Goal: Contribute content: Contribute content

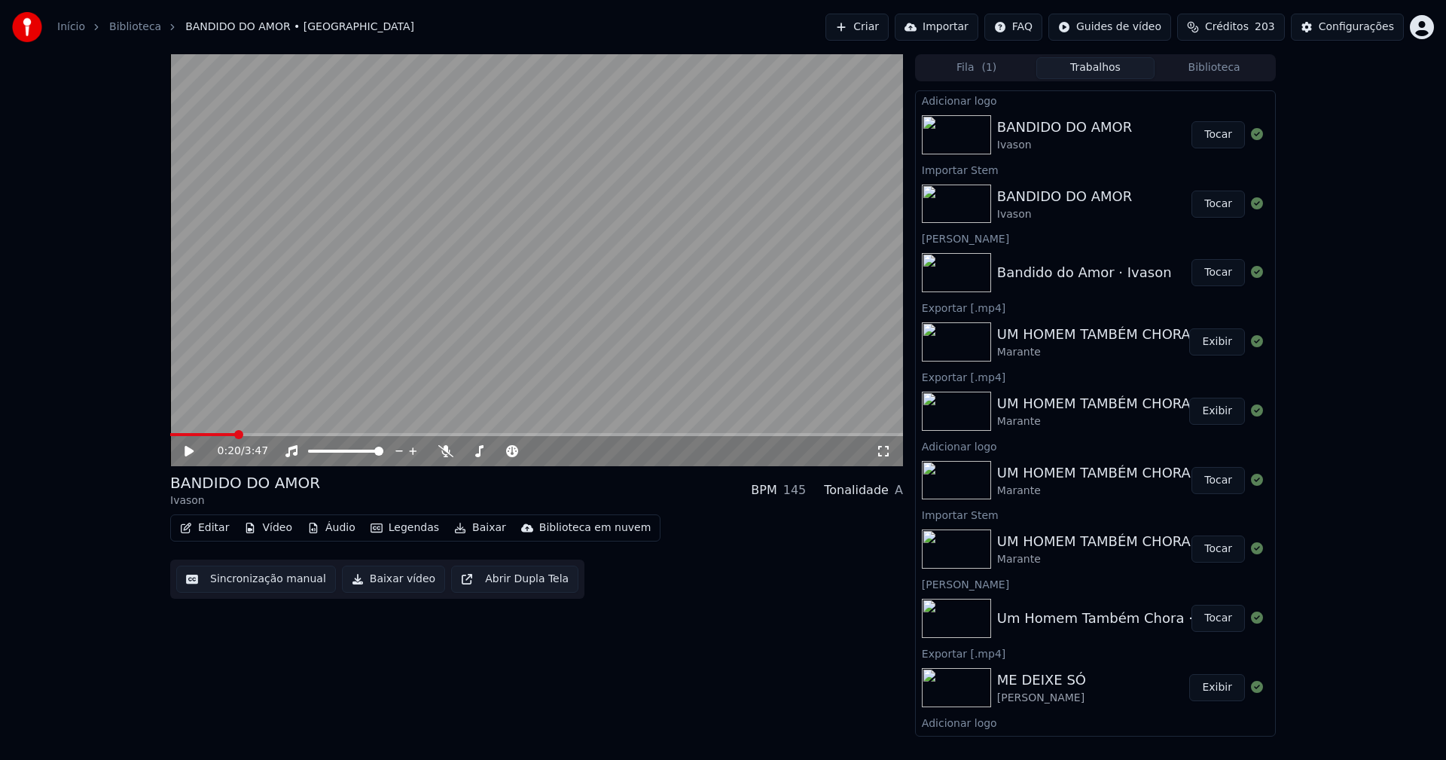
click at [190, 448] on icon at bounding box center [199, 451] width 35 height 12
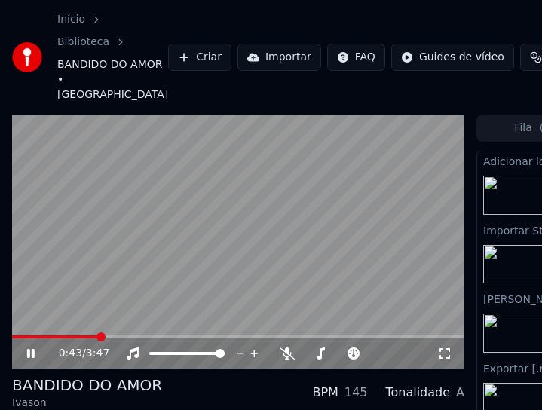
click at [29, 352] on icon at bounding box center [31, 353] width 8 height 9
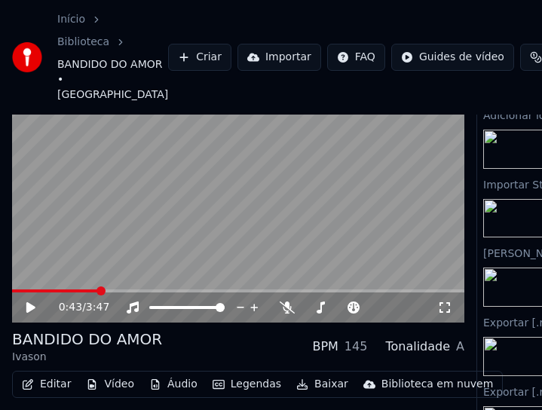
scroll to position [100, 0]
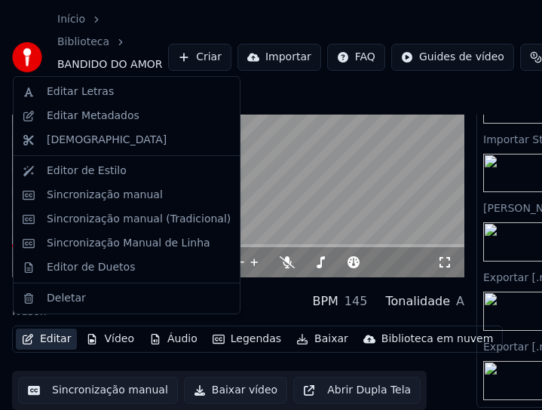
click at [57, 332] on button "Editar" at bounding box center [46, 338] width 61 height 21
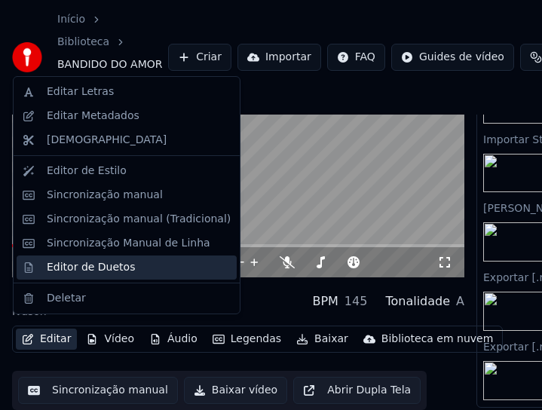
click at [70, 267] on div "Editor de Duetos" at bounding box center [91, 267] width 88 height 15
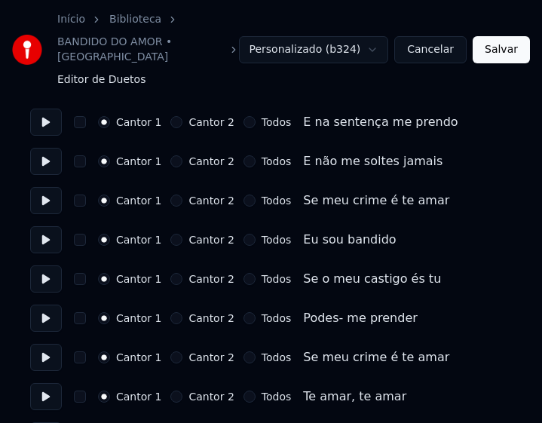
scroll to position [753, 0]
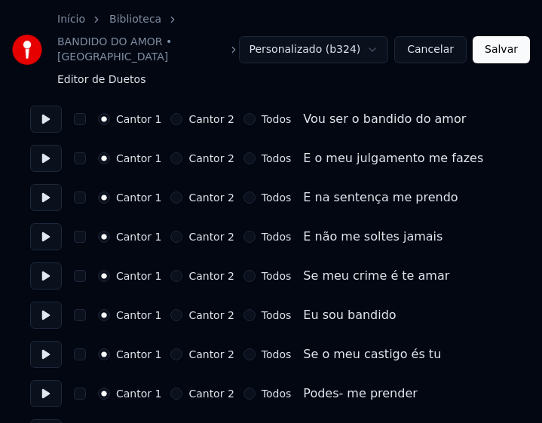
click at [243, 270] on button "Todos" at bounding box center [249, 276] width 12 height 12
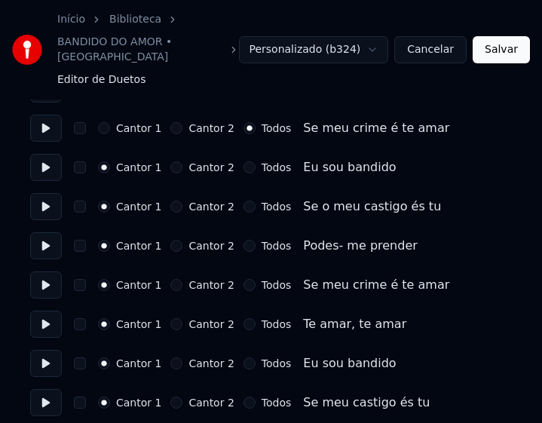
scroll to position [904, 0]
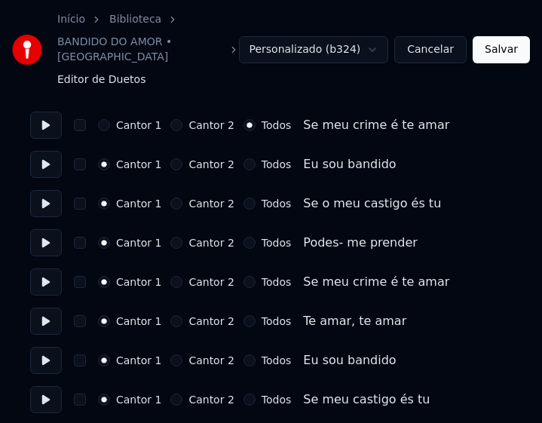
click at [243, 158] on button "Todos" at bounding box center [249, 164] width 12 height 12
click at [243, 197] on button "Todos" at bounding box center [249, 203] width 12 height 12
click at [243, 276] on button "Todos" at bounding box center [249, 282] width 12 height 12
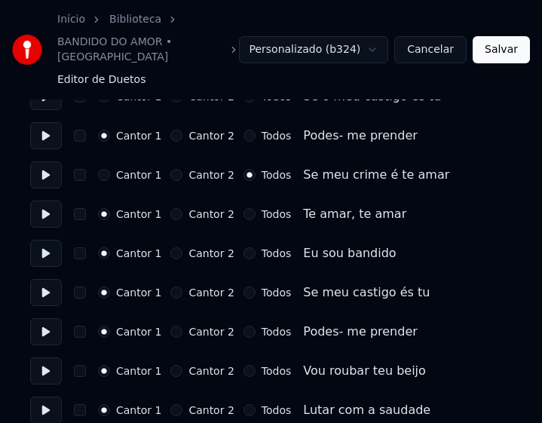
scroll to position [1055, 0]
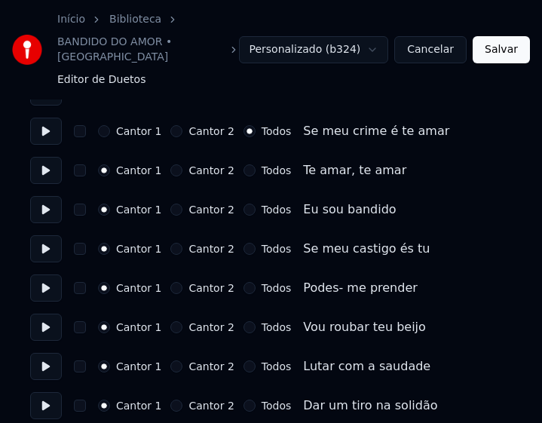
click at [243, 164] on button "Todos" at bounding box center [249, 170] width 12 height 12
click at [243, 203] on button "Todos" at bounding box center [249, 209] width 12 height 12
click at [243, 243] on button "Todos" at bounding box center [249, 249] width 12 height 12
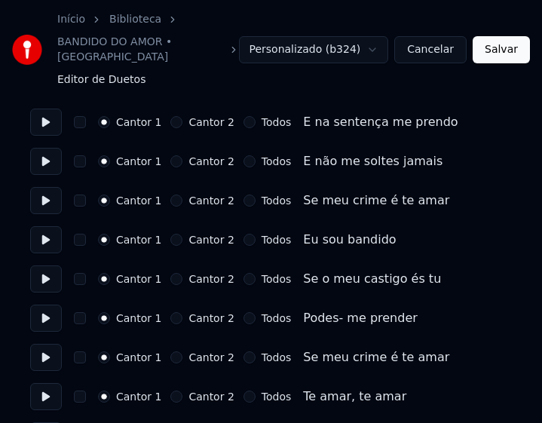
scroll to position [1883, 0]
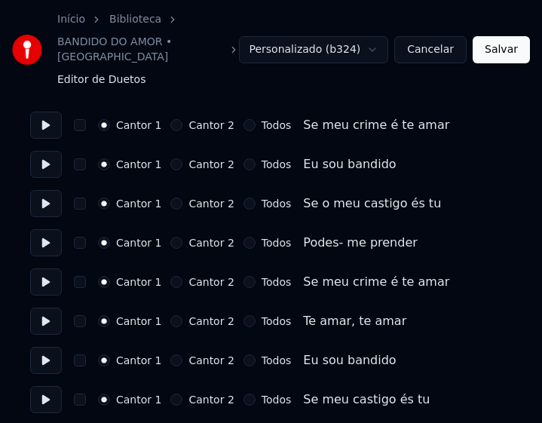
click at [243, 119] on button "Todos" at bounding box center [249, 125] width 12 height 12
click at [243, 158] on button "Todos" at bounding box center [249, 164] width 12 height 12
click at [243, 197] on button "Todos" at bounding box center [249, 203] width 12 height 12
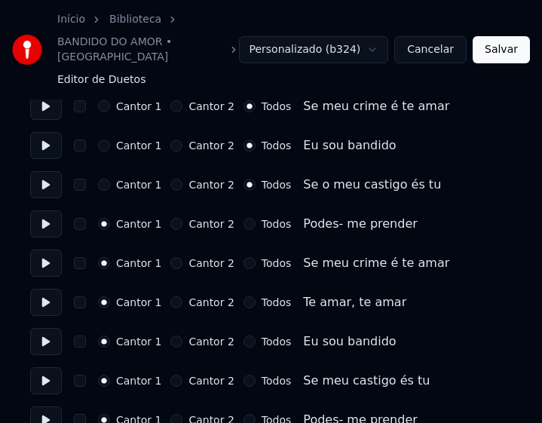
scroll to position [1912, 0]
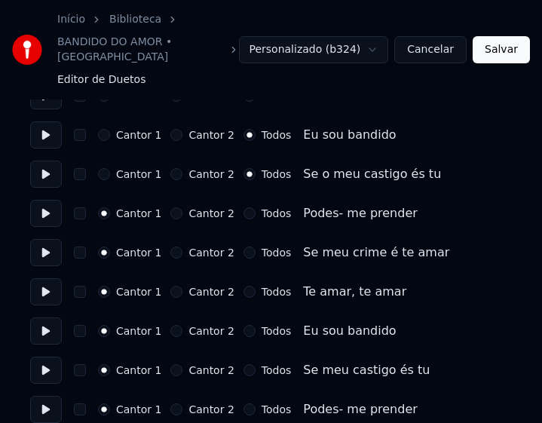
click at [243, 246] on button "Todos" at bounding box center [249, 252] width 12 height 12
click at [243, 285] on button "Todos" at bounding box center [249, 291] width 12 height 12
click at [243, 325] on button "Todos" at bounding box center [249, 331] width 12 height 12
click at [243, 364] on button "Todos" at bounding box center [249, 370] width 12 height 12
drag, startPoint x: 497, startPoint y: 51, endPoint x: 534, endPoint y: 35, distance: 40.5
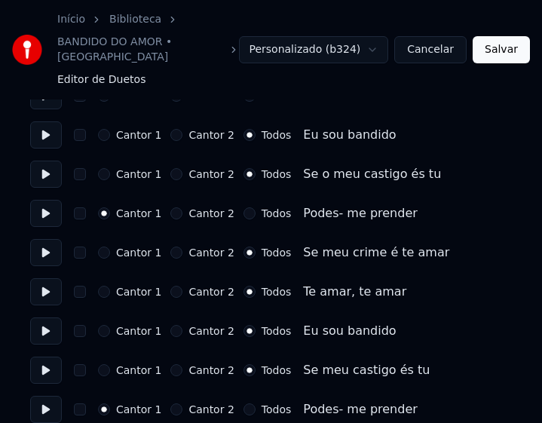
click at [500, 50] on button "Salvar" at bounding box center [500, 49] width 57 height 27
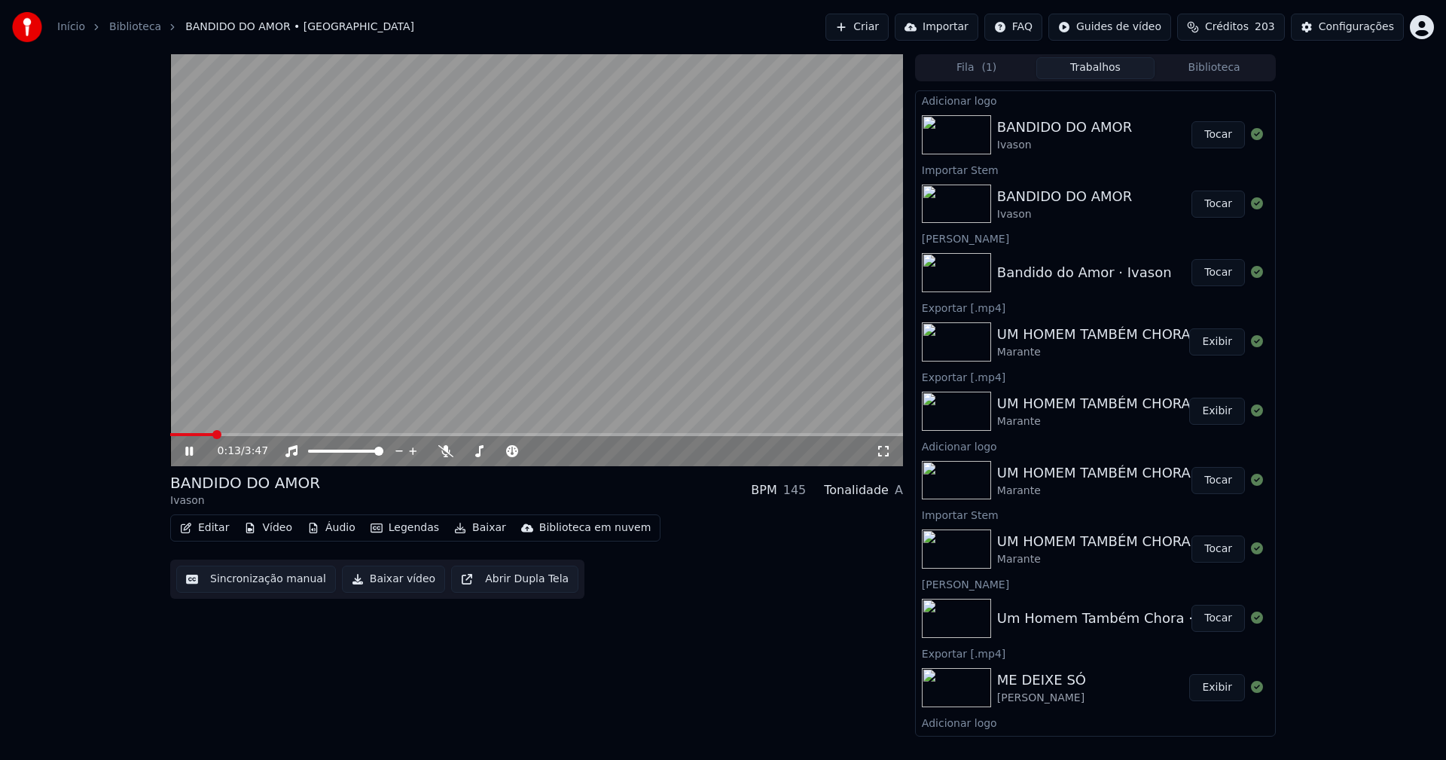
click at [193, 453] on icon at bounding box center [189, 451] width 8 height 9
click at [376, 585] on button "Baixar vídeo" at bounding box center [393, 579] width 103 height 27
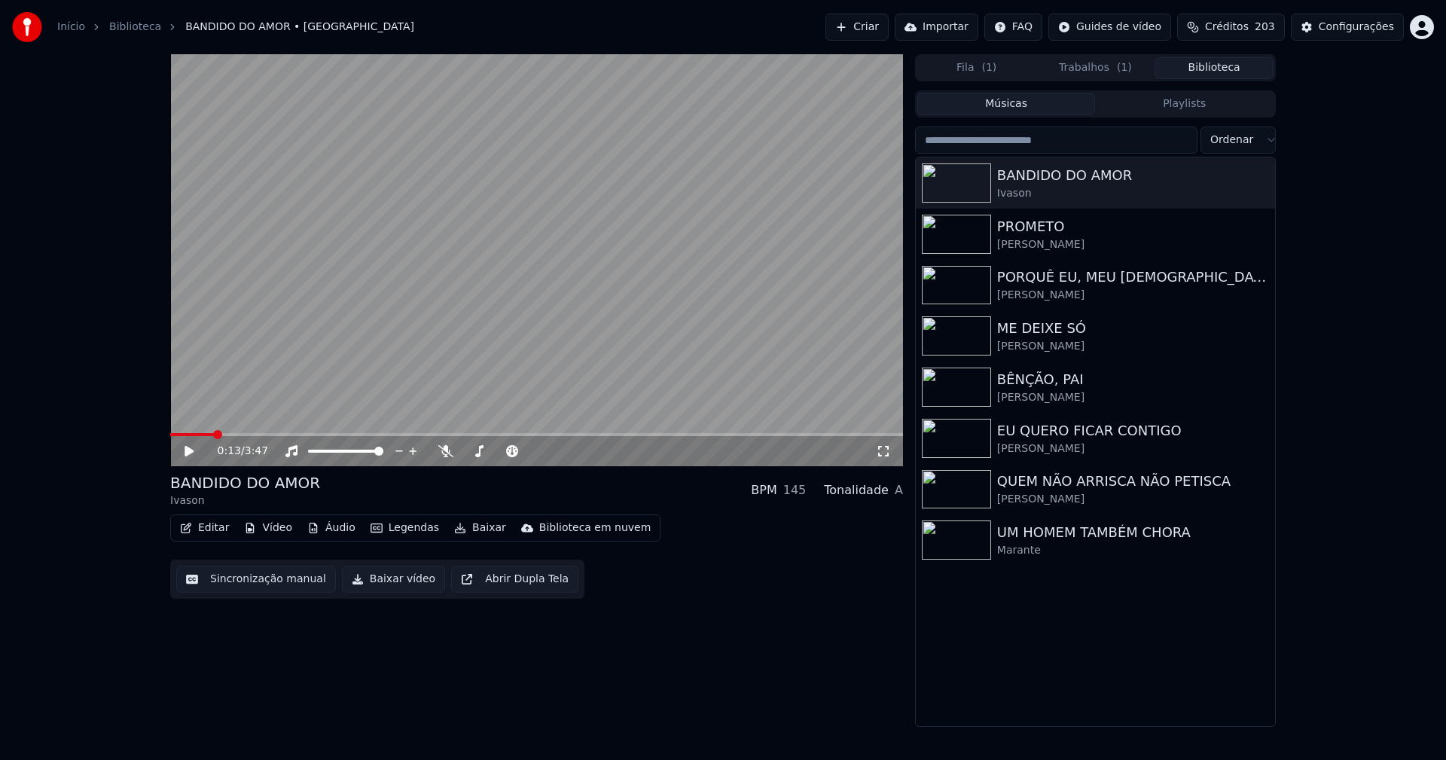
click at [1204, 66] on button "Biblioteca" at bounding box center [1214, 68] width 119 height 22
click at [1357, 25] on div "Configurações" at bounding box center [1356, 27] width 75 height 15
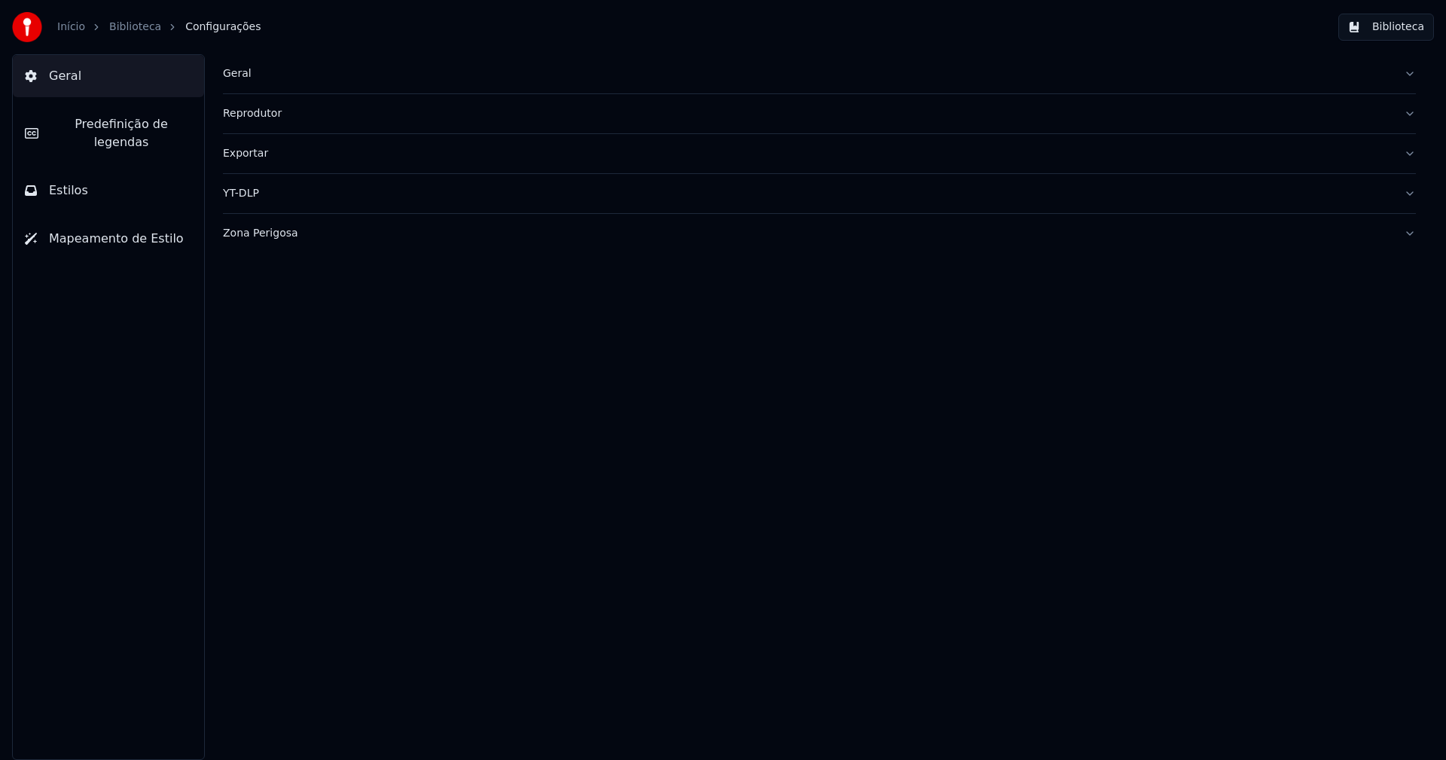
click at [64, 76] on span "Geral" at bounding box center [65, 76] width 32 height 18
click at [249, 75] on div "Geral" at bounding box center [807, 73] width 1169 height 15
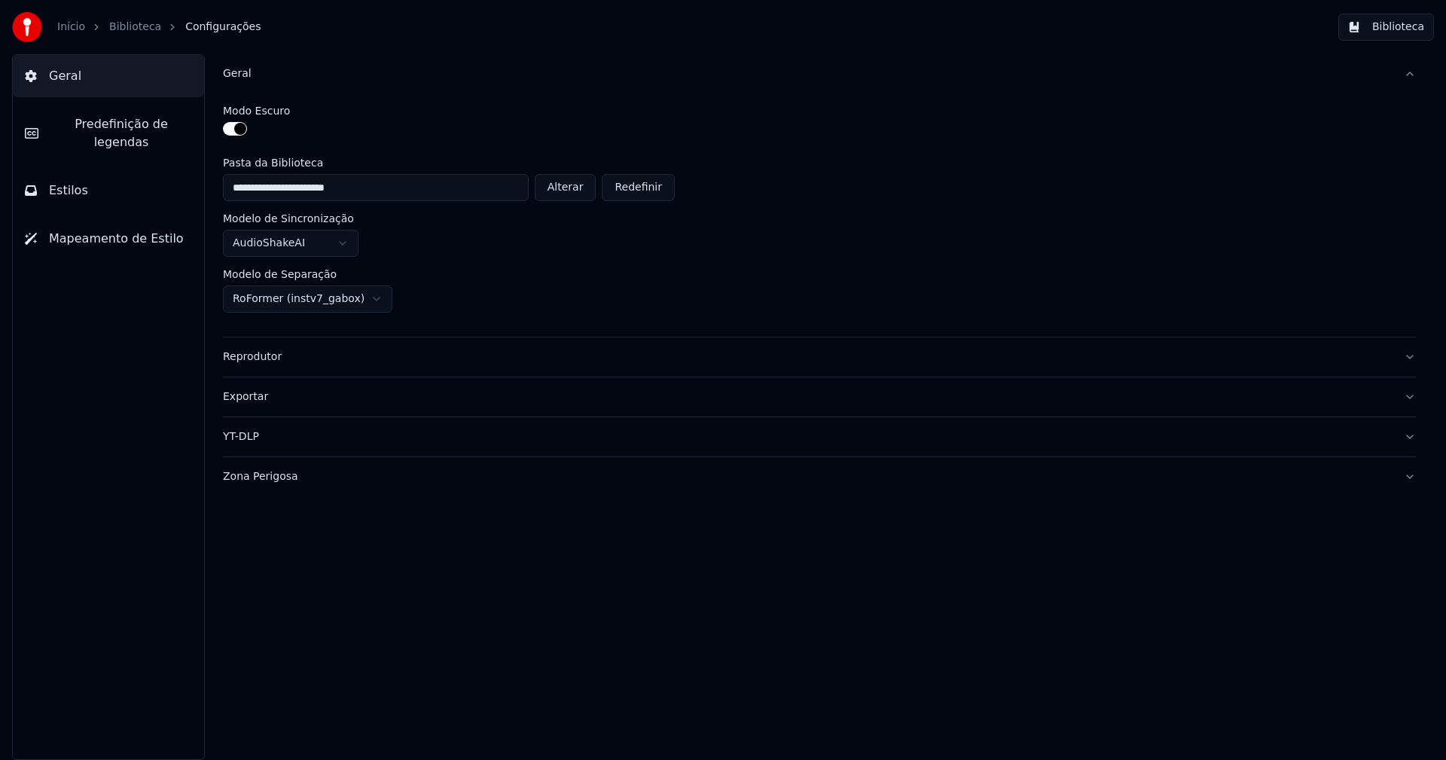
click at [578, 184] on button "Alterar" at bounding box center [566, 187] width 62 height 27
type input "**********"
click at [1395, 32] on button "Biblioteca" at bounding box center [1387, 27] width 96 height 27
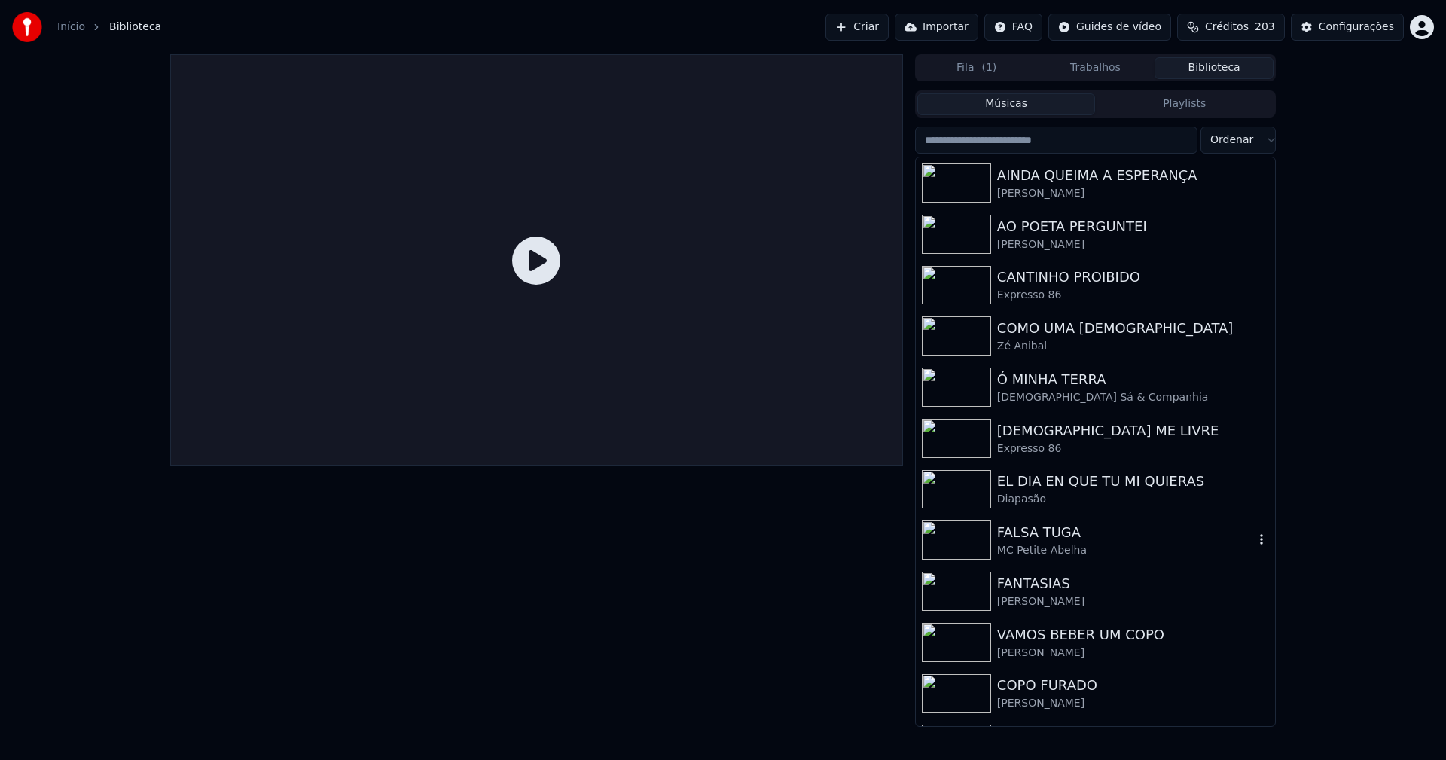
drag, startPoint x: 1049, startPoint y: 542, endPoint x: 1058, endPoint y: 545, distance: 10.5
click at [1052, 542] on div "FALSA TUGA" at bounding box center [1125, 532] width 257 height 21
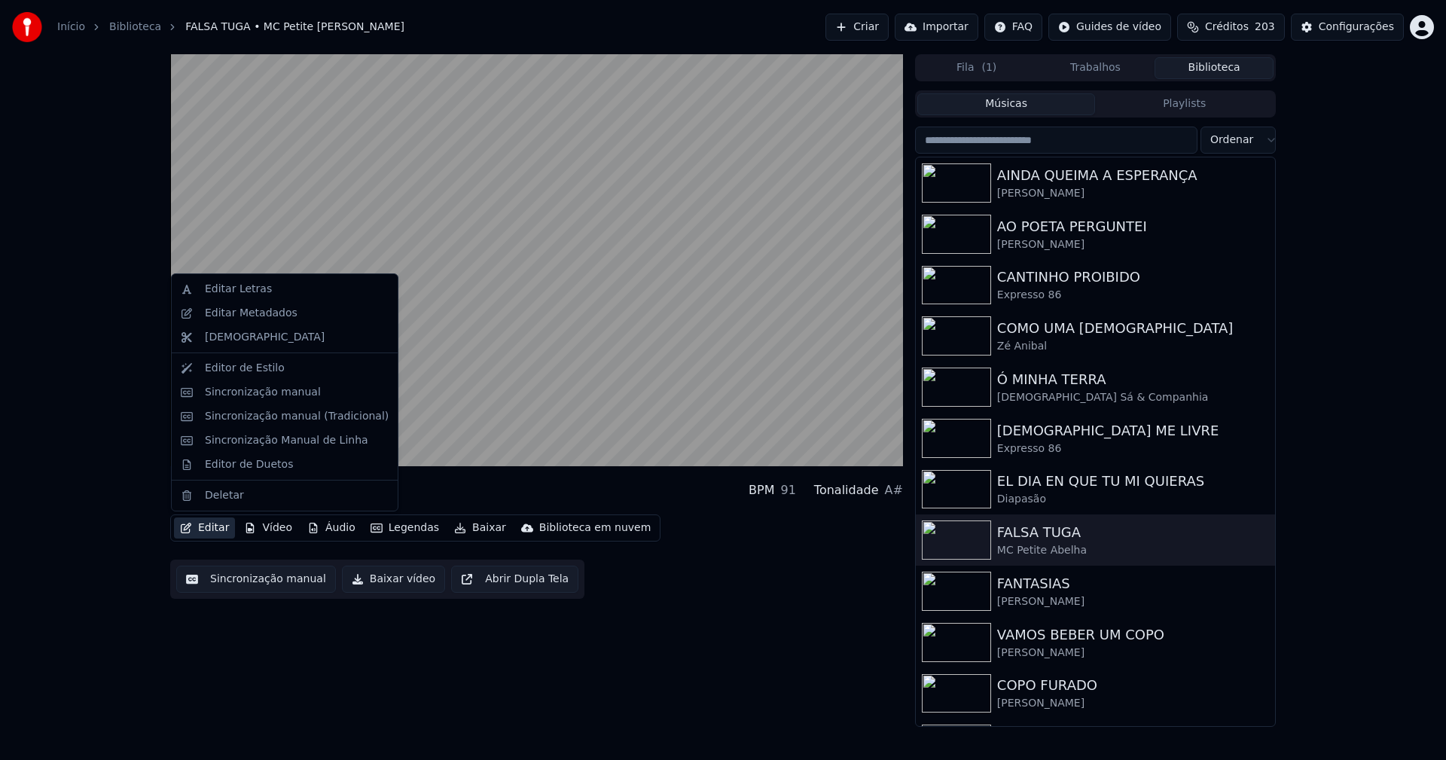
click at [212, 532] on button "Editar" at bounding box center [204, 527] width 61 height 21
click at [224, 472] on div "Editor de Duetos" at bounding box center [285, 465] width 220 height 24
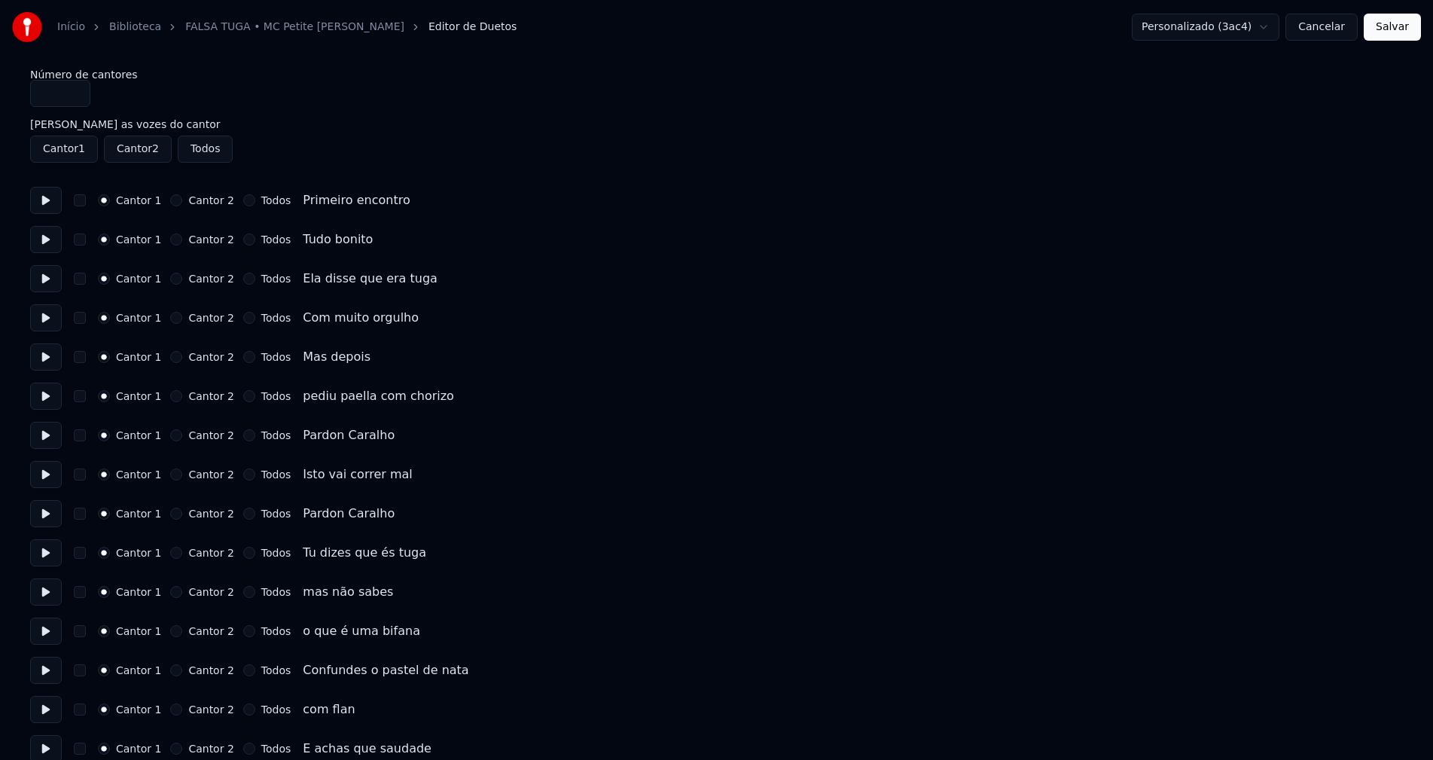
click at [243, 435] on button "Todos" at bounding box center [249, 435] width 12 height 12
click at [243, 514] on button "Todos" at bounding box center [249, 514] width 12 height 12
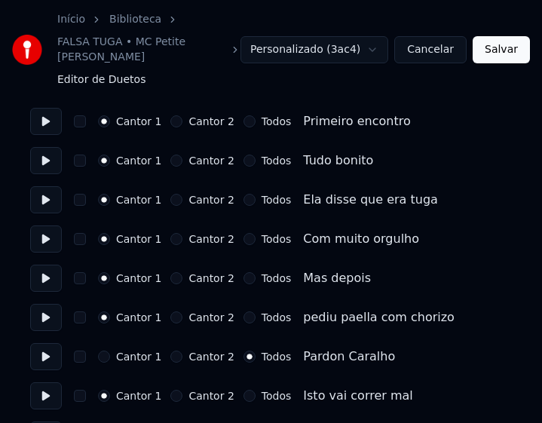
scroll to position [151, 0]
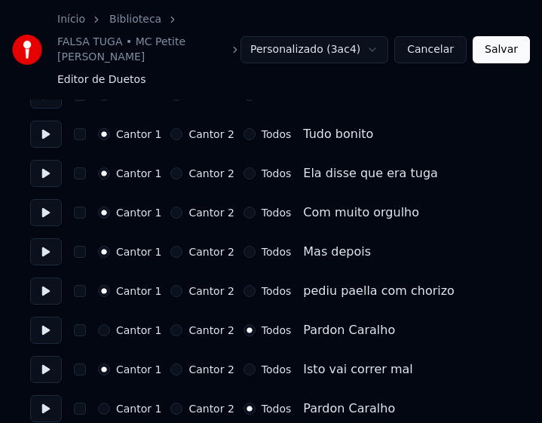
click at [103, 324] on button "Cantor 1" at bounding box center [104, 330] width 12 height 12
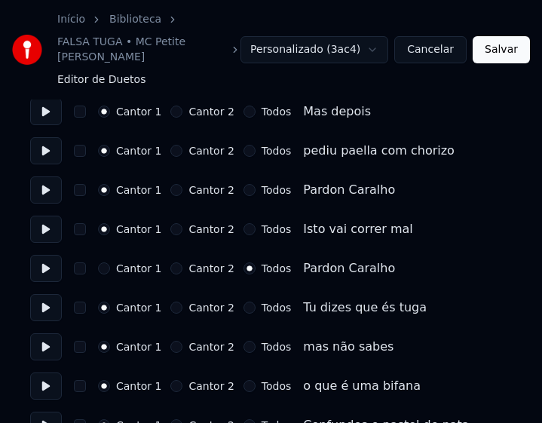
scroll to position [377, 0]
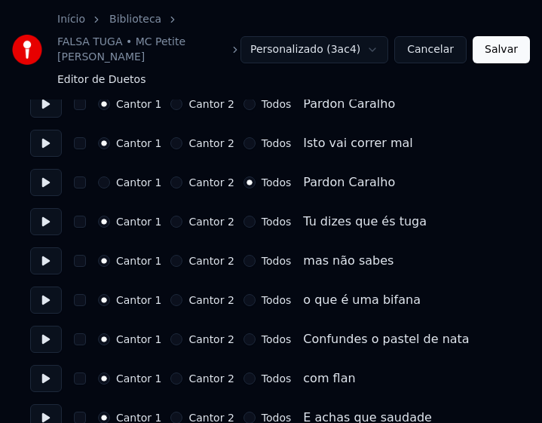
click at [243, 215] on button "Todos" at bounding box center [249, 221] width 12 height 12
click at [243, 255] on button "Todos" at bounding box center [249, 261] width 12 height 12
click at [243, 294] on button "Todos" at bounding box center [249, 300] width 12 height 12
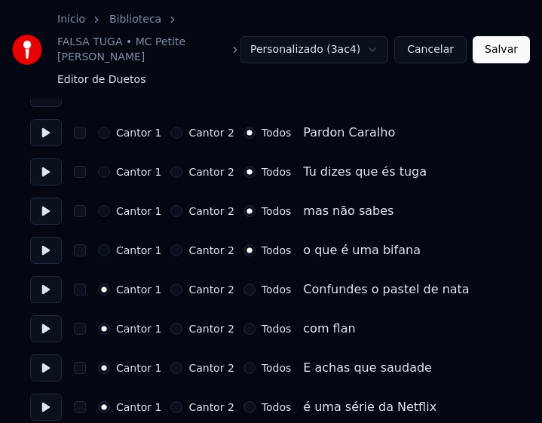
scroll to position [527, 0]
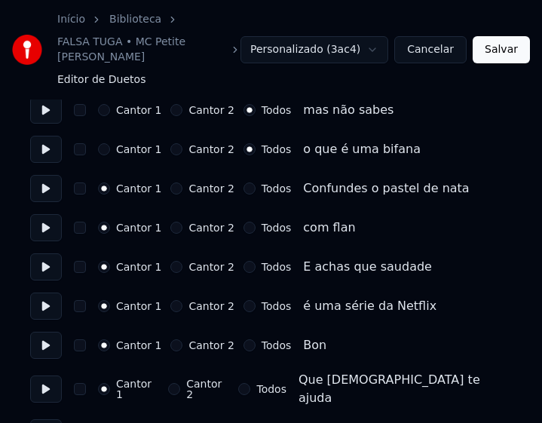
click at [243, 182] on button "Todos" at bounding box center [249, 188] width 12 height 12
click at [243, 221] on button "Todos" at bounding box center [249, 227] width 12 height 12
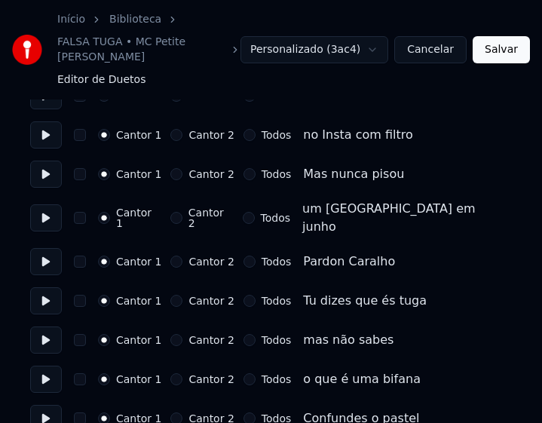
scroll to position [1431, 0]
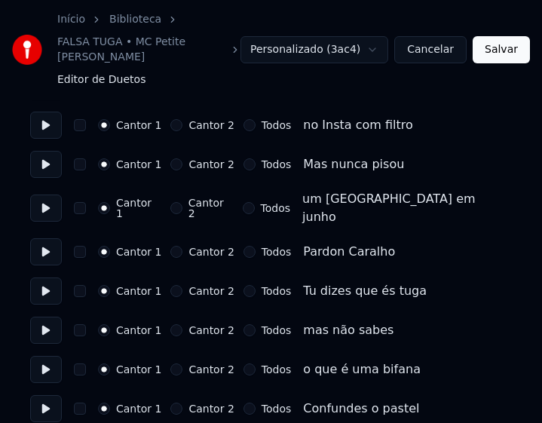
click at [243, 246] on button "Todos" at bounding box center [249, 252] width 12 height 12
click at [243, 285] on button "Todos" at bounding box center [249, 291] width 12 height 12
click at [243, 324] on button "Todos" at bounding box center [249, 330] width 12 height 12
click at [243, 363] on button "Todos" at bounding box center [249, 369] width 12 height 12
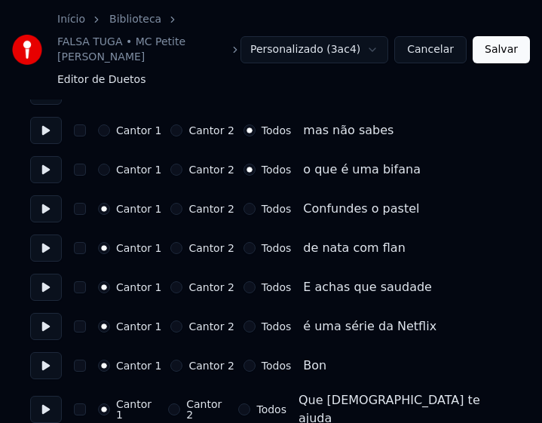
scroll to position [1657, 0]
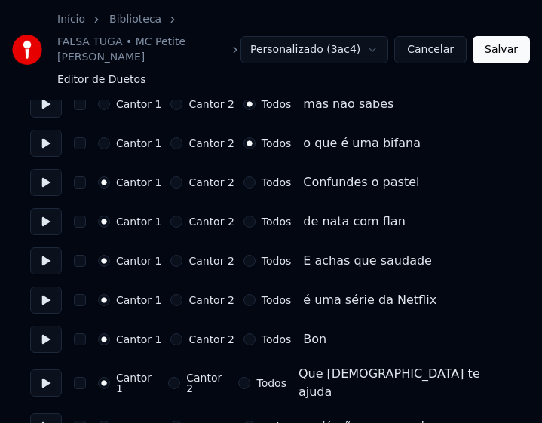
click at [243, 176] on button "Todos" at bounding box center [249, 182] width 12 height 12
click at [243, 215] on button "Todos" at bounding box center [249, 221] width 12 height 12
click at [243, 255] on button "Todos" at bounding box center [249, 261] width 12 height 12
click at [243, 294] on button "Todos" at bounding box center [249, 300] width 12 height 12
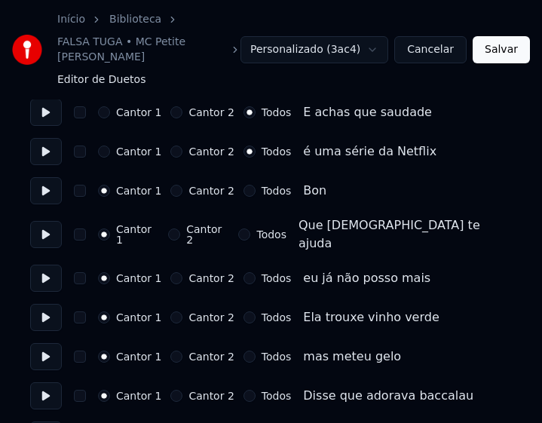
scroll to position [1808, 0]
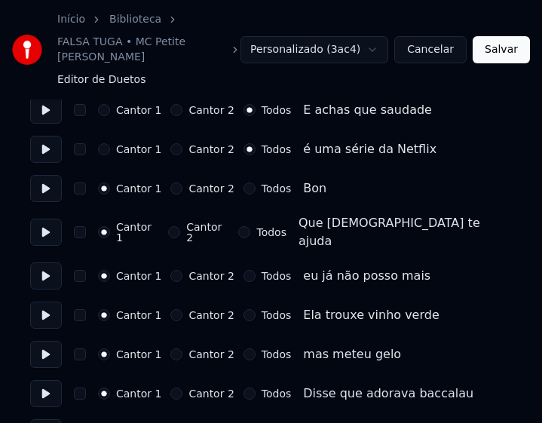
click at [239, 226] on button "Todos" at bounding box center [244, 232] width 12 height 12
click at [243, 182] on button "Todos" at bounding box center [249, 188] width 12 height 12
click at [244, 270] on div "Todos" at bounding box center [266, 276] width 47 height 12
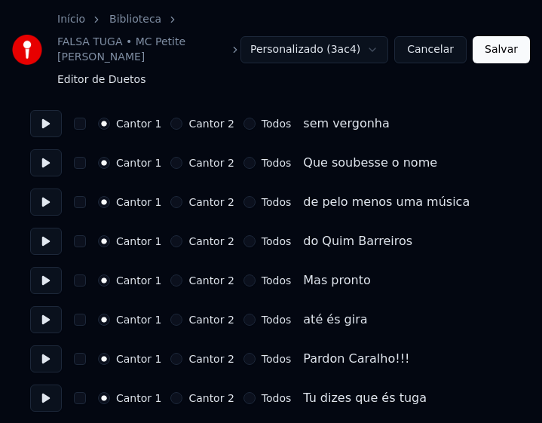
scroll to position [2712, 0]
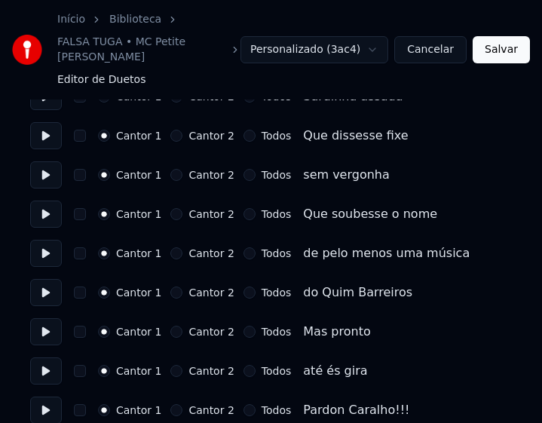
scroll to position [2649, 0]
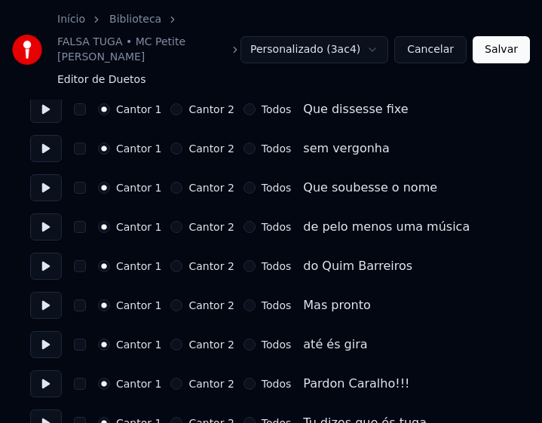
click at [243, 377] on button "Todos" at bounding box center [249, 383] width 12 height 12
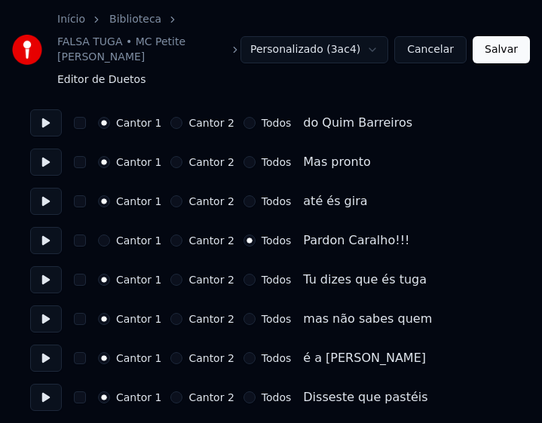
scroll to position [2800, 0]
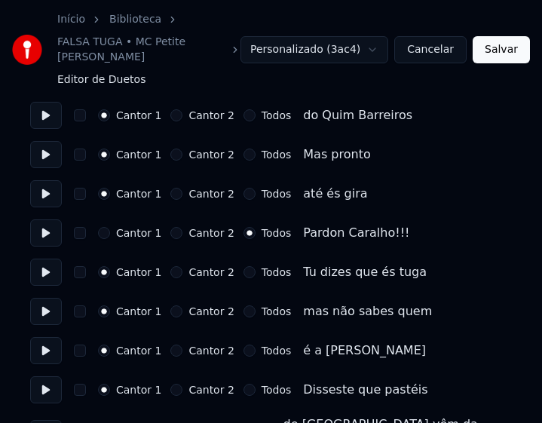
click at [243, 266] on button "Todos" at bounding box center [249, 272] width 12 height 12
click at [243, 305] on button "Todos" at bounding box center [249, 311] width 12 height 12
click at [243, 344] on button "Todos" at bounding box center [249, 350] width 12 height 12
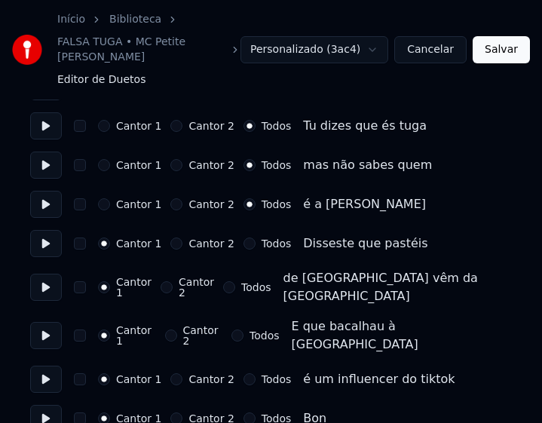
scroll to position [2950, 0]
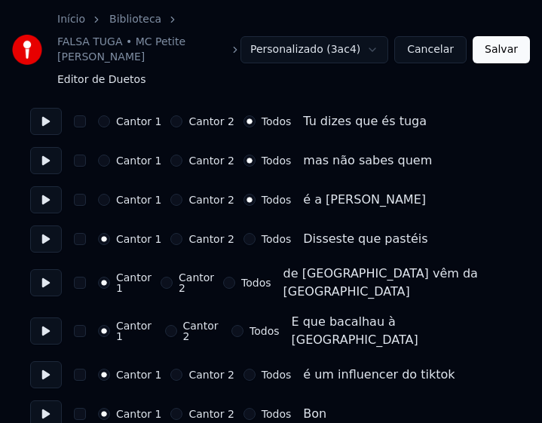
click at [243, 233] on button "Todos" at bounding box center [249, 239] width 12 height 12
click at [235, 276] on button "Todos" at bounding box center [229, 282] width 12 height 12
click at [237, 325] on button "Todos" at bounding box center [237, 331] width 12 height 12
click at [243, 368] on button "Todos" at bounding box center [249, 374] width 12 height 12
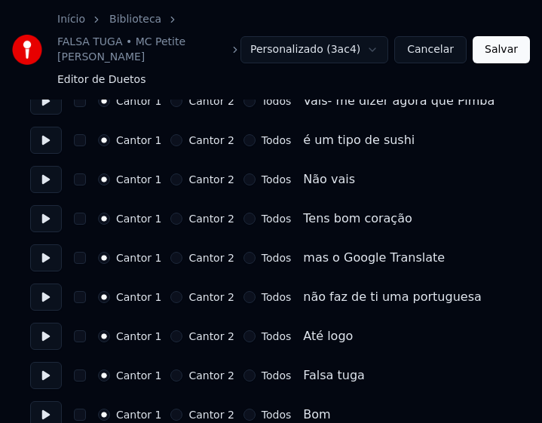
scroll to position [3401, 0]
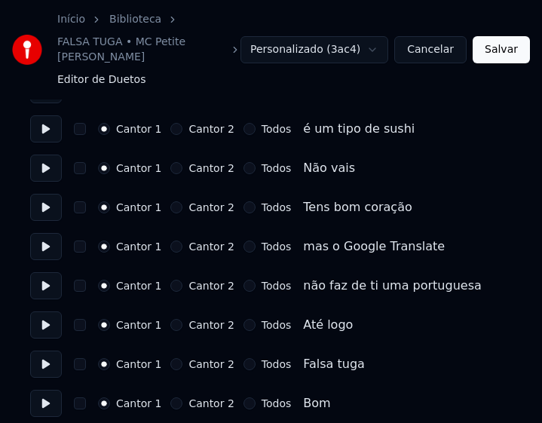
drag, startPoint x: 501, startPoint y: 49, endPoint x: 422, endPoint y: 32, distance: 80.8
click at [501, 48] on button "Salvar" at bounding box center [500, 49] width 57 height 27
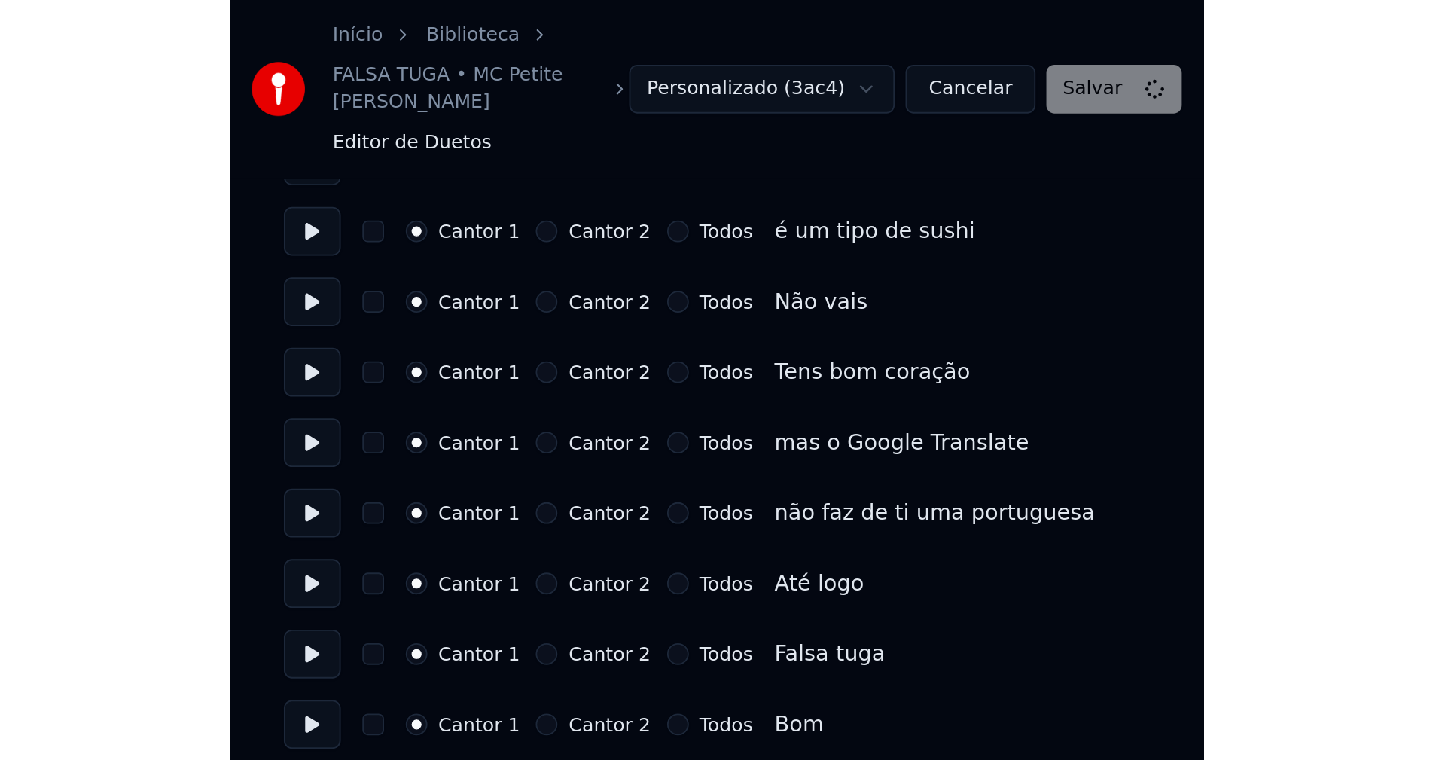
scroll to position [3033, 0]
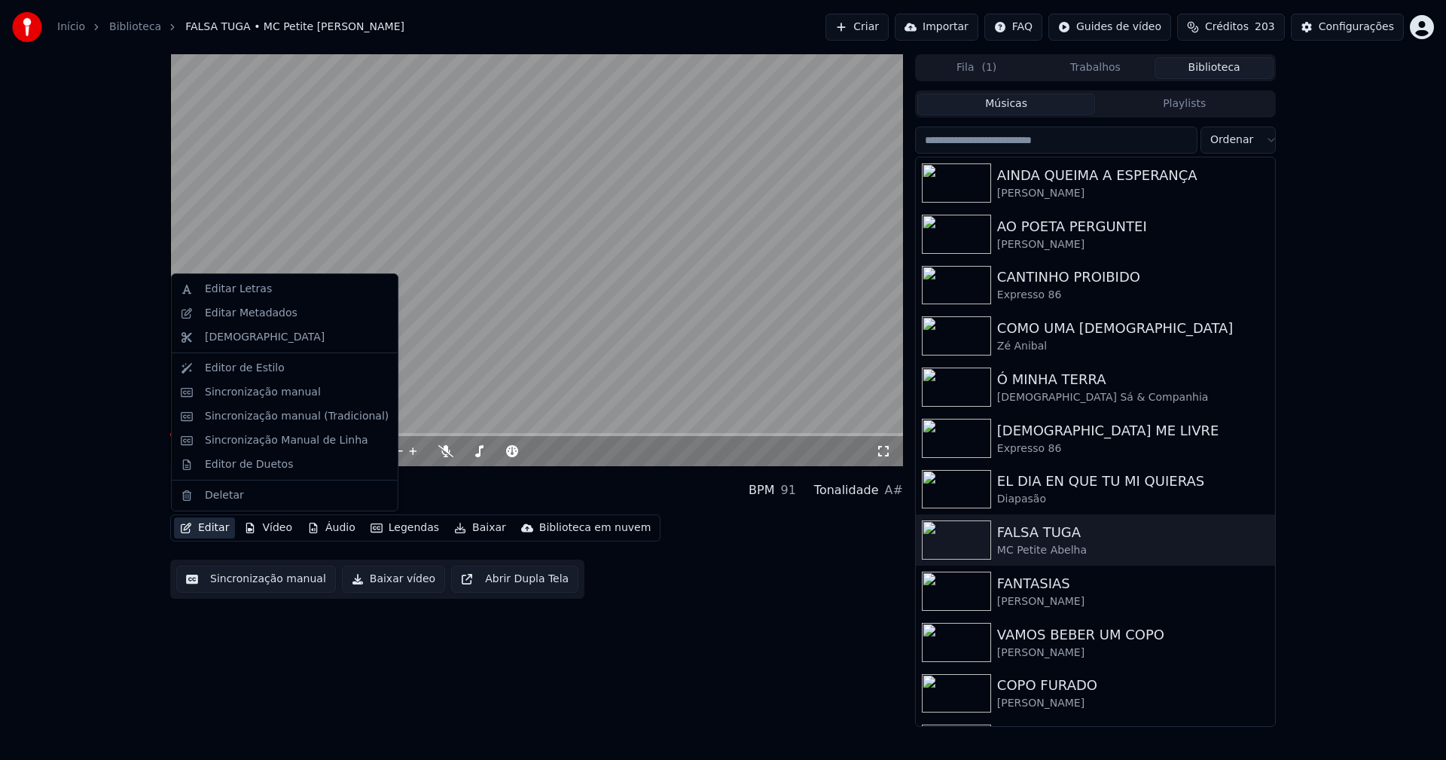
click at [220, 530] on button "Editar" at bounding box center [204, 527] width 61 height 21
click at [275, 419] on div "Sincronização manual (Tradicional)" at bounding box center [297, 416] width 184 height 15
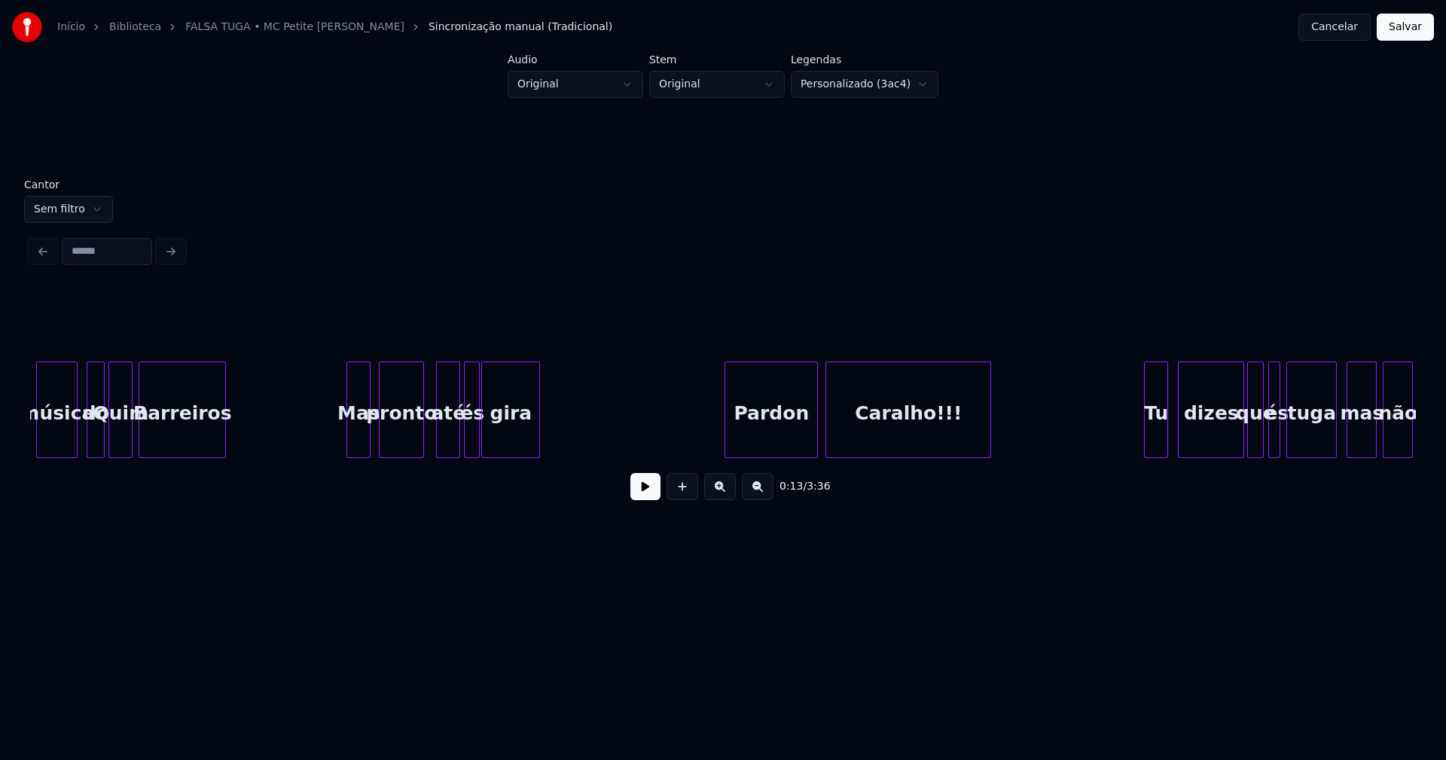
scroll to position [0, 21228]
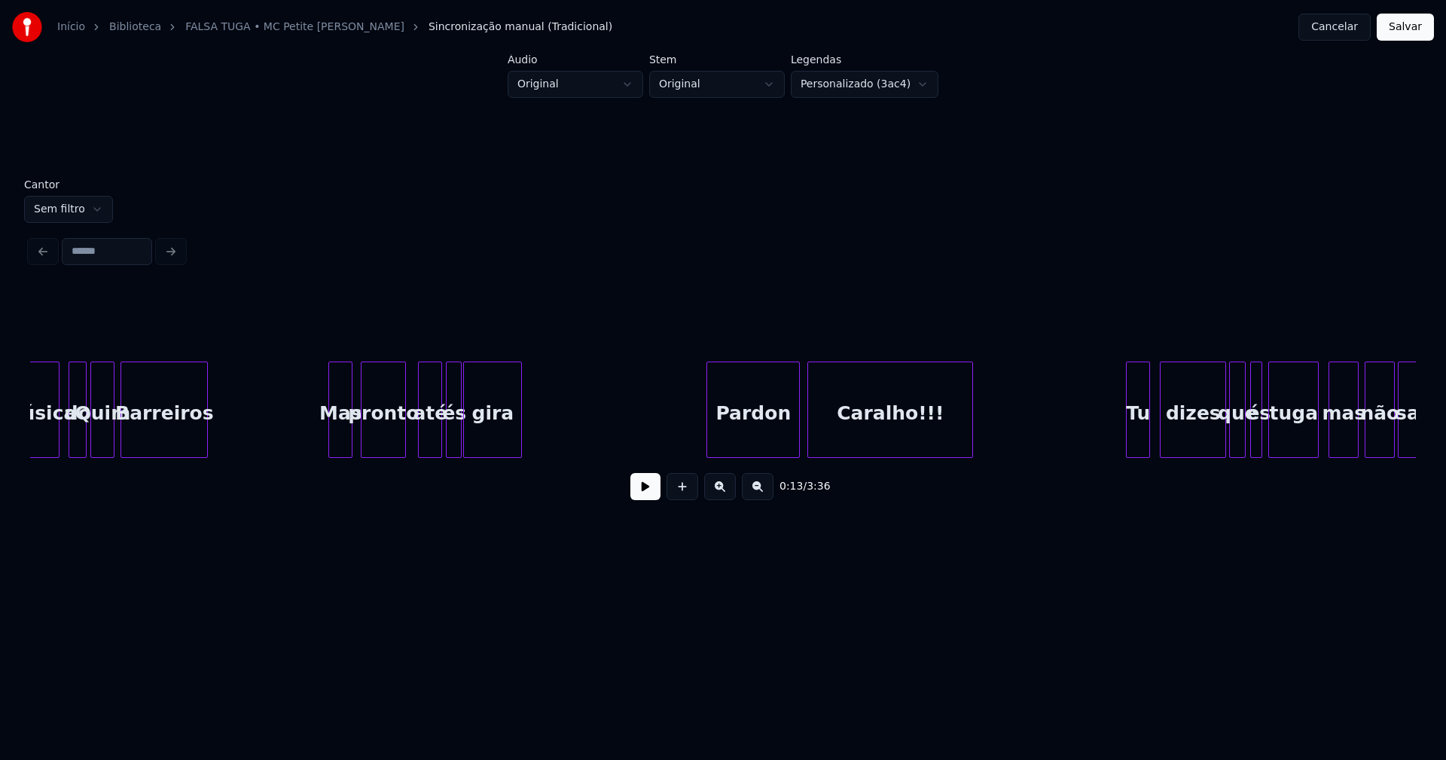
click at [915, 441] on div "Caralho!!!" at bounding box center [890, 413] width 164 height 102
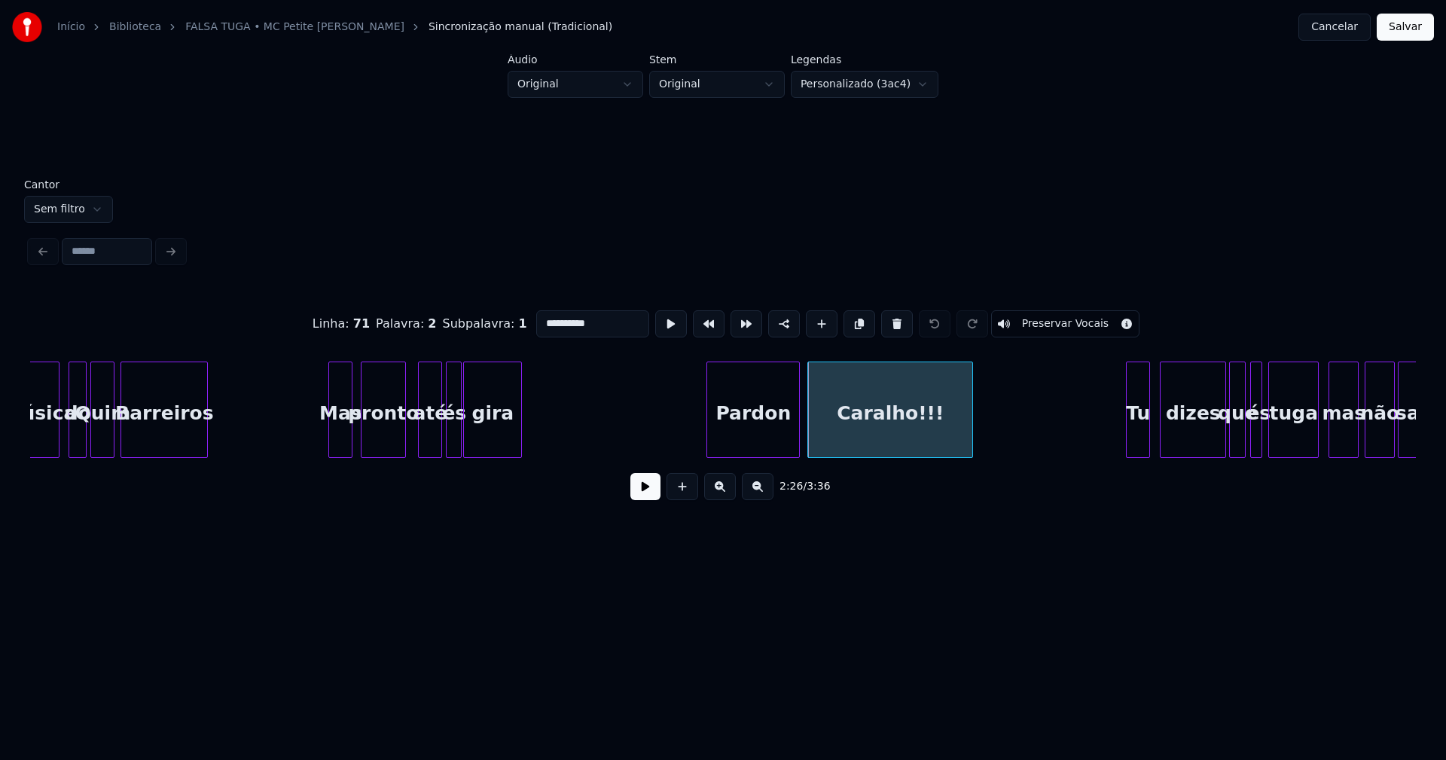
click at [600, 319] on input "**********" at bounding box center [592, 323] width 113 height 27
type input "*******"
click at [1408, 32] on button "Salvar" at bounding box center [1405, 27] width 57 height 27
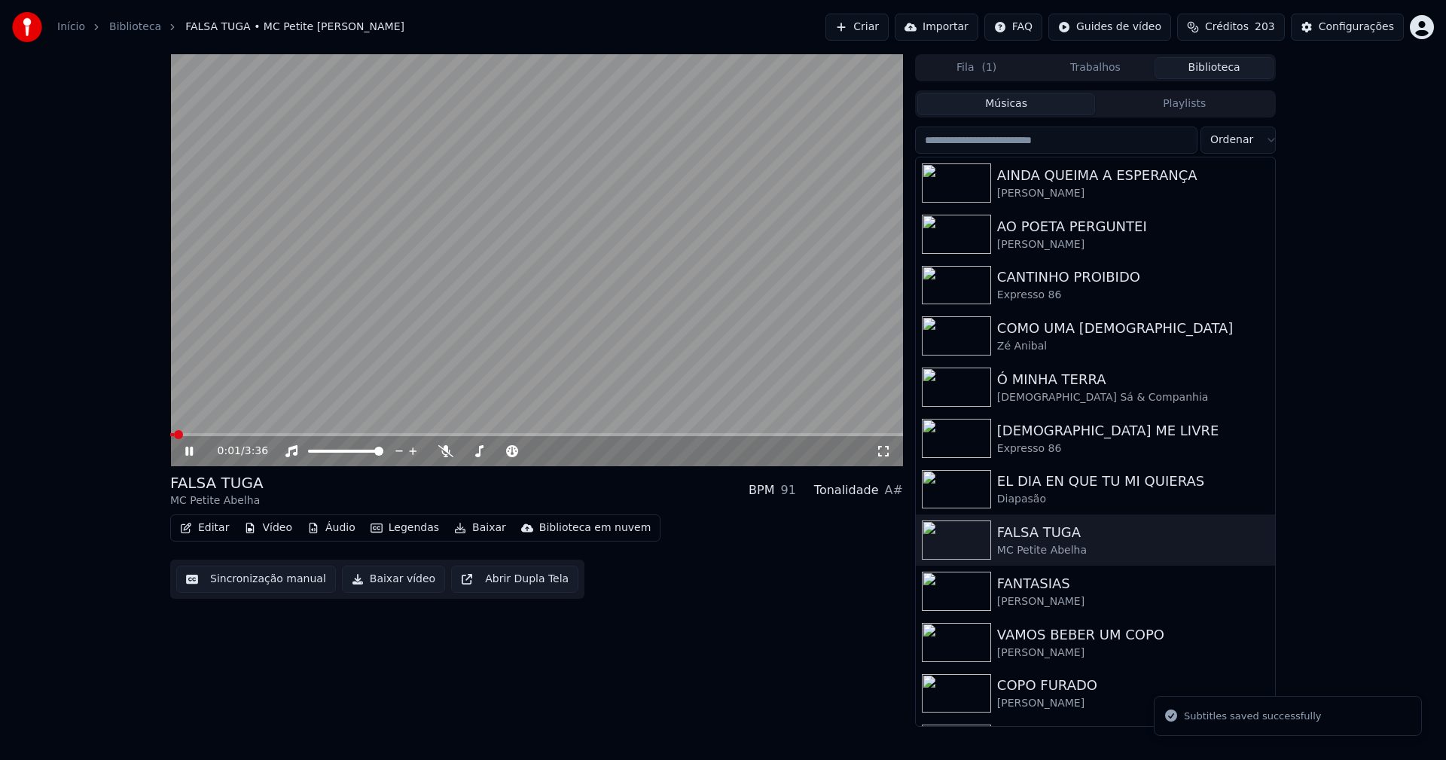
click at [255, 435] on span at bounding box center [536, 434] width 733 height 3
click at [310, 433] on span at bounding box center [536, 434] width 733 height 3
drag, startPoint x: 189, startPoint y: 459, endPoint x: 319, endPoint y: 547, distance: 157.3
click at [191, 459] on div "0:42 / 3:36" at bounding box center [536, 451] width 721 height 15
click at [380, 581] on button "Baixar vídeo" at bounding box center [393, 579] width 103 height 27
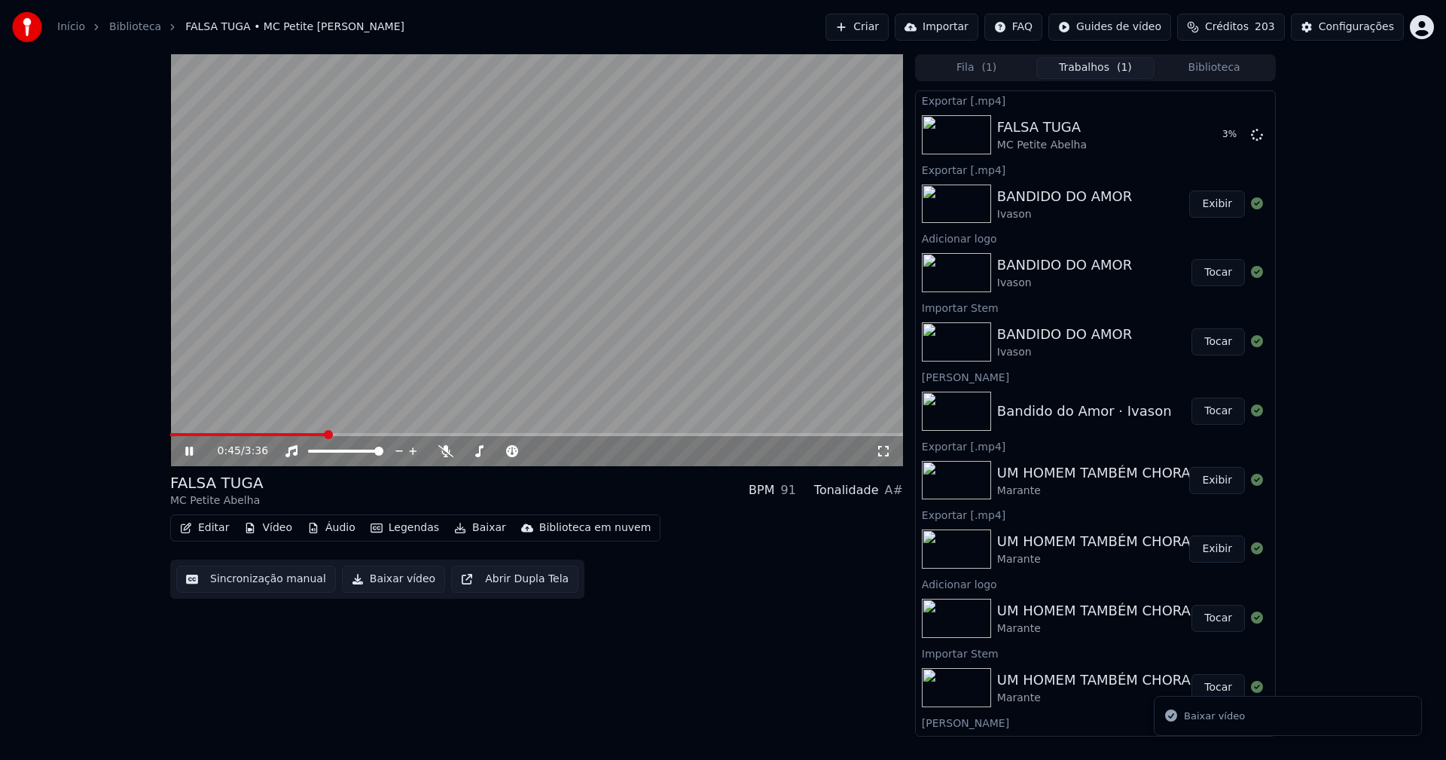
click at [187, 454] on icon at bounding box center [189, 451] width 8 height 9
click at [1385, 23] on div "Configurações" at bounding box center [1356, 27] width 75 height 15
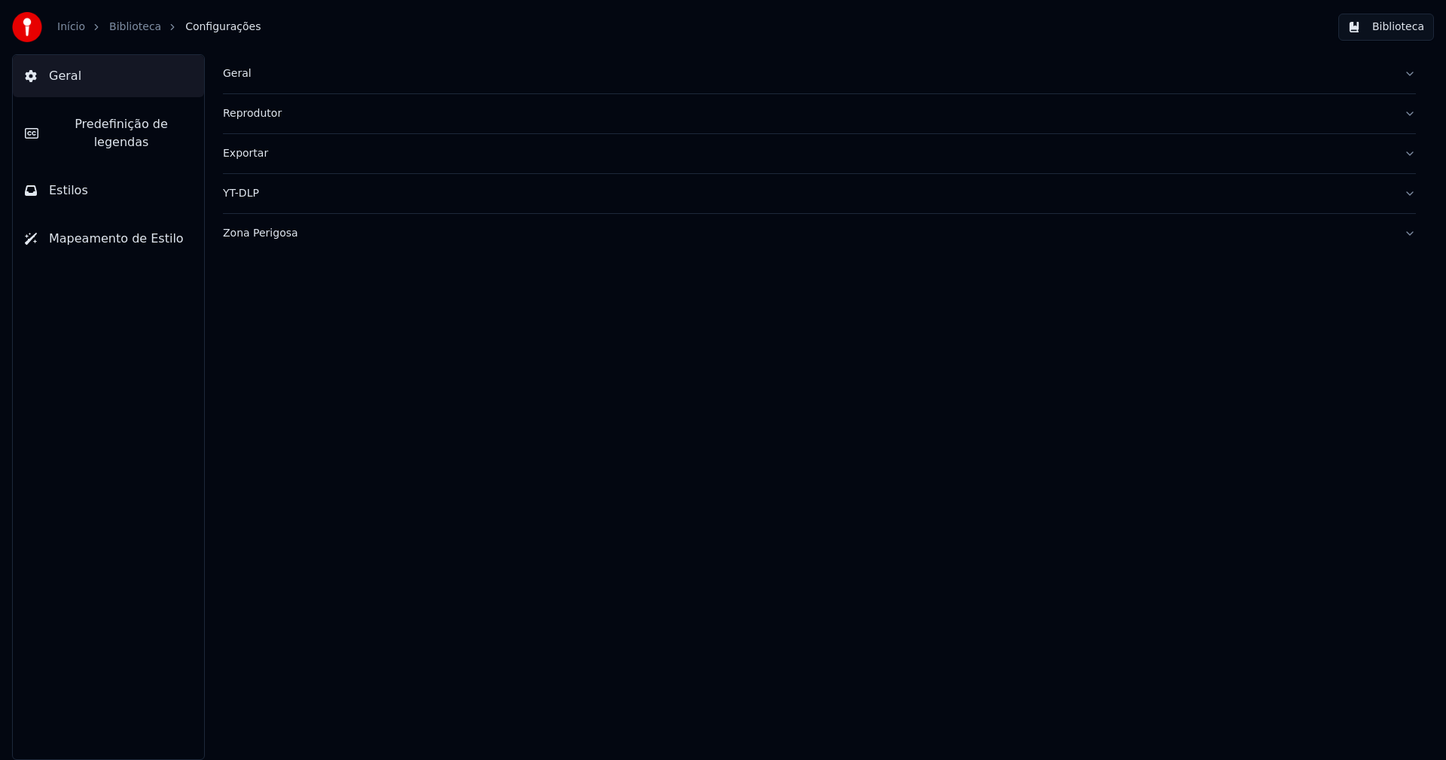
click at [230, 75] on div "Geral" at bounding box center [807, 73] width 1169 height 15
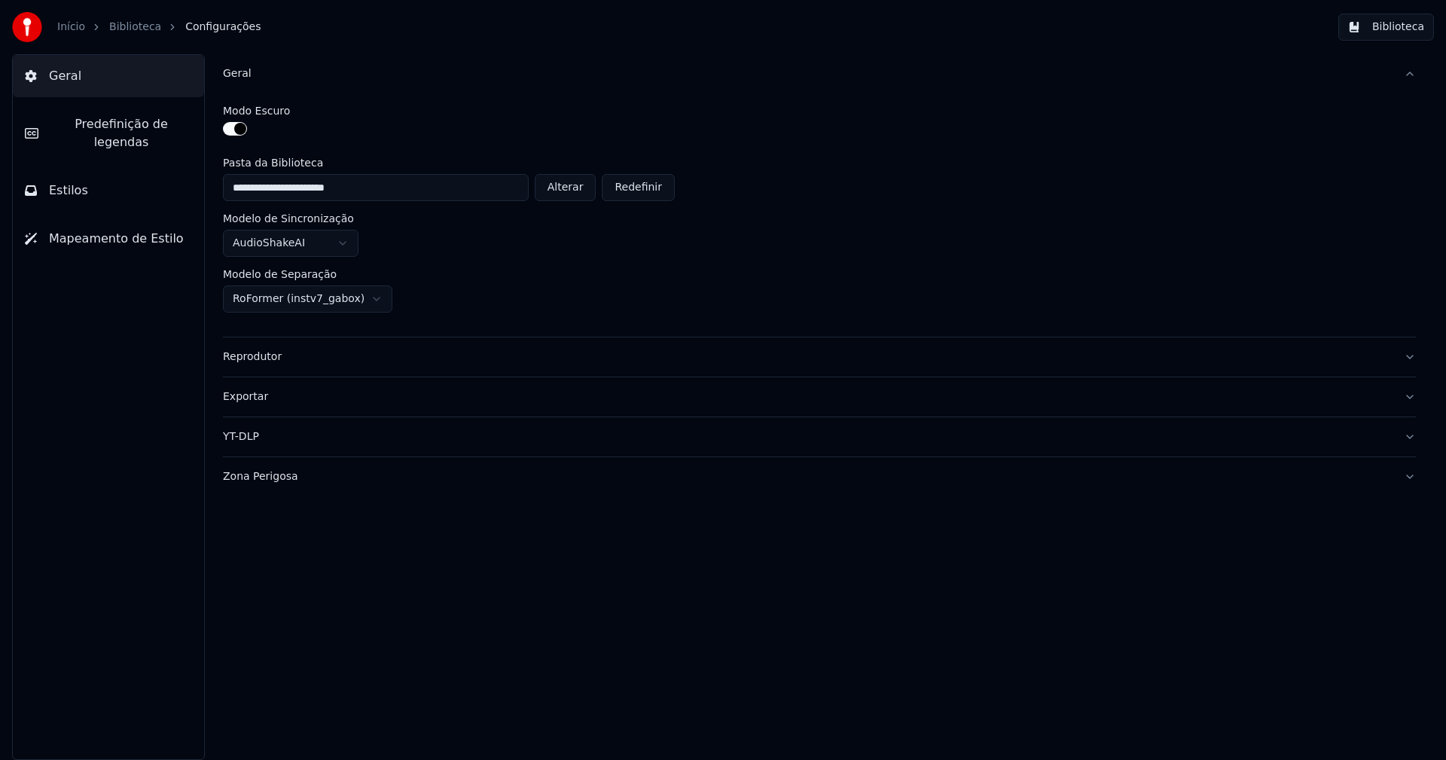
click at [572, 183] on button "Alterar" at bounding box center [566, 187] width 62 height 27
type input "**********"
click at [1401, 29] on button "Biblioteca" at bounding box center [1387, 27] width 96 height 27
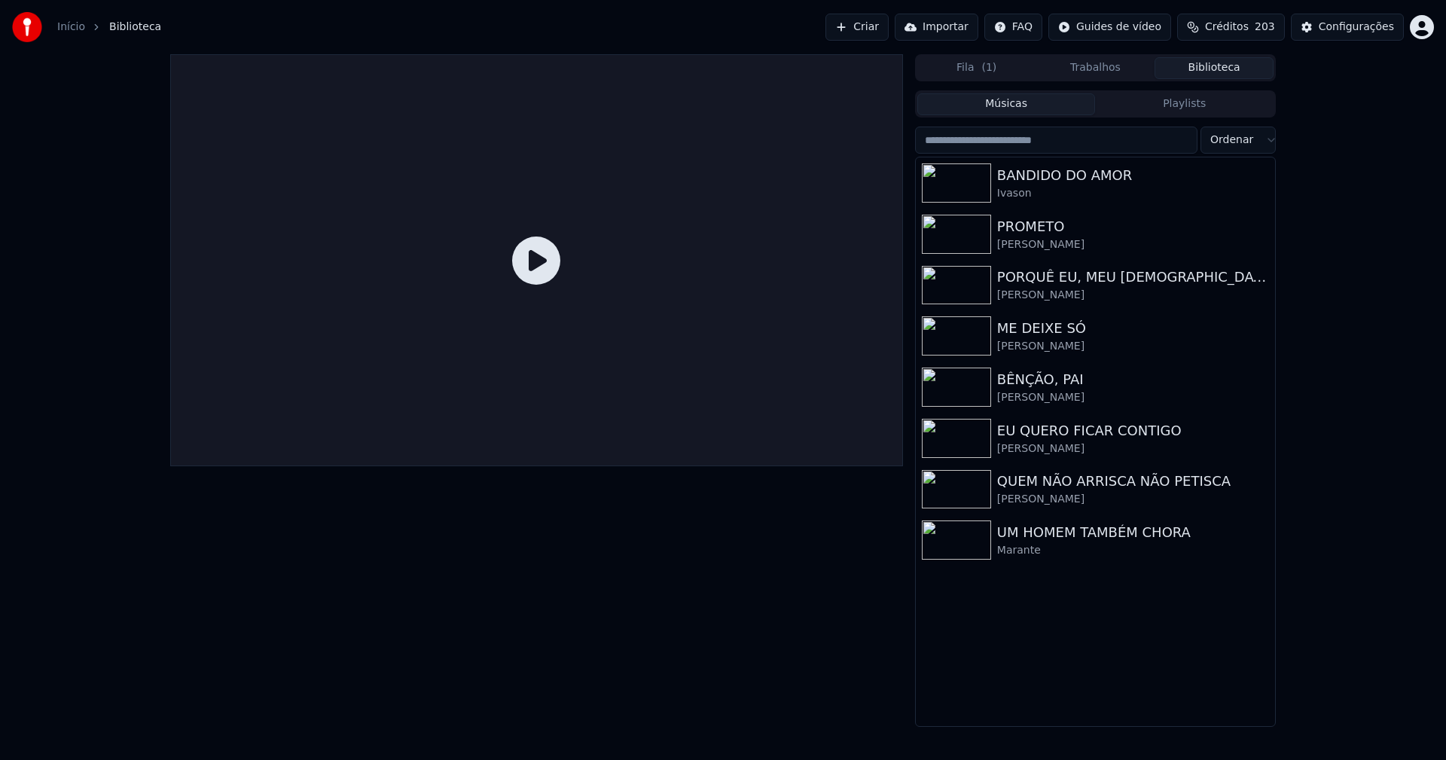
click at [68, 29] on link "Início" at bounding box center [71, 27] width 28 height 15
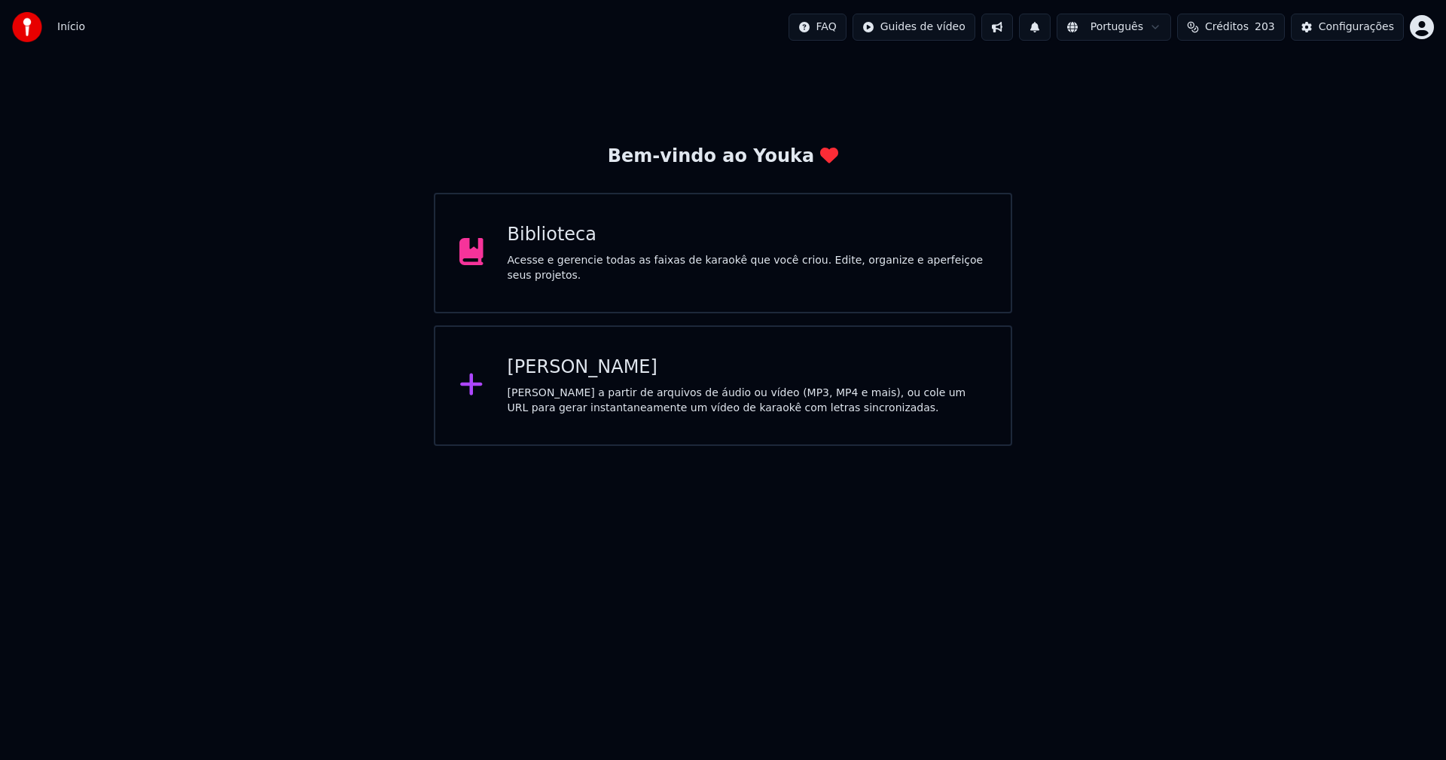
click at [539, 368] on div "[PERSON_NAME]" at bounding box center [748, 368] width 480 height 24
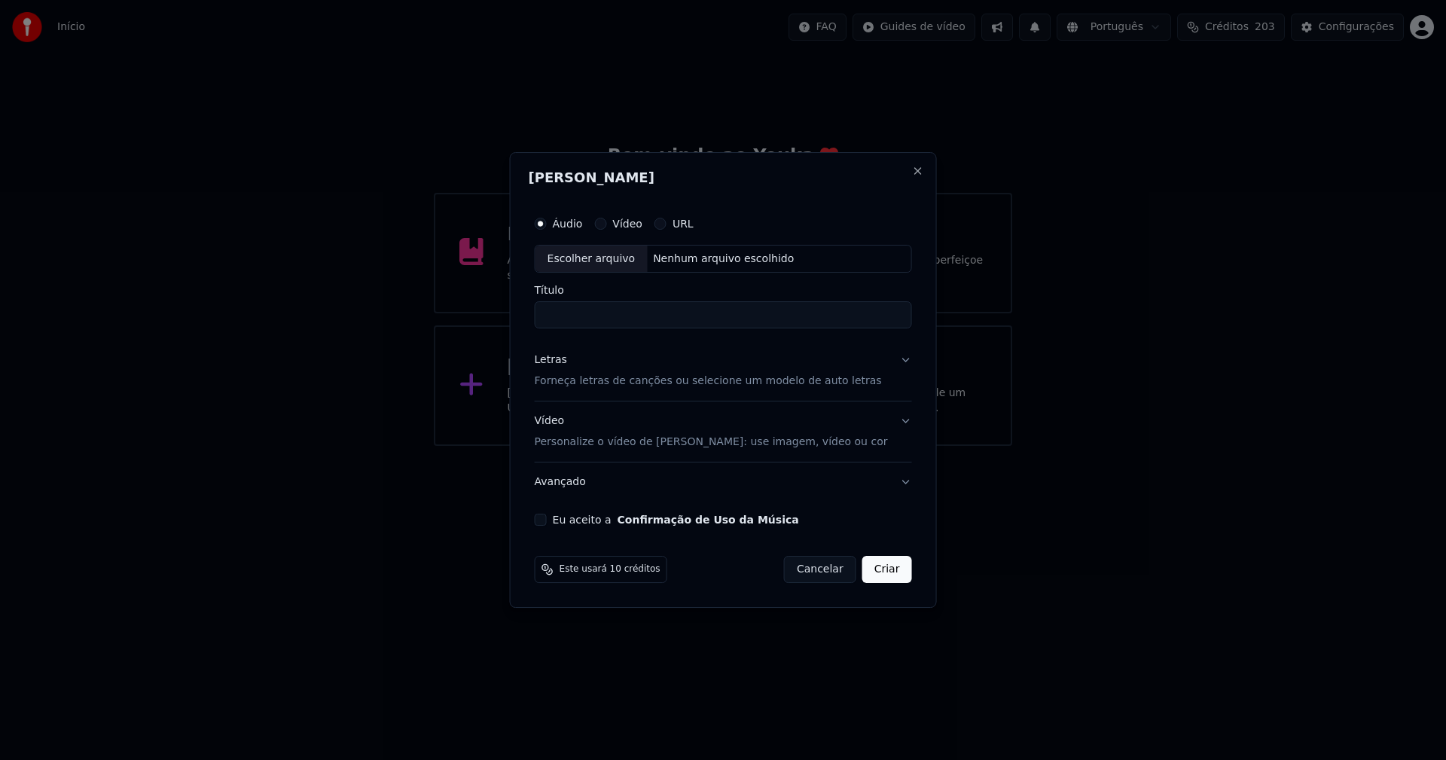
click at [618, 262] on div "Escolher arquivo" at bounding box center [592, 259] width 112 height 27
type input "**********"
click at [564, 363] on div "Letras" at bounding box center [551, 360] width 32 height 15
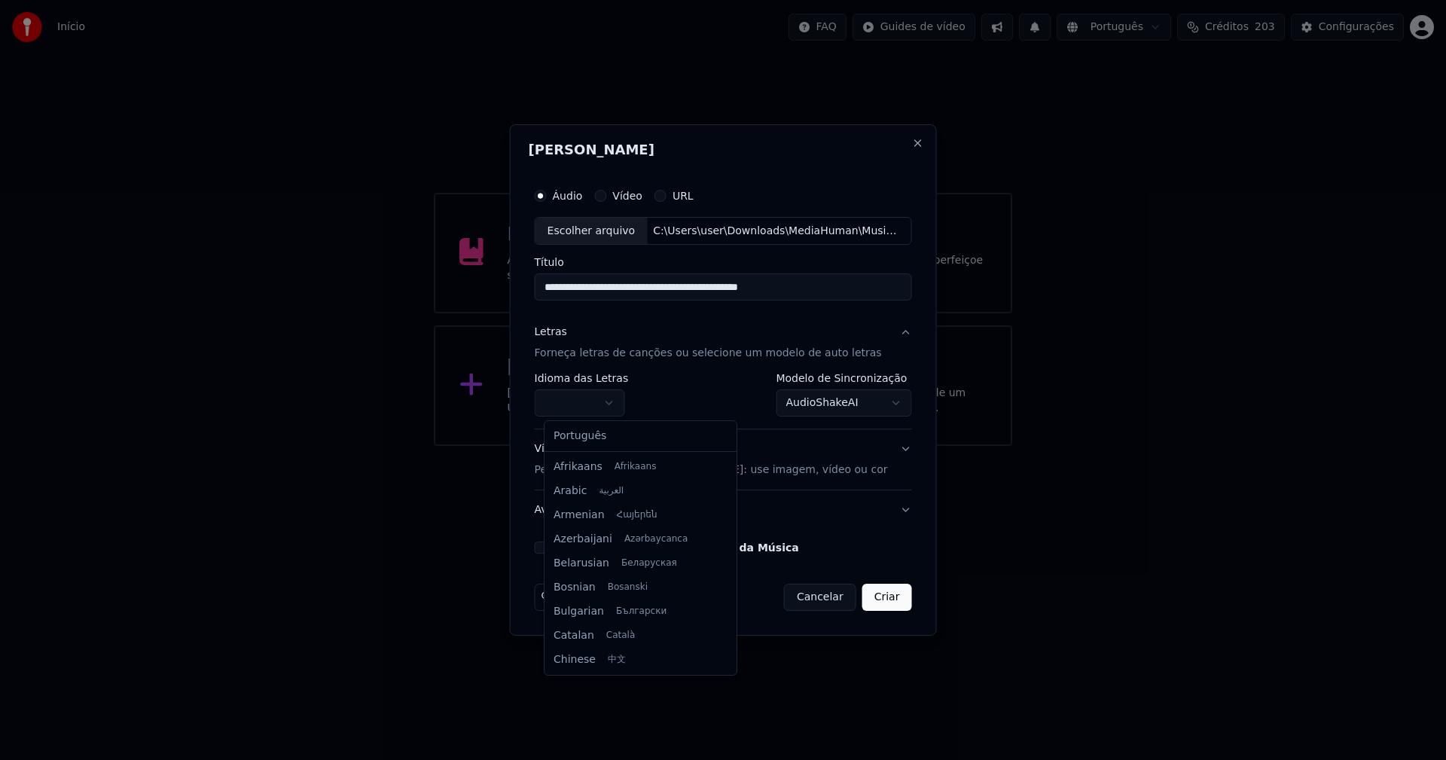
click at [579, 396] on body "**********" at bounding box center [723, 223] width 1446 height 446
select select "**"
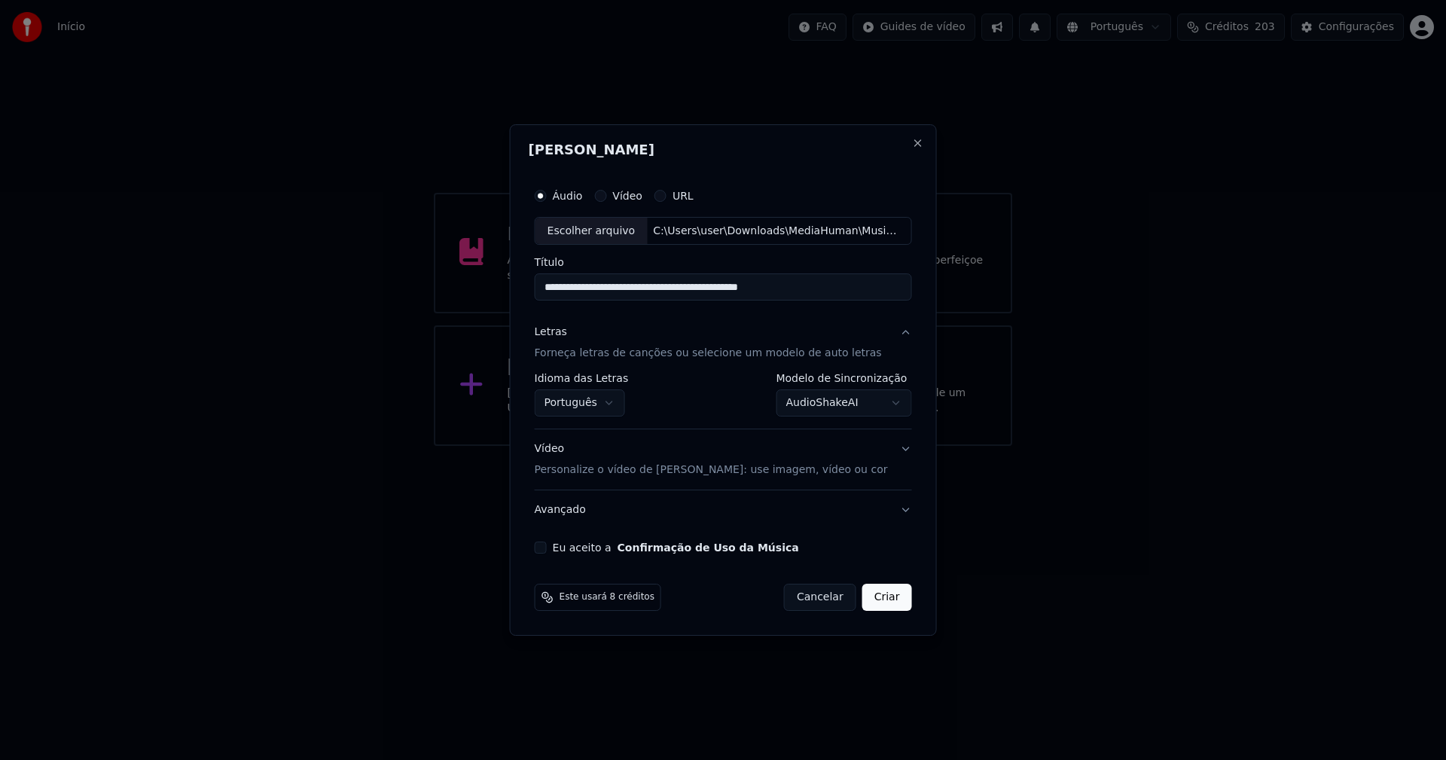
click at [840, 401] on body "**********" at bounding box center [723, 223] width 1446 height 446
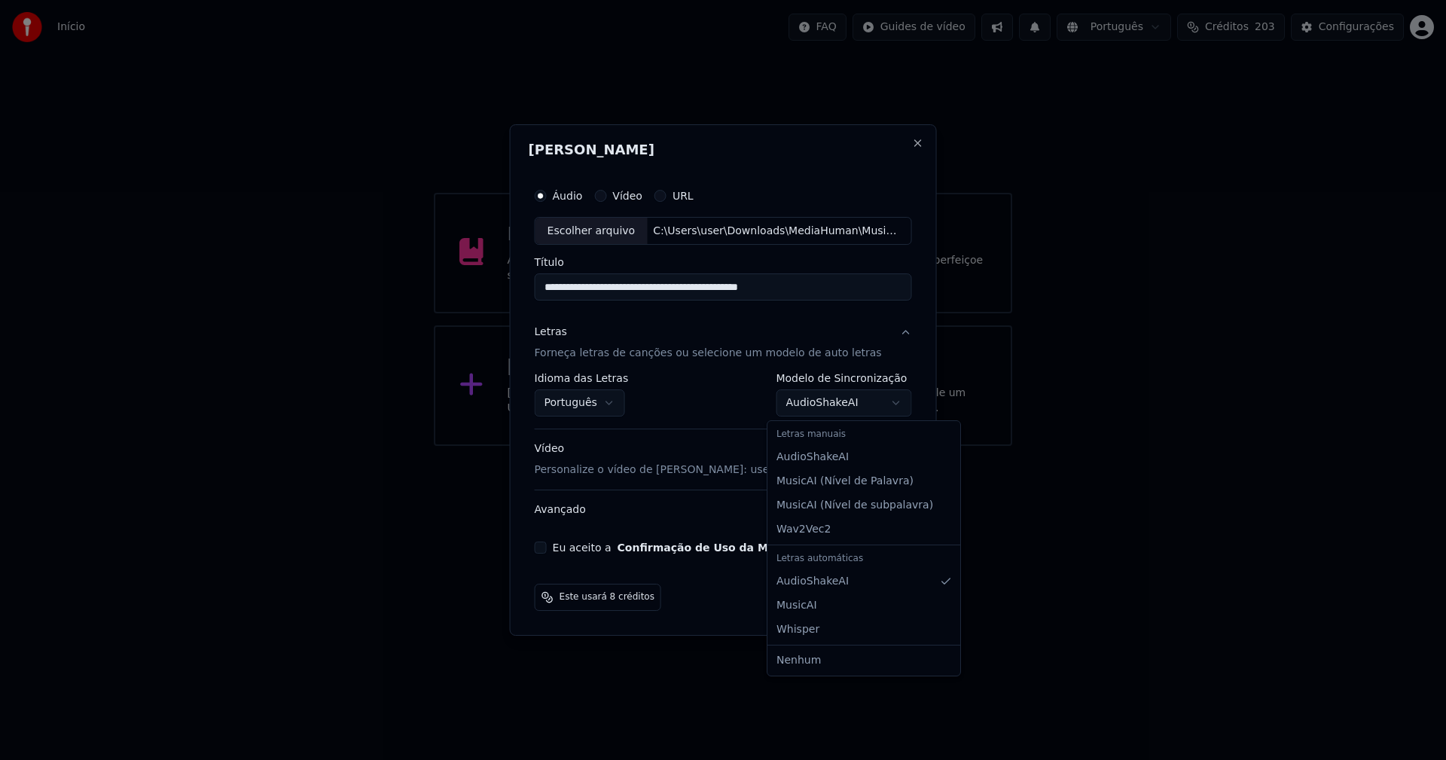
select select "**********"
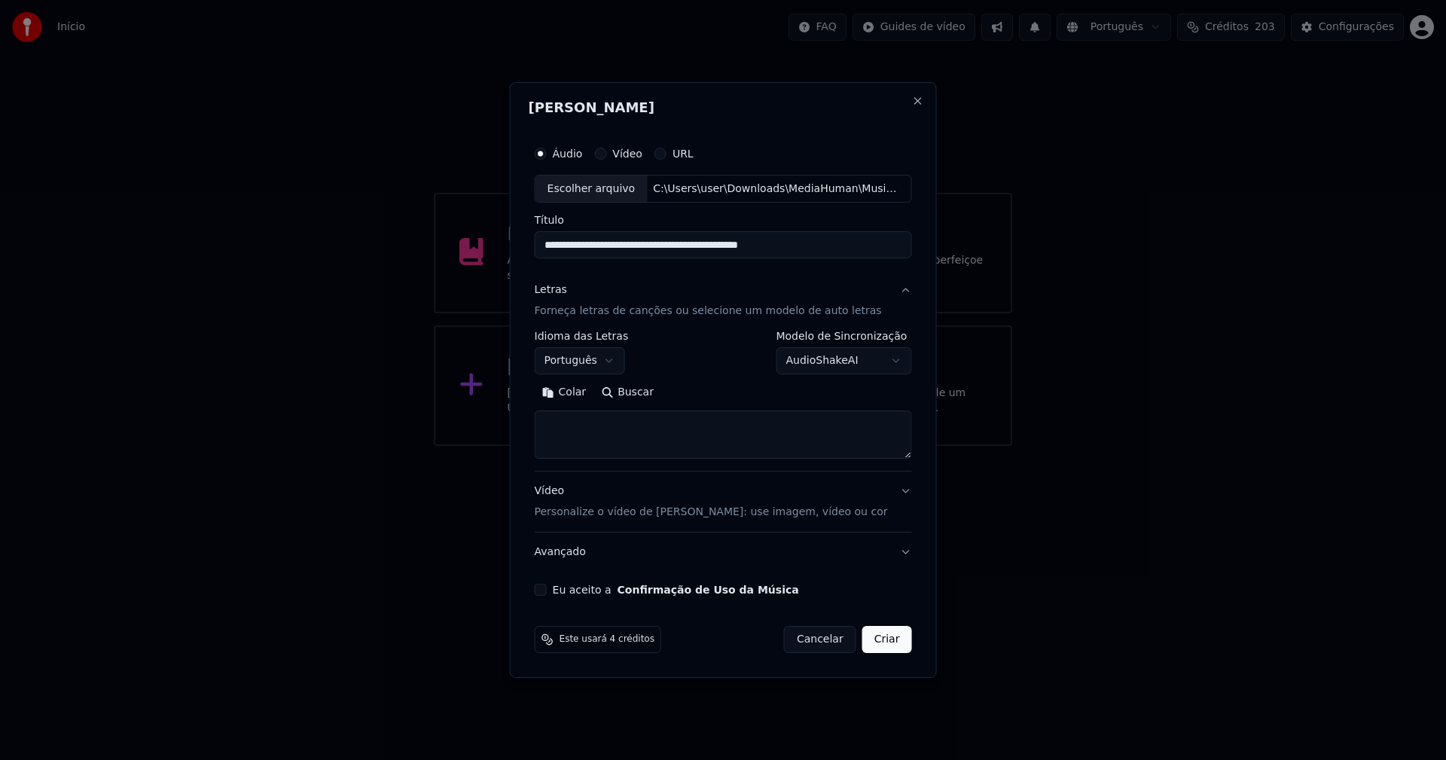
click at [579, 393] on button "Colar" at bounding box center [565, 393] width 60 height 24
type textarea "**********"
drag, startPoint x: 643, startPoint y: 424, endPoint x: 467, endPoint y: 411, distance: 176.8
click at [476, 411] on body "**********" at bounding box center [723, 223] width 1446 height 446
click at [576, 392] on button "Colar" at bounding box center [565, 393] width 60 height 24
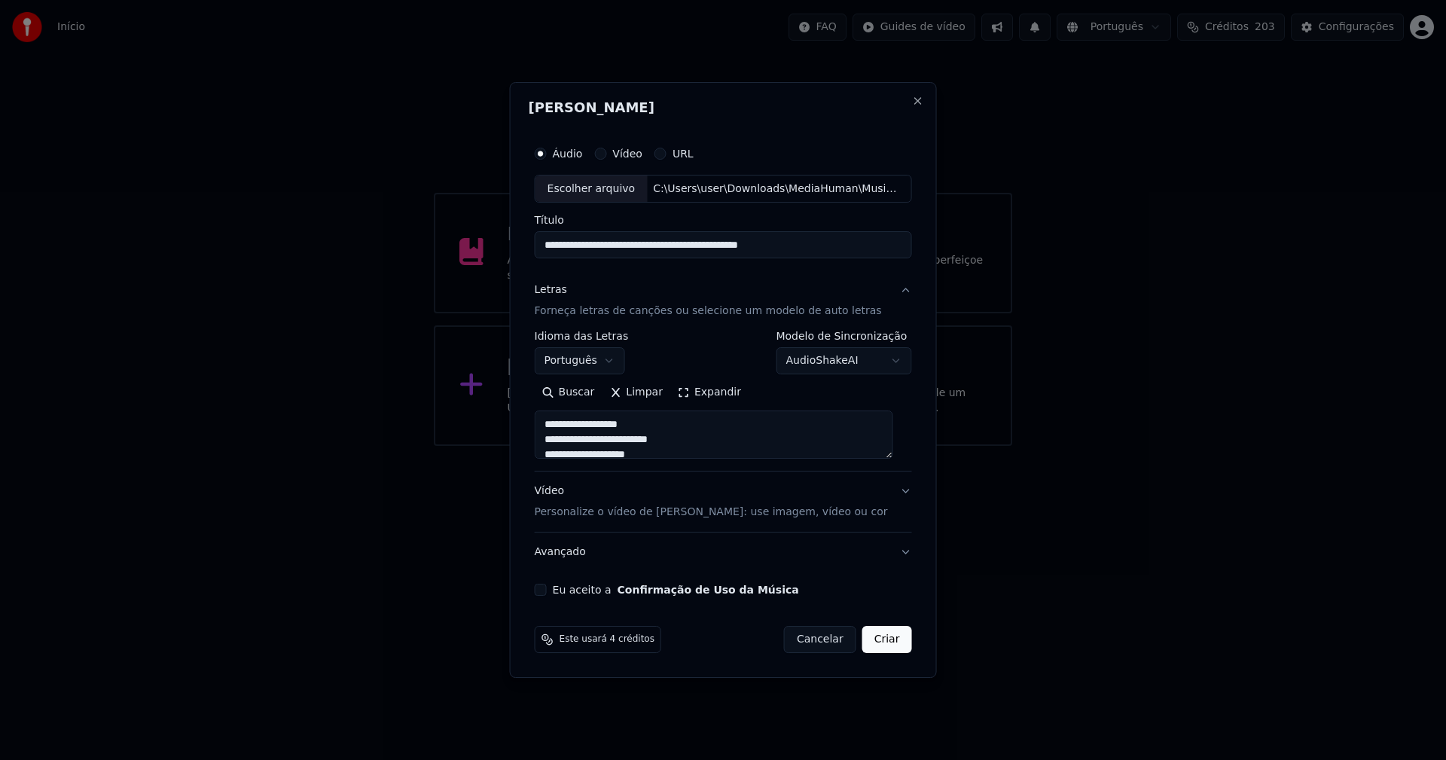
click at [725, 394] on button "Expandir" at bounding box center [709, 393] width 78 height 24
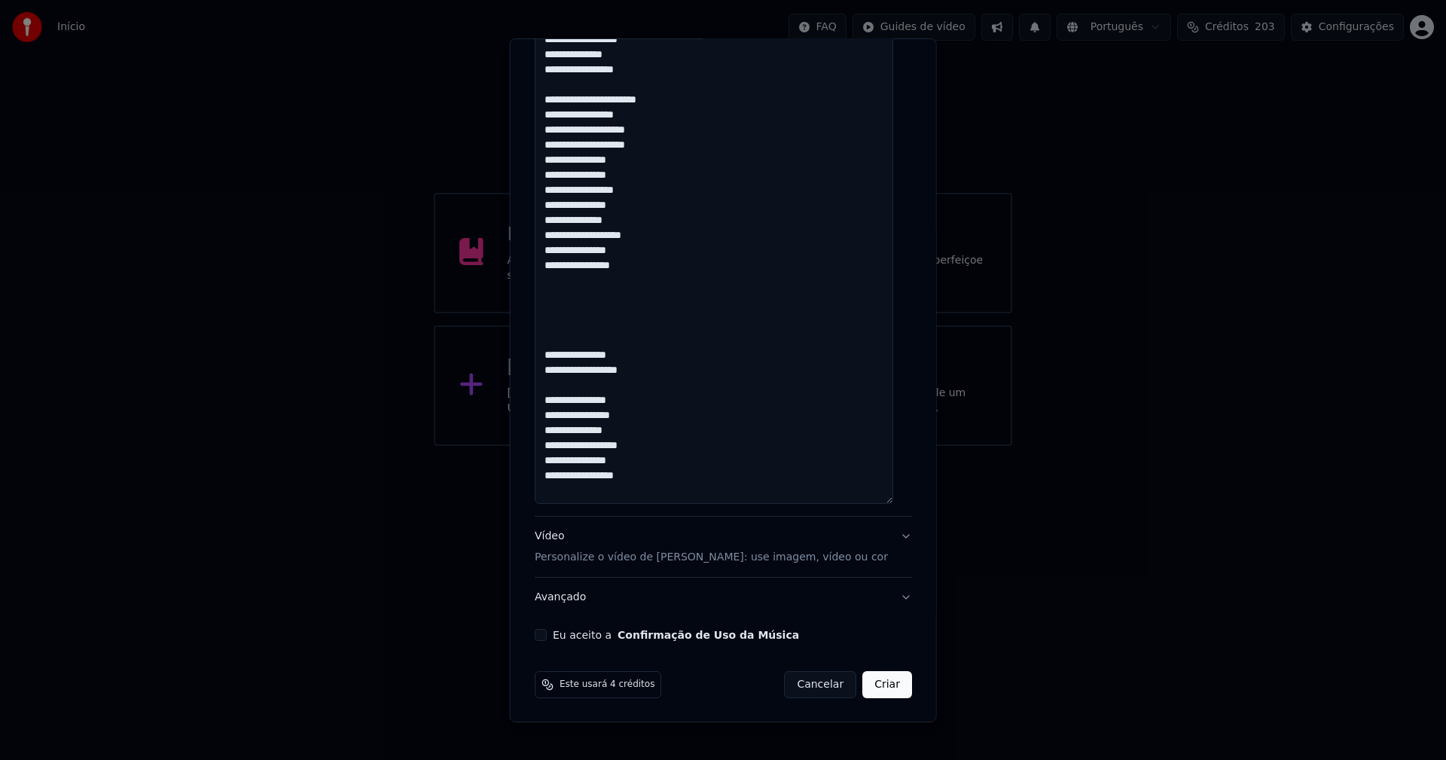
scroll to position [960, 0]
click at [546, 636] on button "Eu aceito a Confirmação de Uso da Música" at bounding box center [541, 634] width 12 height 12
click at [880, 691] on button "Criar" at bounding box center [887, 683] width 50 height 27
type textarea "**********"
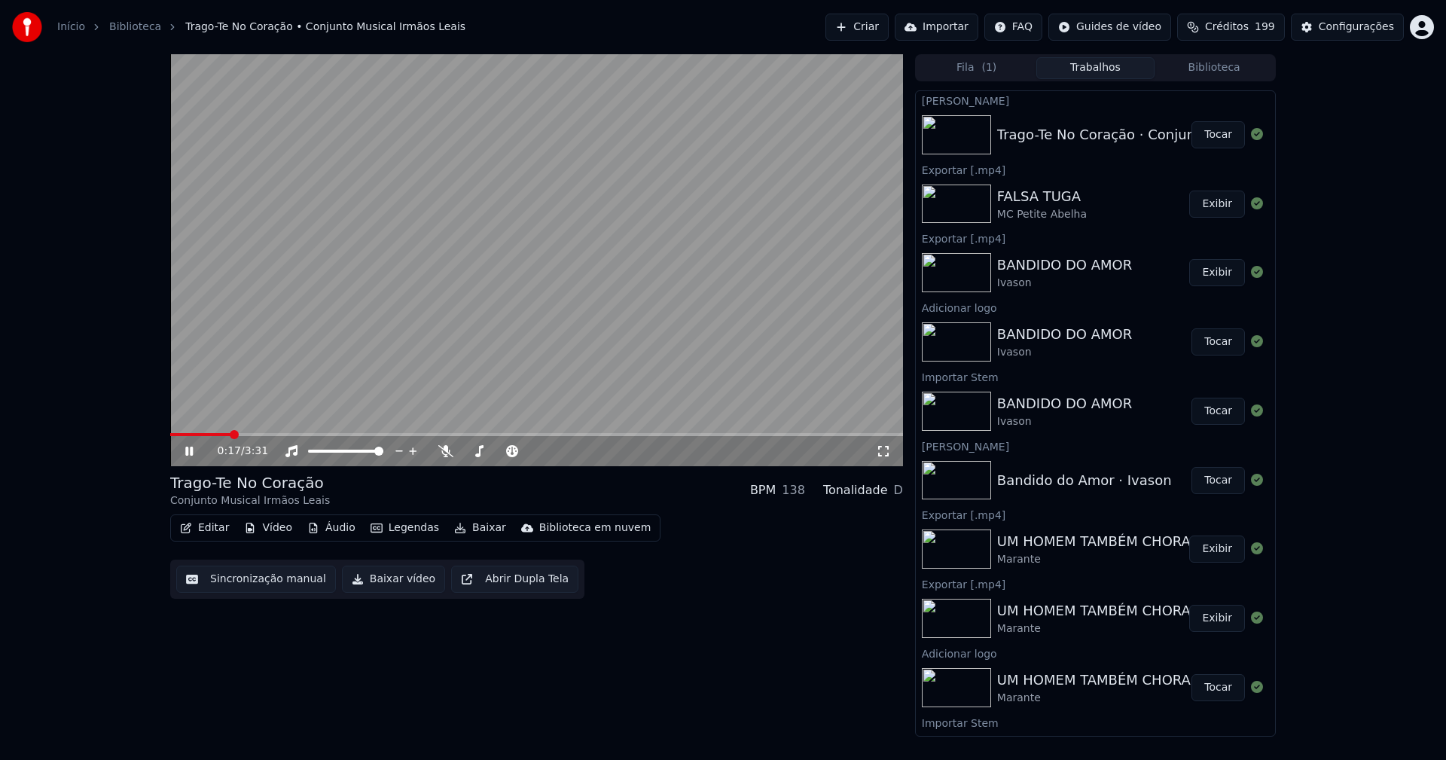
click at [340, 535] on button "Áudio" at bounding box center [331, 527] width 60 height 21
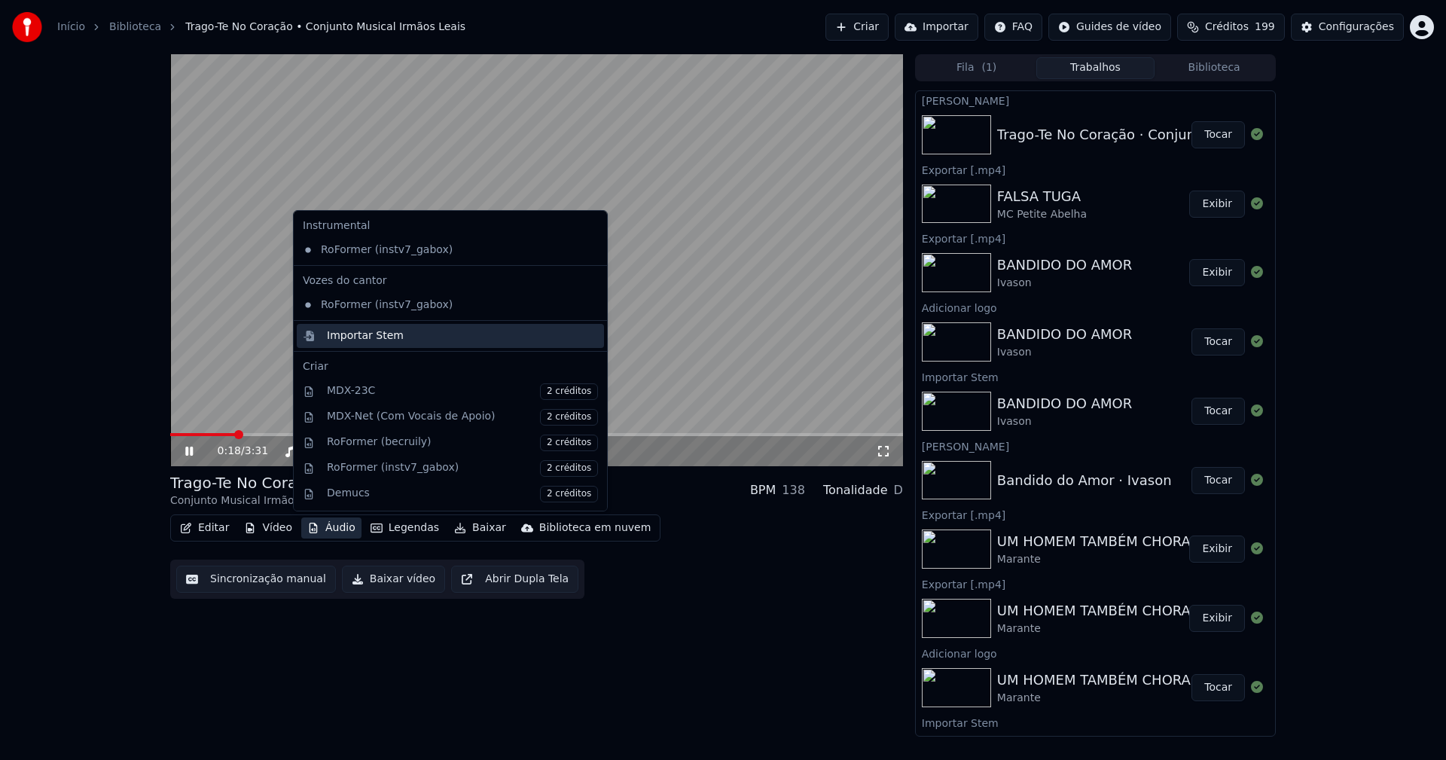
click at [350, 339] on div "Importar Stem" at bounding box center [365, 335] width 77 height 15
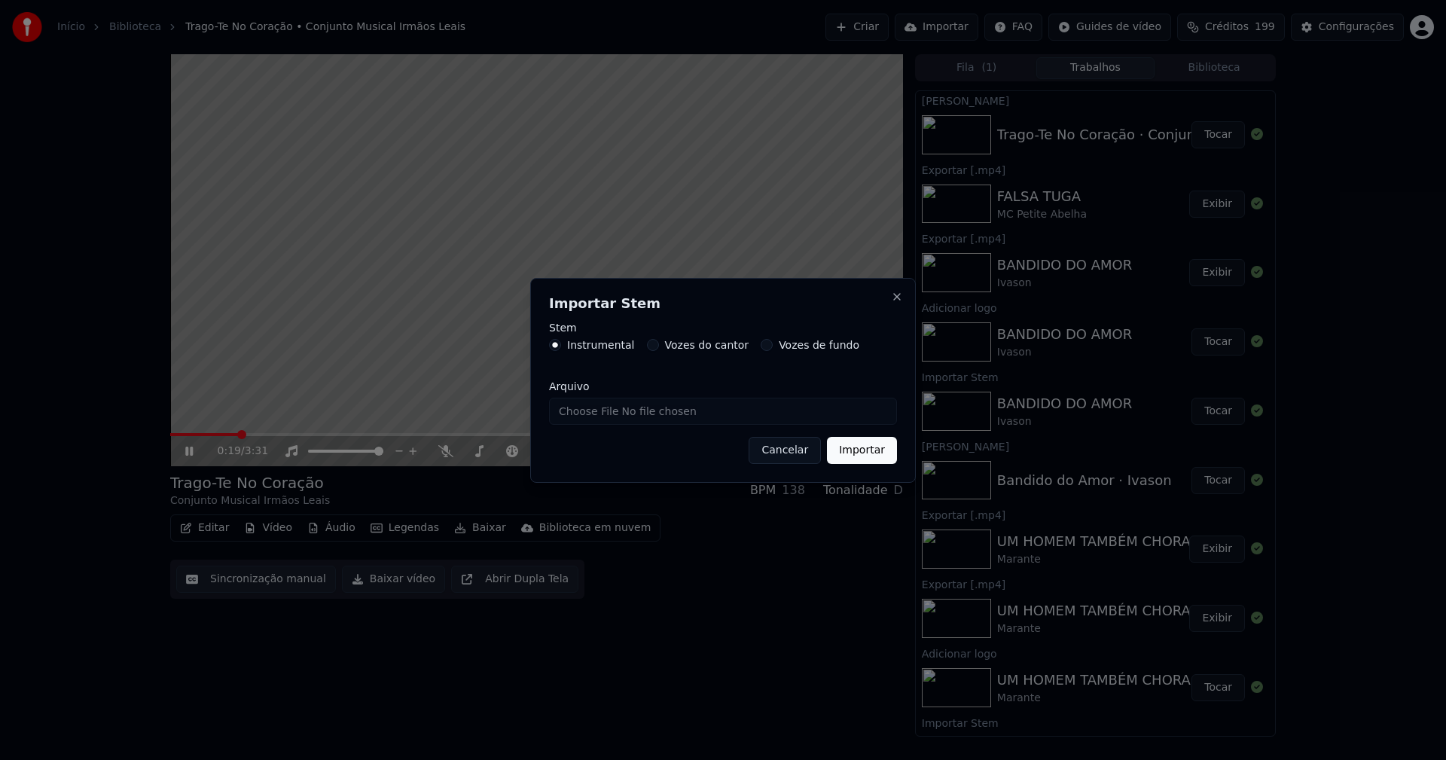
click at [598, 417] on input "Arquivo" at bounding box center [723, 411] width 348 height 27
type input "**********"
drag, startPoint x: 863, startPoint y: 451, endPoint x: 835, endPoint y: 446, distance: 28.4
click at [864, 451] on button "Importar" at bounding box center [862, 450] width 70 height 27
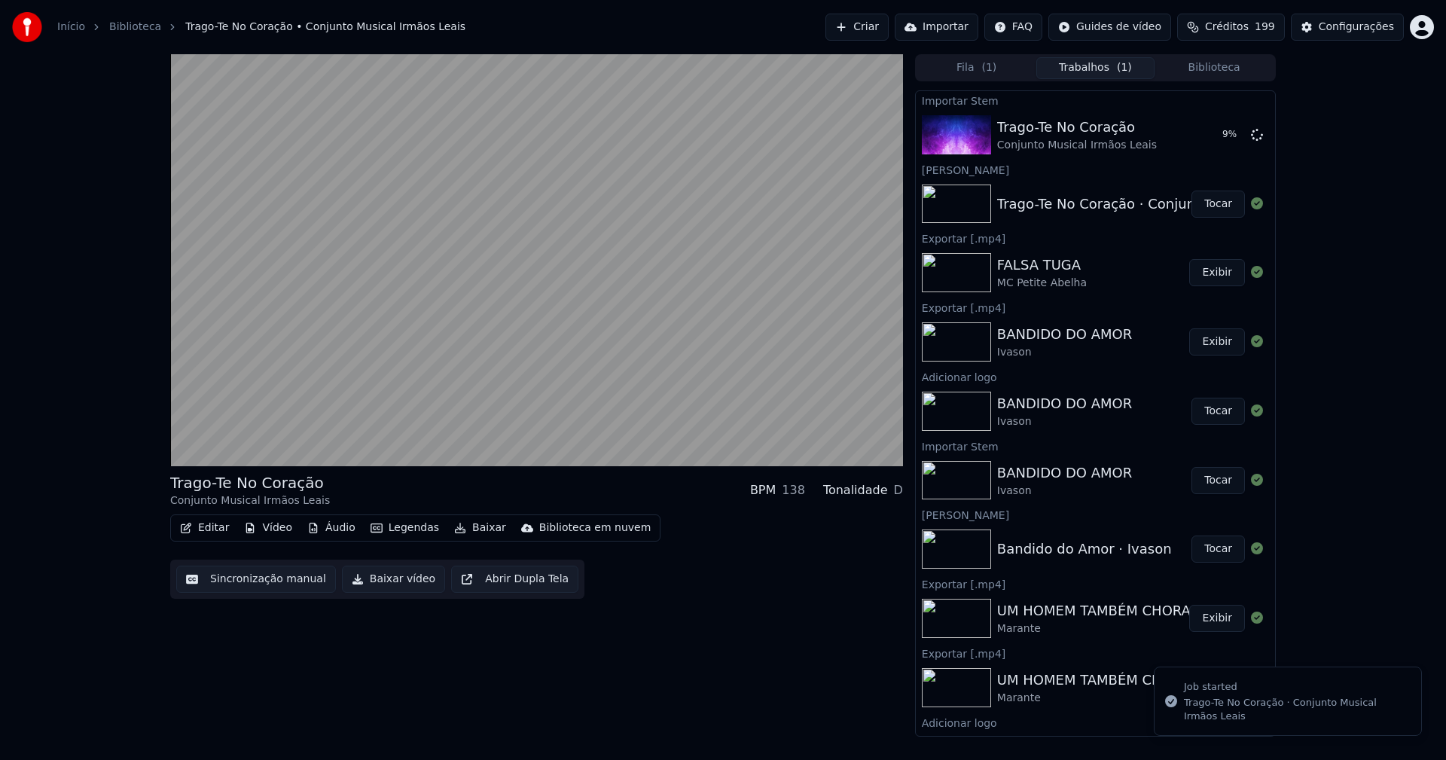
click at [271, 531] on button "Vídeo" at bounding box center [268, 527] width 60 height 21
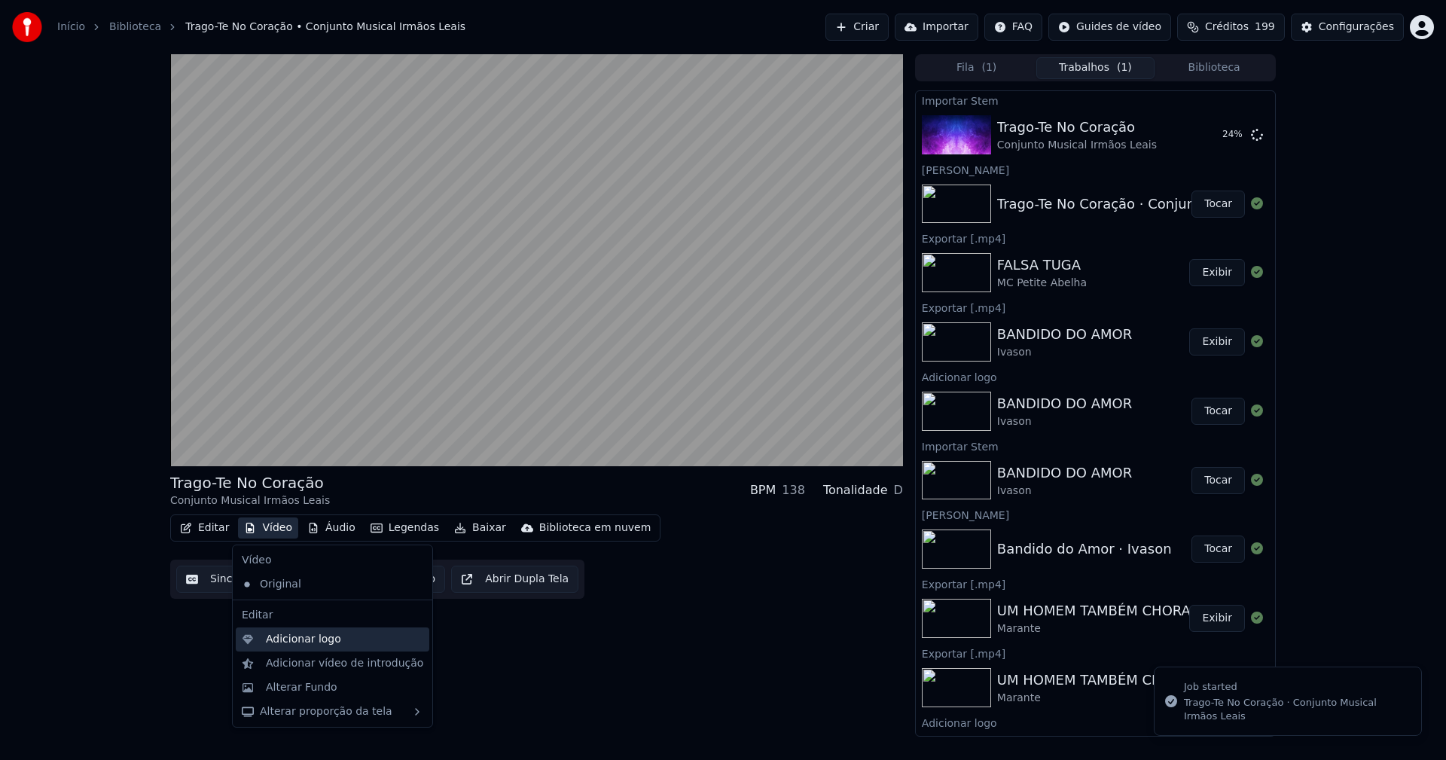
click at [288, 636] on div "Adicionar logo" at bounding box center [303, 639] width 75 height 15
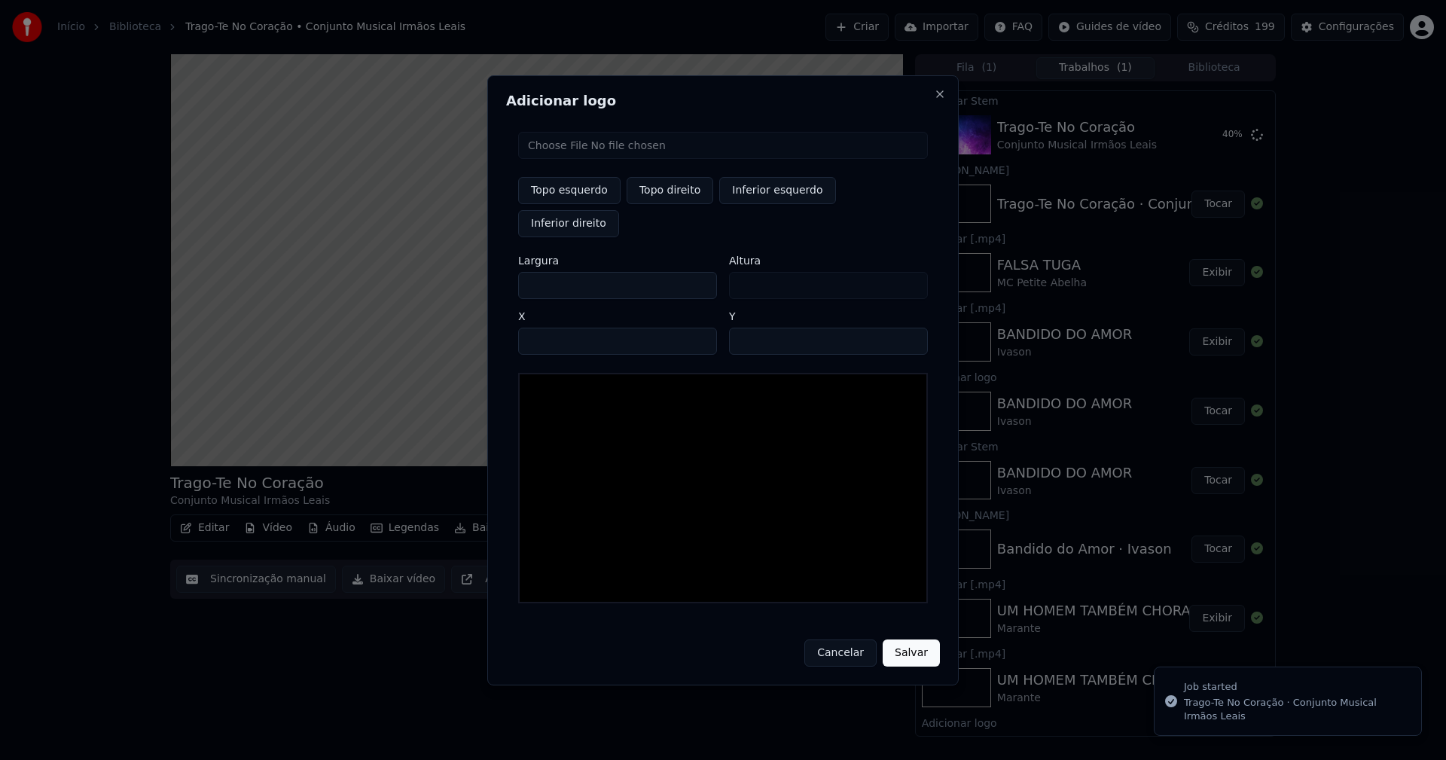
click at [578, 159] on input "file" at bounding box center [723, 145] width 410 height 27
type input "**********"
drag, startPoint x: 666, startPoint y: 211, endPoint x: 643, endPoint y: 221, distance: 24.6
click at [666, 204] on button "Topo direito" at bounding box center [670, 190] width 87 height 27
type input "****"
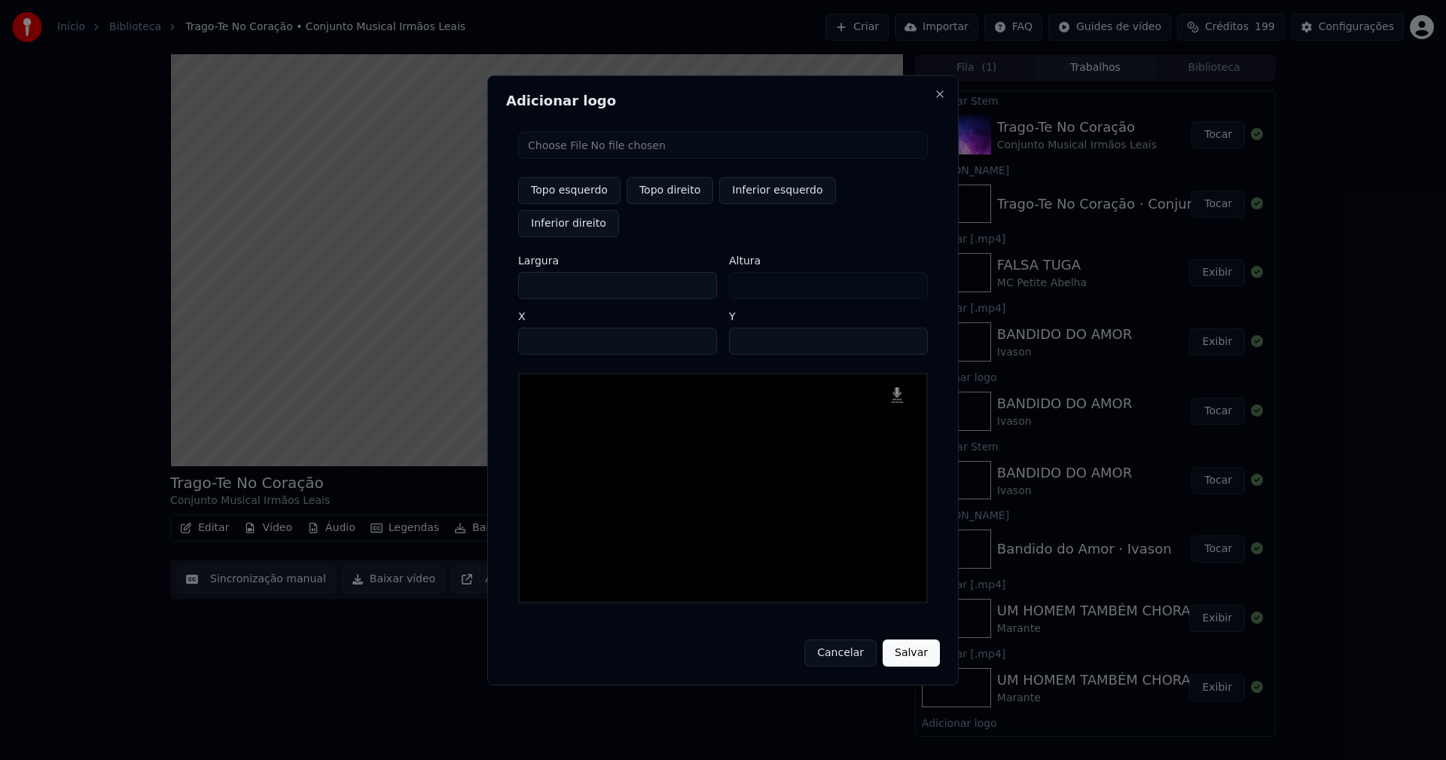
click at [539, 272] on input "***" at bounding box center [617, 285] width 199 height 27
drag, startPoint x: 542, startPoint y: 269, endPoint x: 492, endPoint y: 277, distance: 51.1
click at [494, 277] on div "Adicionar logo Topo esquerdo Topo direito Inferior esquerdo Inferior direito La…" at bounding box center [723, 380] width 472 height 610
type input "**"
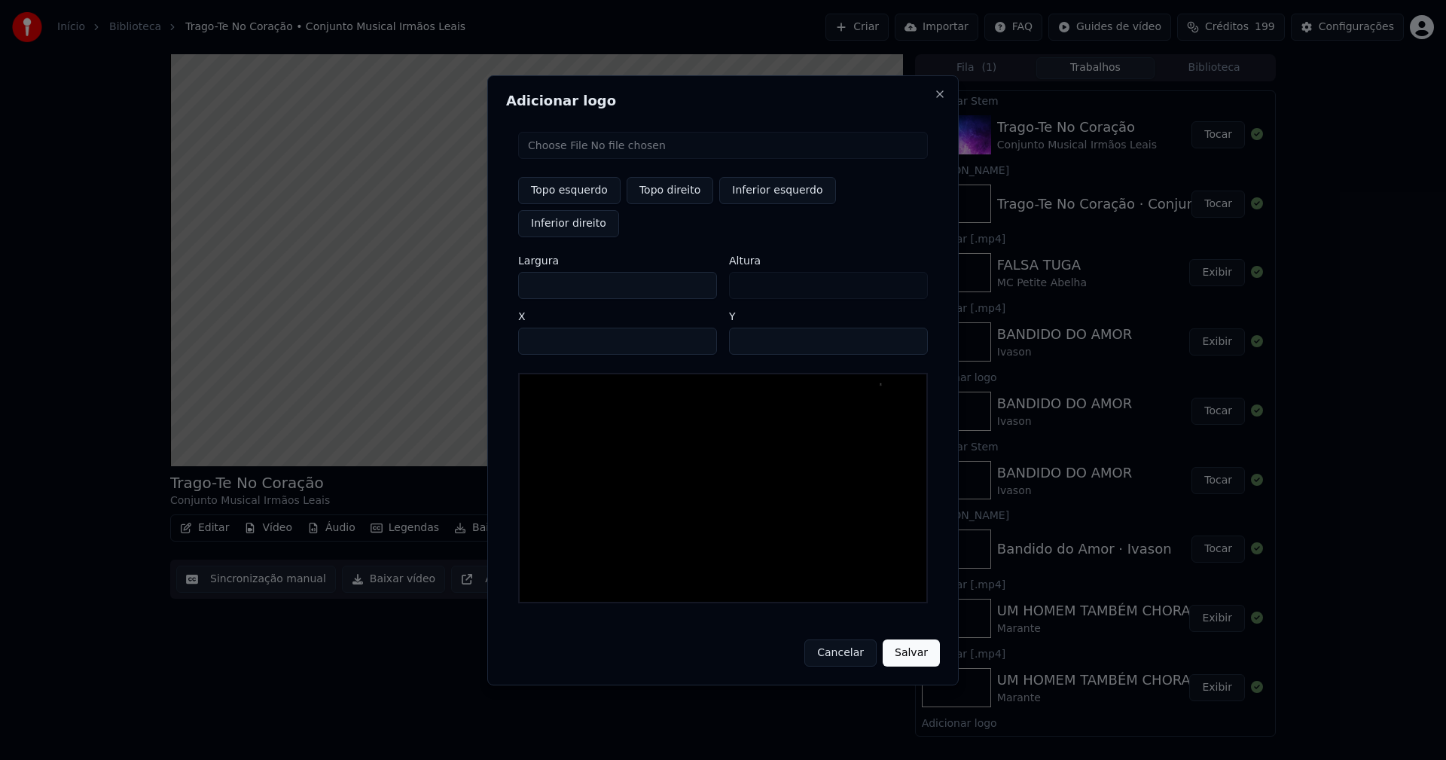
type input "***"
click at [557, 328] on input "****" at bounding box center [617, 341] width 199 height 27
click at [544, 328] on input "****" at bounding box center [617, 341] width 199 height 27
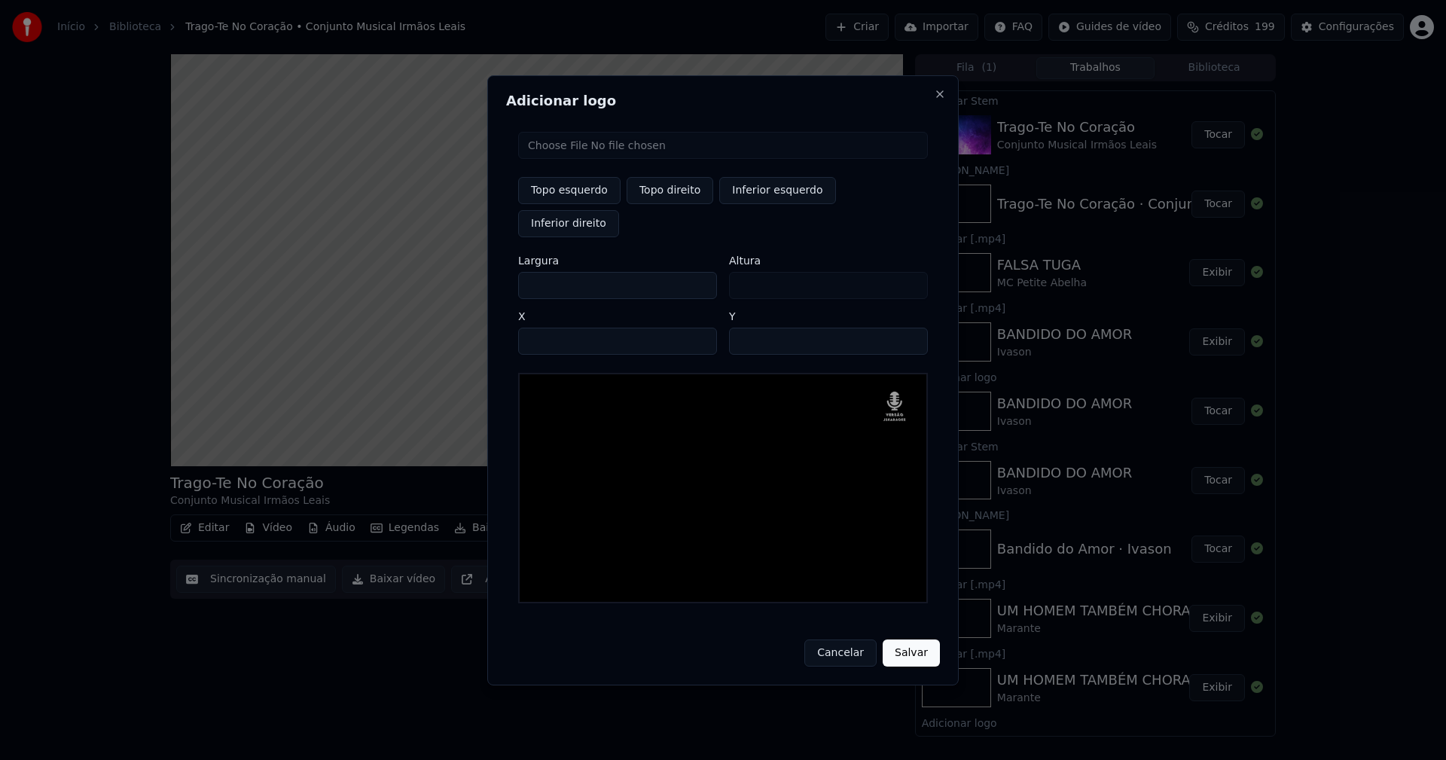
type input "****"
click at [746, 328] on input "**" at bounding box center [828, 341] width 199 height 27
type input "**"
click at [883, 639] on button "Salvar" at bounding box center [911, 652] width 57 height 27
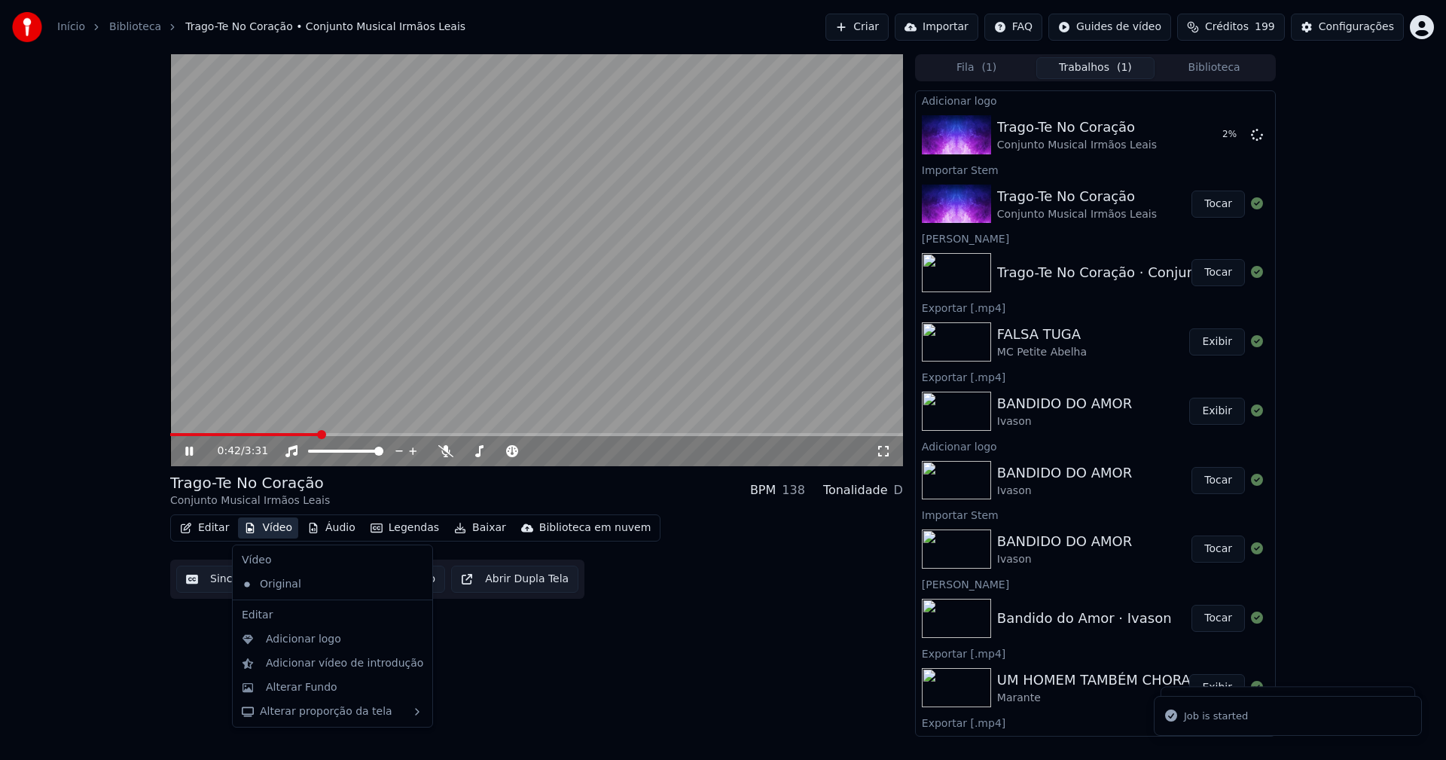
click at [275, 536] on button "Vídeo" at bounding box center [268, 527] width 60 height 21
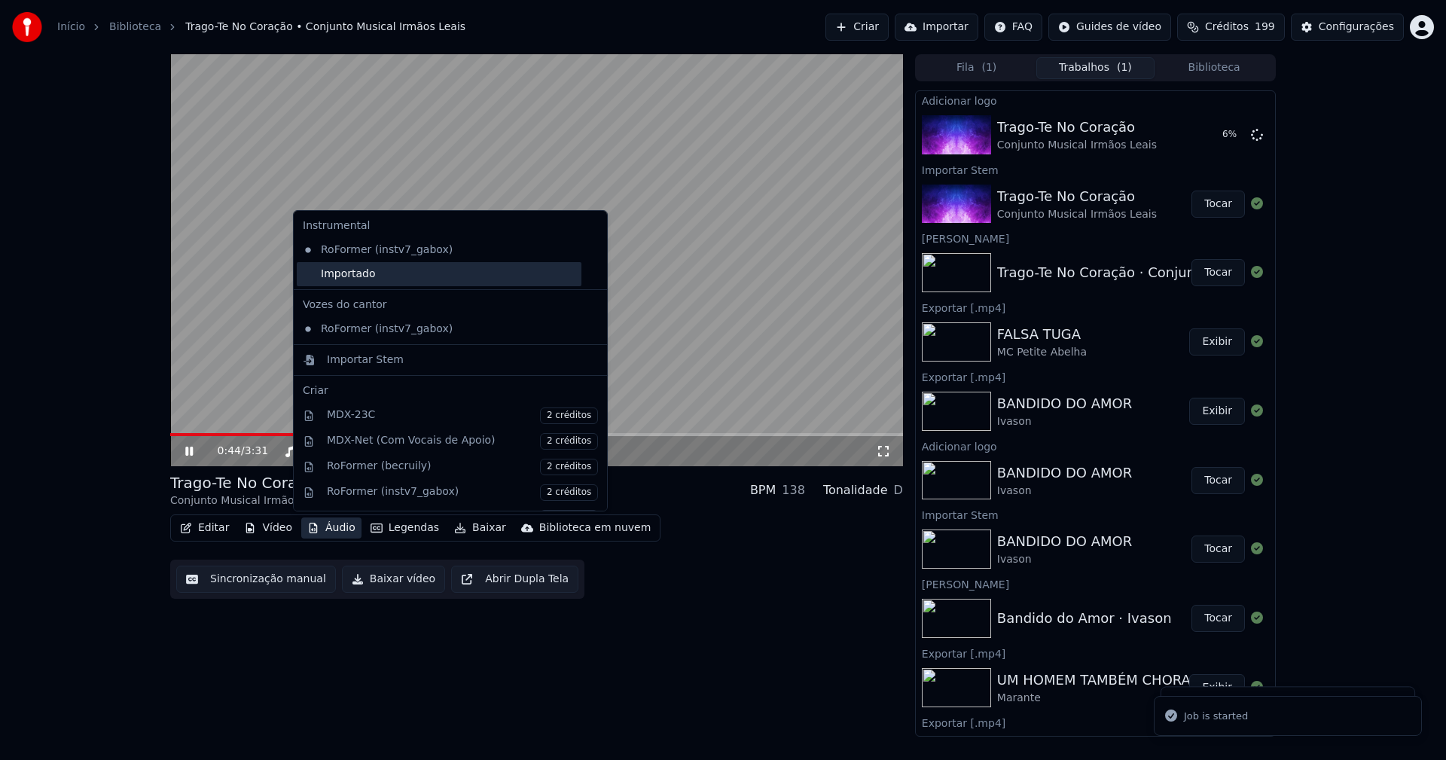
click at [333, 276] on div "Importado" at bounding box center [439, 274] width 285 height 24
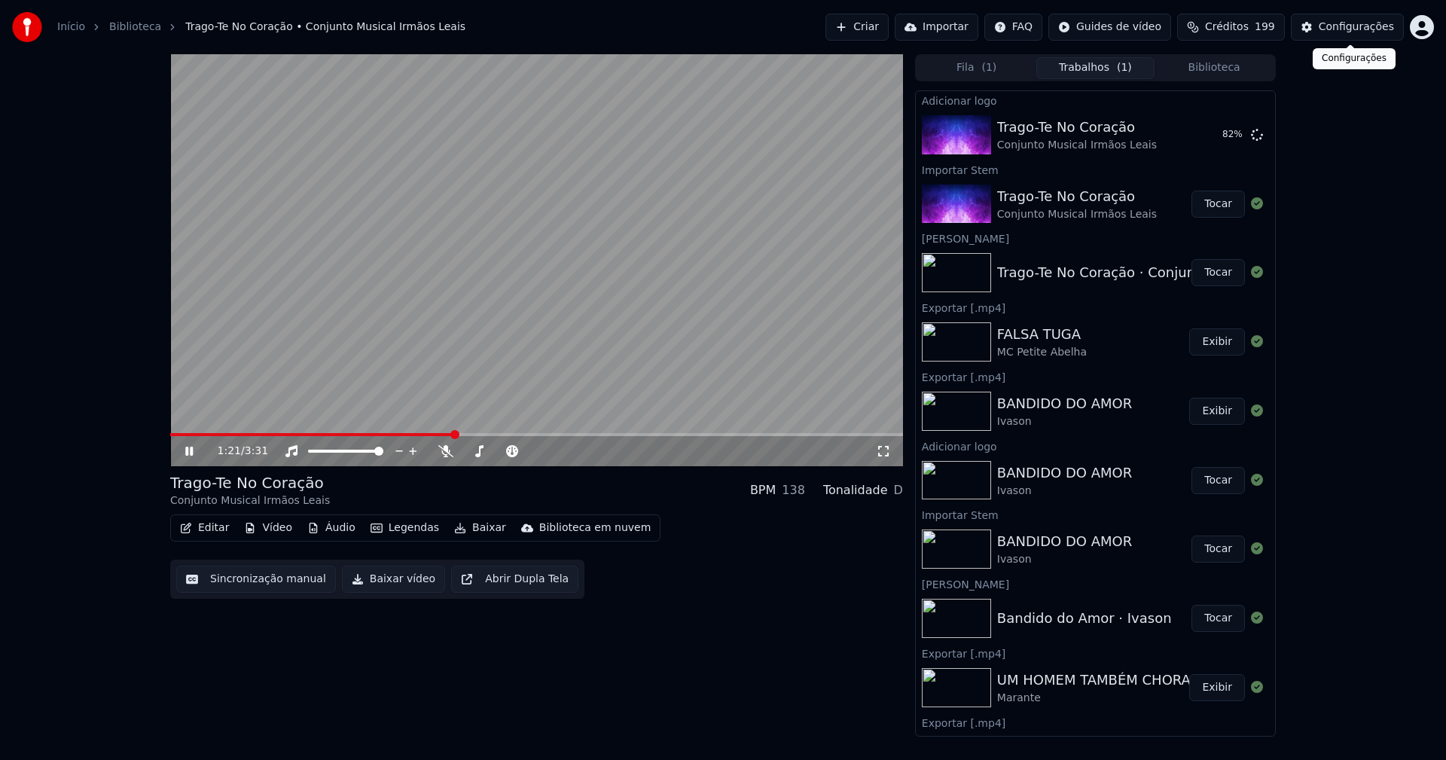
click at [1352, 35] on button "Configurações" at bounding box center [1347, 27] width 113 height 27
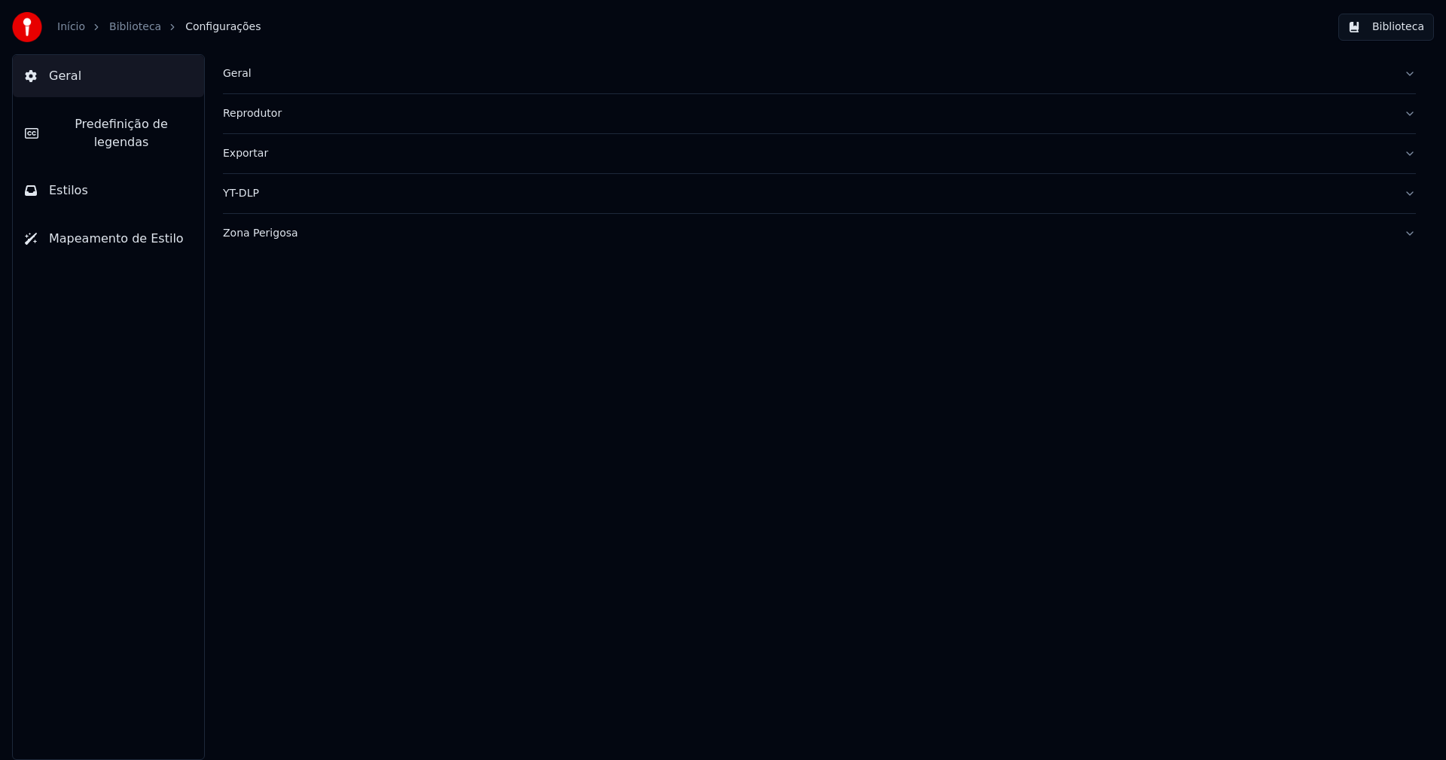
click at [88, 172] on button "Estilos" at bounding box center [108, 190] width 191 height 42
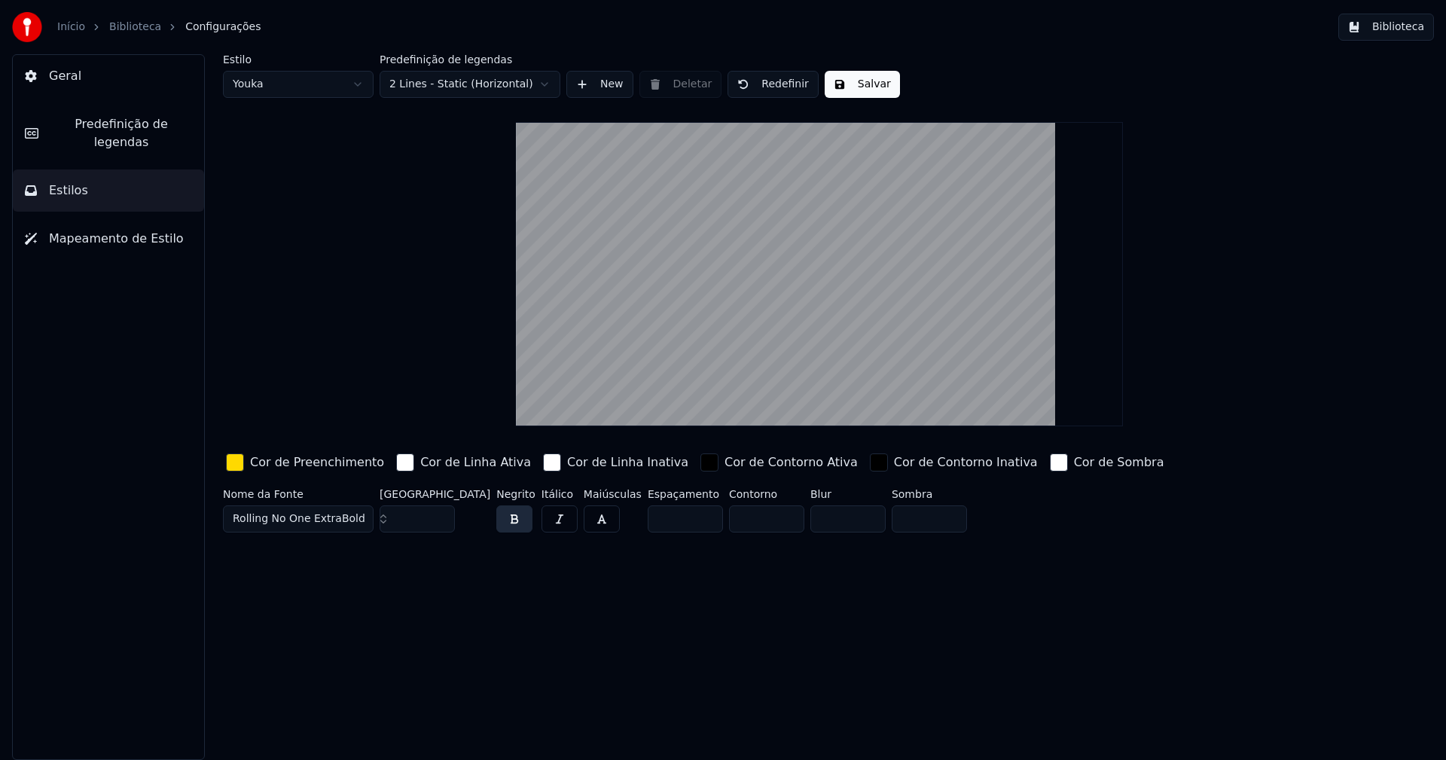
click at [232, 460] on div "button" at bounding box center [235, 462] width 18 height 18
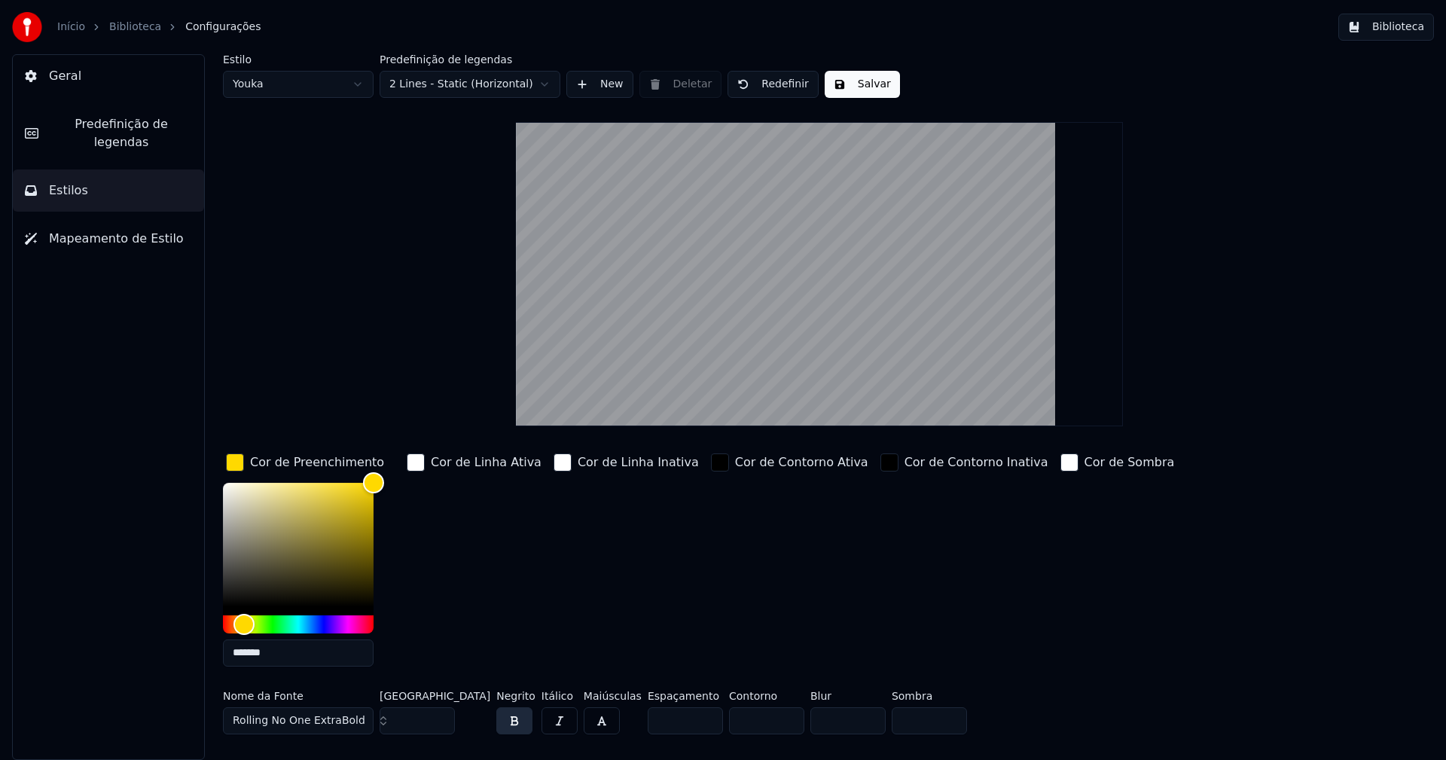
click at [293, 657] on input "*******" at bounding box center [298, 652] width 151 height 27
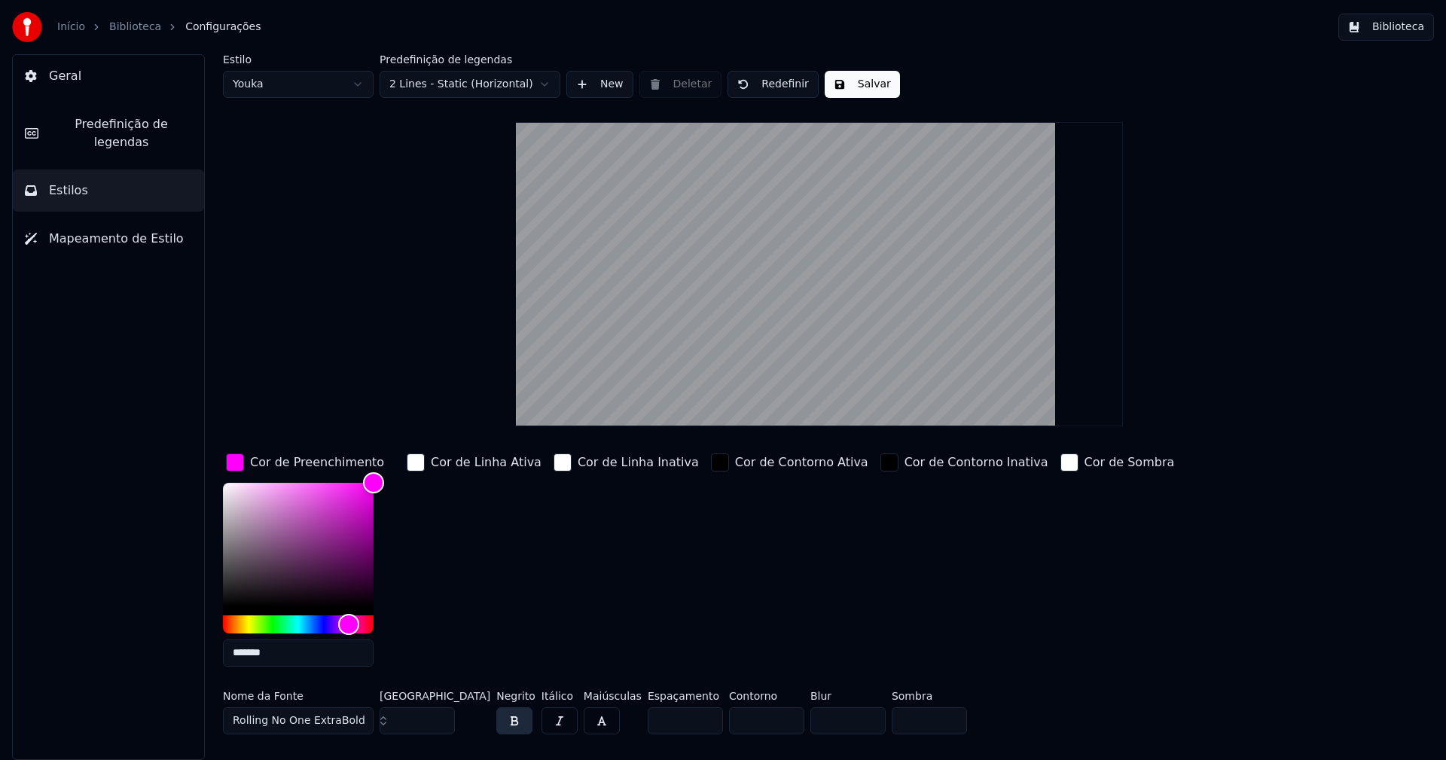
type input "*******"
click at [230, 462] on div "button" at bounding box center [235, 462] width 18 height 18
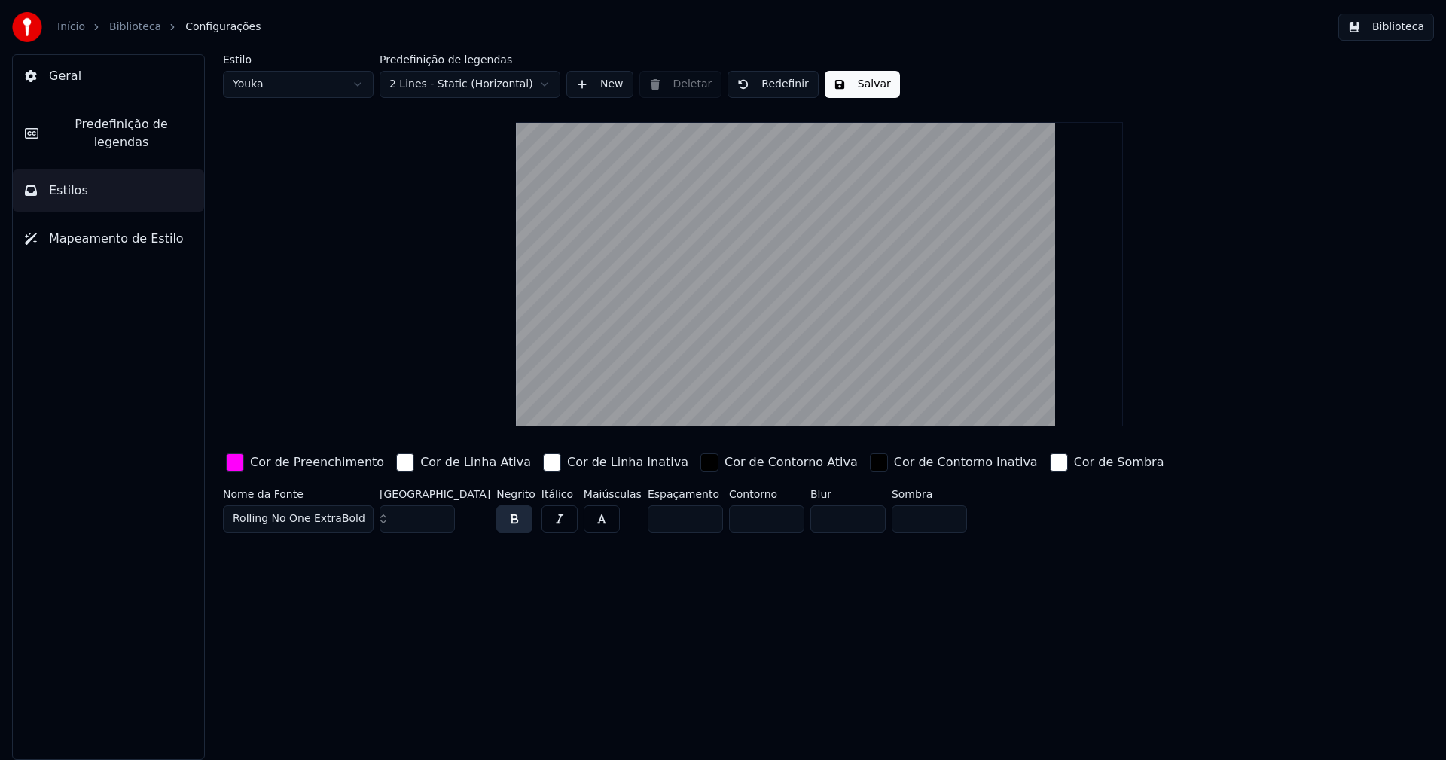
drag, startPoint x: 855, startPoint y: 90, endPoint x: 1085, endPoint y: 78, distance: 230.8
click at [858, 90] on button "Salvar" at bounding box center [862, 84] width 75 height 27
click at [1407, 32] on button "Biblioteca" at bounding box center [1387, 27] width 96 height 27
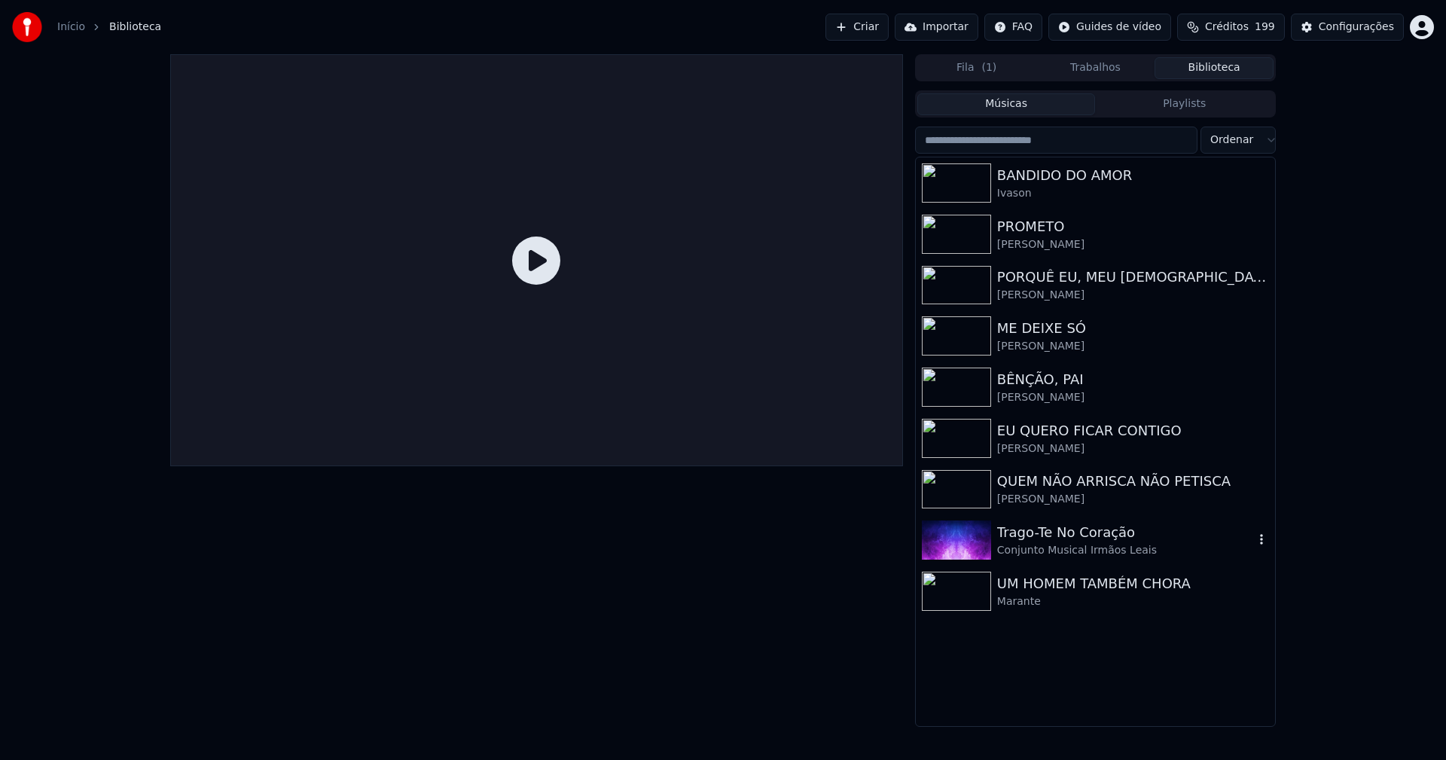
click at [1030, 534] on div "Trago-Te No Coração" at bounding box center [1125, 532] width 257 height 21
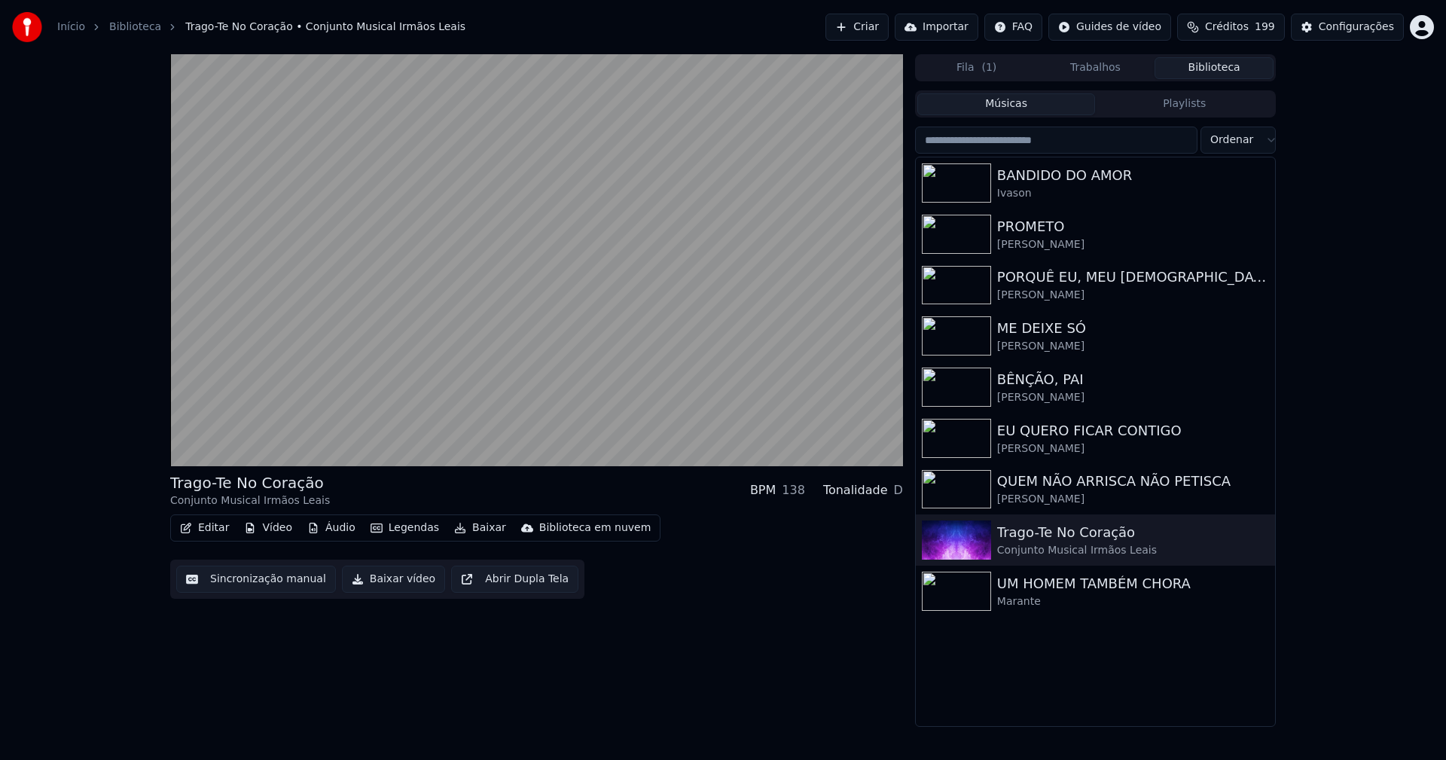
click at [213, 524] on button "Editar" at bounding box center [204, 527] width 61 height 21
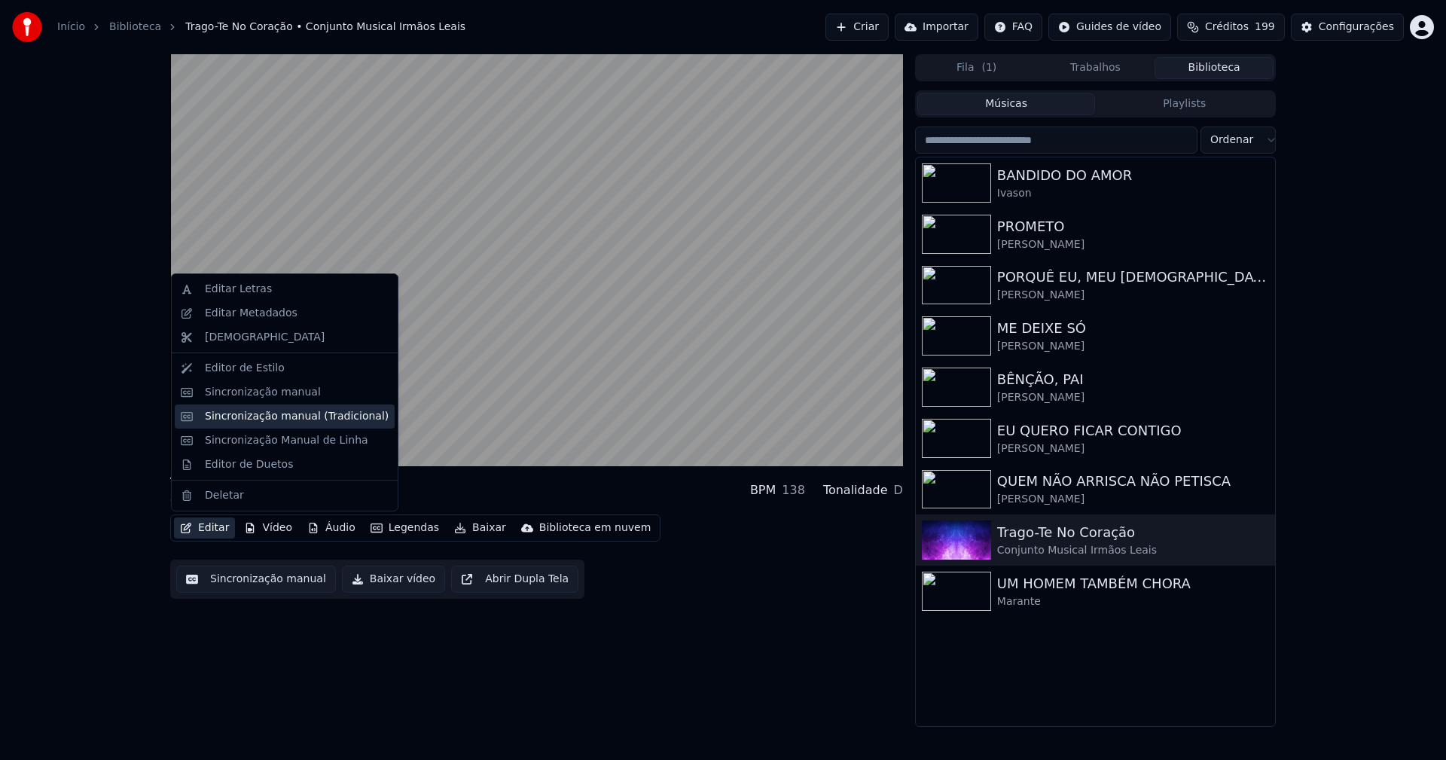
click at [255, 421] on div "Sincronização manual (Tradicional)" at bounding box center [297, 416] width 184 height 15
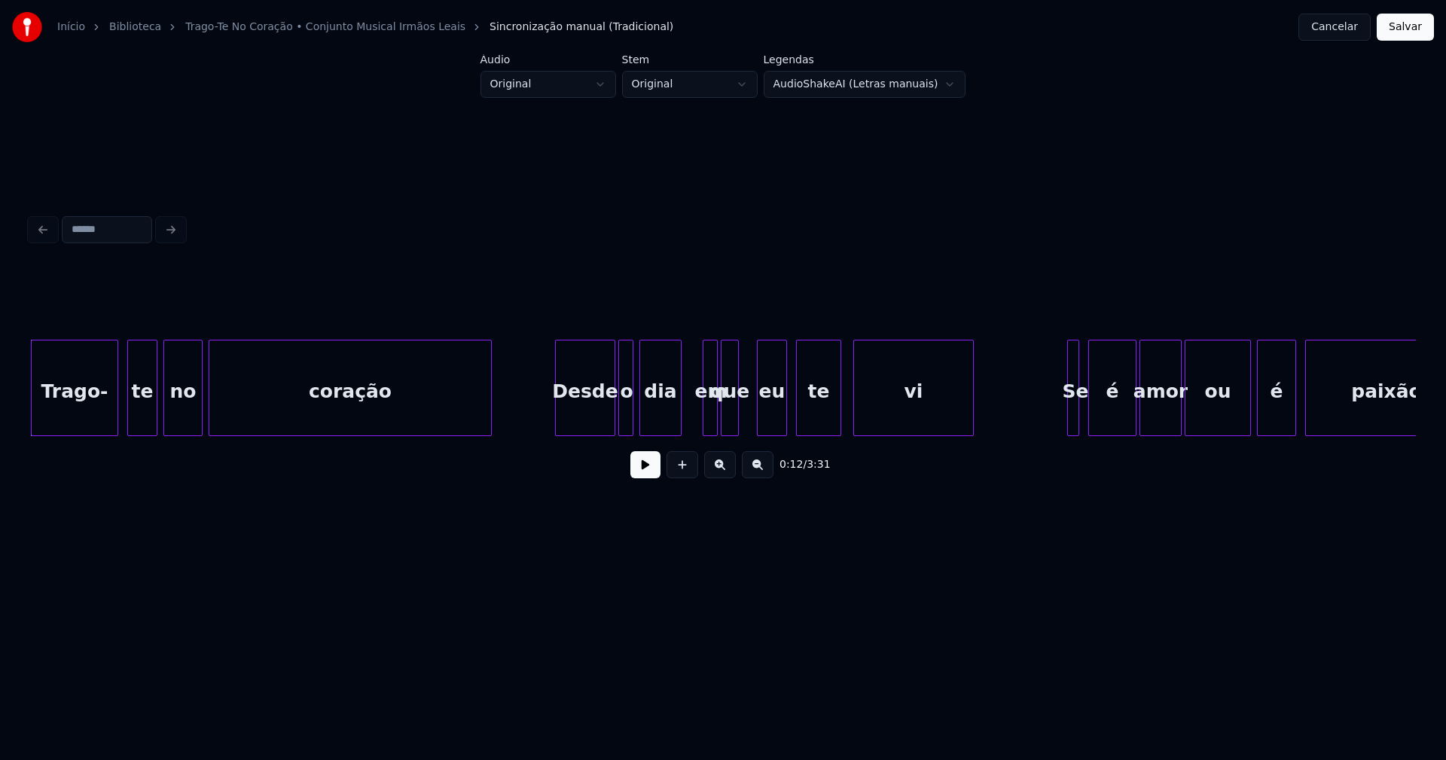
scroll to position [0, 1605]
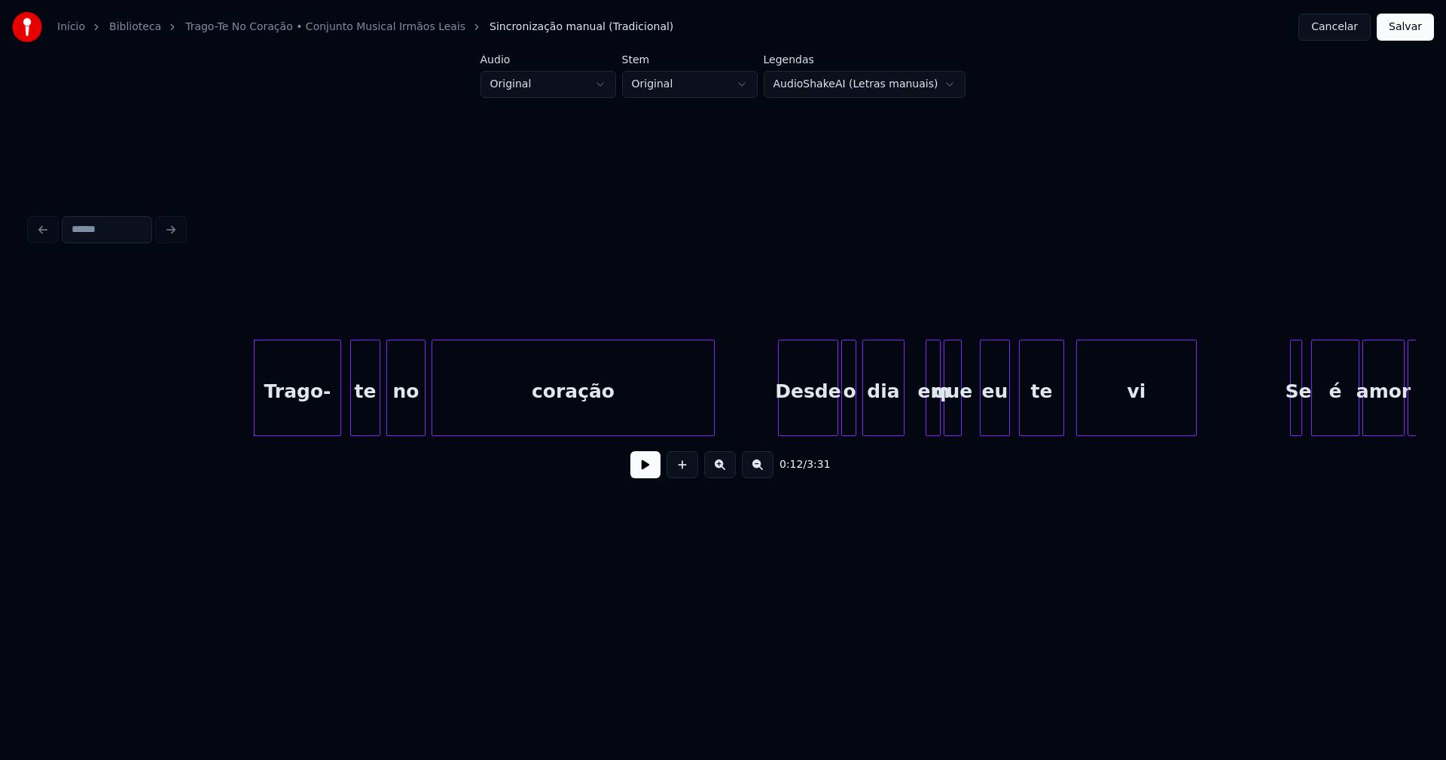
click at [652, 475] on button at bounding box center [645, 464] width 30 height 27
click at [914, 420] on div at bounding box center [913, 387] width 5 height 95
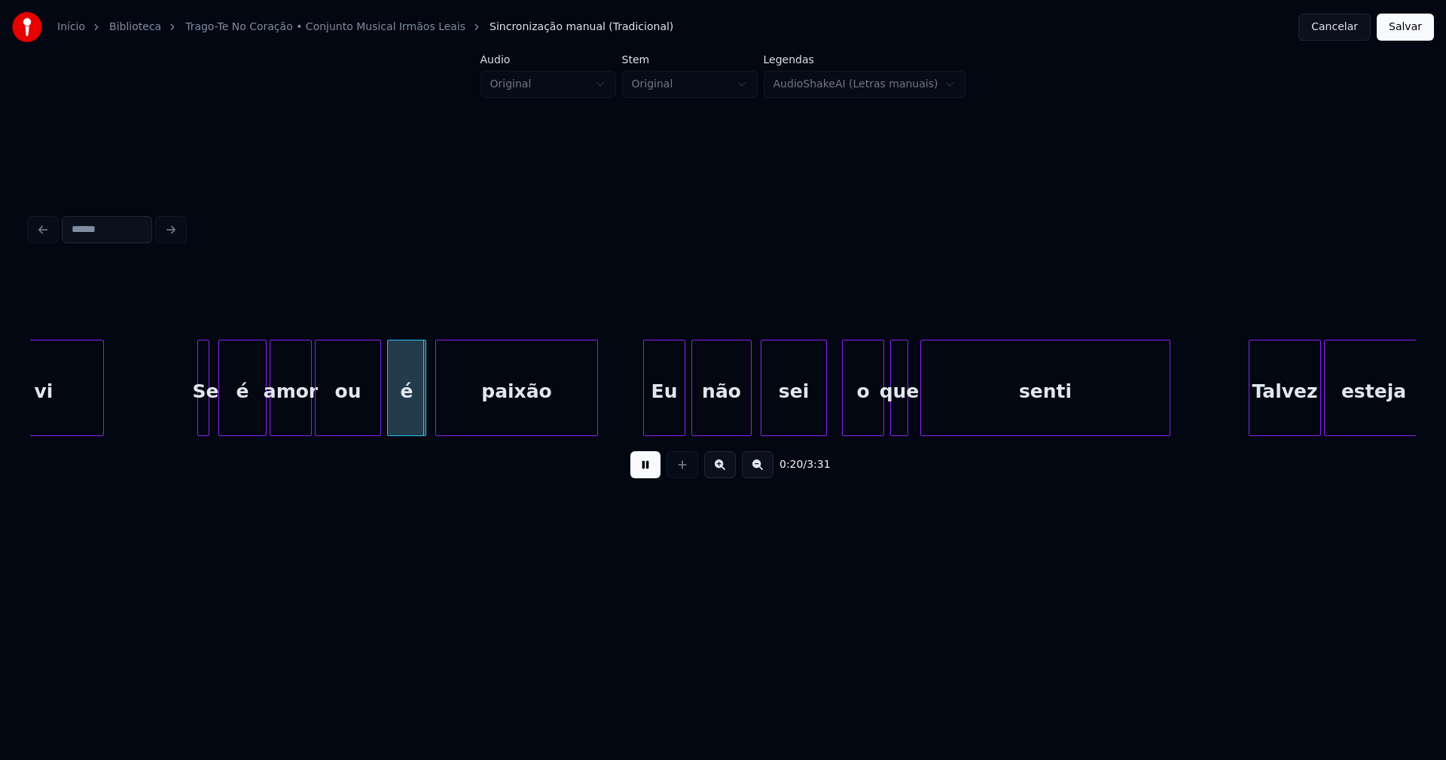
scroll to position [0, 2769]
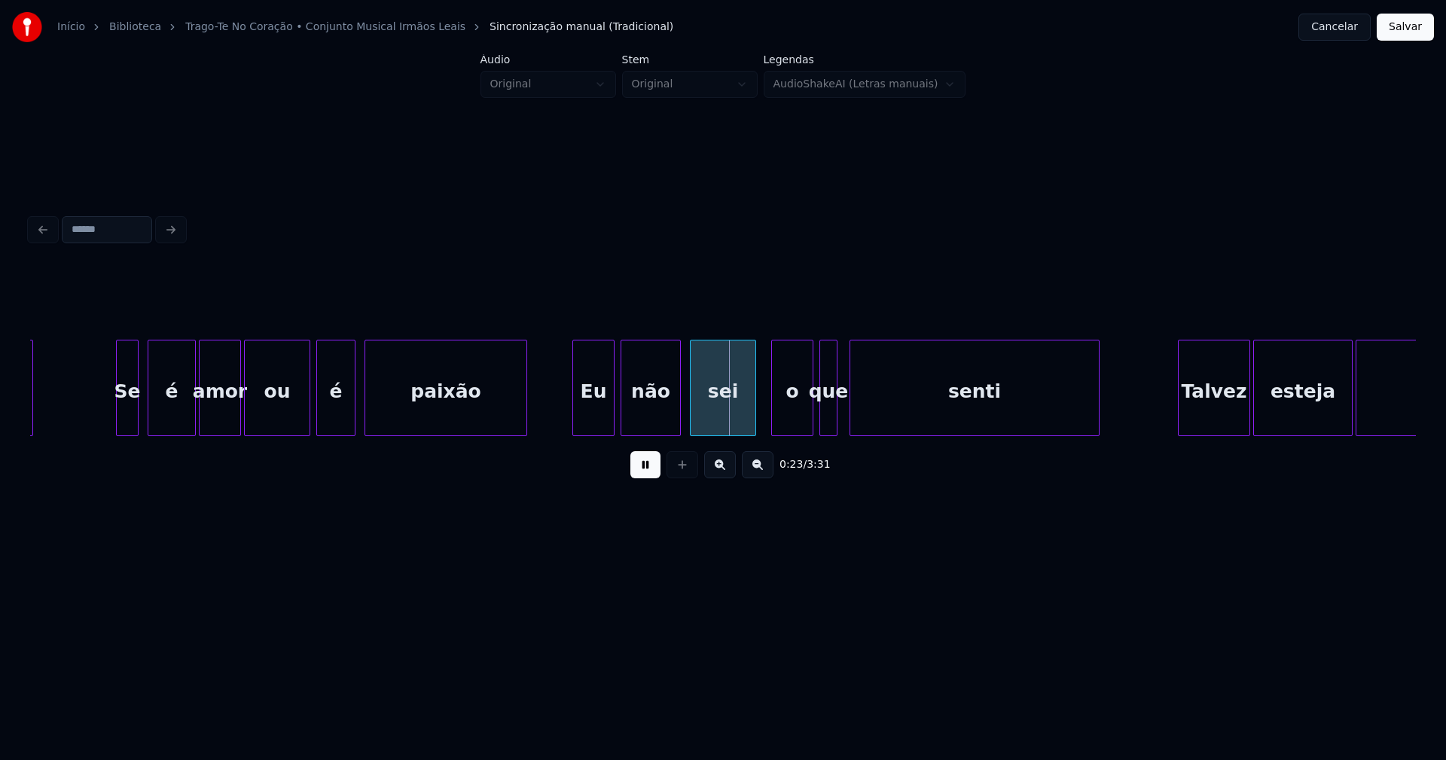
click at [118, 417] on div at bounding box center [119, 387] width 5 height 95
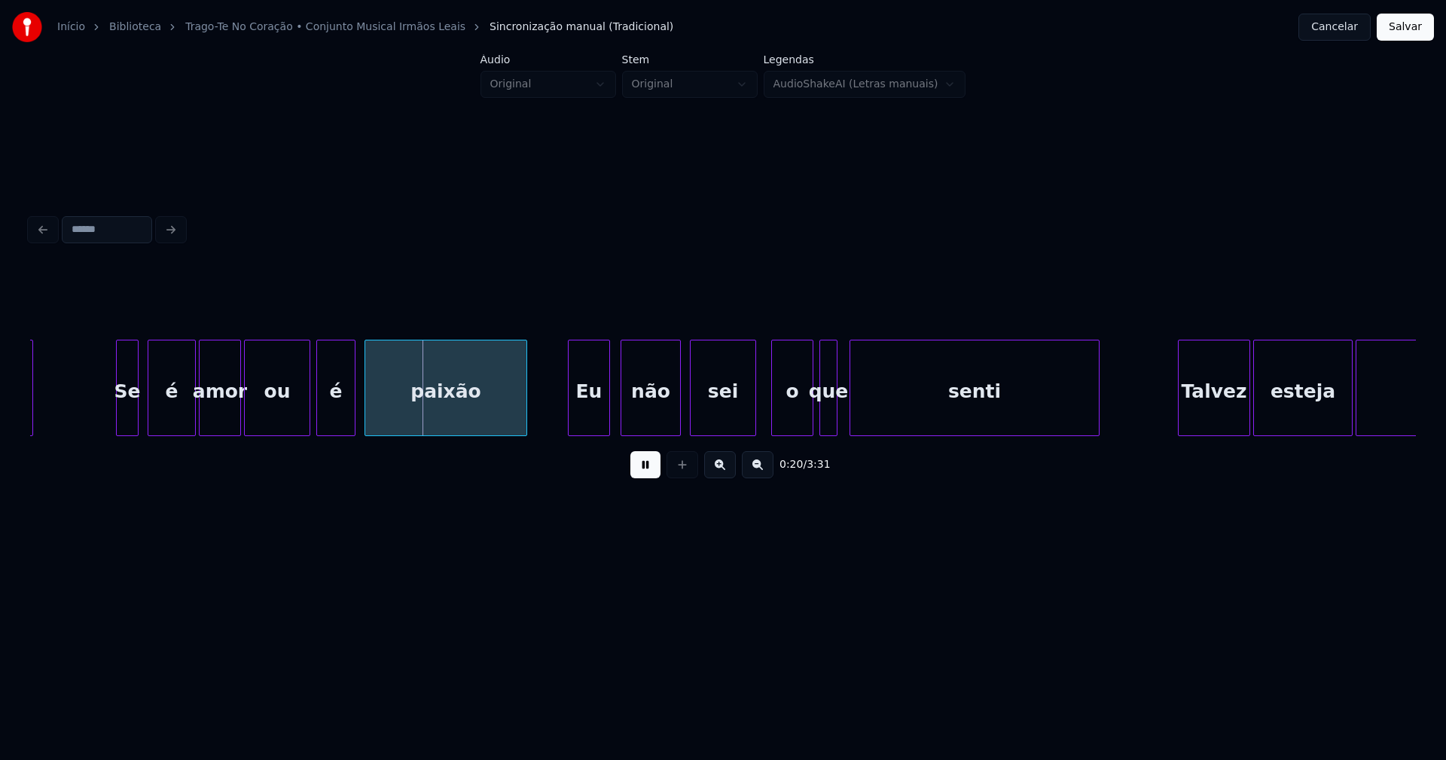
click at [587, 407] on div "Eu" at bounding box center [589, 391] width 41 height 102
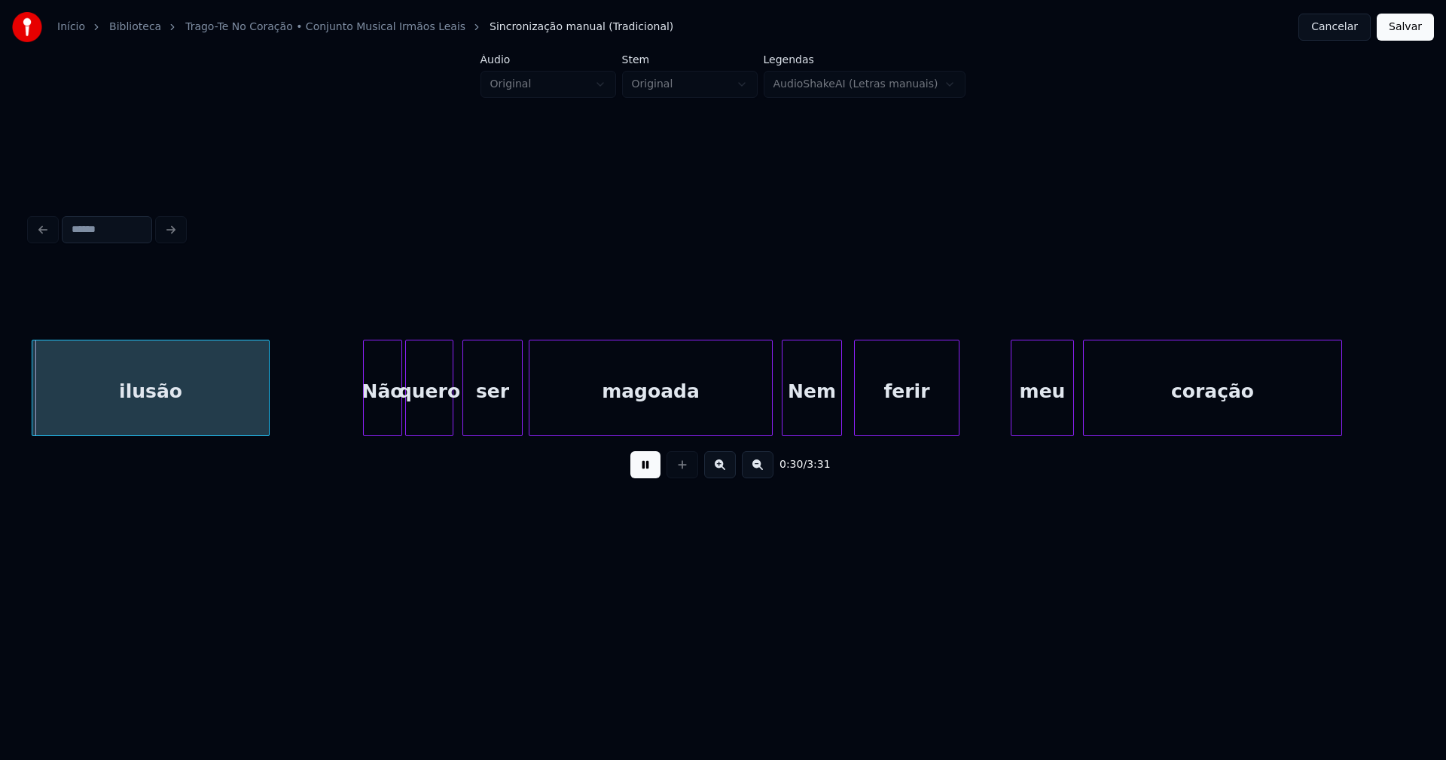
scroll to position [0, 4655]
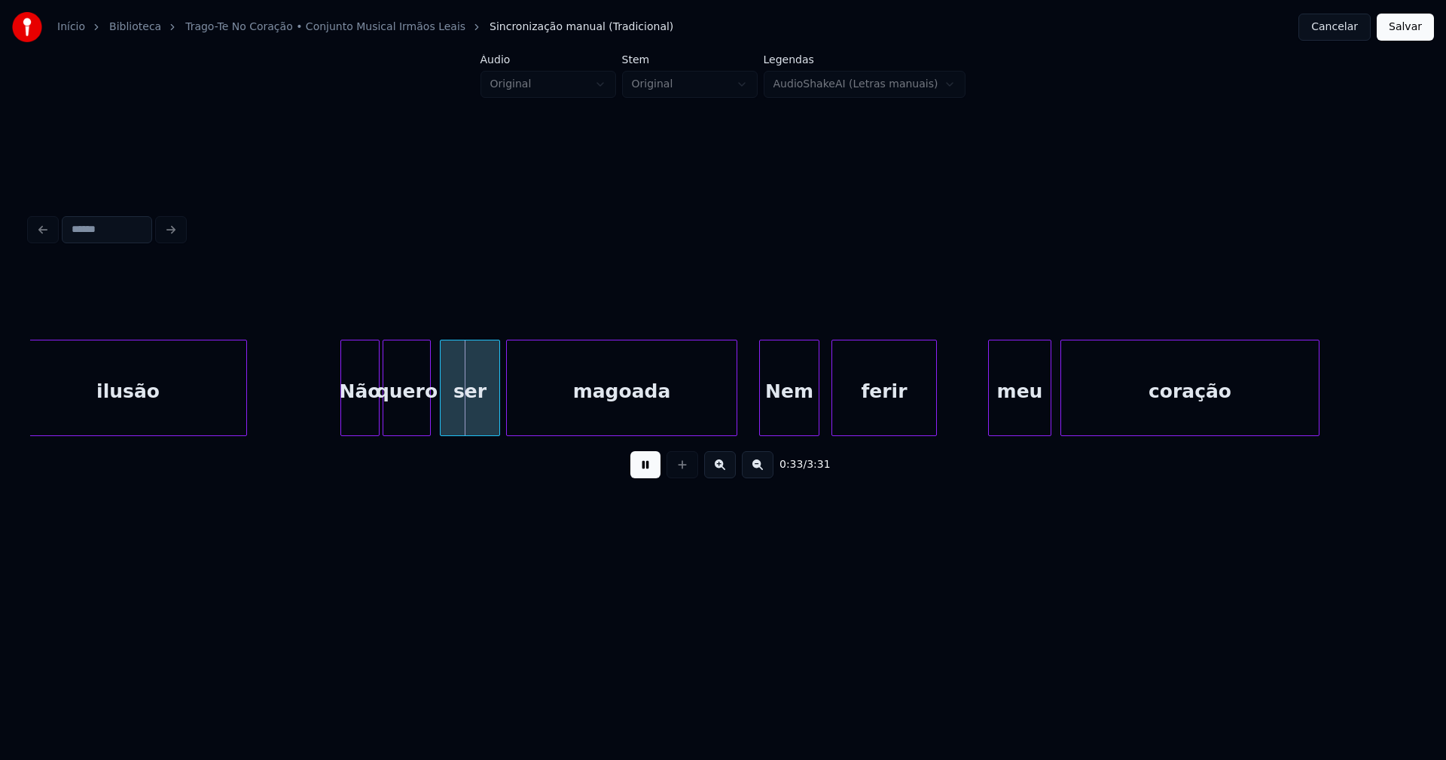
click at [735, 423] on div at bounding box center [734, 387] width 5 height 95
click at [766, 418] on div "Nem" at bounding box center [781, 391] width 59 height 102
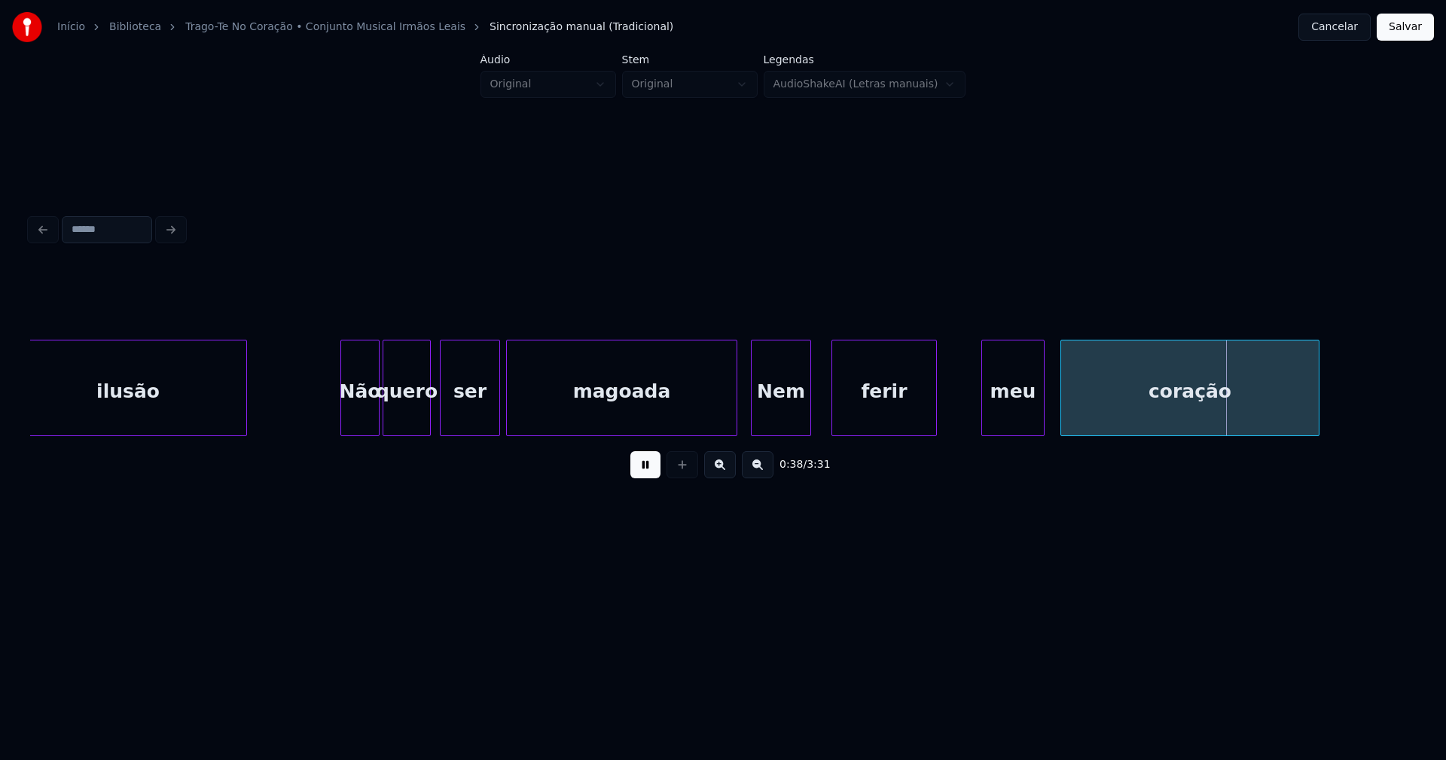
click at [1016, 424] on div "meu" at bounding box center [1013, 391] width 62 height 102
click at [353, 423] on div "Não" at bounding box center [352, 391] width 38 height 102
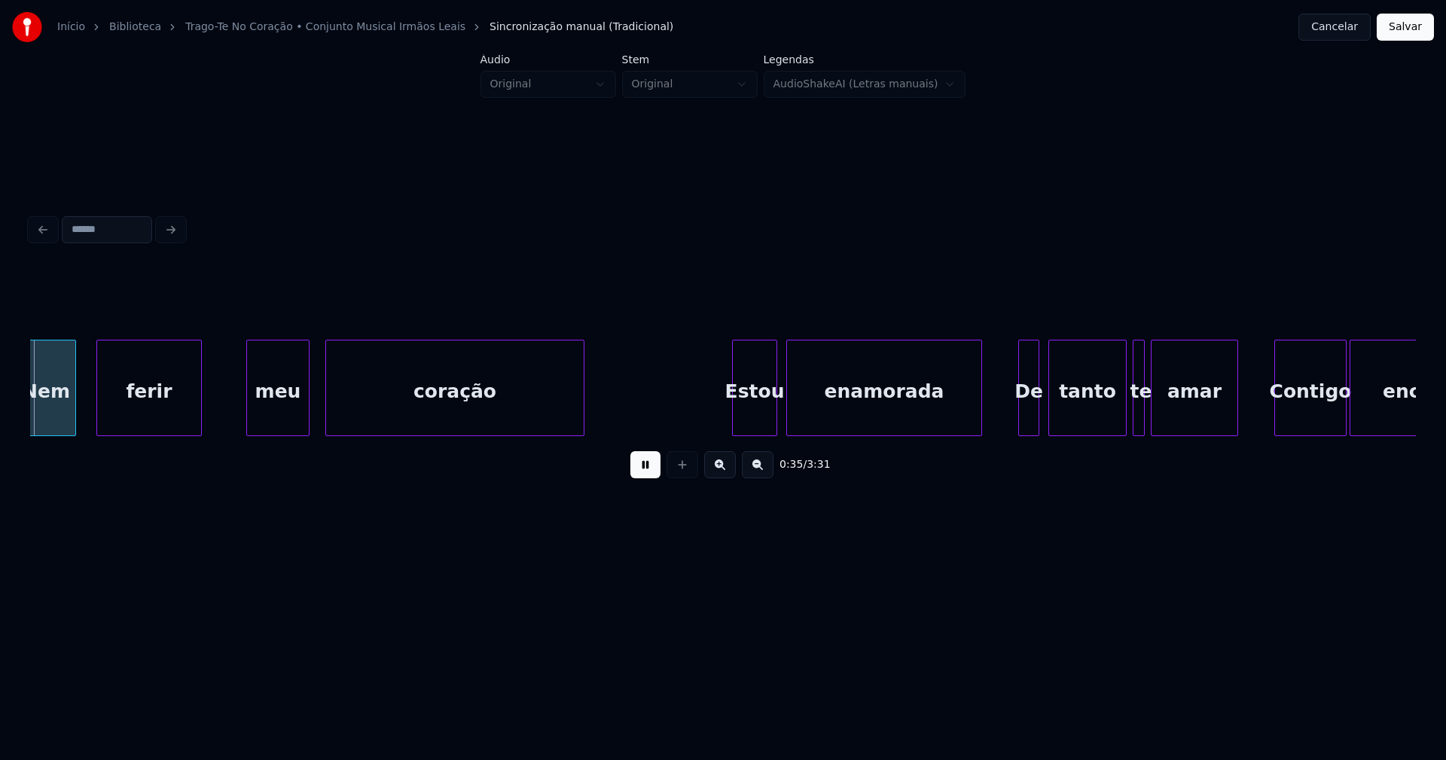
scroll to position [0, 5398]
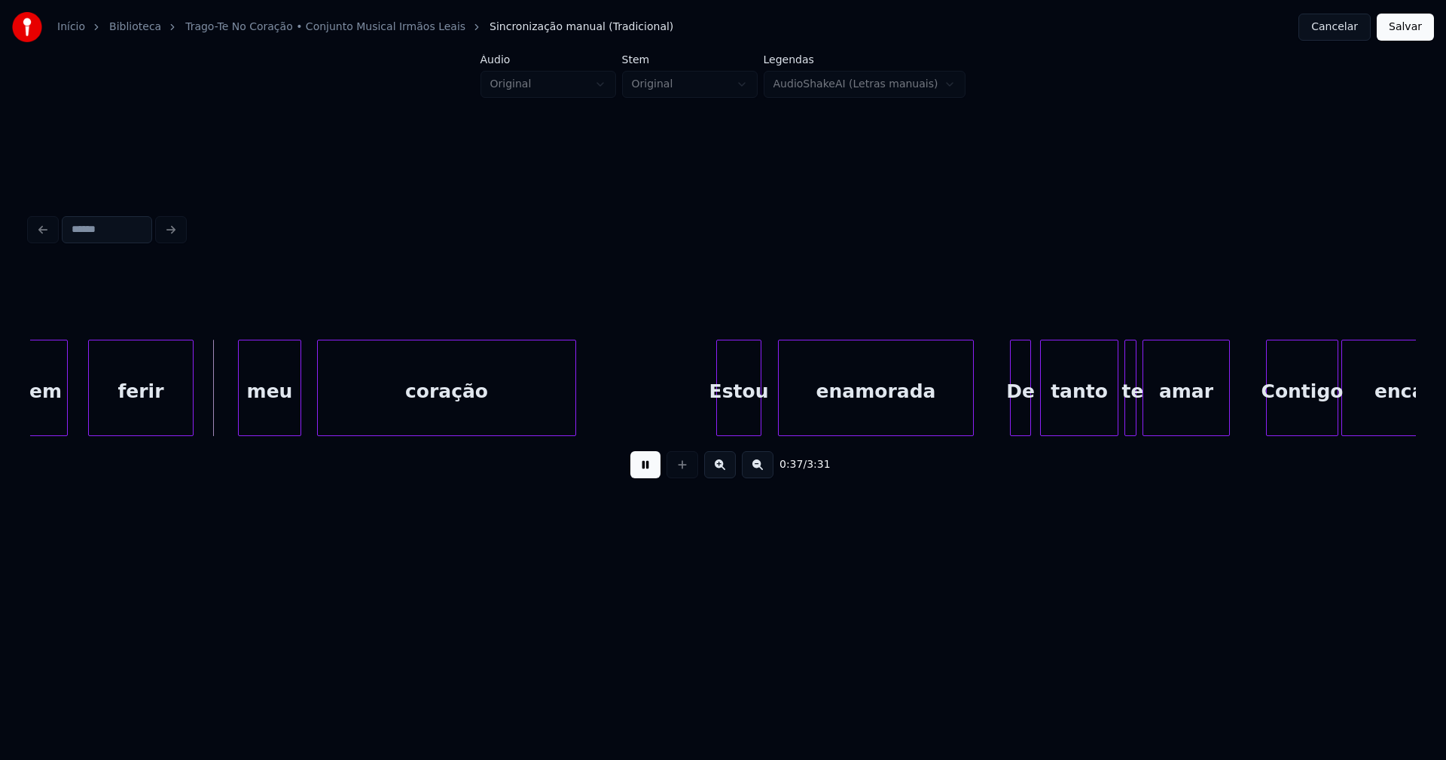
click at [746, 420] on div "Estou" at bounding box center [739, 391] width 44 height 102
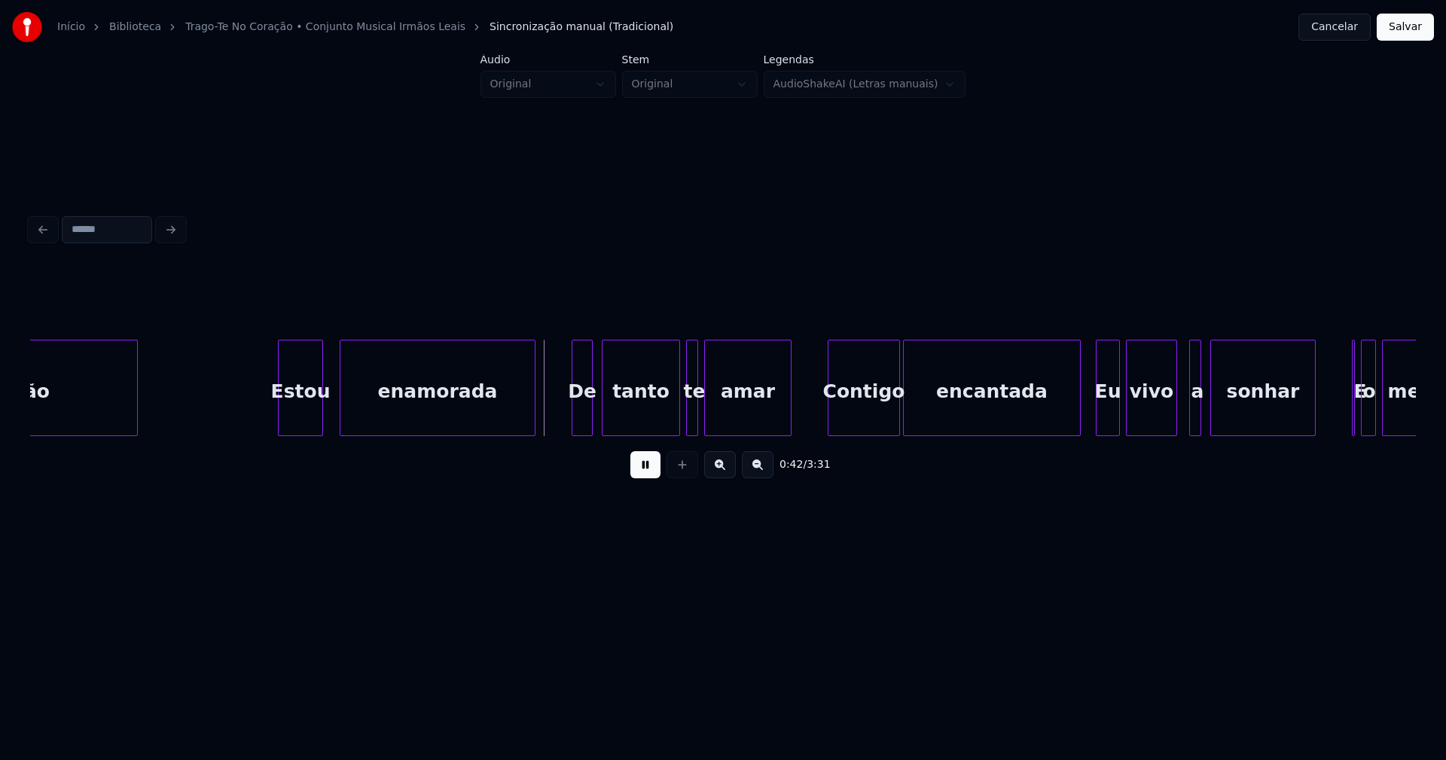
scroll to position [0, 5890]
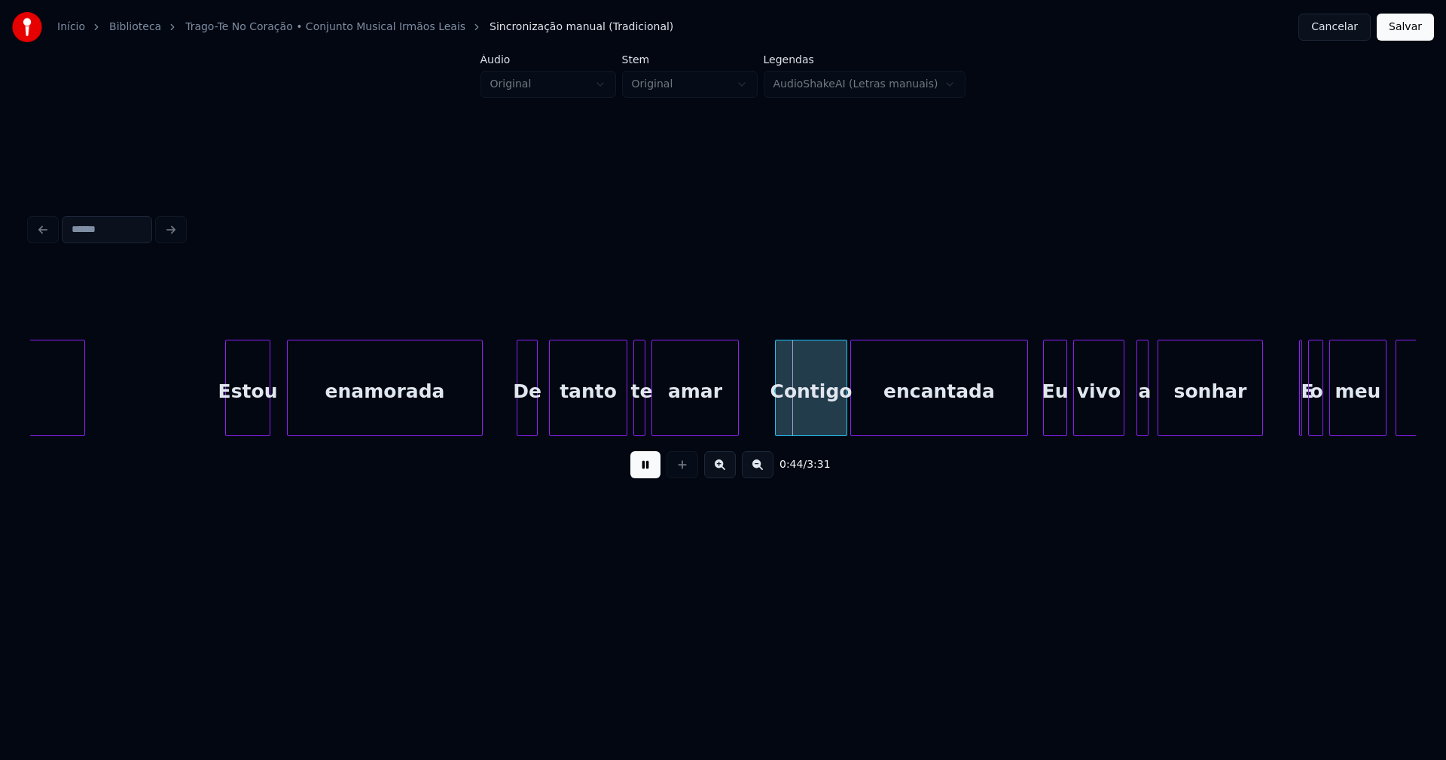
click at [527, 418] on div "De" at bounding box center [527, 391] width 20 height 102
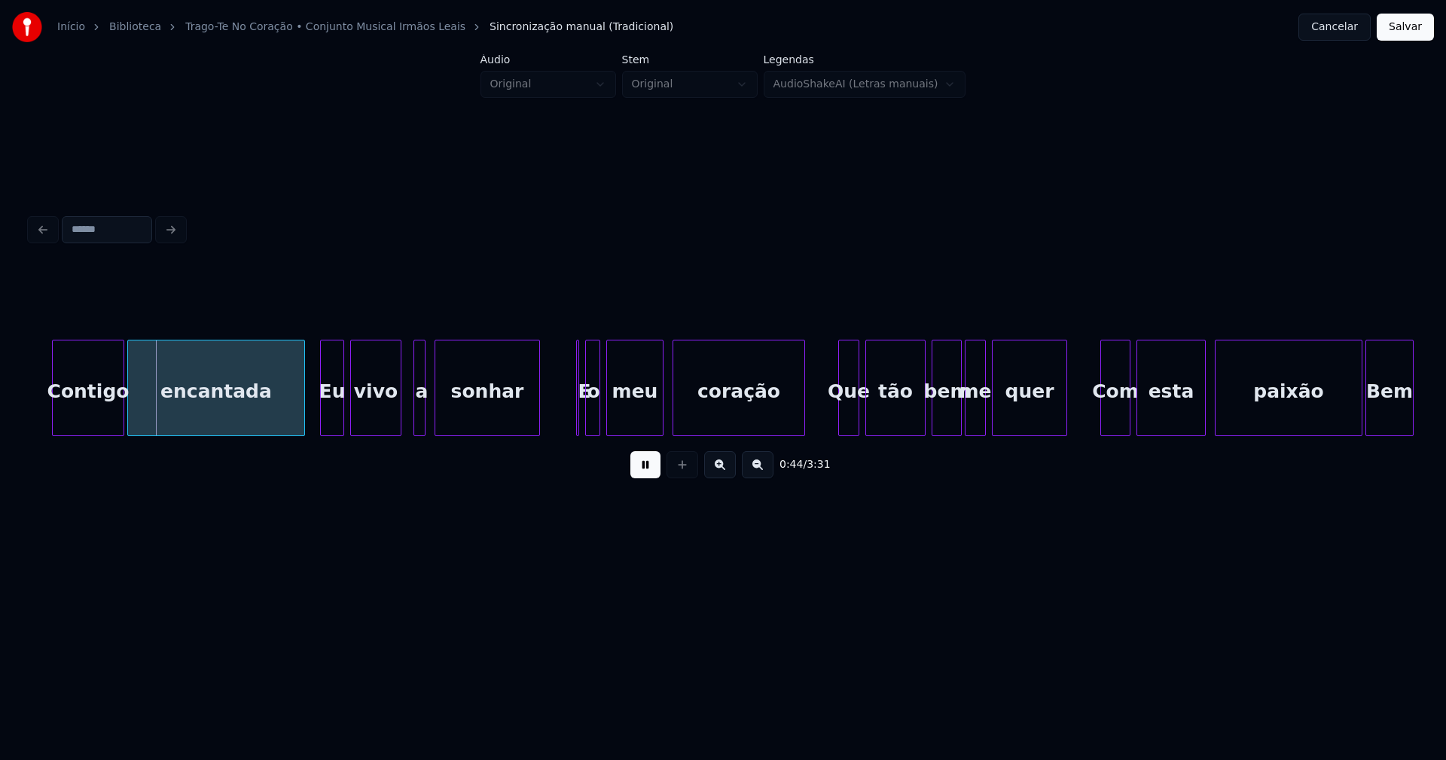
scroll to position [0, 6631]
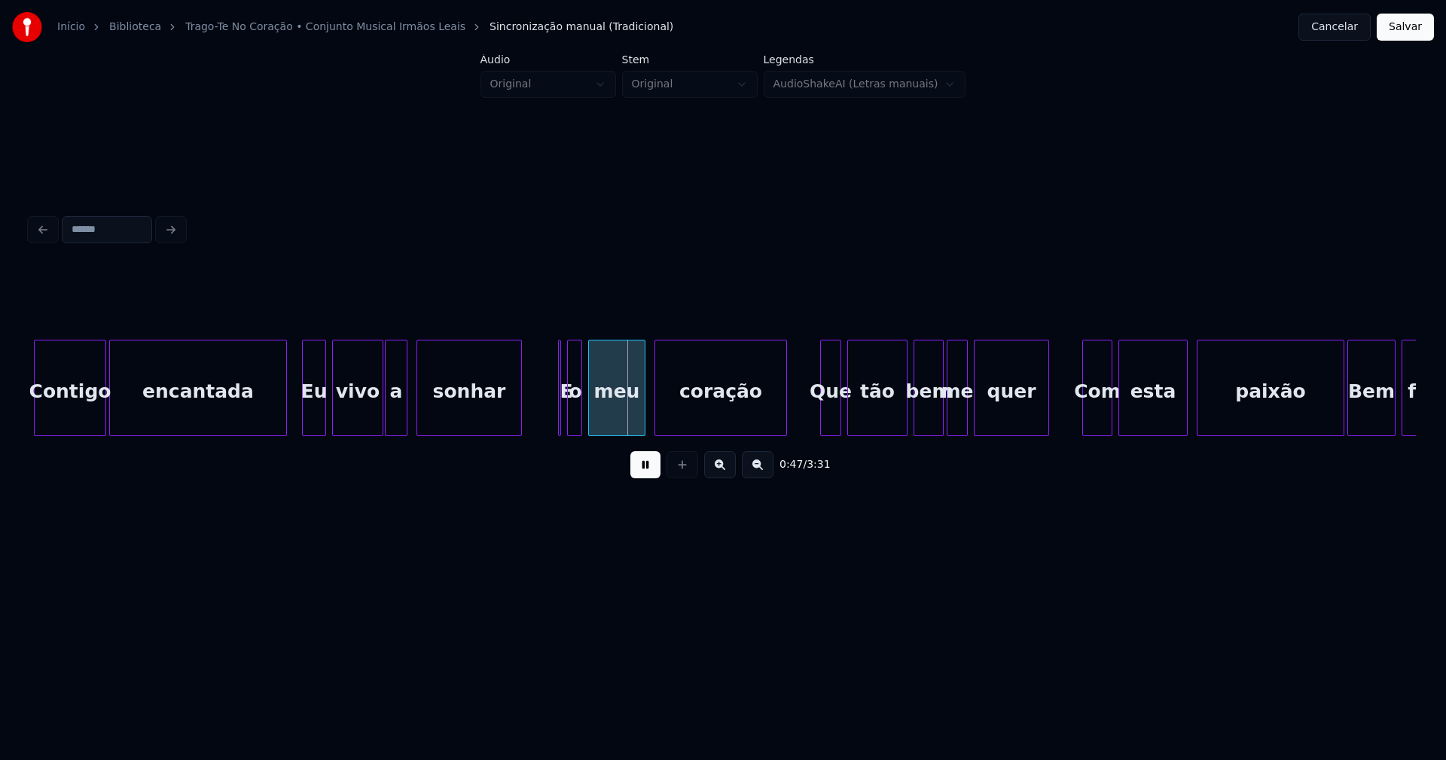
click at [388, 420] on div at bounding box center [388, 387] width 5 height 95
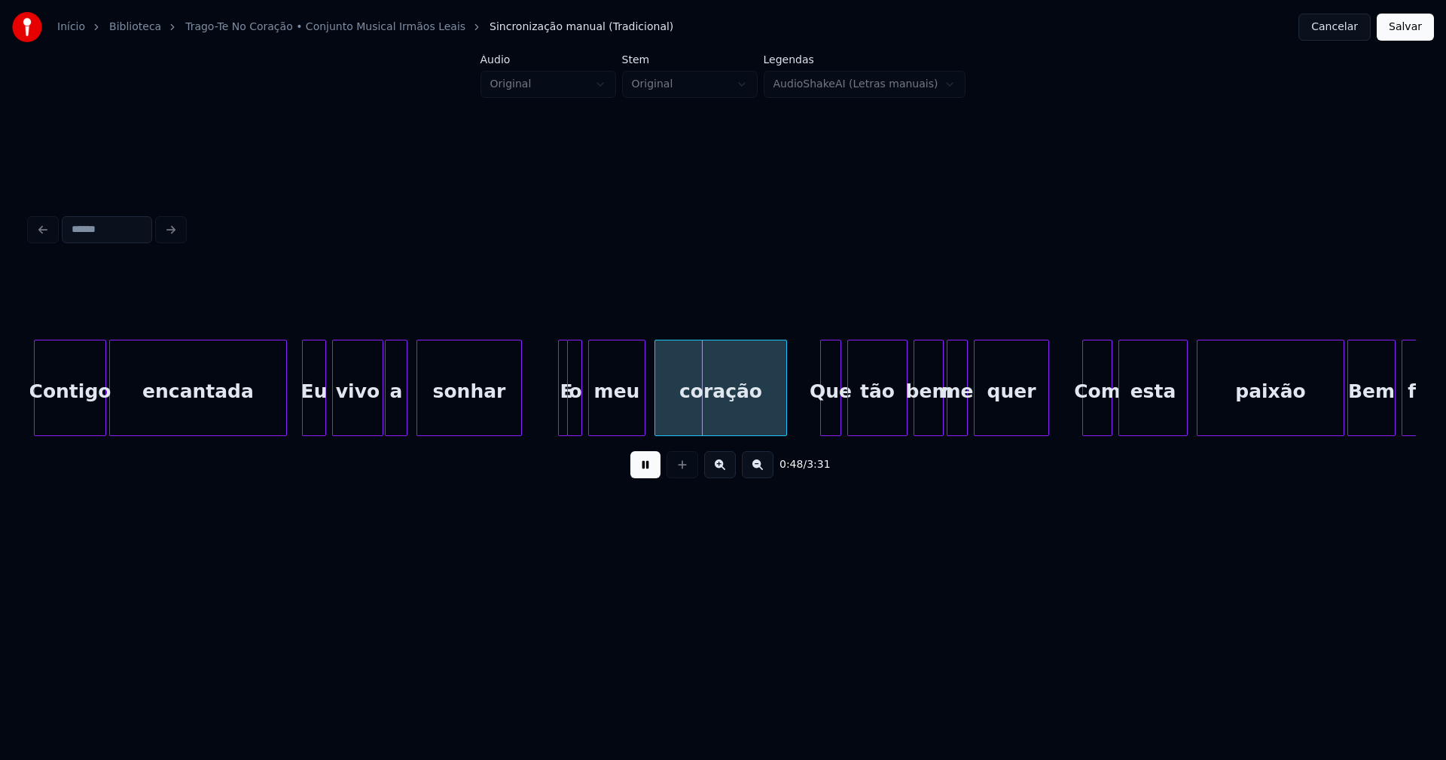
click at [565, 422] on div at bounding box center [565, 387] width 5 height 95
click at [552, 421] on div at bounding box center [554, 387] width 5 height 95
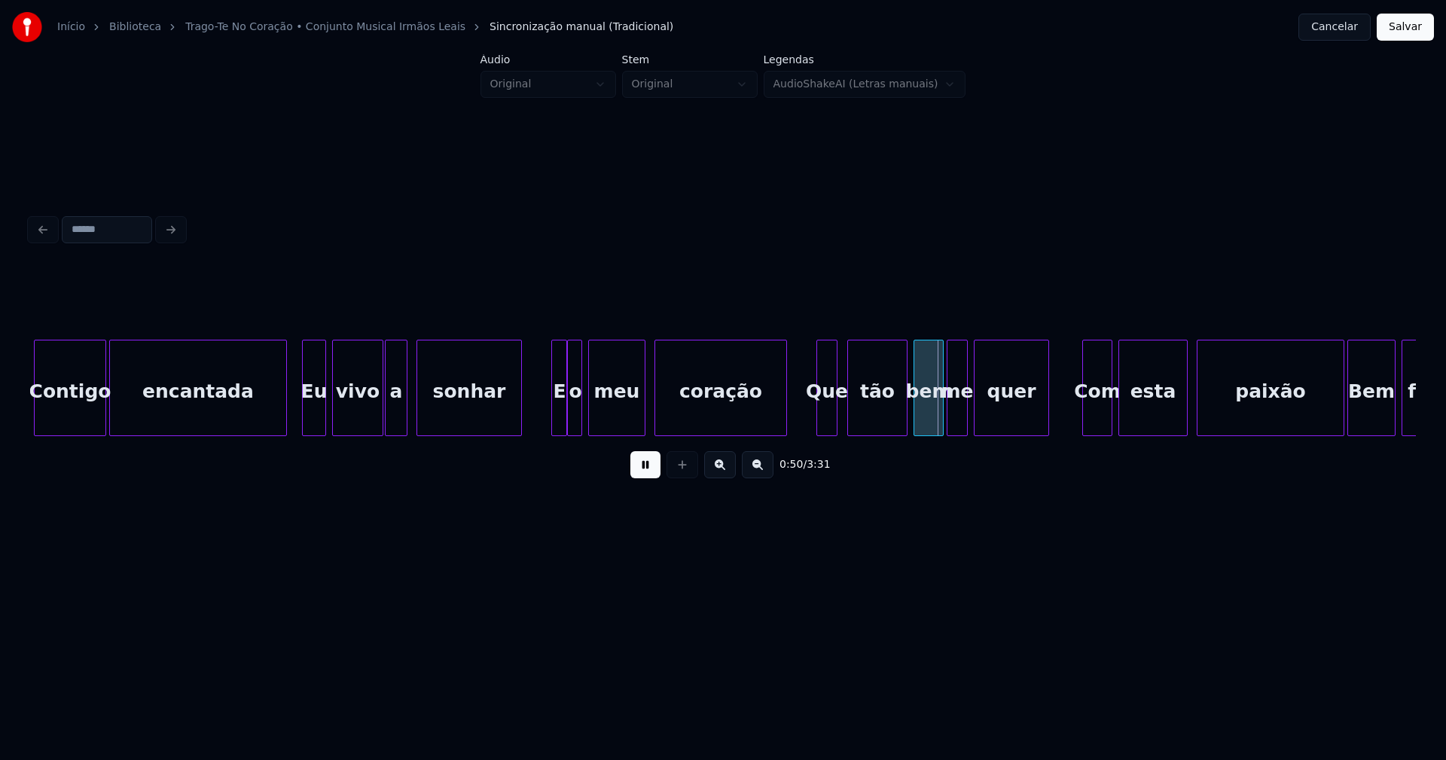
click at [831, 417] on div "Que" at bounding box center [827, 391] width 20 height 102
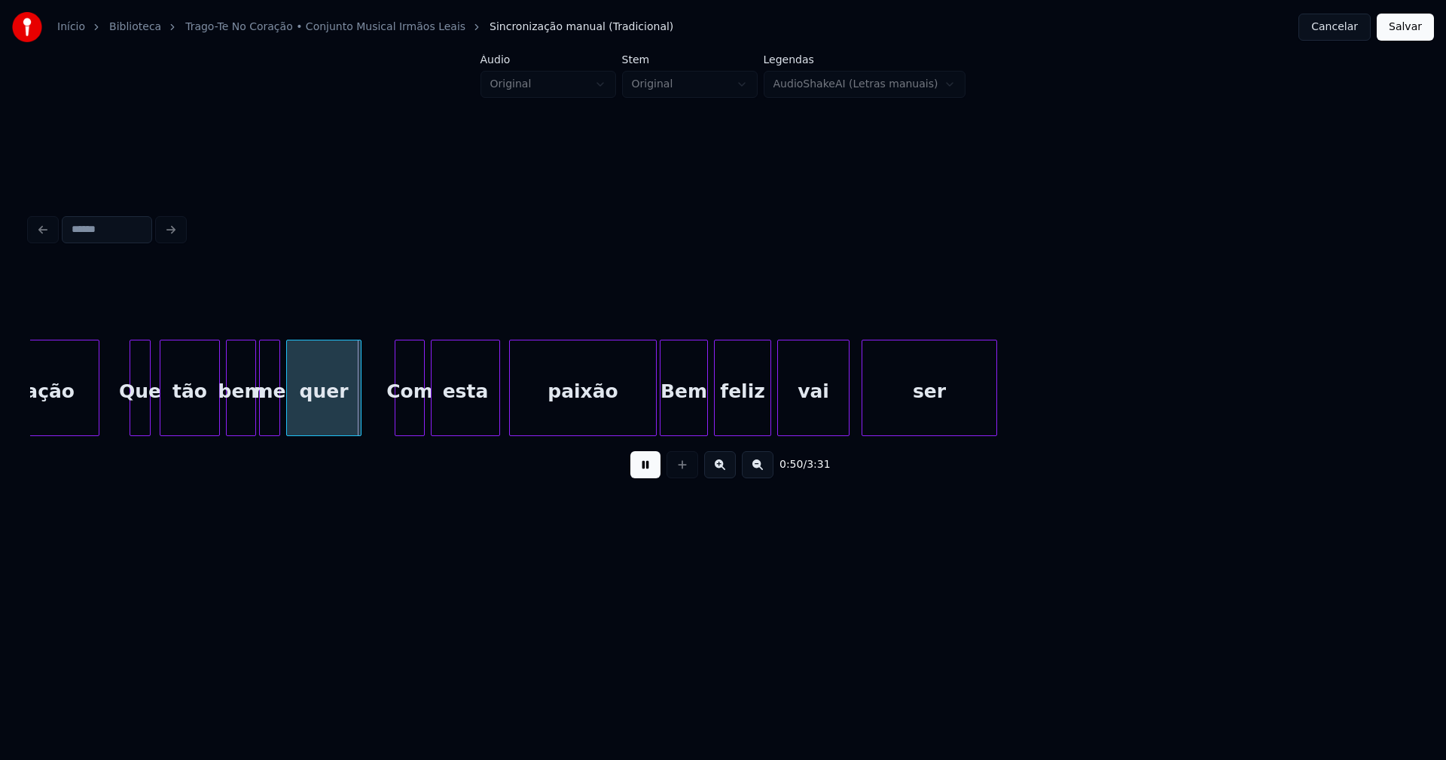
scroll to position [0, 7336]
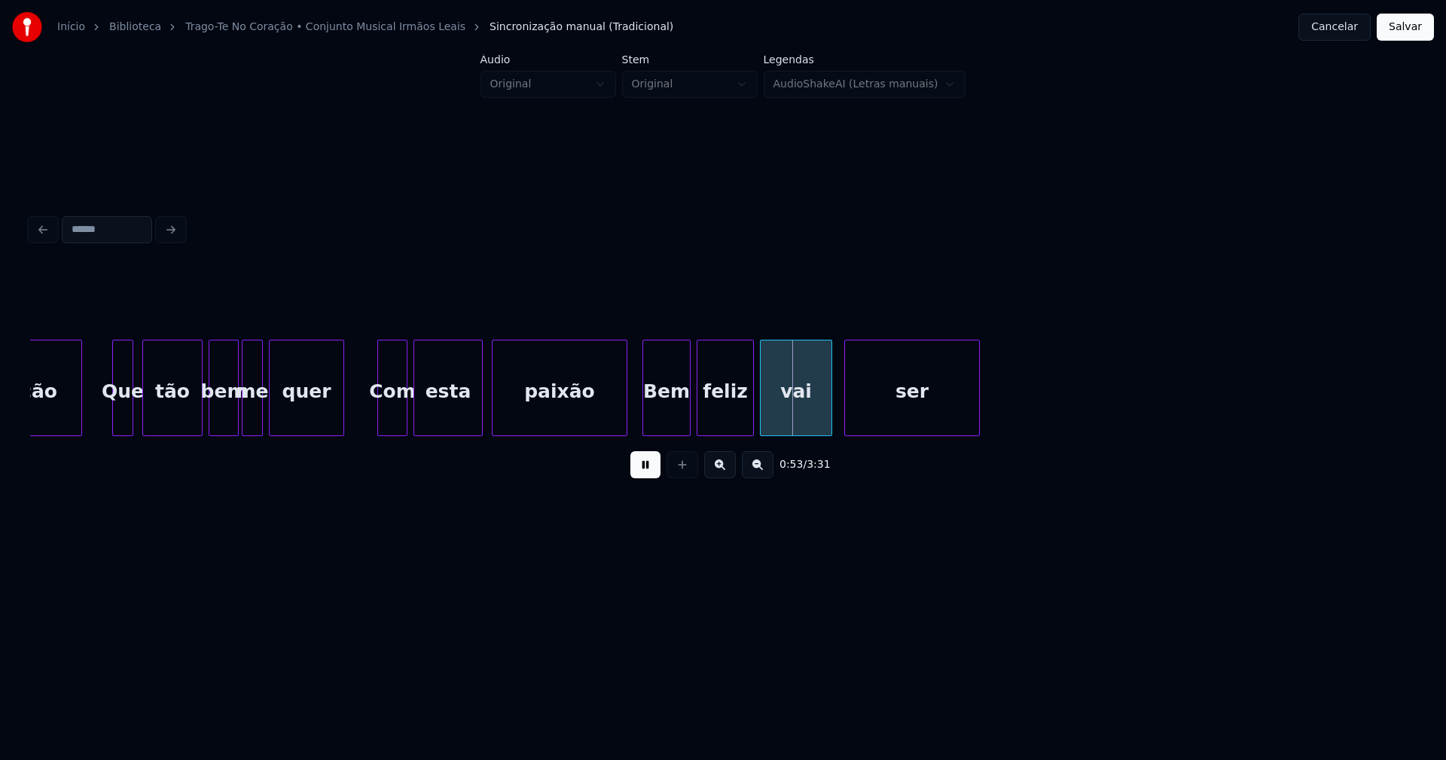
click at [623, 422] on div at bounding box center [624, 387] width 5 height 95
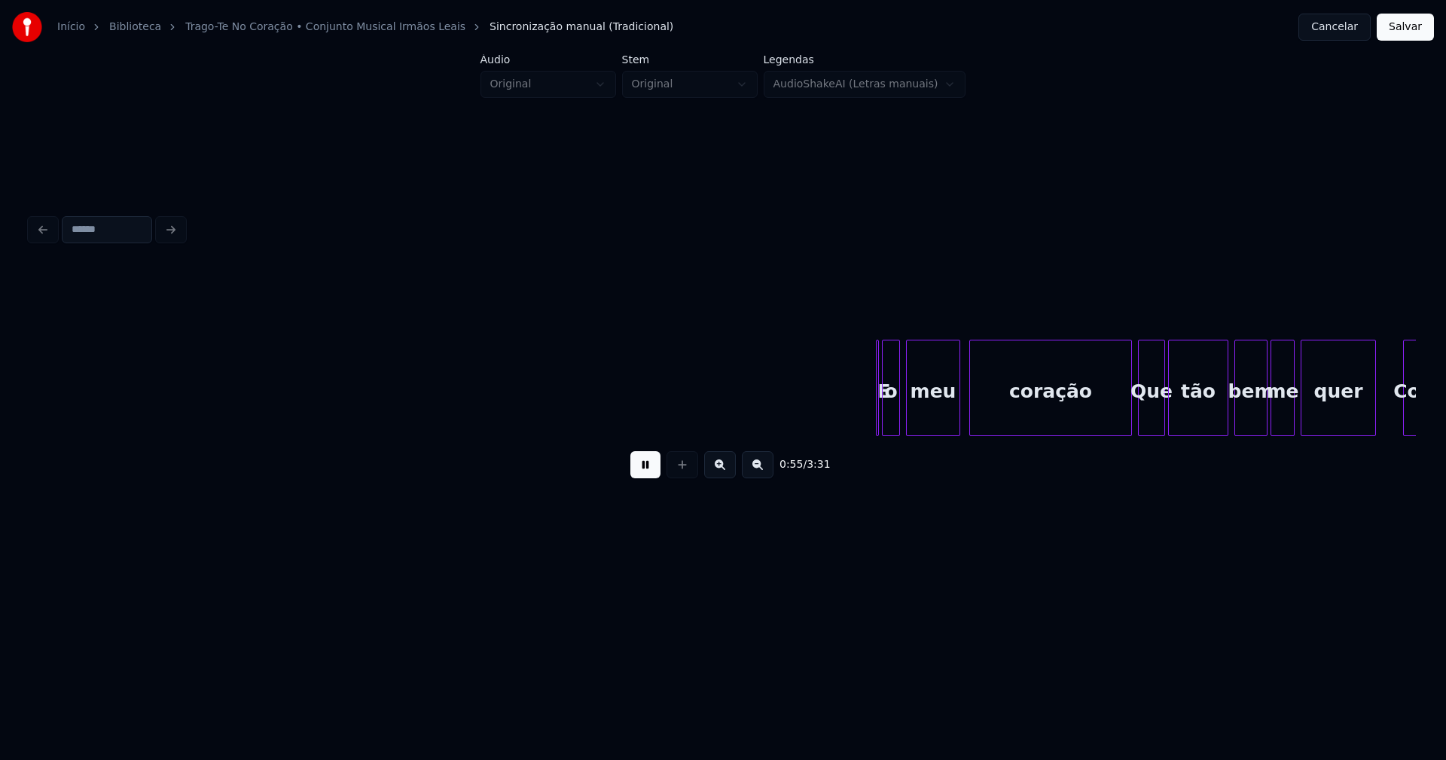
scroll to position [0, 8405]
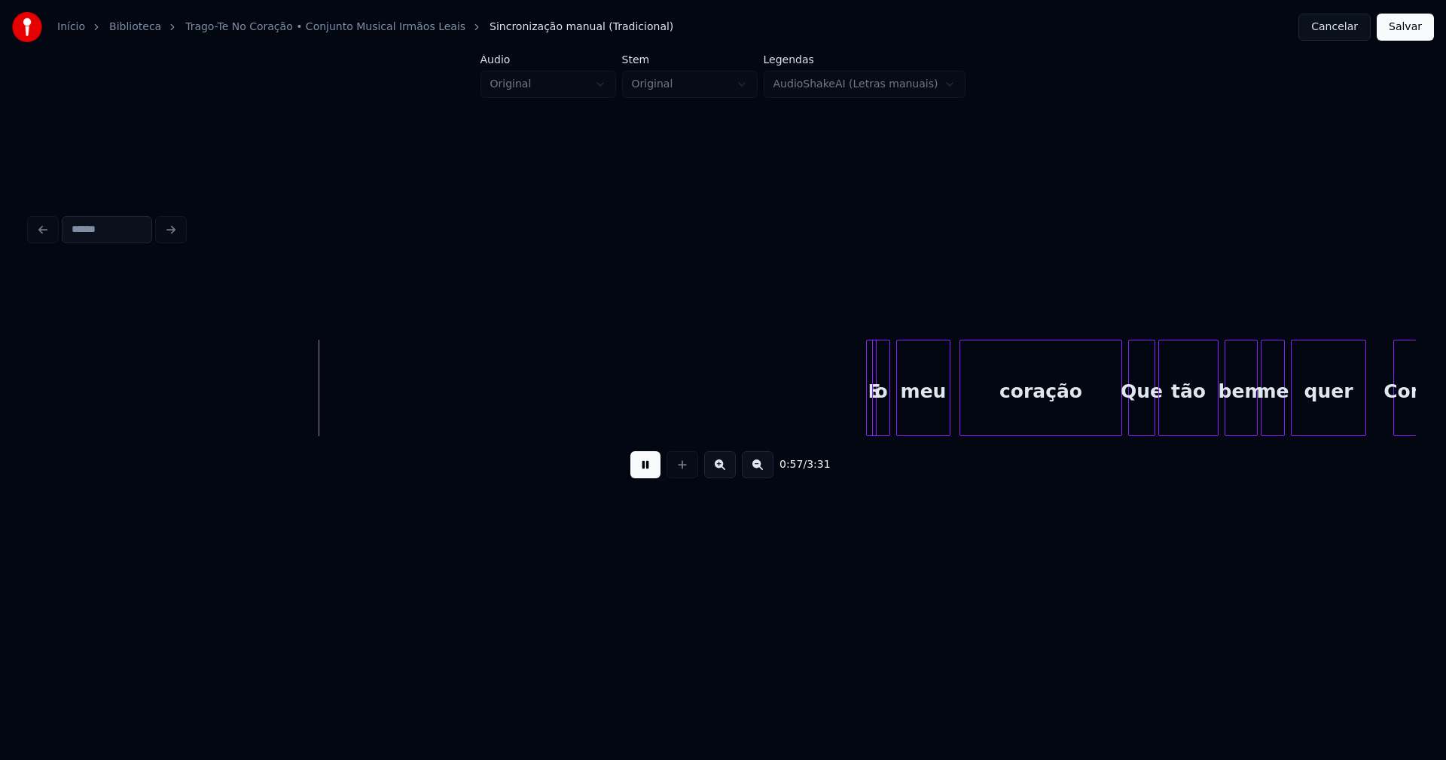
click at [847, 347] on div "E" at bounding box center [852, 388] width 11 height 96
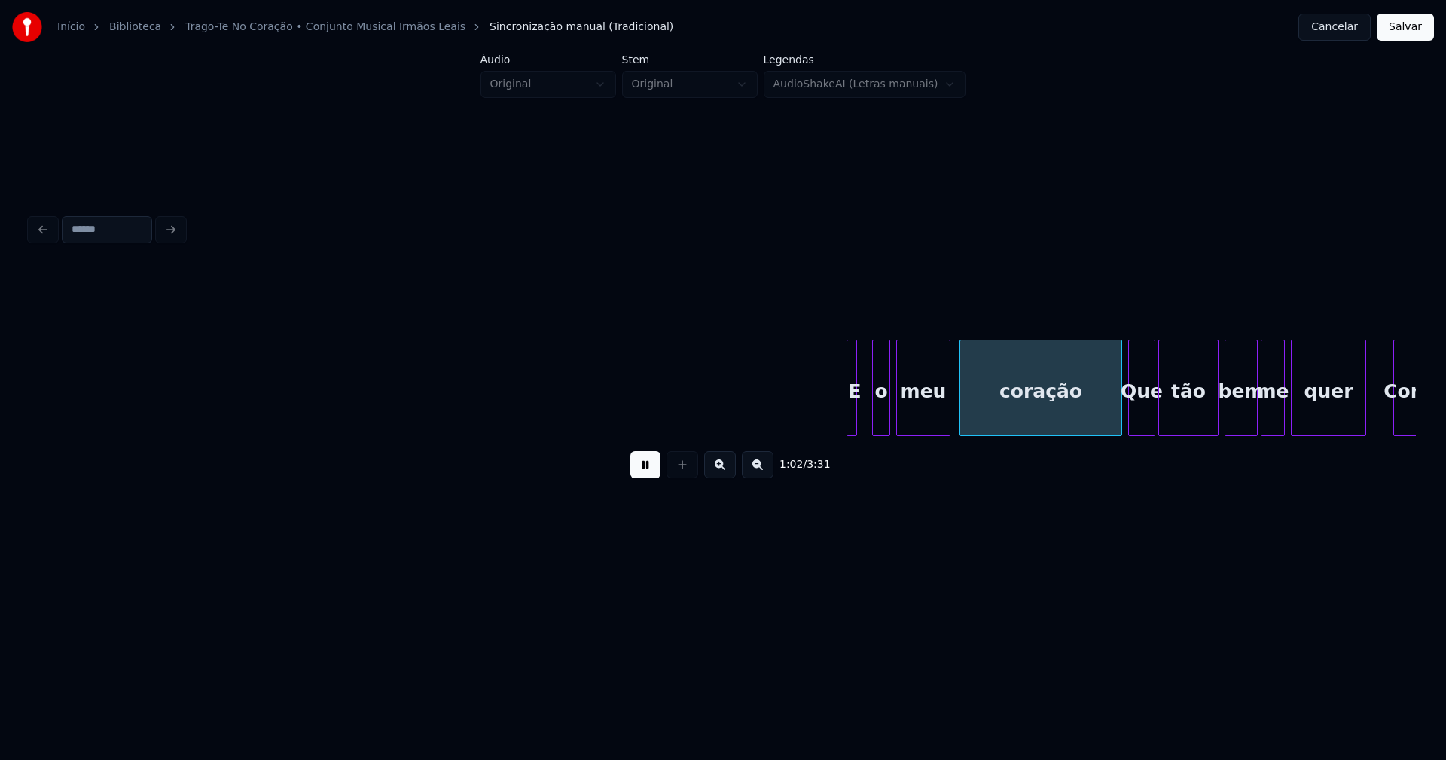
click at [858, 414] on div "E" at bounding box center [854, 391] width 15 height 102
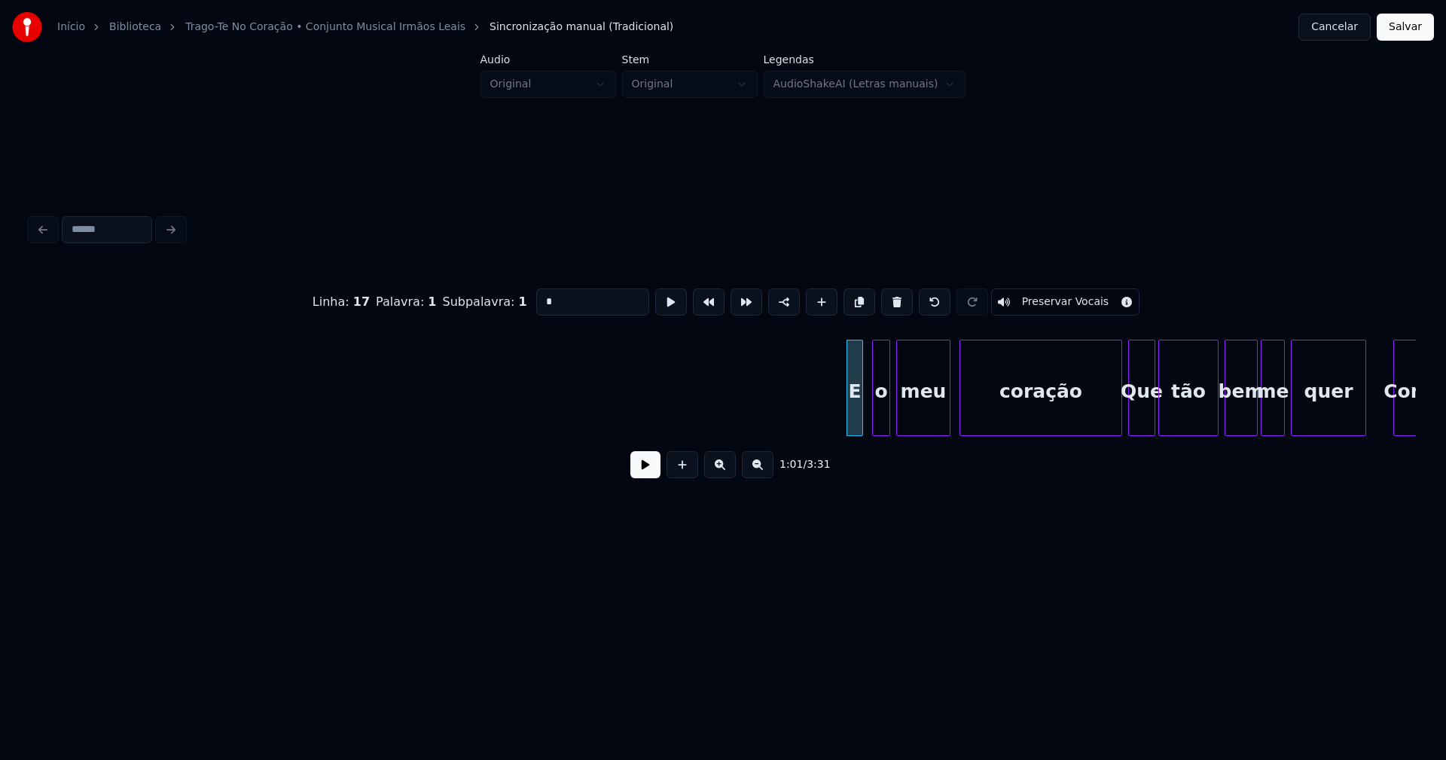
click at [859, 414] on div at bounding box center [860, 387] width 5 height 95
click at [860, 417] on div "E" at bounding box center [861, 391] width 15 height 102
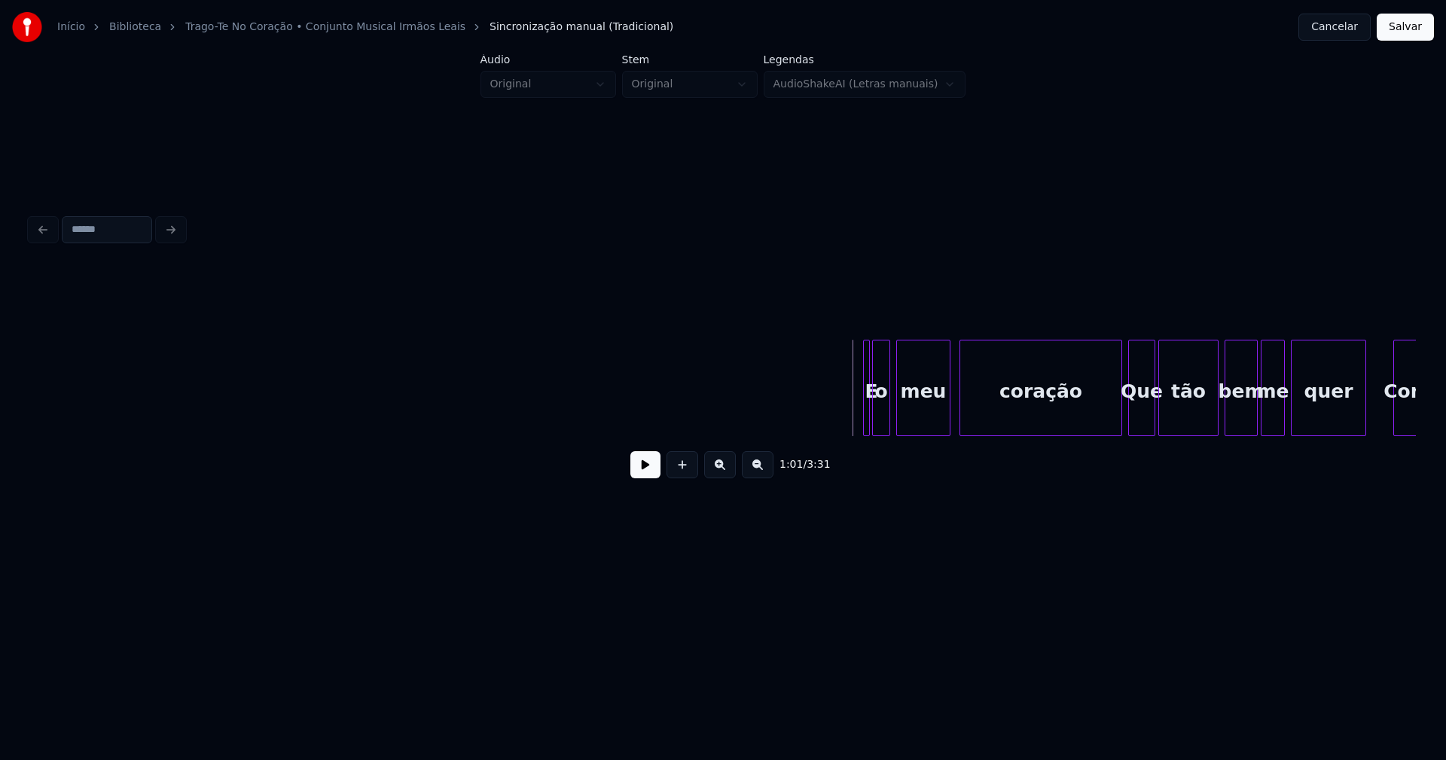
click at [865, 426] on div "E" at bounding box center [866, 388] width 7 height 96
click at [646, 474] on button at bounding box center [645, 464] width 30 height 27
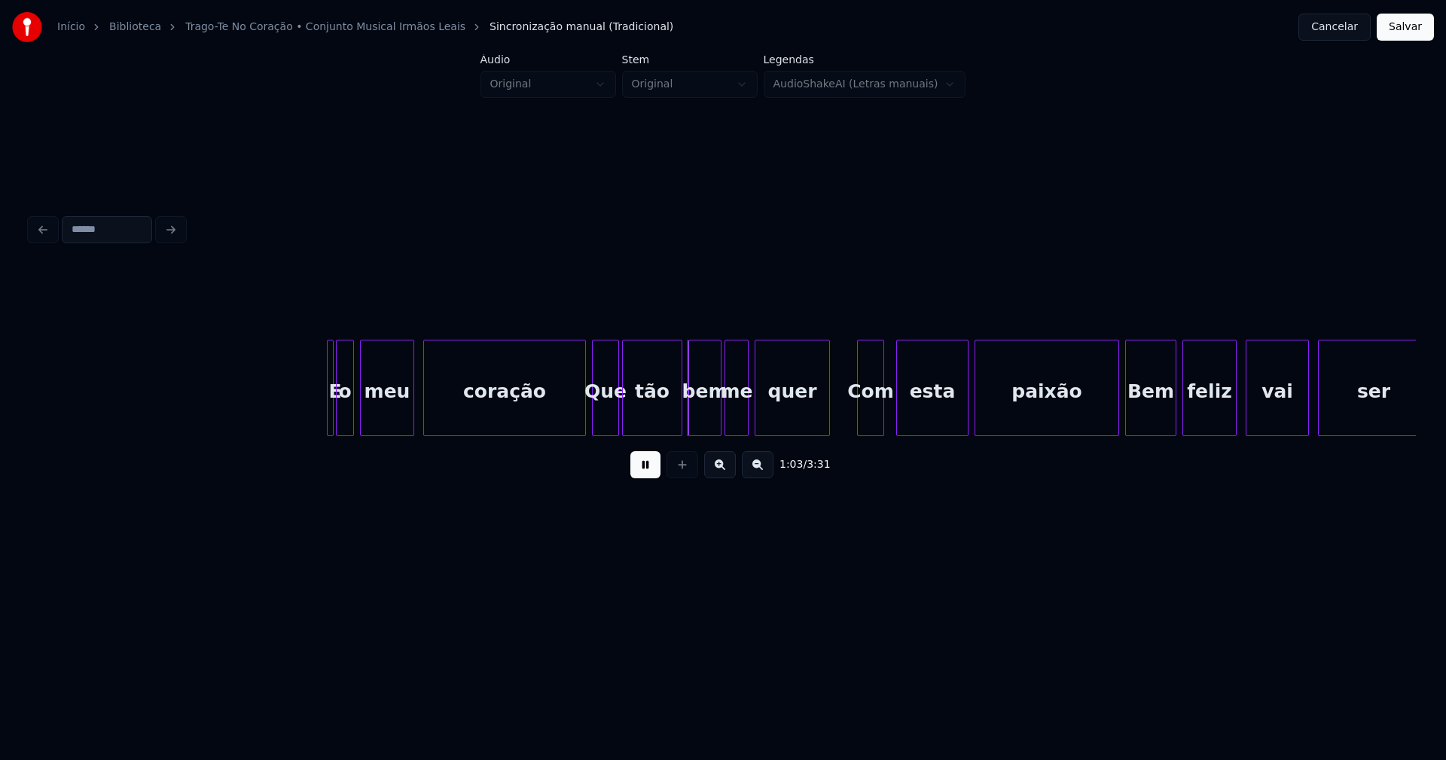
scroll to position [0, 8958]
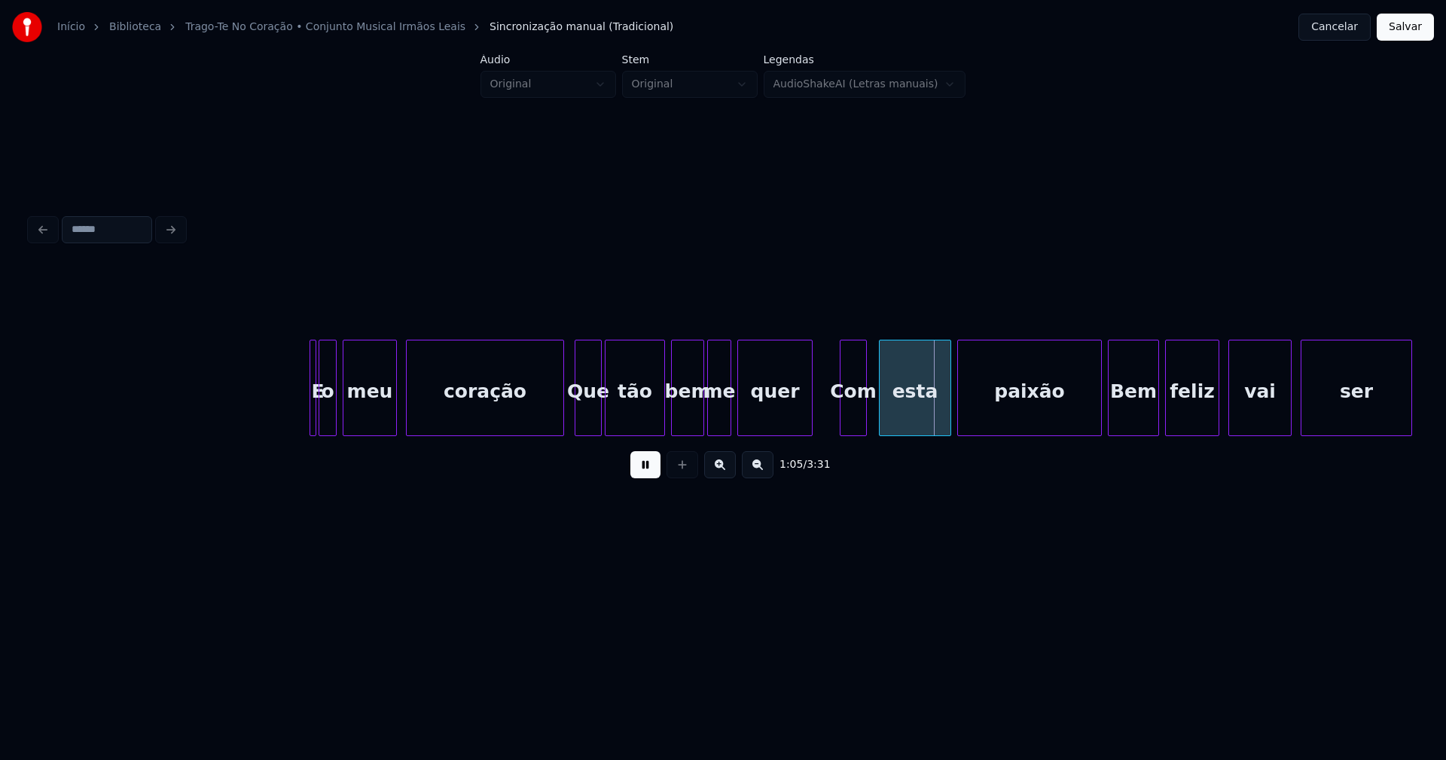
click at [561, 420] on div at bounding box center [561, 387] width 5 height 95
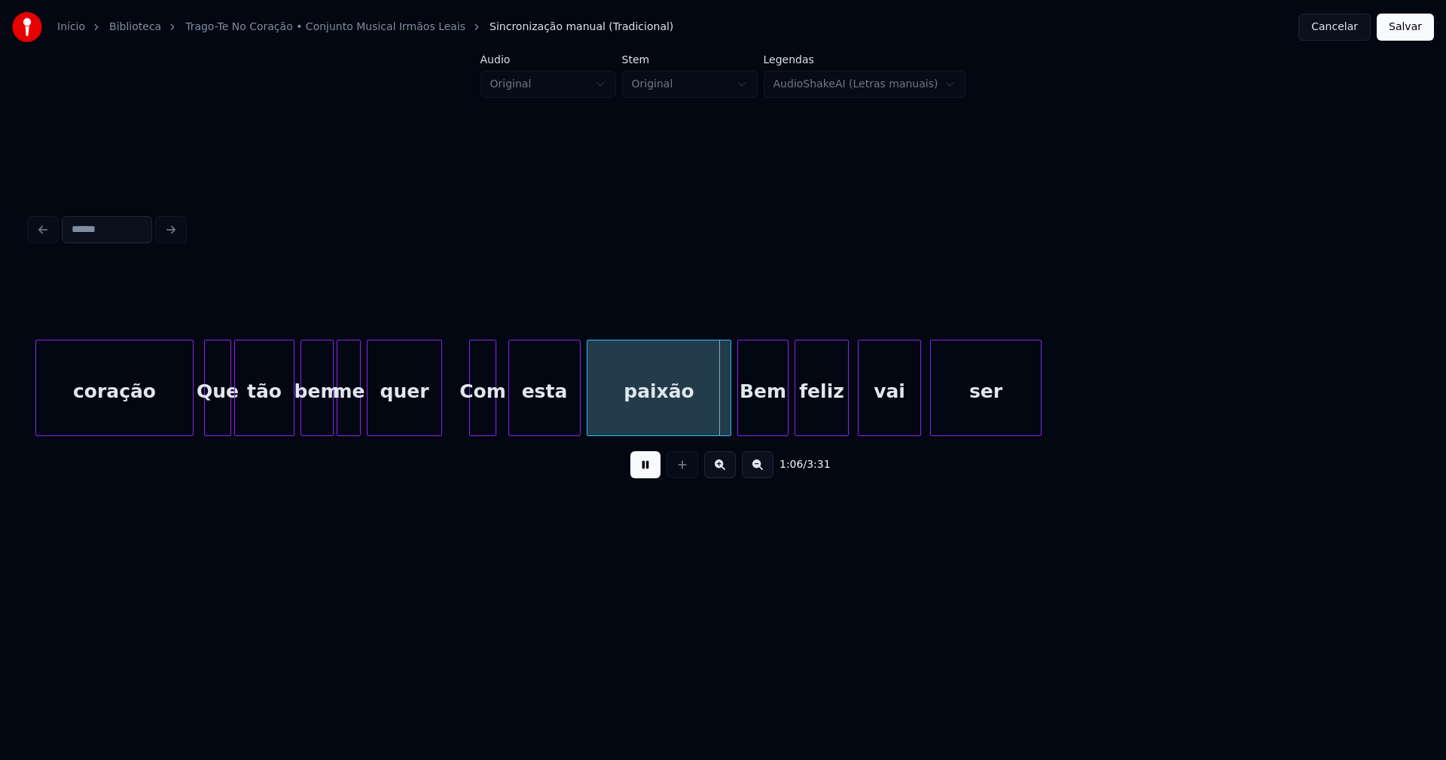
scroll to position [0, 9364]
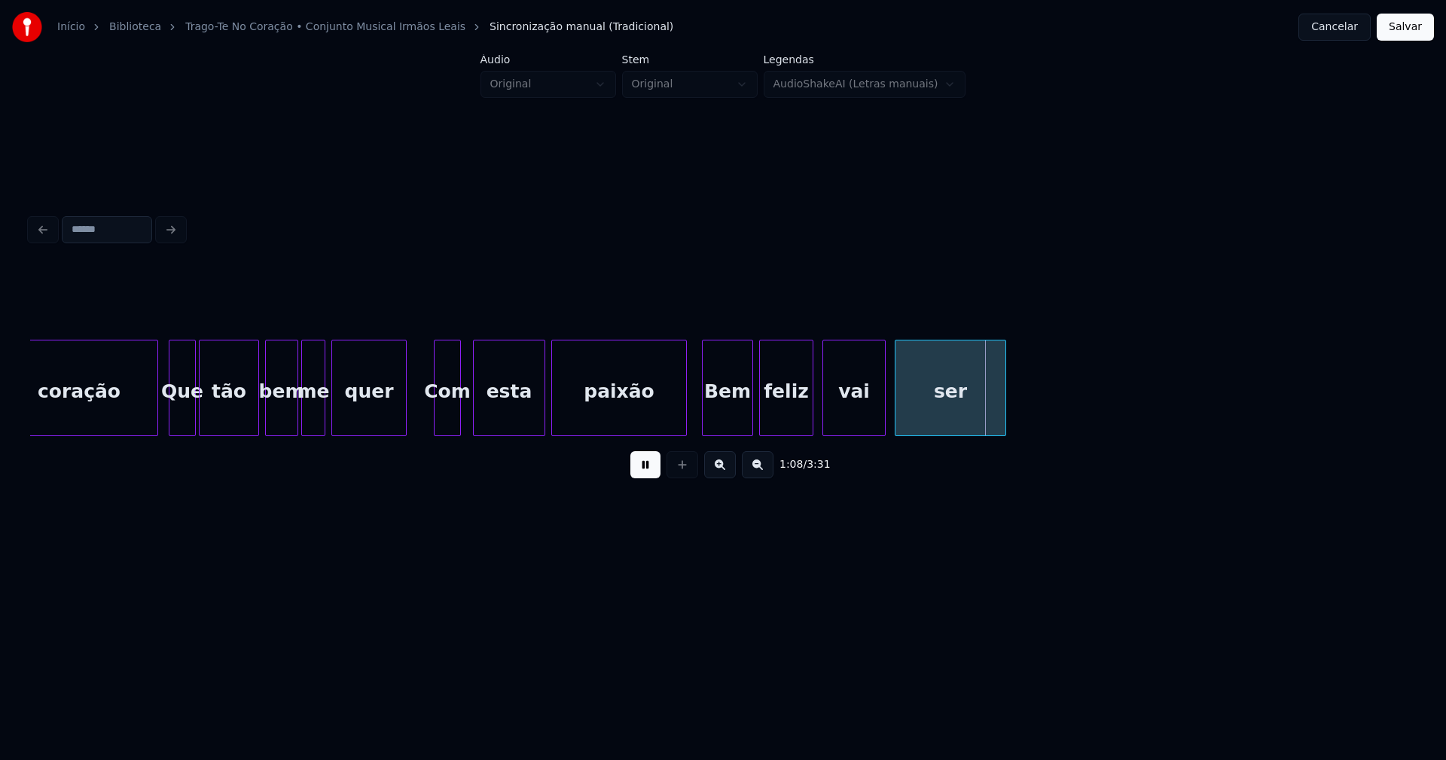
click at [683, 425] on div at bounding box center [684, 387] width 5 height 95
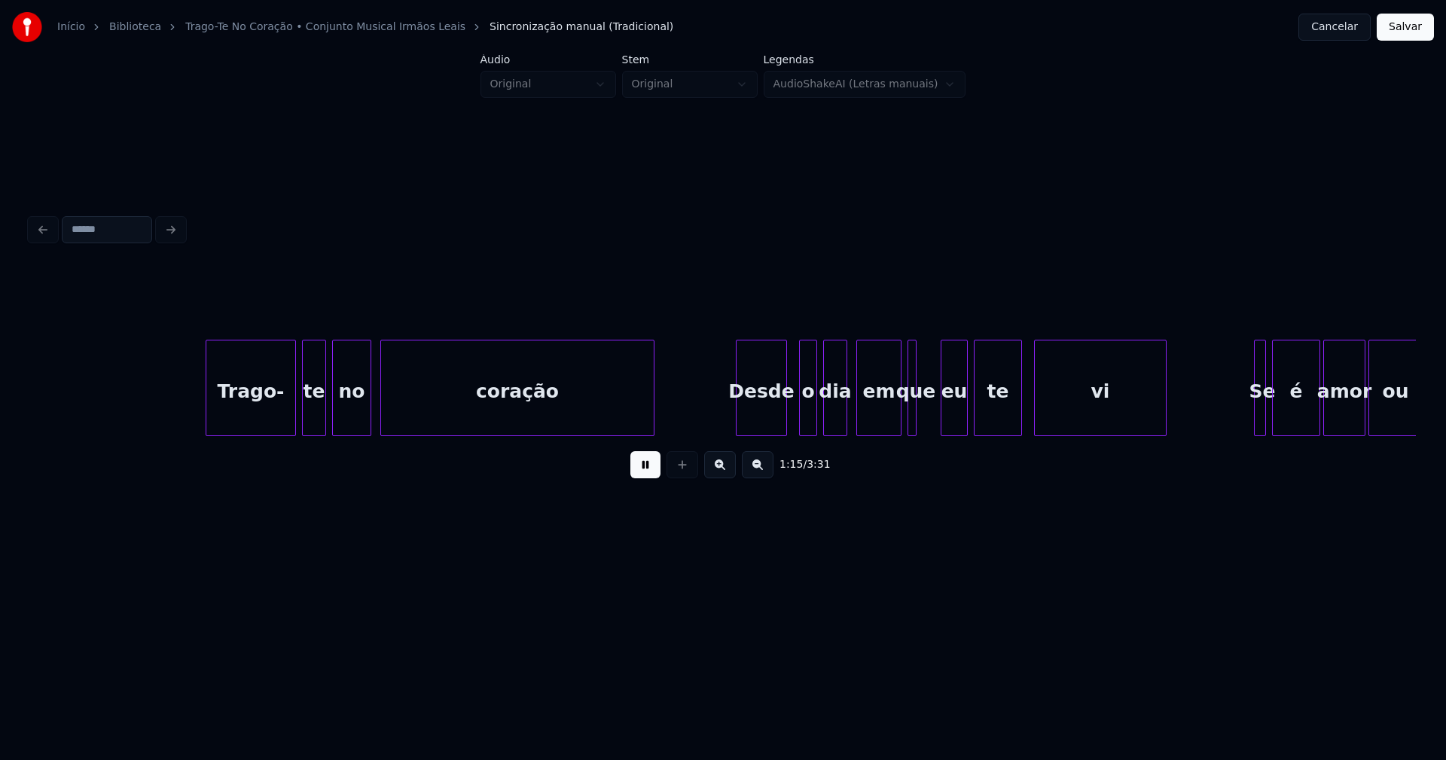
scroll to position [0, 11331]
click at [934, 416] on div at bounding box center [935, 387] width 5 height 95
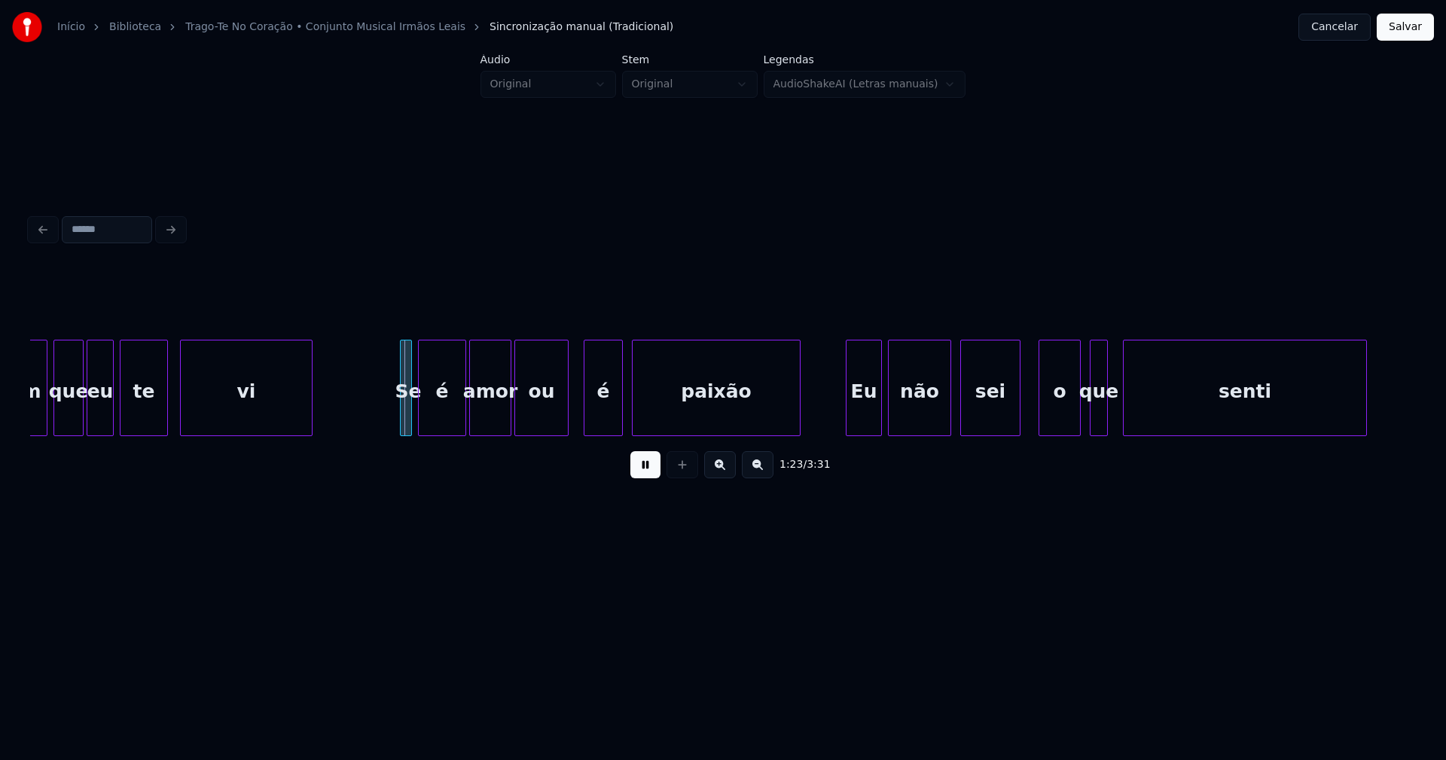
scroll to position [0, 12256]
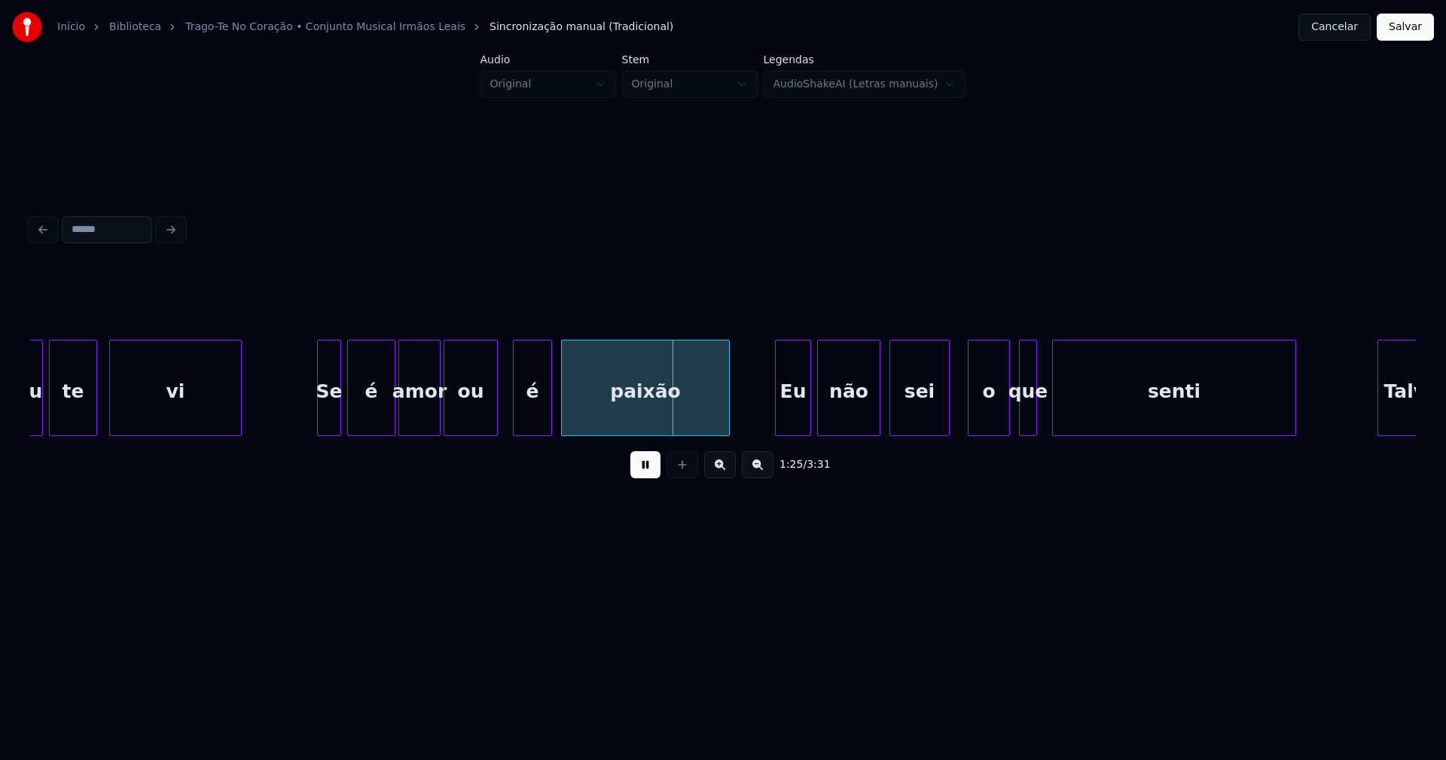
click at [318, 420] on div at bounding box center [320, 387] width 5 height 95
click at [795, 411] on div "Eu" at bounding box center [789, 391] width 35 height 102
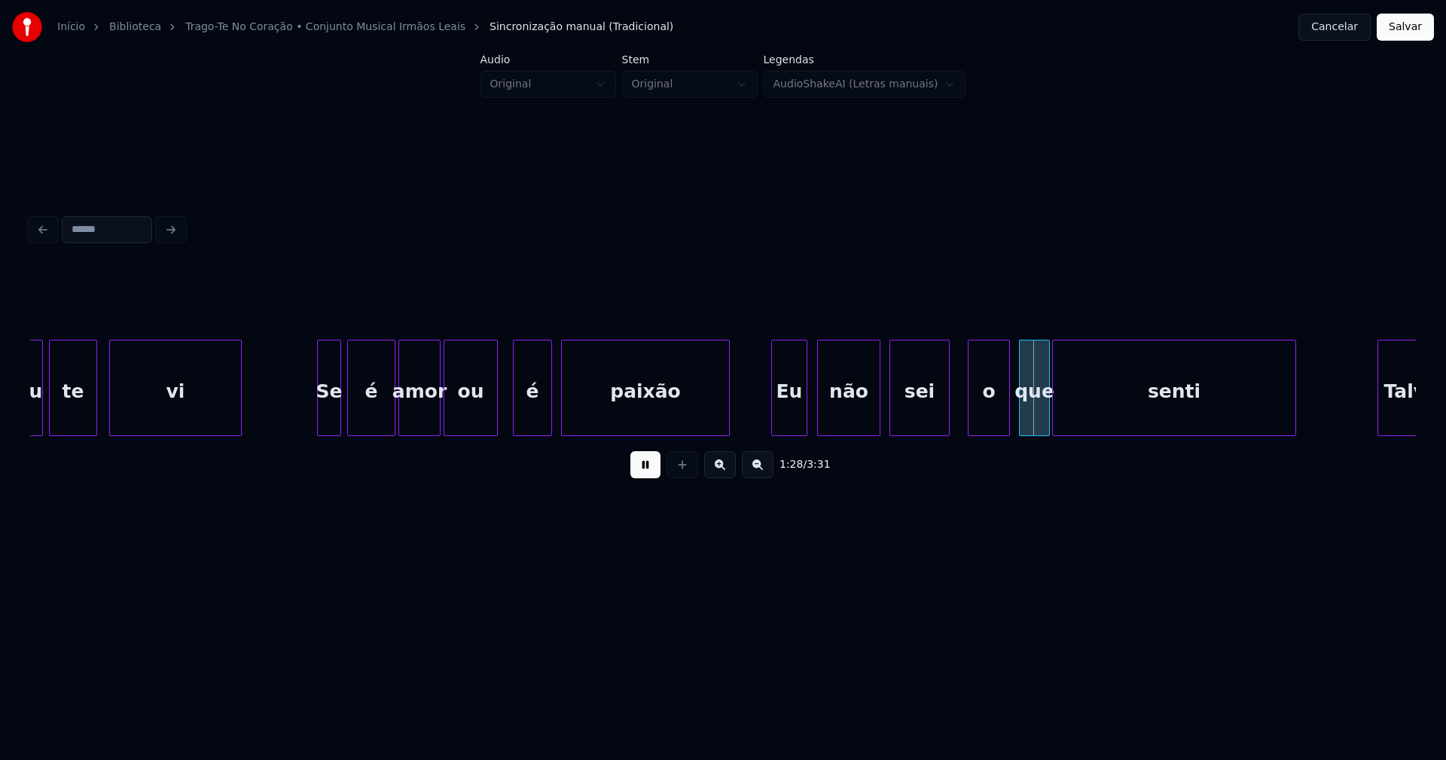
click at [1045, 409] on div at bounding box center [1047, 387] width 5 height 95
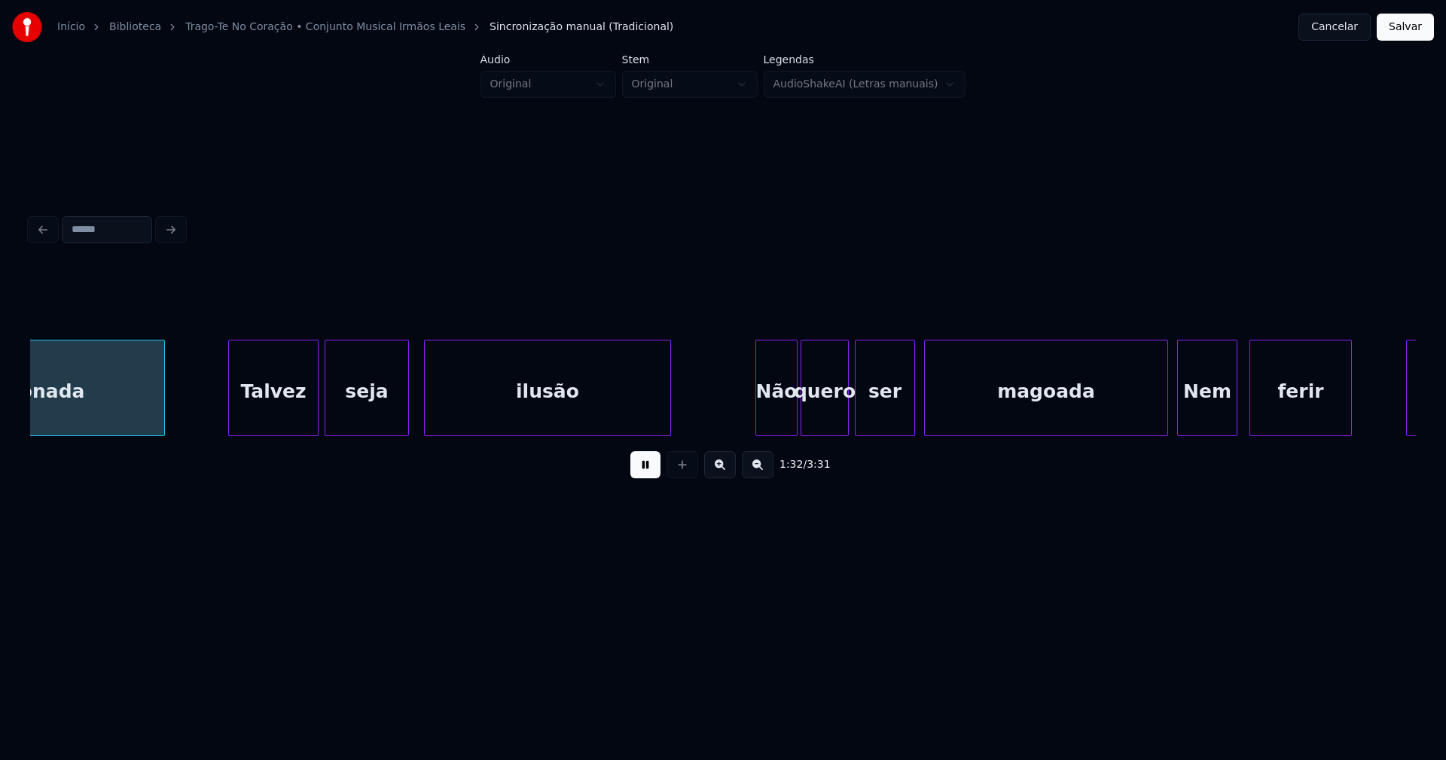
scroll to position [0, 13942]
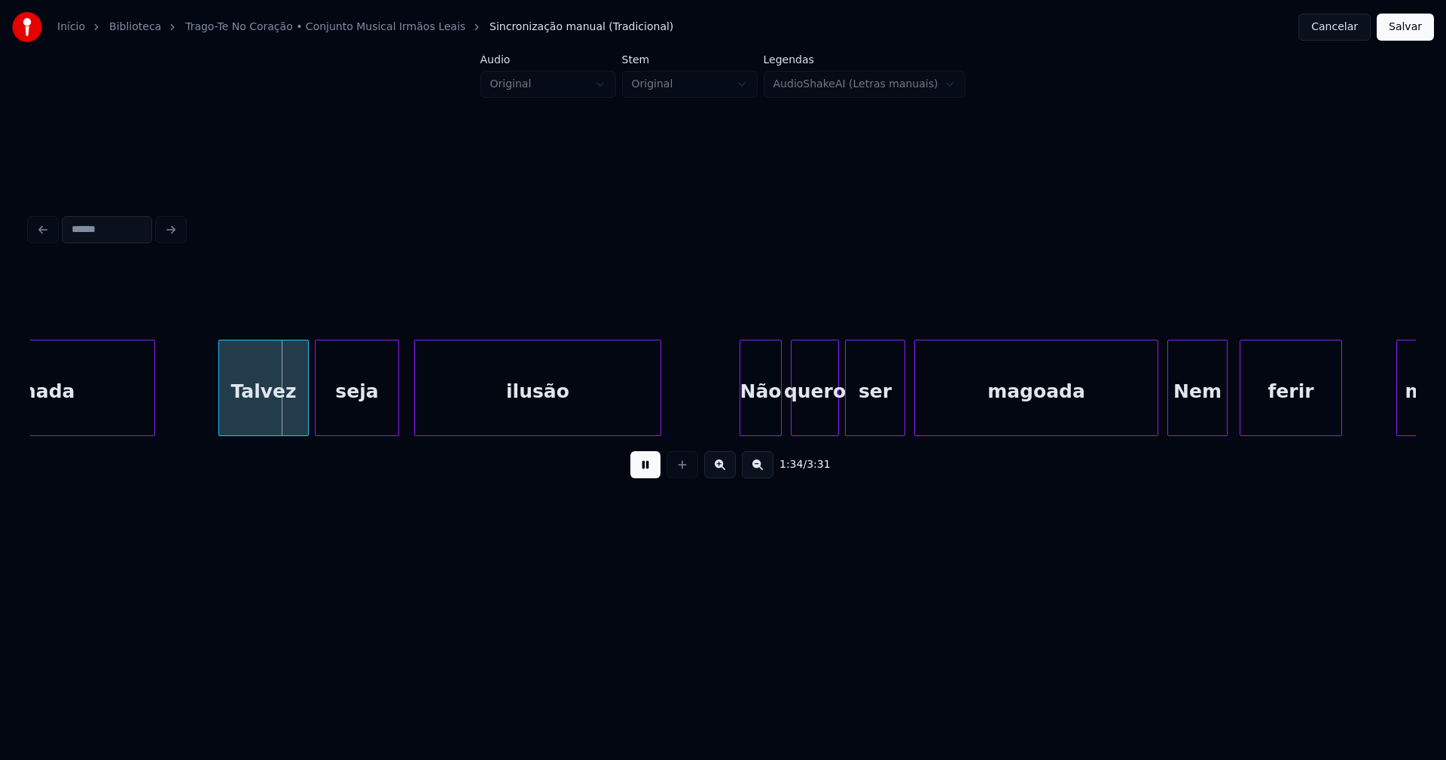
click at [759, 427] on div "Não" at bounding box center [760, 391] width 41 height 102
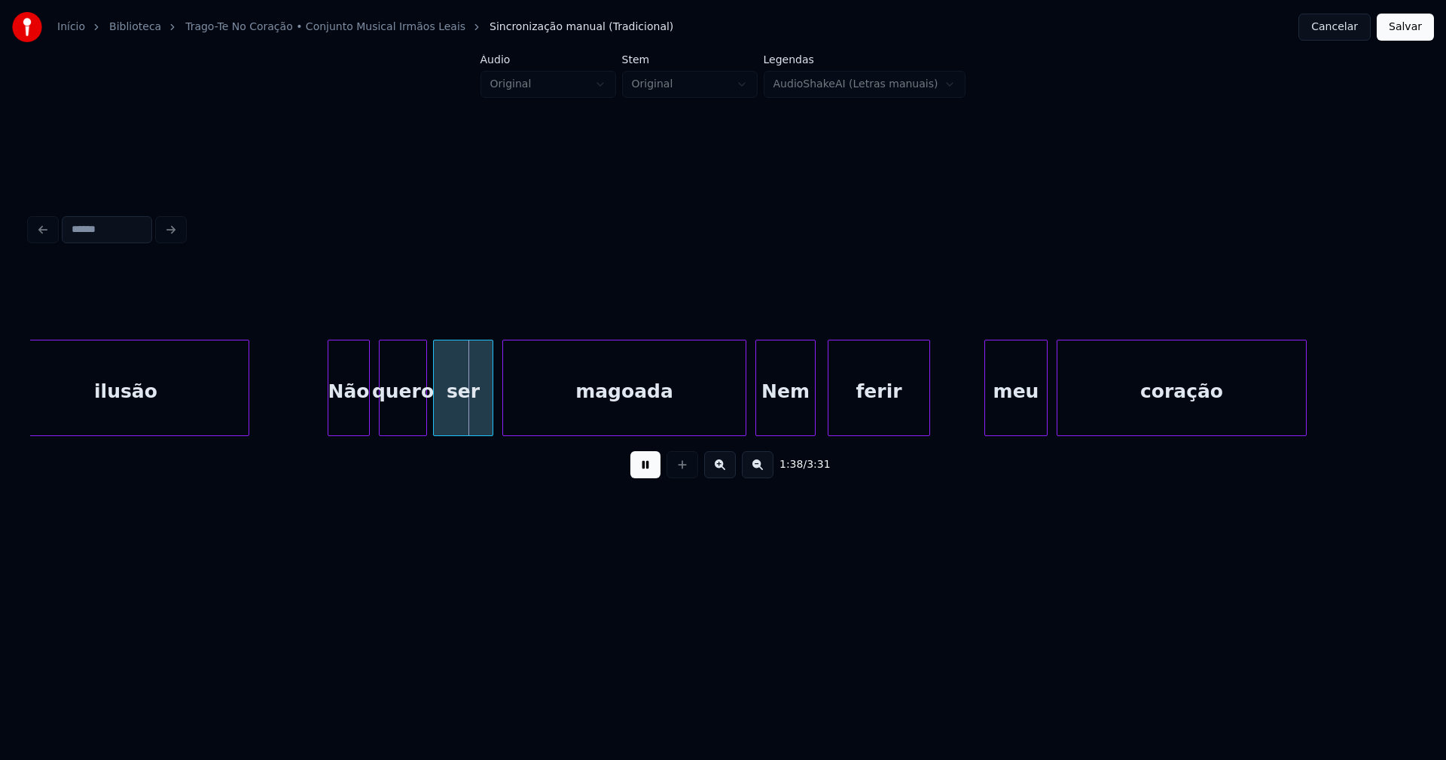
scroll to position [0, 14461]
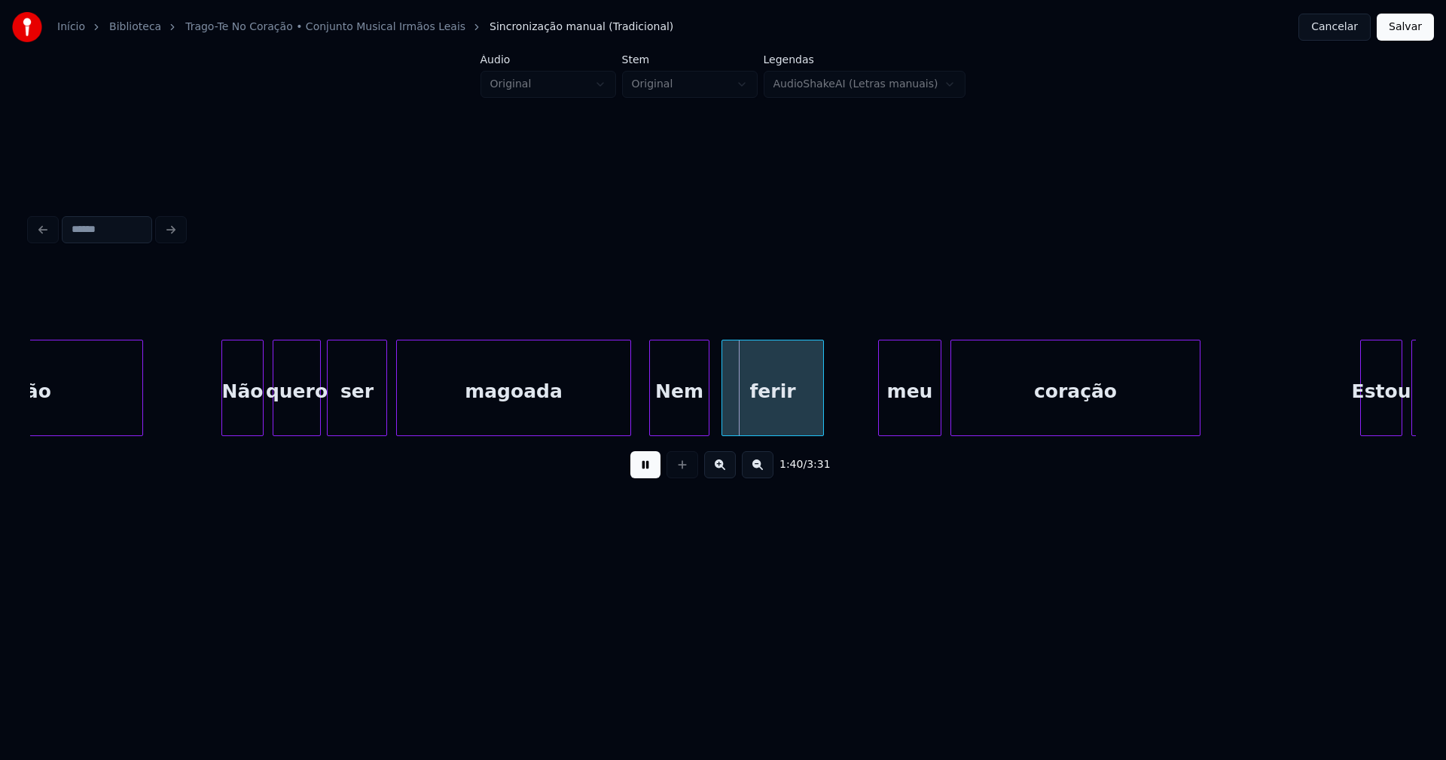
click at [628, 426] on div at bounding box center [628, 387] width 5 height 95
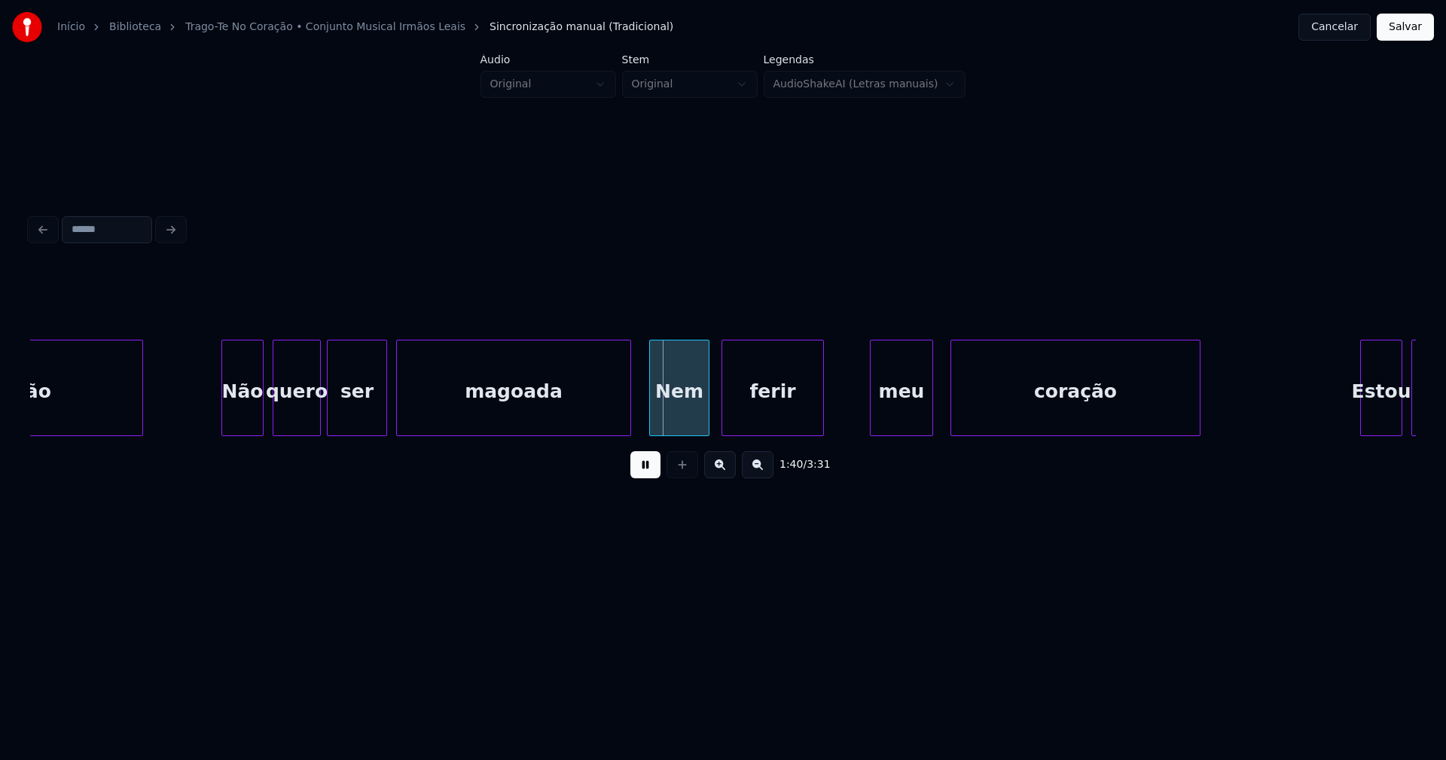
click at [901, 411] on div "meu" at bounding box center [902, 391] width 62 height 102
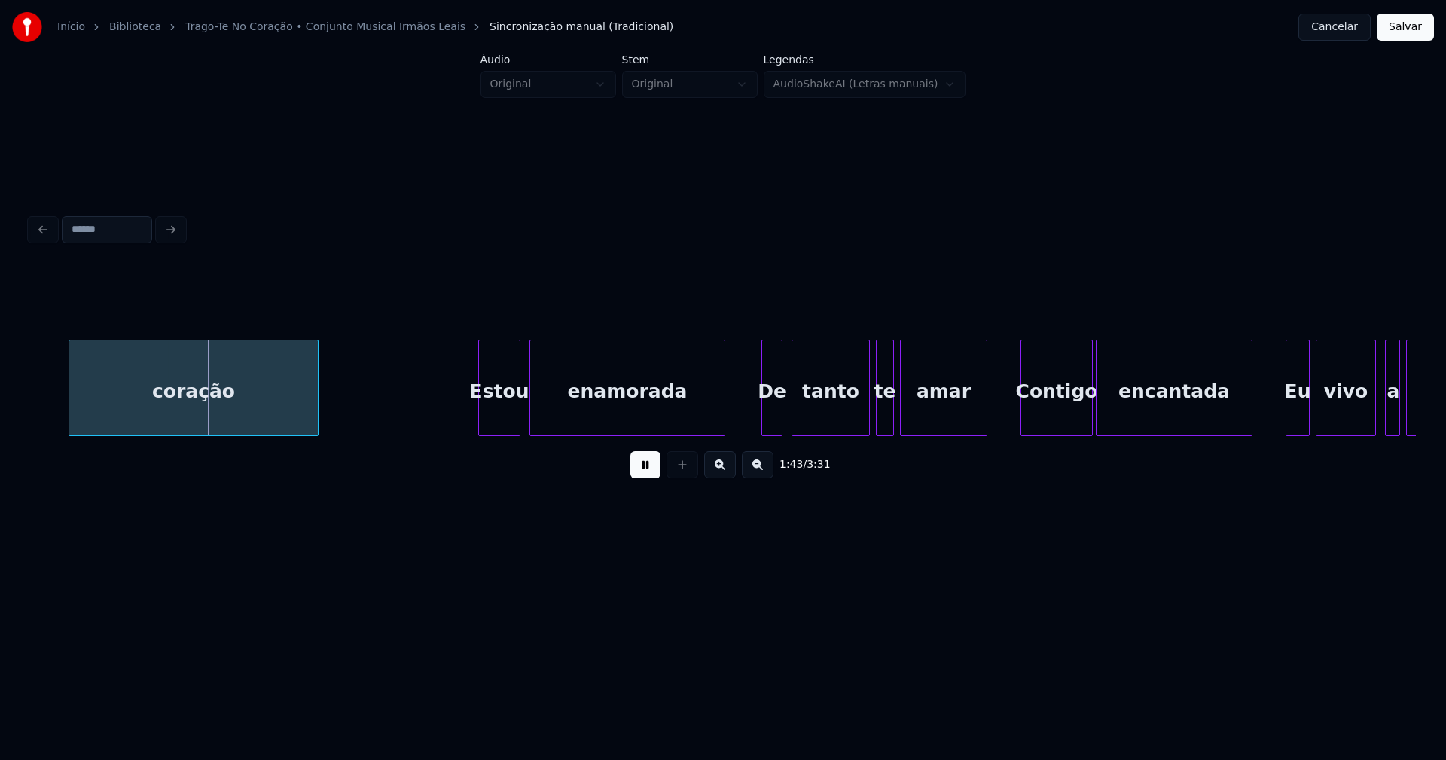
scroll to position [0, 15377]
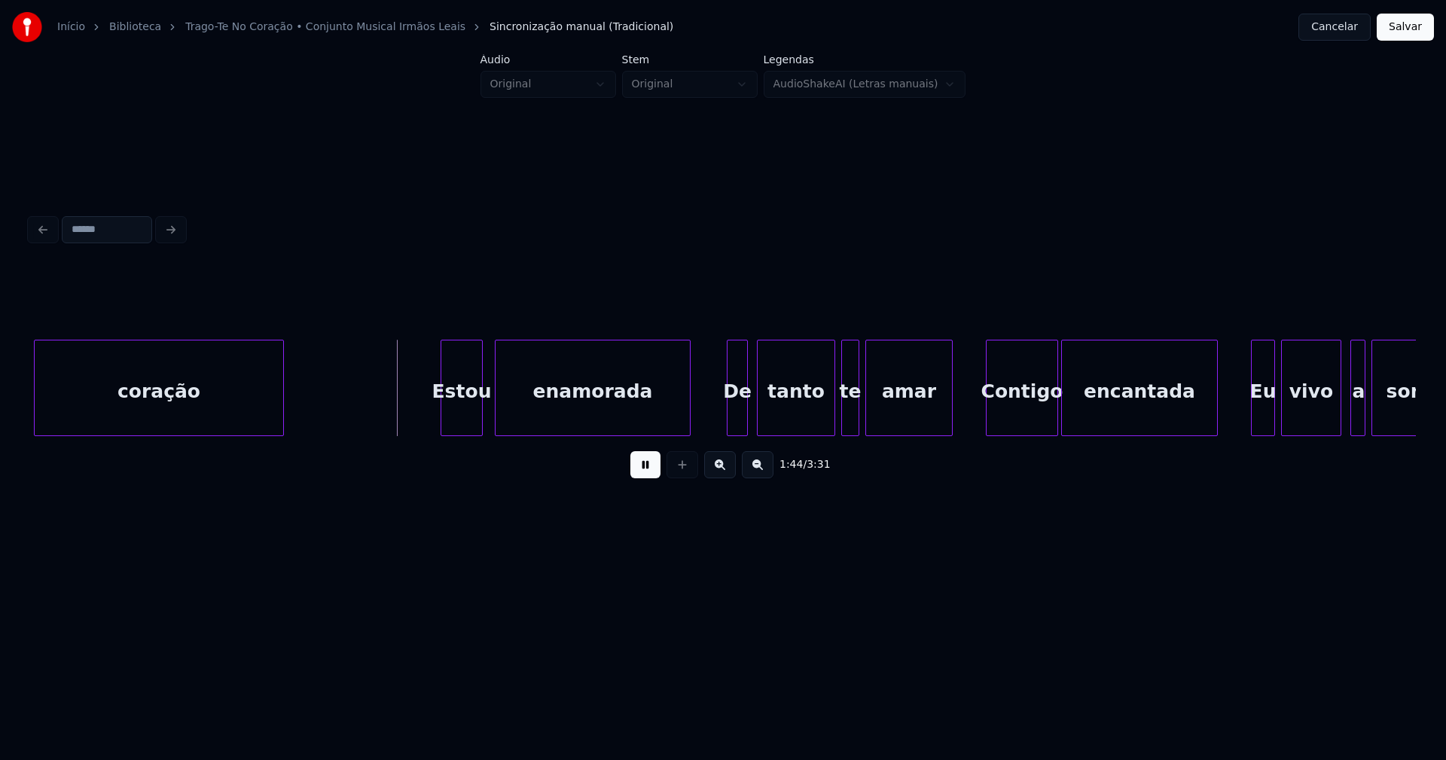
click at [456, 417] on div "Estou" at bounding box center [461, 391] width 41 height 102
click at [731, 424] on div "De" at bounding box center [732, 391] width 20 height 102
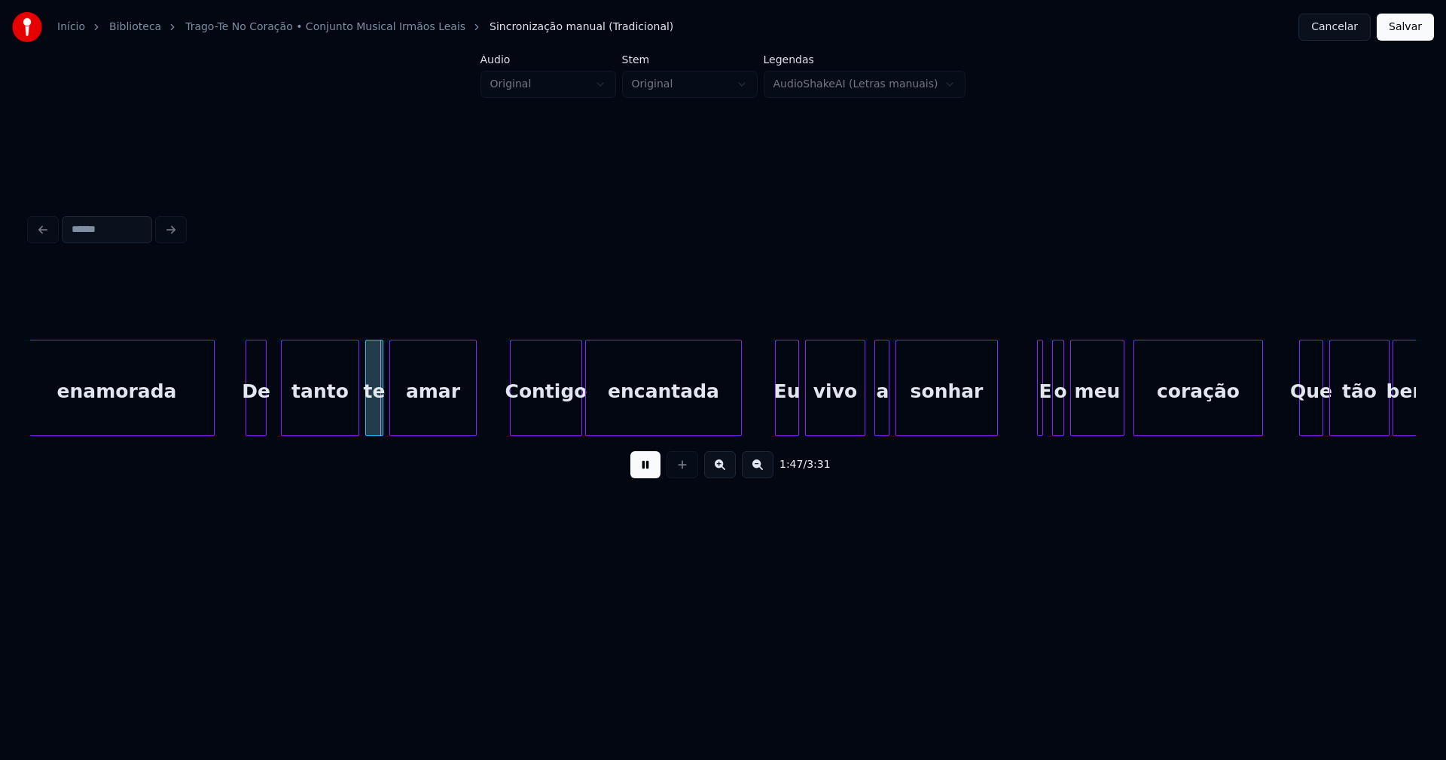
scroll to position [0, 16030]
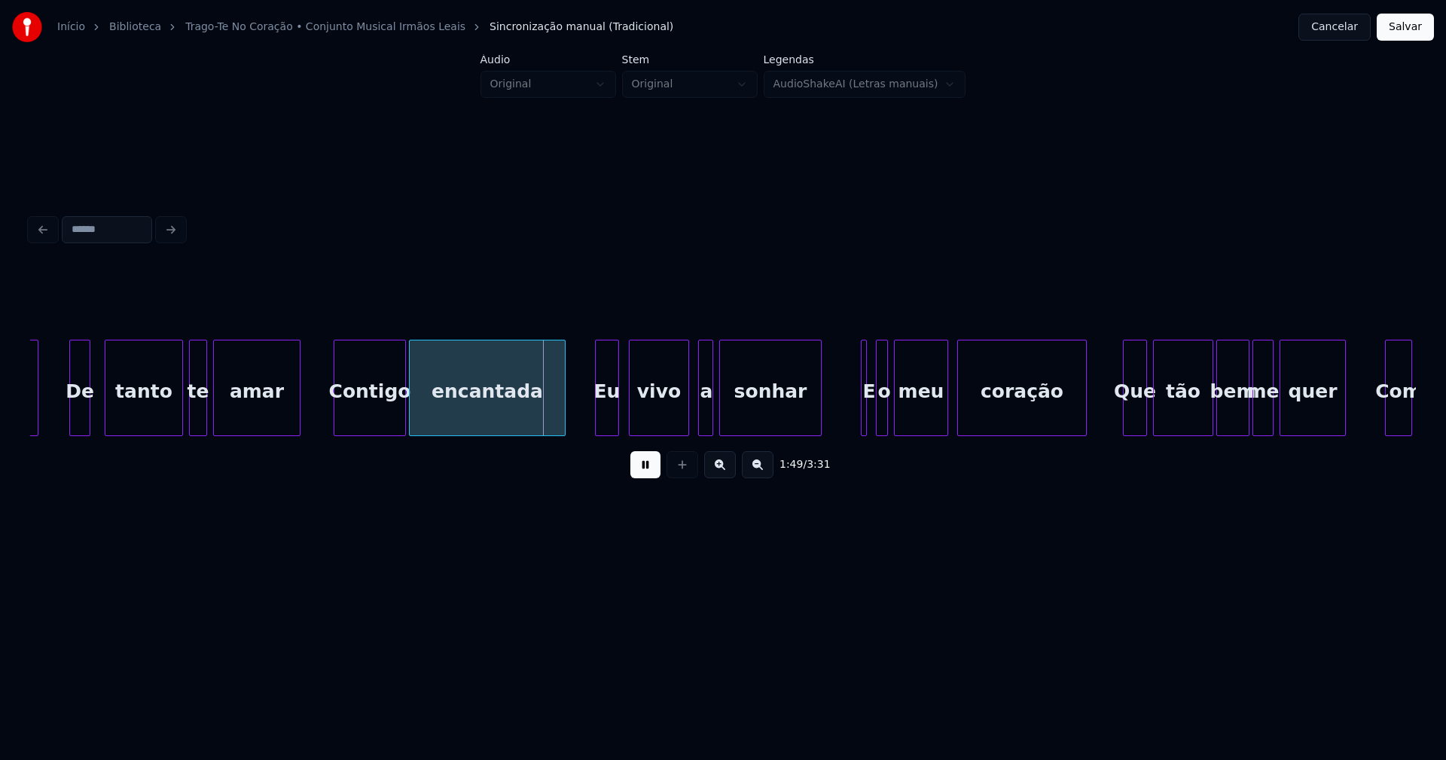
click at [610, 425] on div "Eu" at bounding box center [607, 391] width 23 height 102
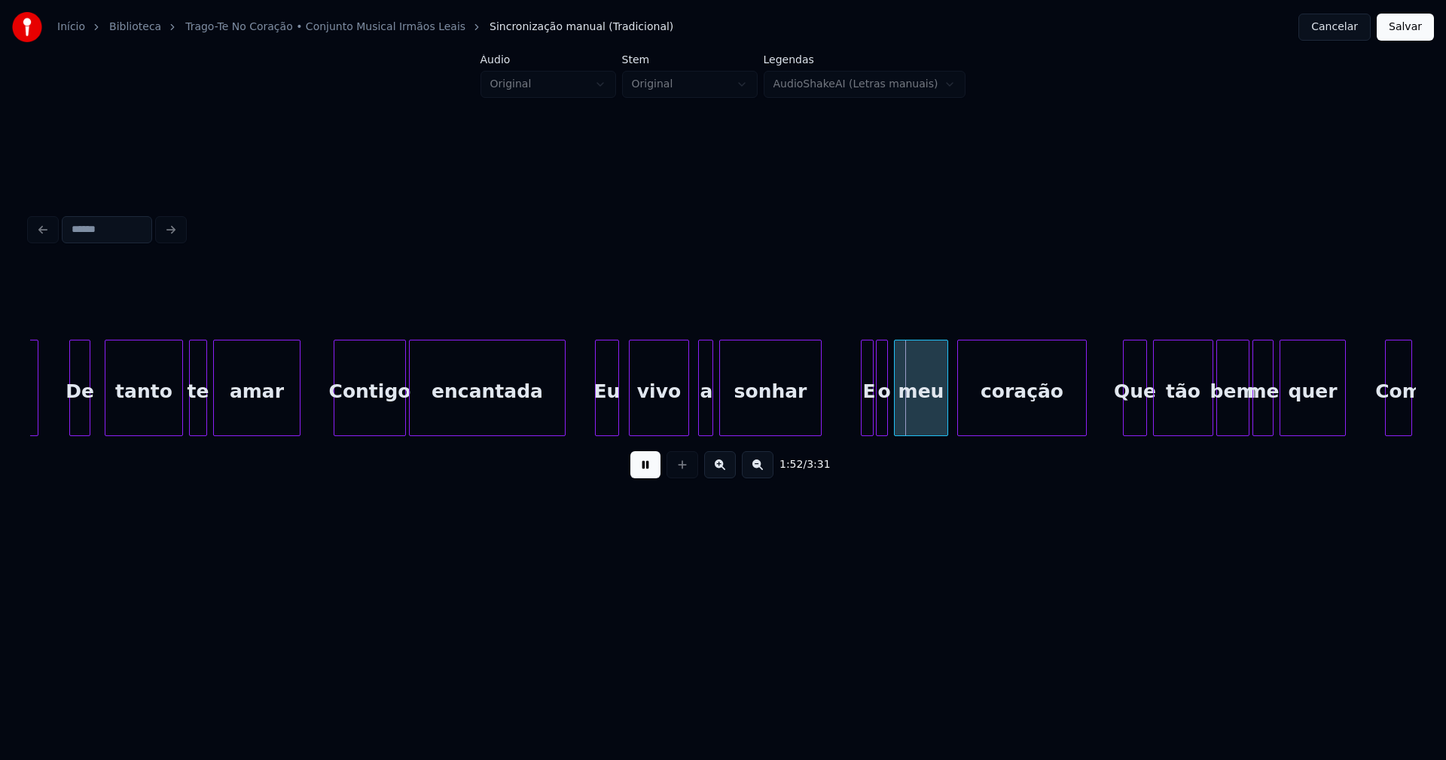
click at [870, 417] on div at bounding box center [870, 387] width 5 height 95
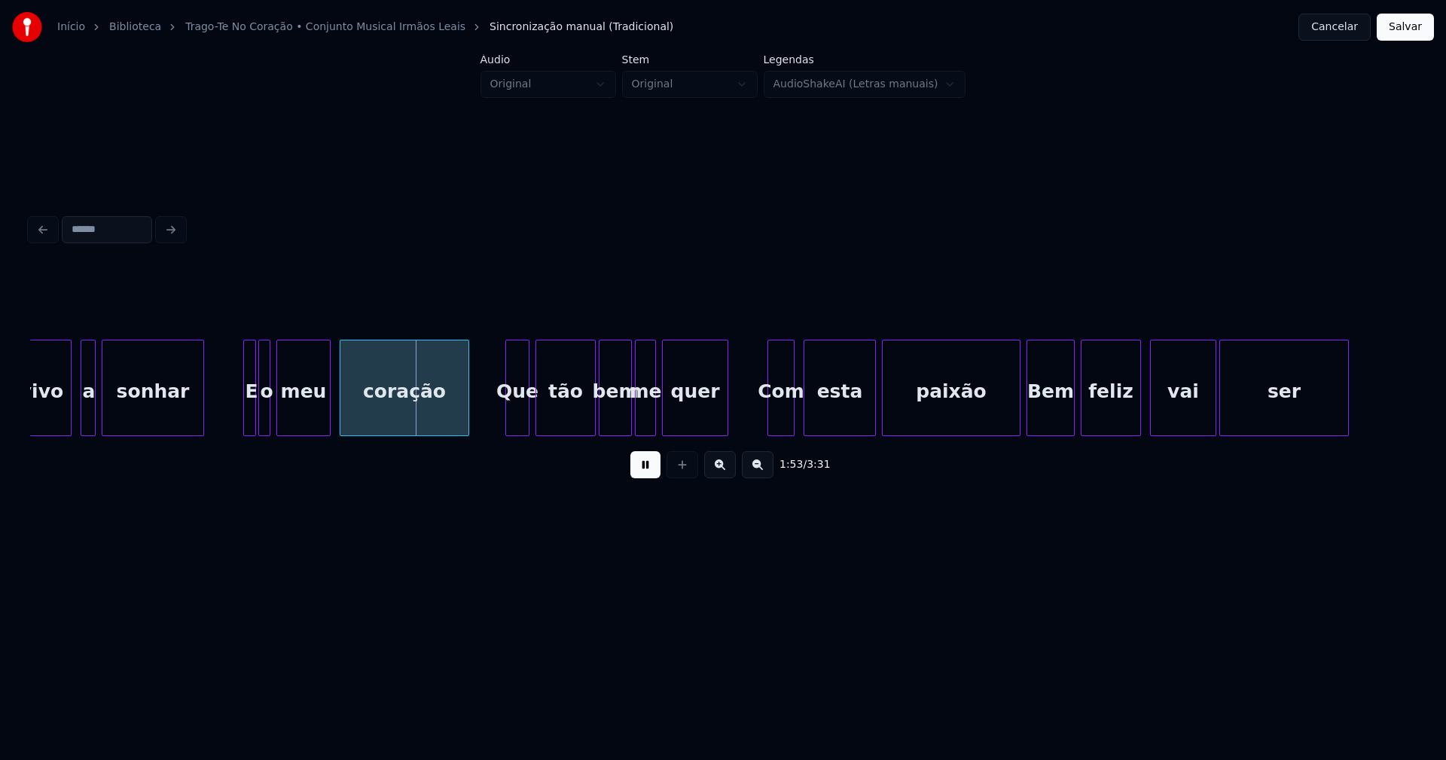
scroll to position [0, 16683]
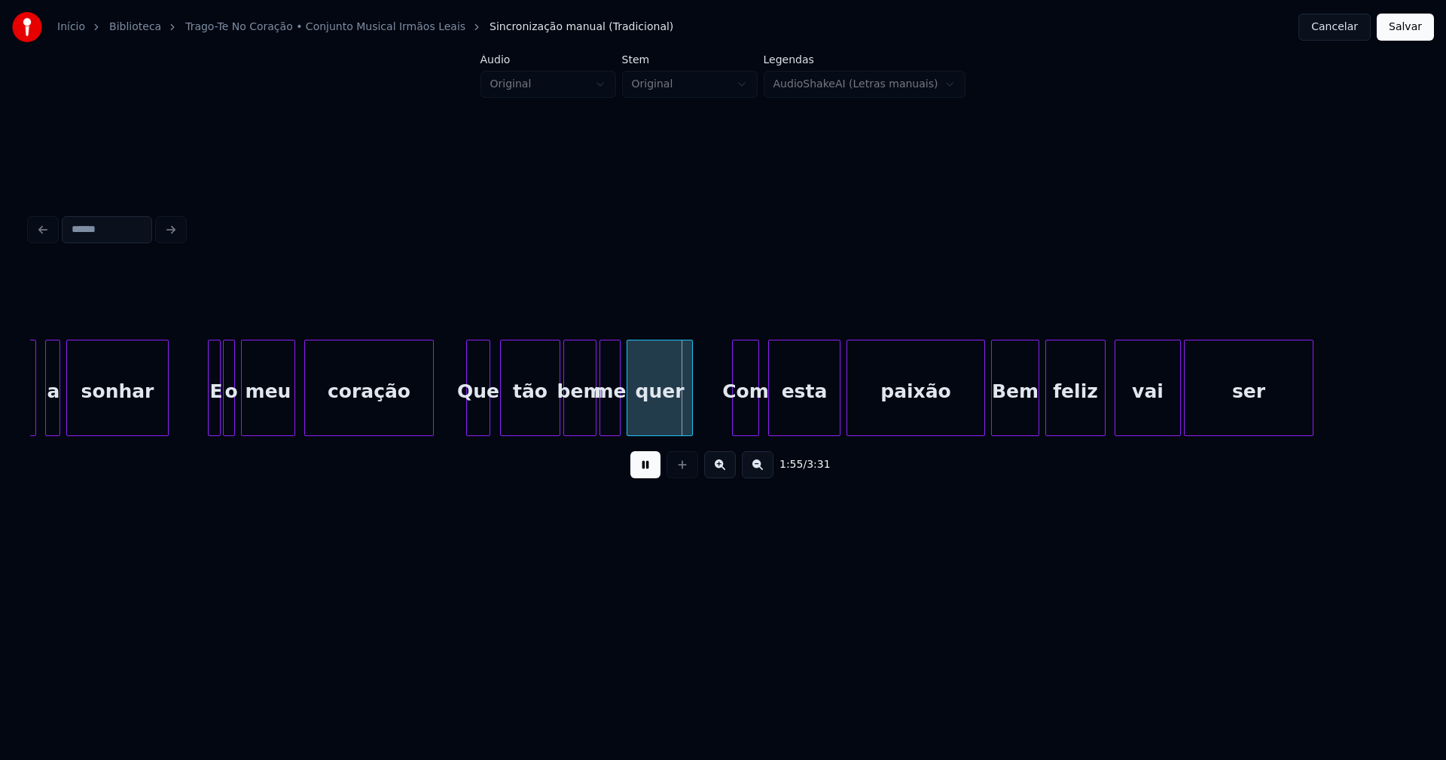
click at [481, 425] on div "Que" at bounding box center [478, 391] width 23 height 102
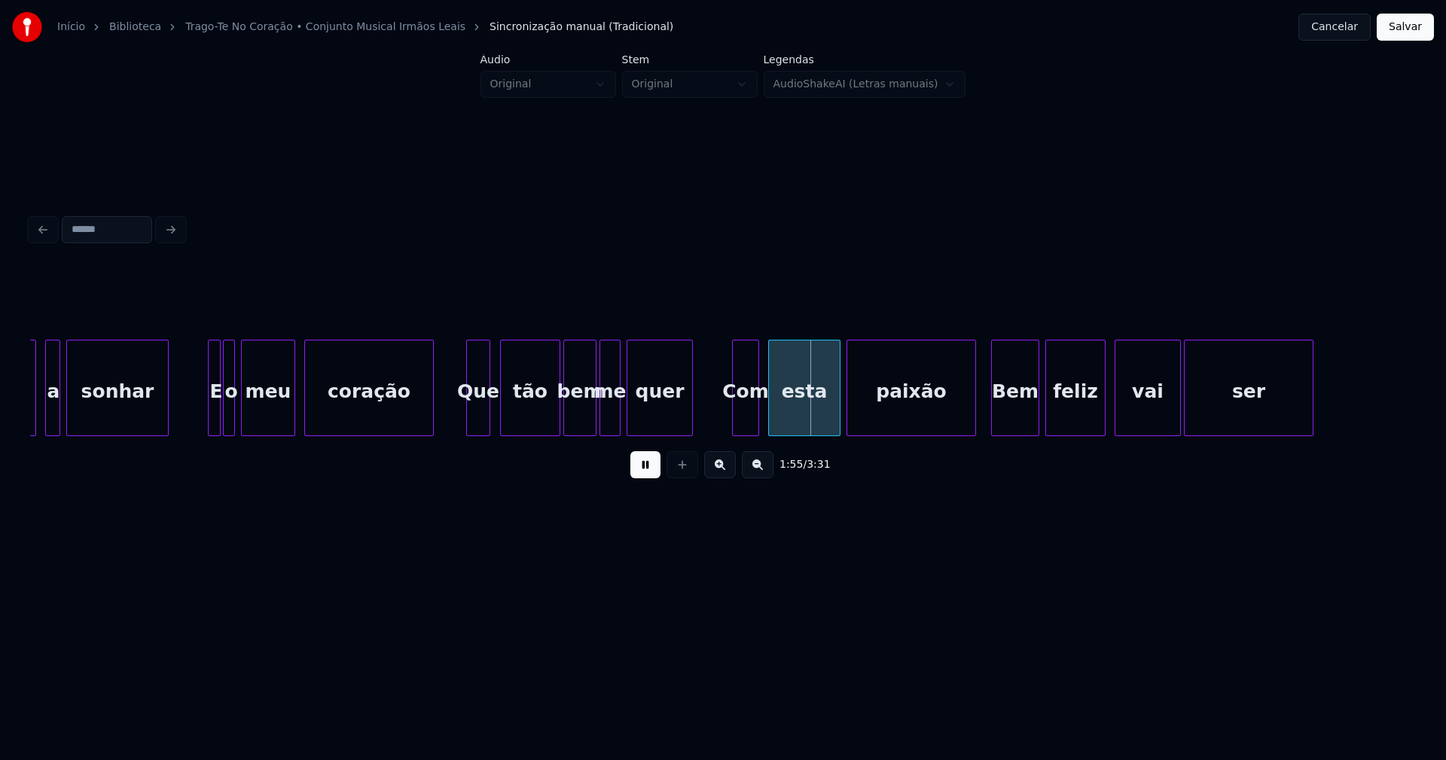
click at [972, 423] on div at bounding box center [973, 387] width 5 height 95
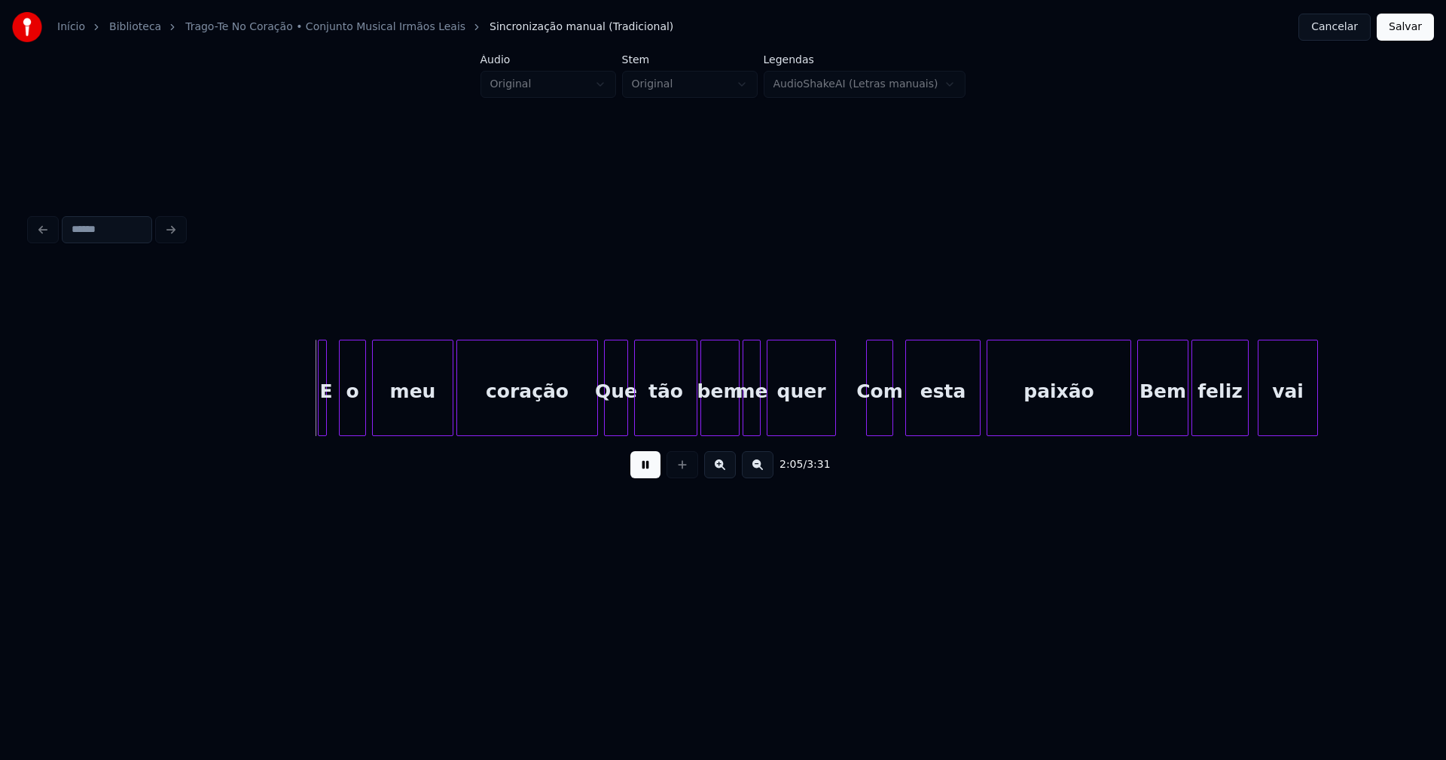
scroll to position [0, 18675]
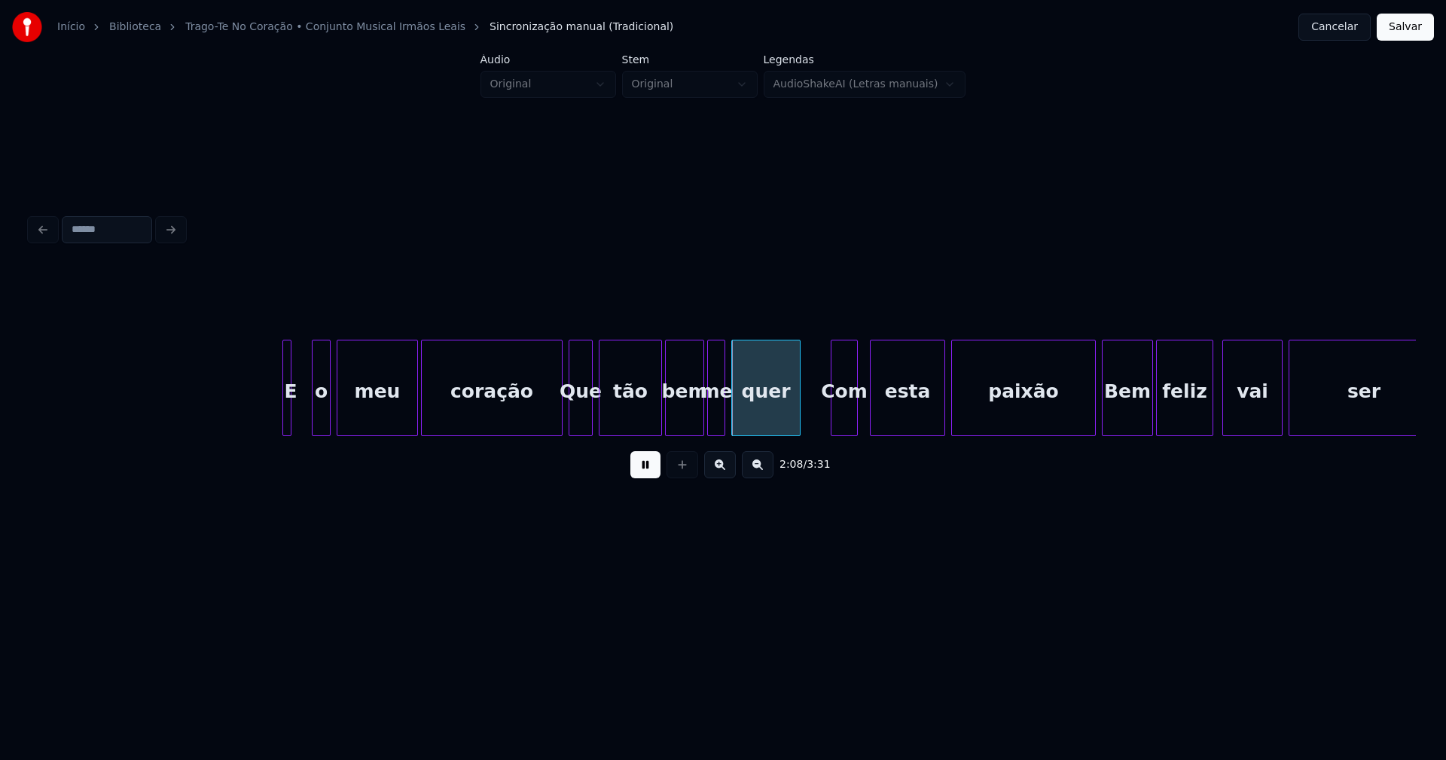
click at [314, 413] on div at bounding box center [315, 387] width 5 height 95
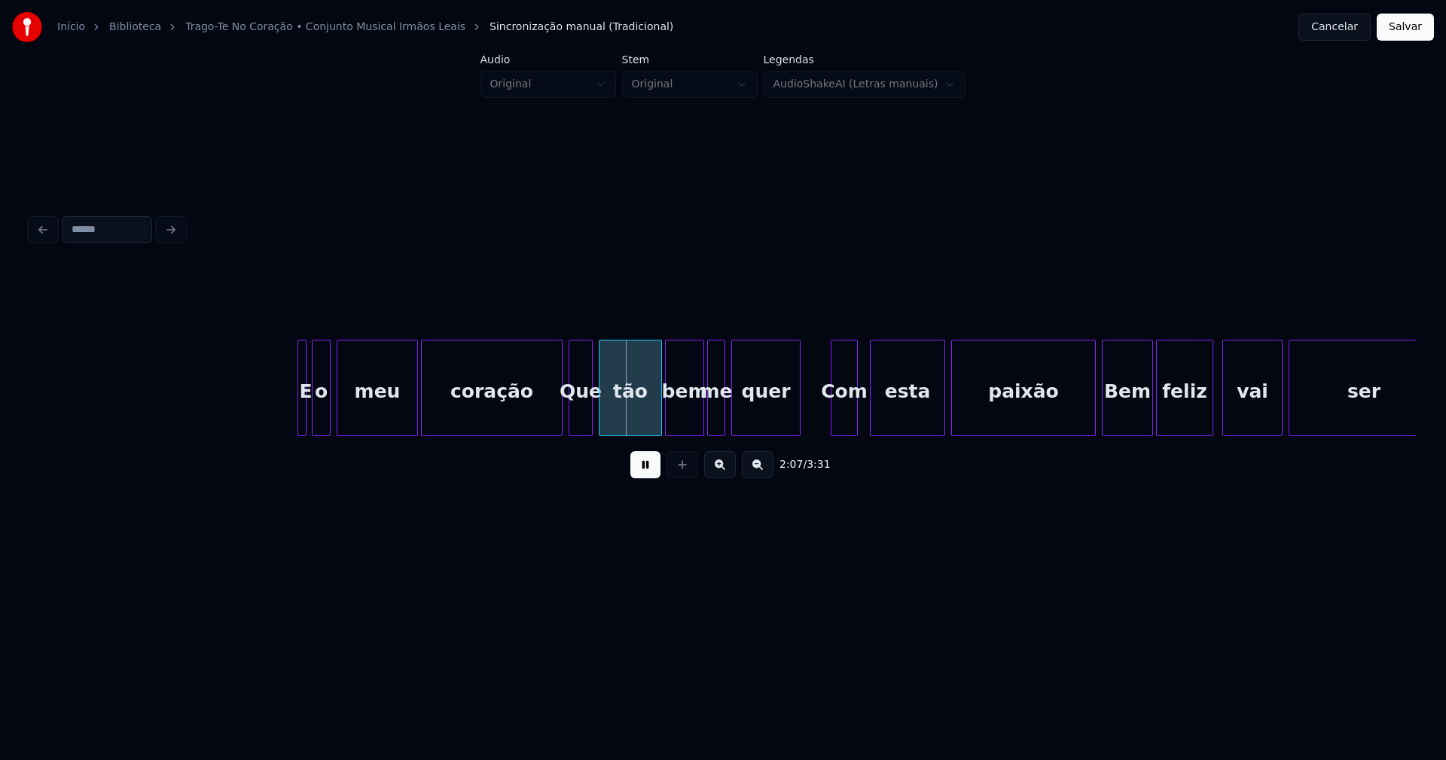
click at [311, 413] on div "E" at bounding box center [305, 391] width 15 height 102
click at [554, 423] on div at bounding box center [555, 387] width 5 height 95
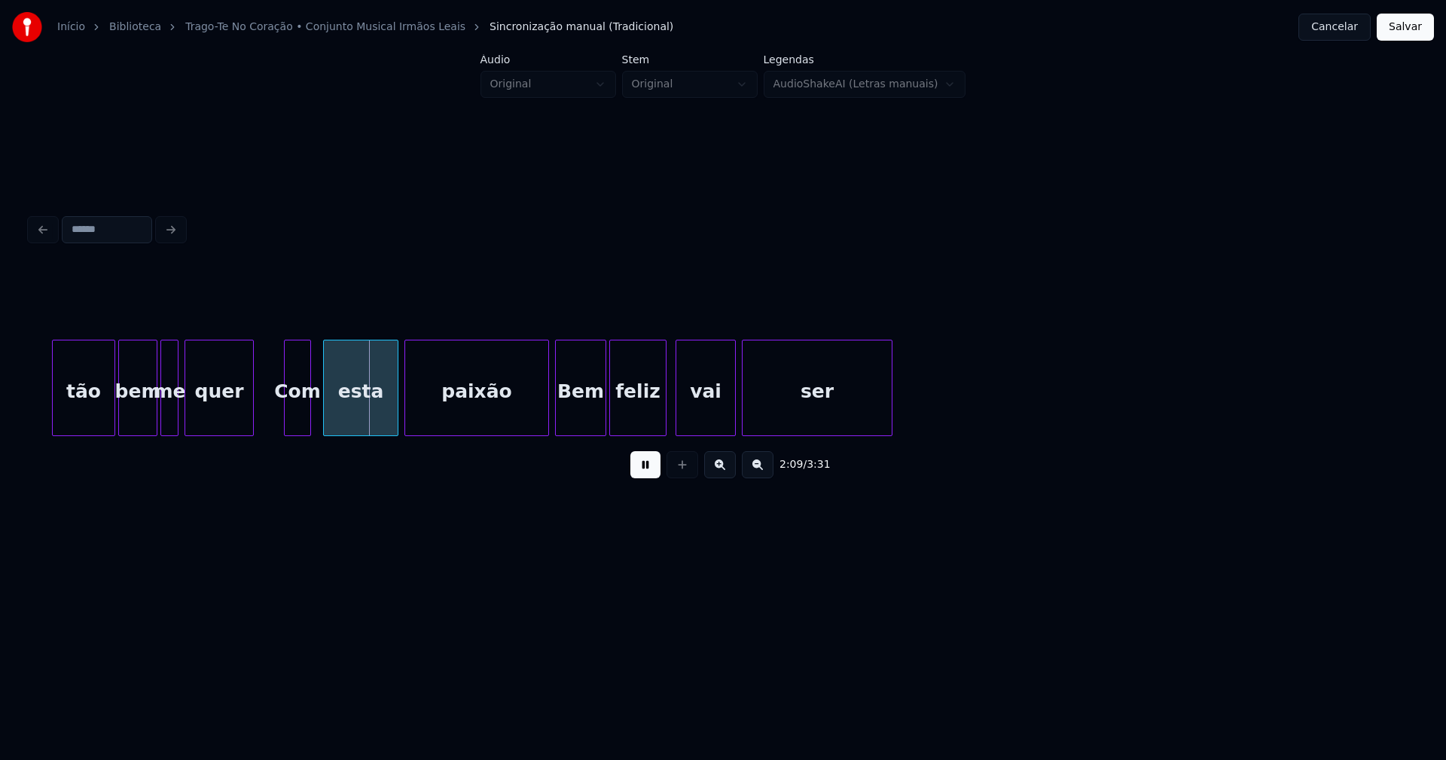
scroll to position [0, 19275]
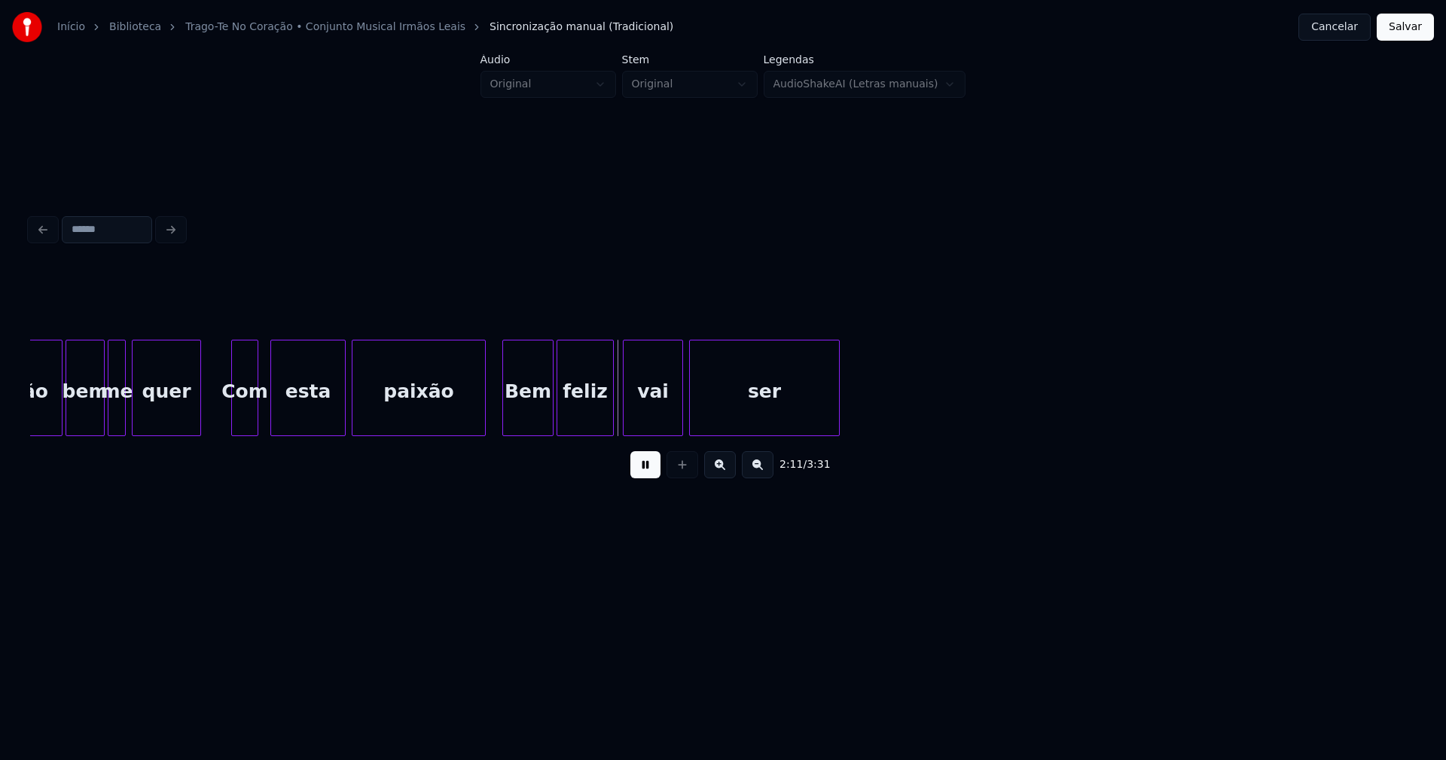
click at [484, 414] on div at bounding box center [483, 387] width 5 height 95
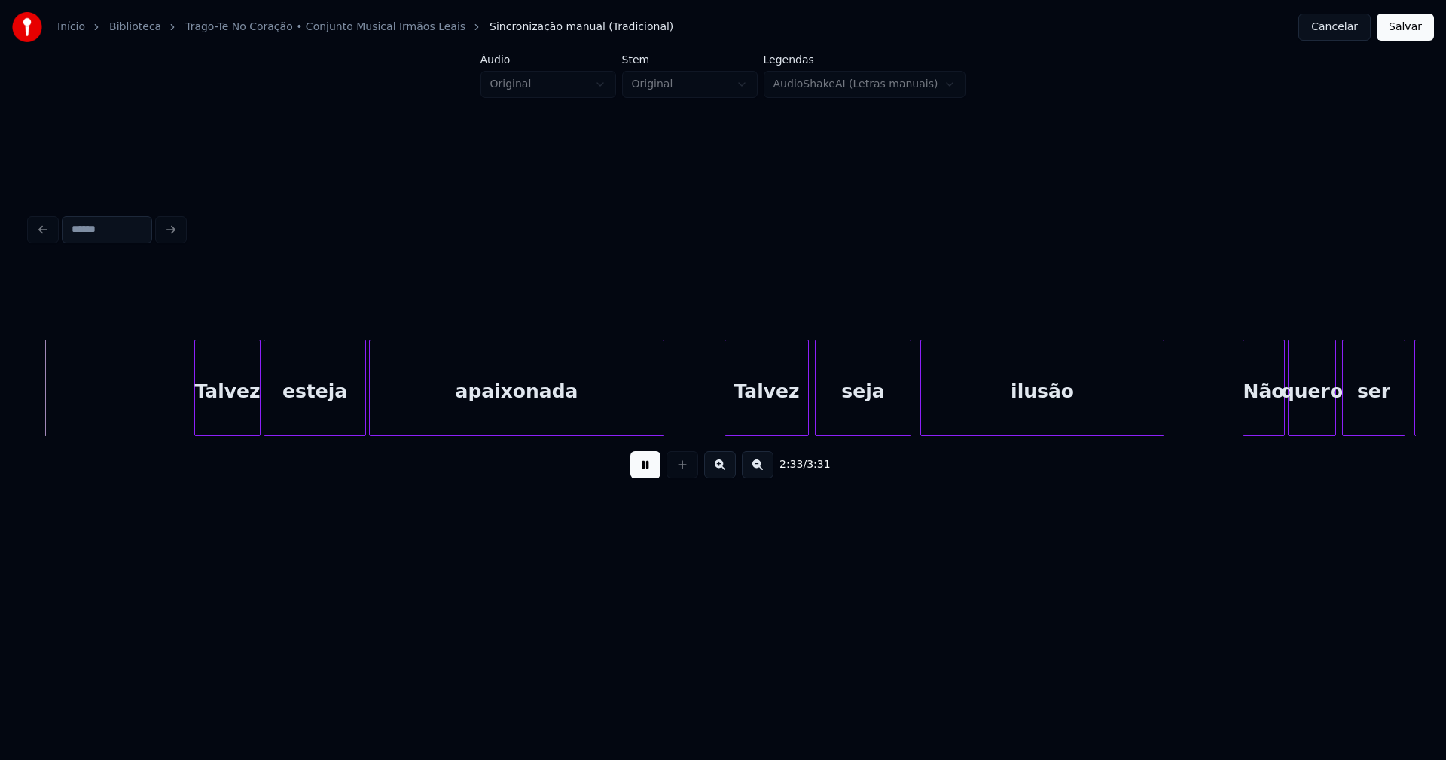
scroll to position [0, 23144]
click at [774, 415] on div "Talvez" at bounding box center [763, 391] width 83 height 102
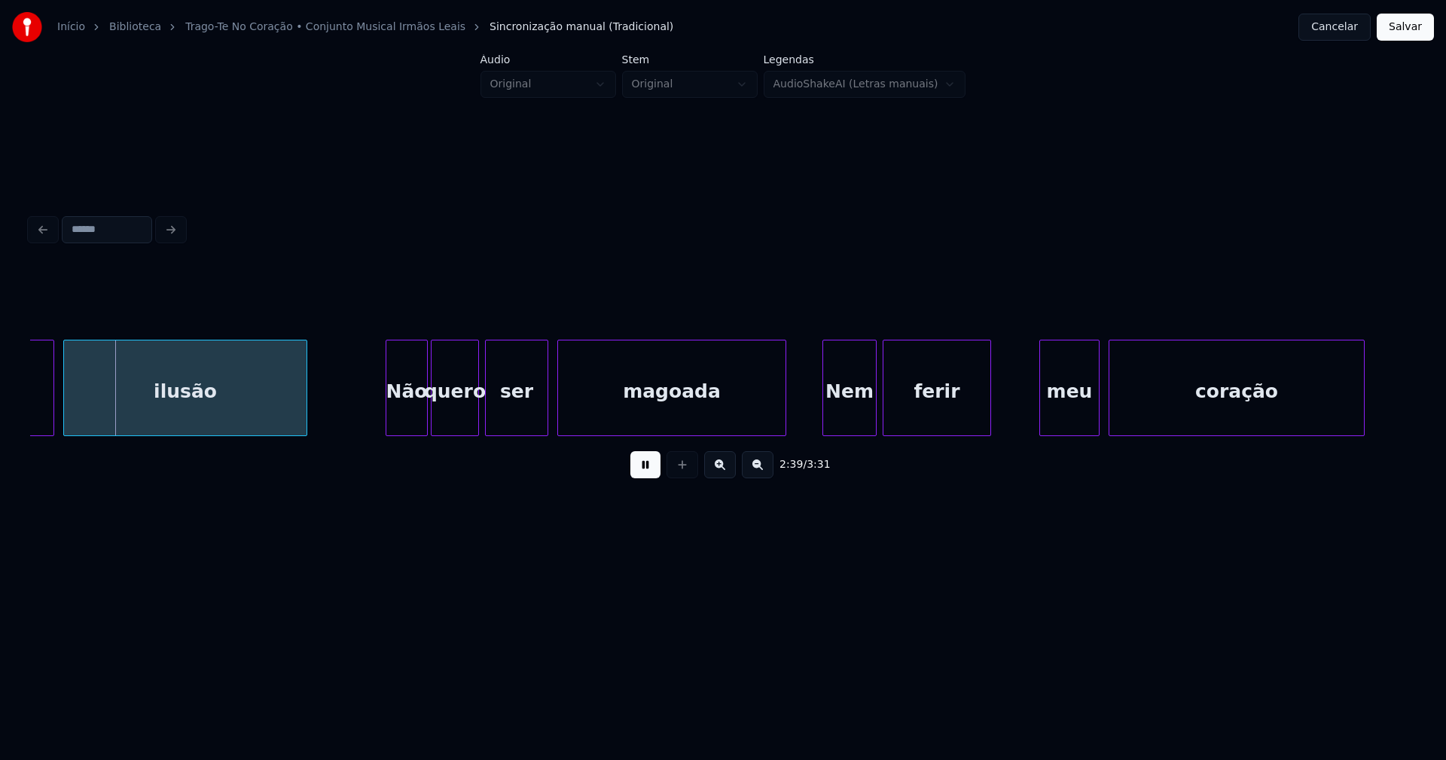
scroll to position [0, 24018]
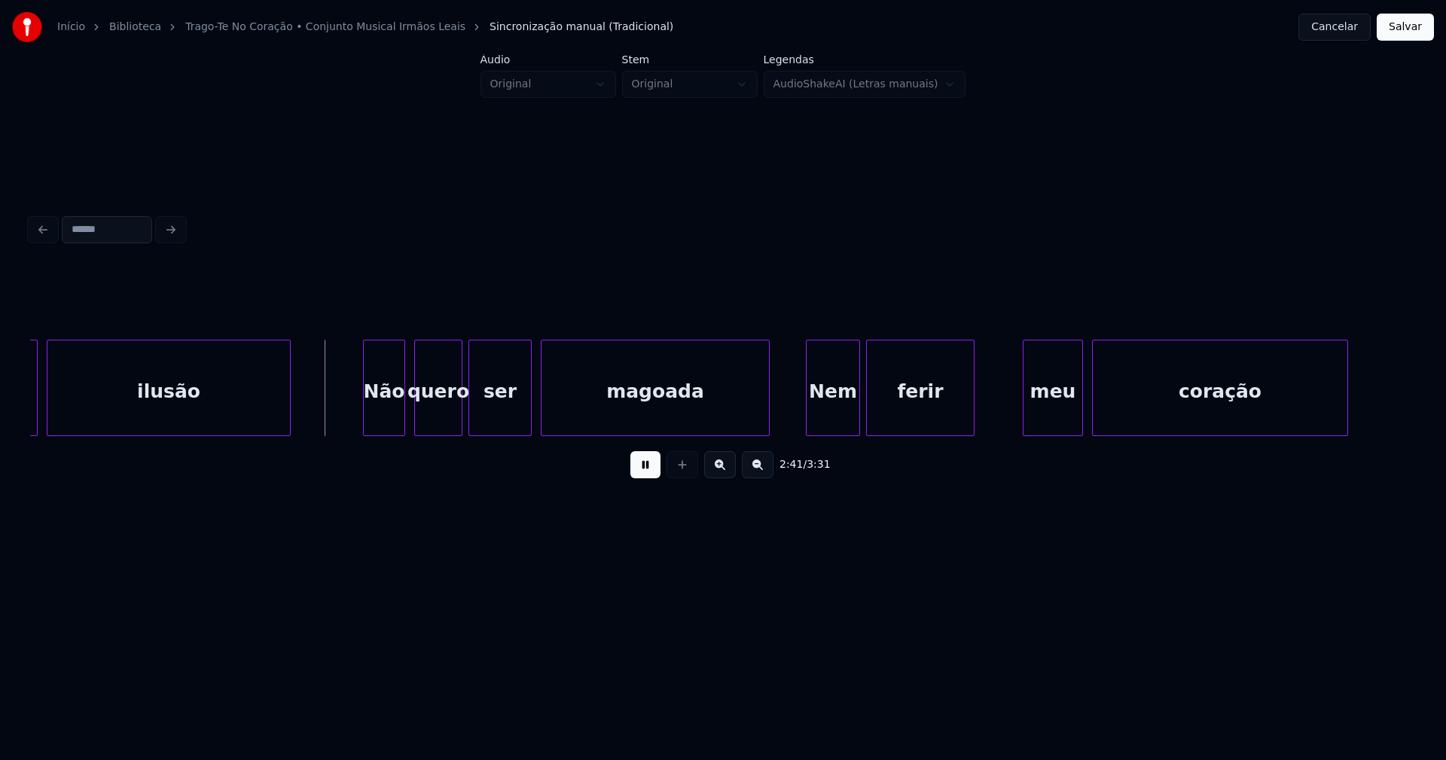
click at [384, 423] on div "Não" at bounding box center [384, 391] width 41 height 102
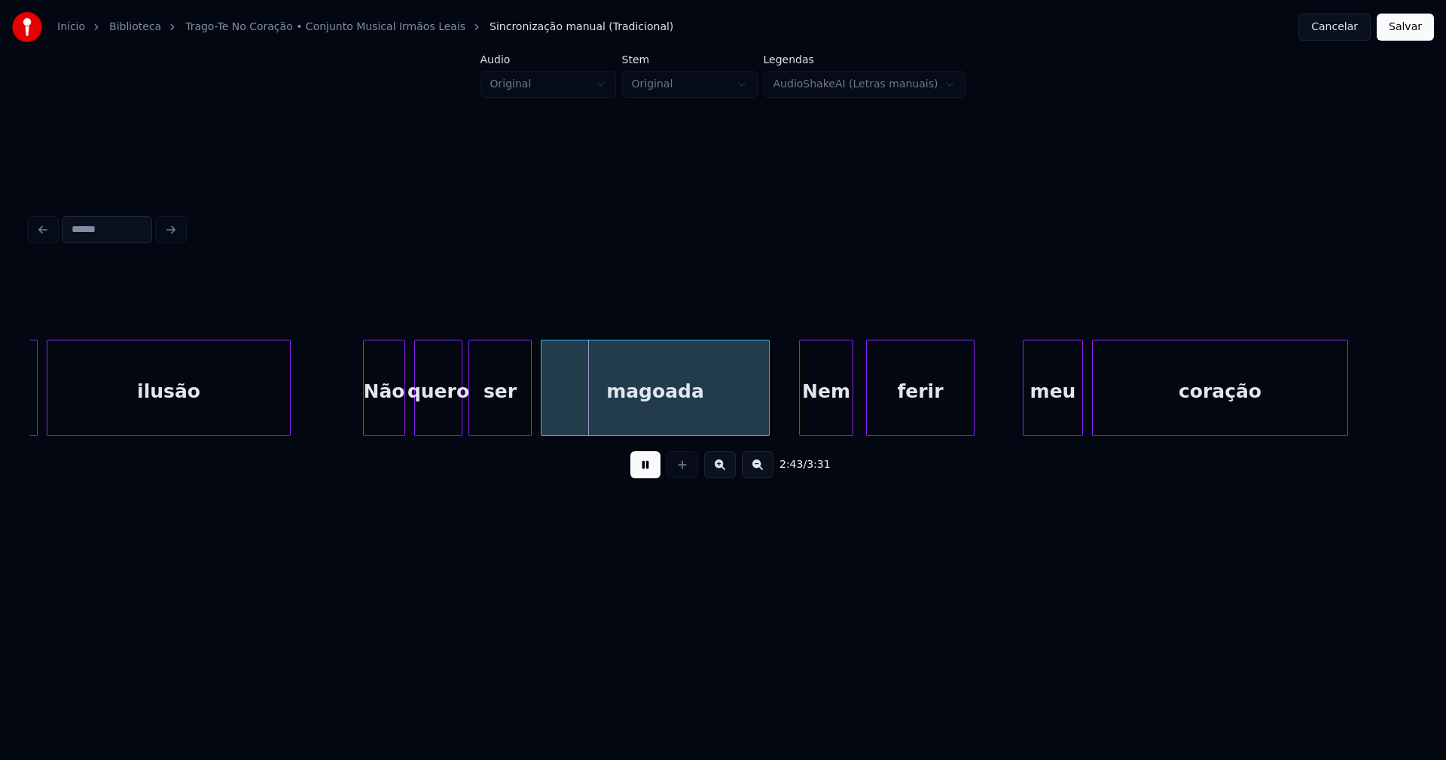
click at [832, 422] on div "Nem" at bounding box center [826, 391] width 53 height 102
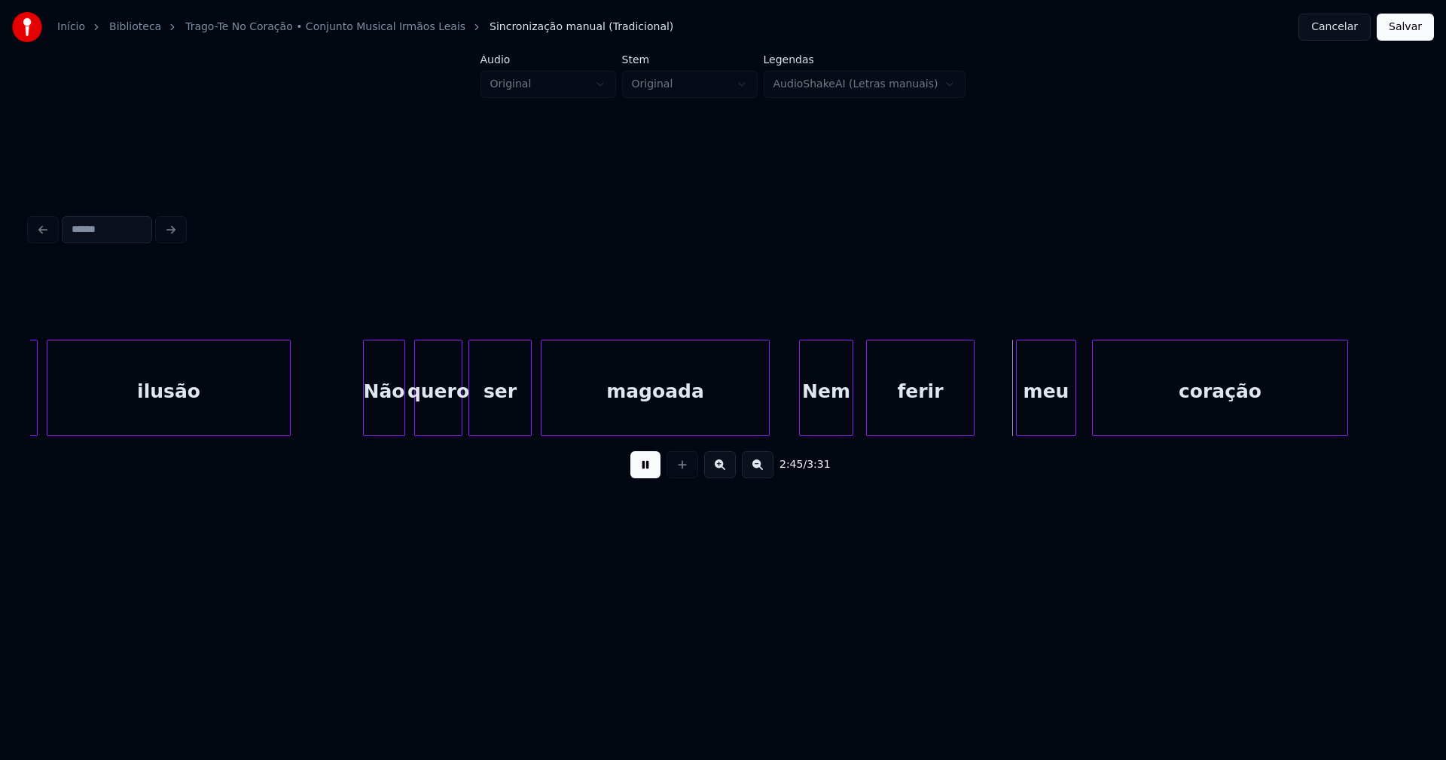
click at [1058, 420] on div "meu" at bounding box center [1046, 391] width 59 height 102
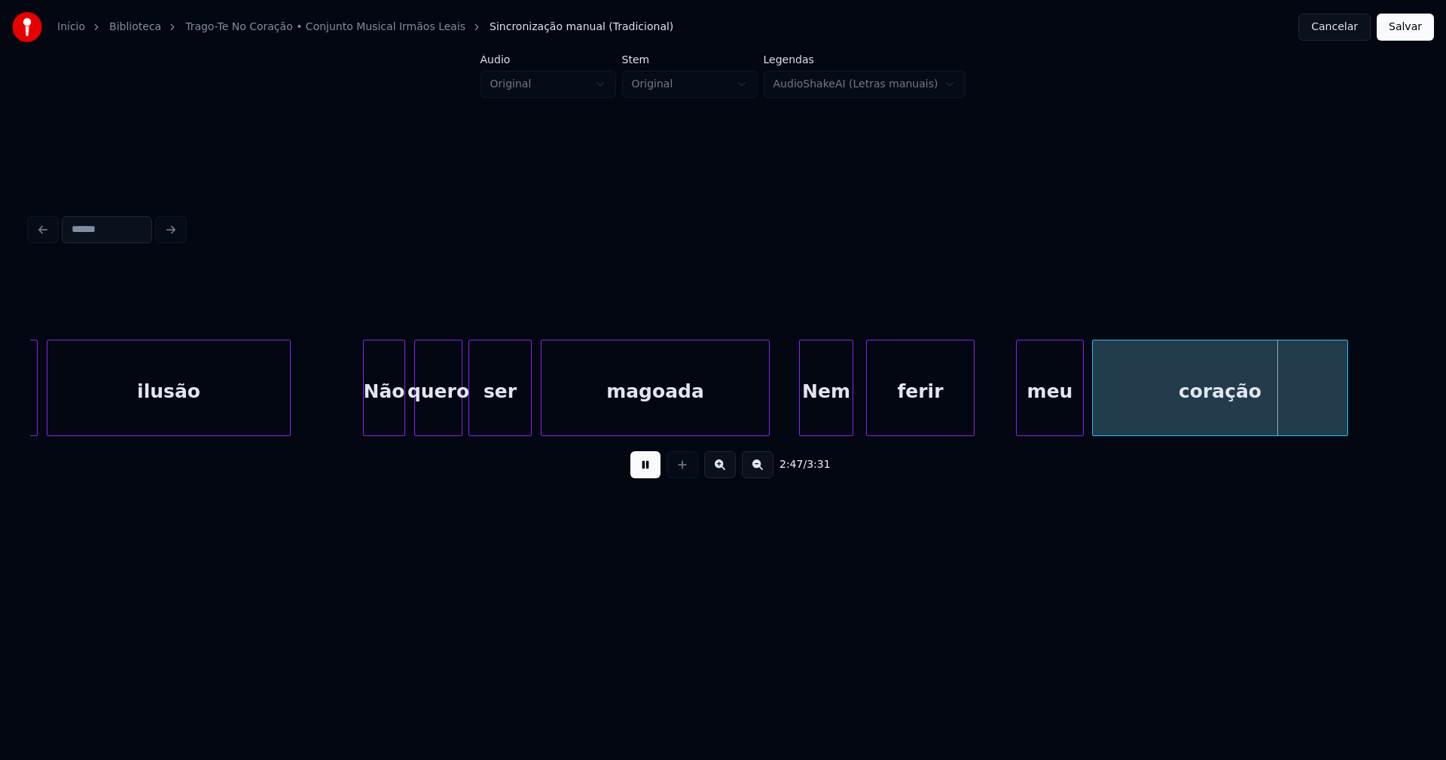
click at [1083, 404] on div at bounding box center [1081, 387] width 5 height 95
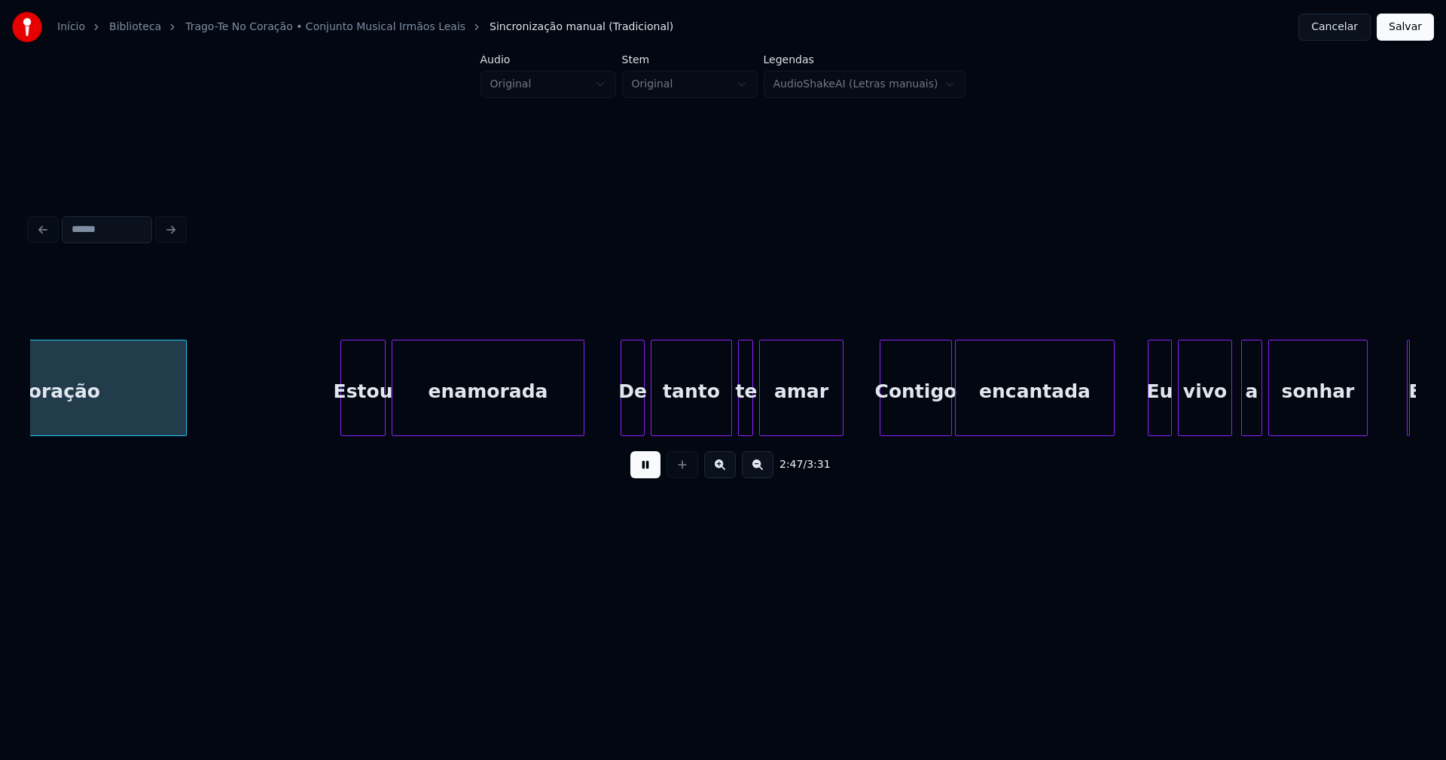
scroll to position [0, 25181]
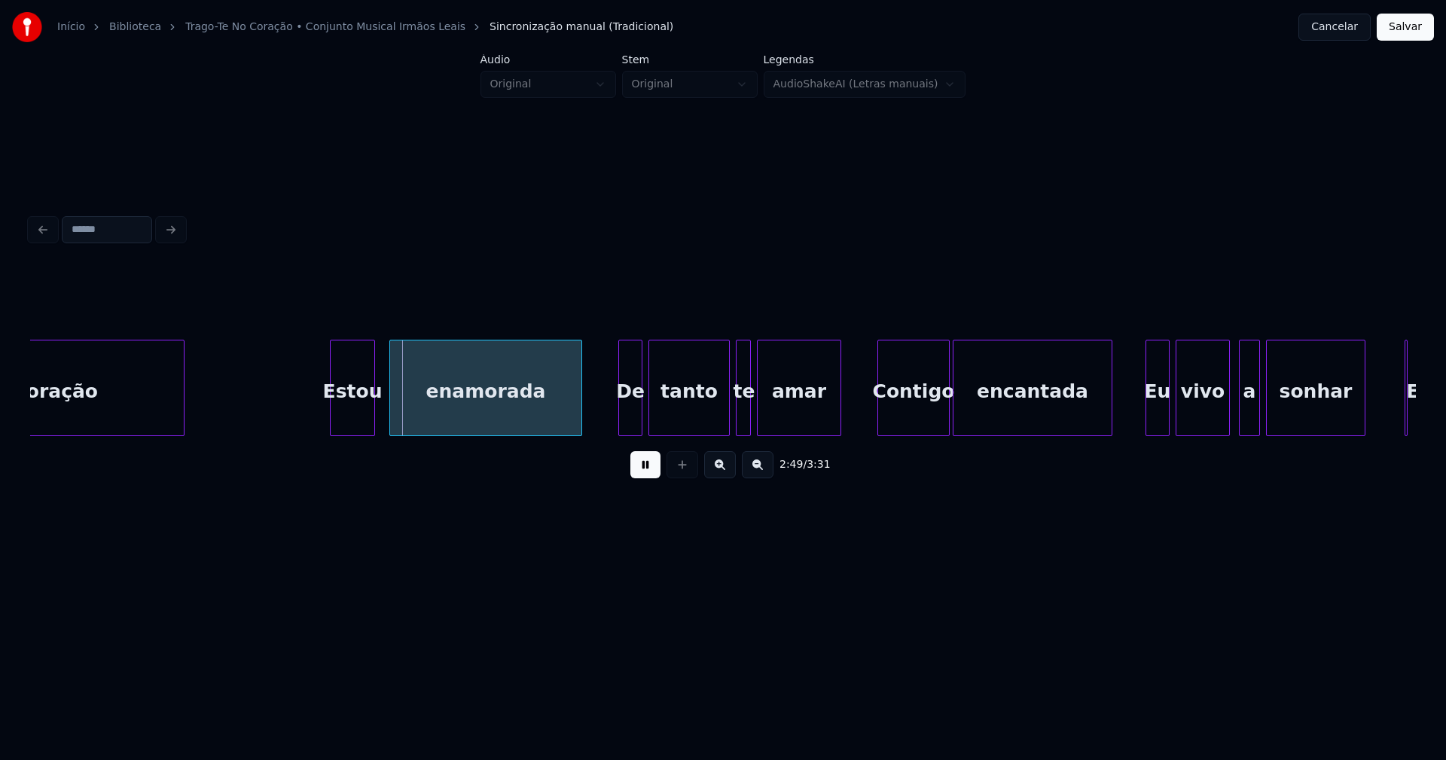
click at [351, 420] on div "Estou" at bounding box center [353, 391] width 44 height 102
click at [627, 418] on div "De" at bounding box center [626, 391] width 23 height 102
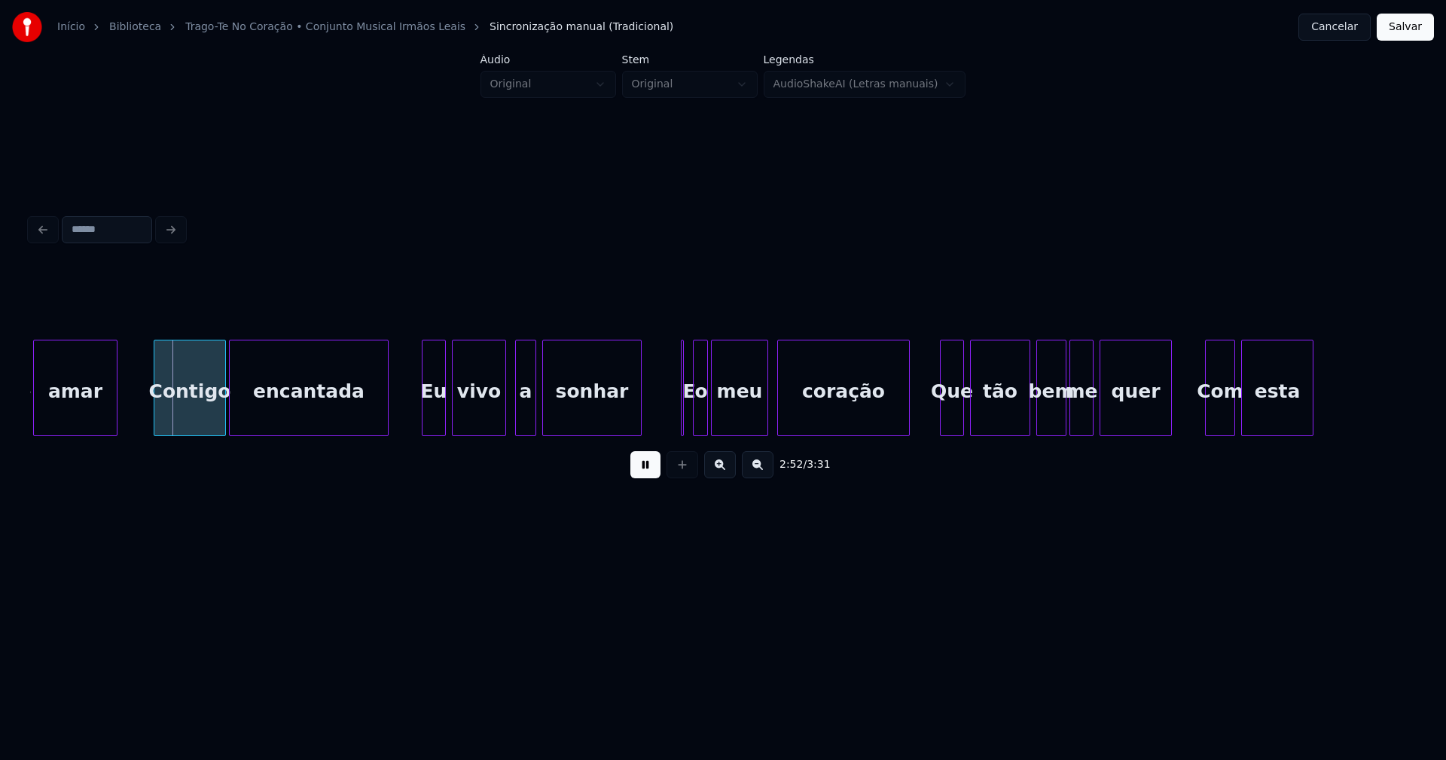
scroll to position [0, 25923]
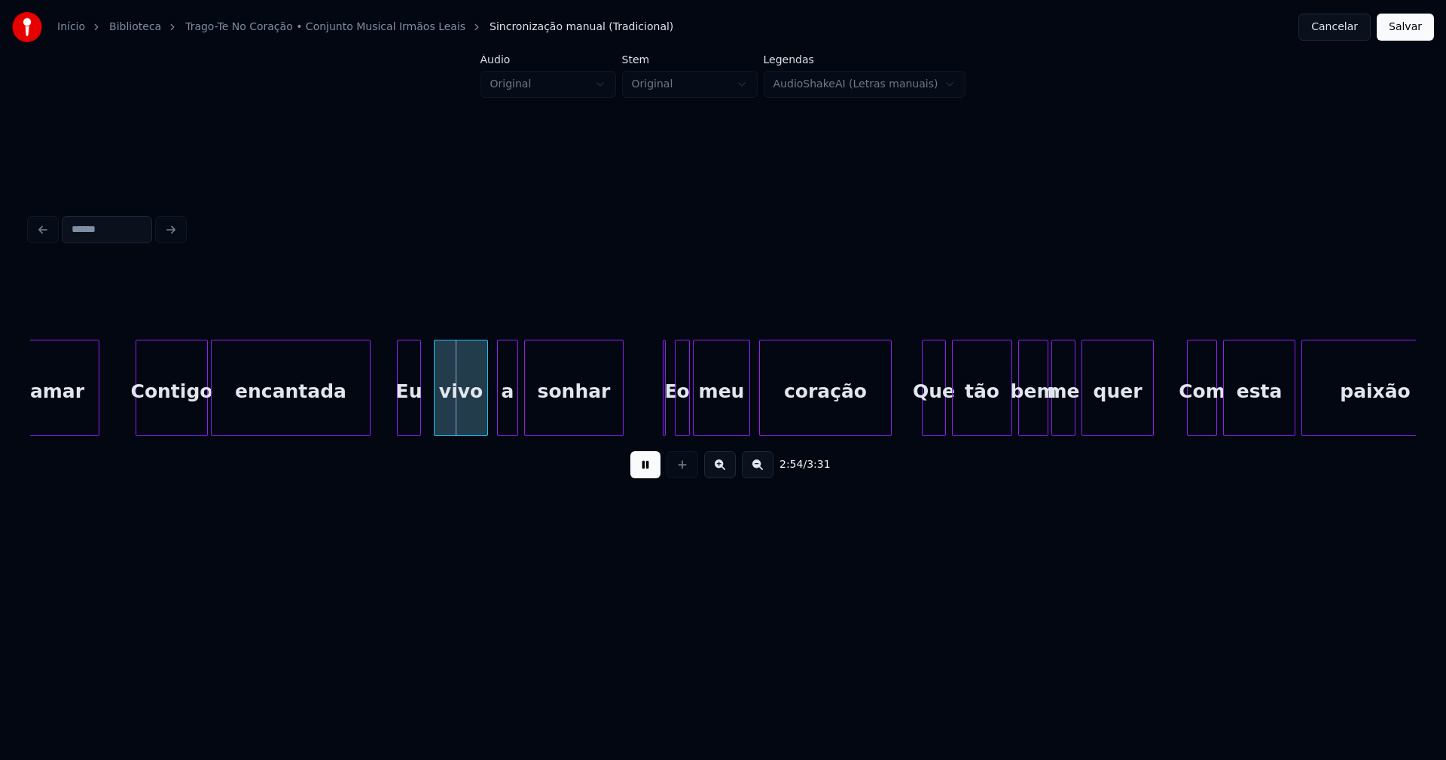
click at [411, 426] on div "Eu" at bounding box center [409, 391] width 23 height 102
click at [478, 414] on div at bounding box center [480, 387] width 5 height 95
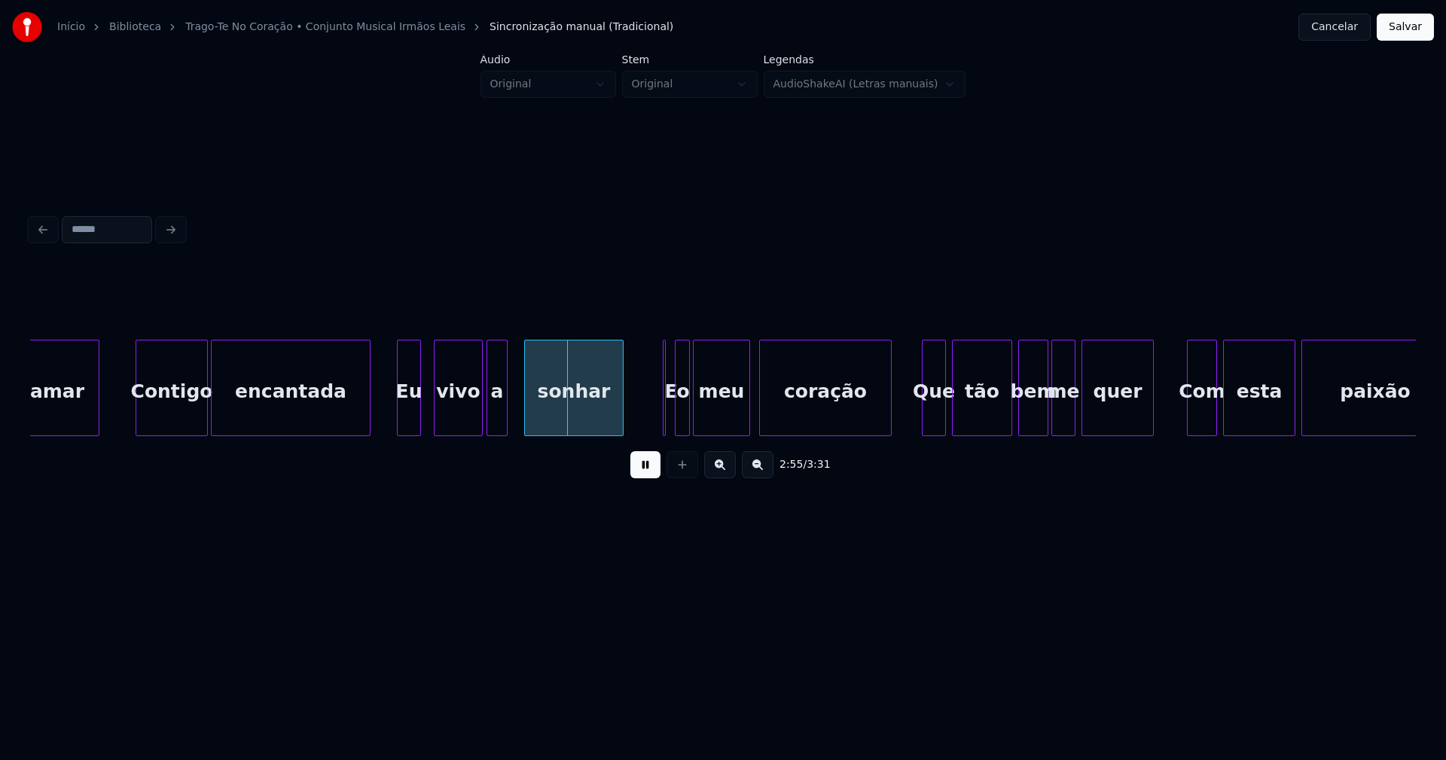
click at [494, 416] on div "a" at bounding box center [497, 391] width 20 height 102
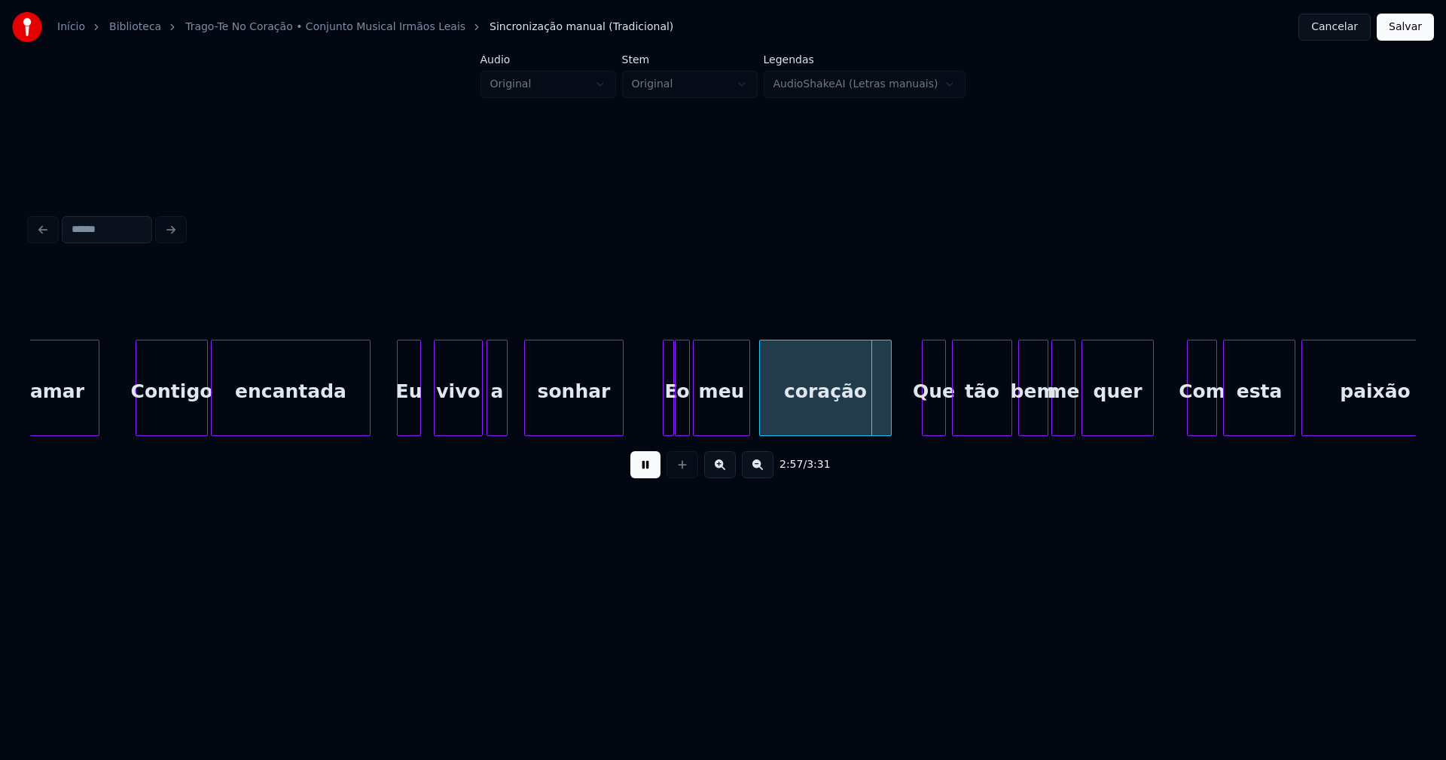
click at [673, 423] on div at bounding box center [671, 387] width 5 height 95
click at [655, 423] on div at bounding box center [657, 387] width 5 height 95
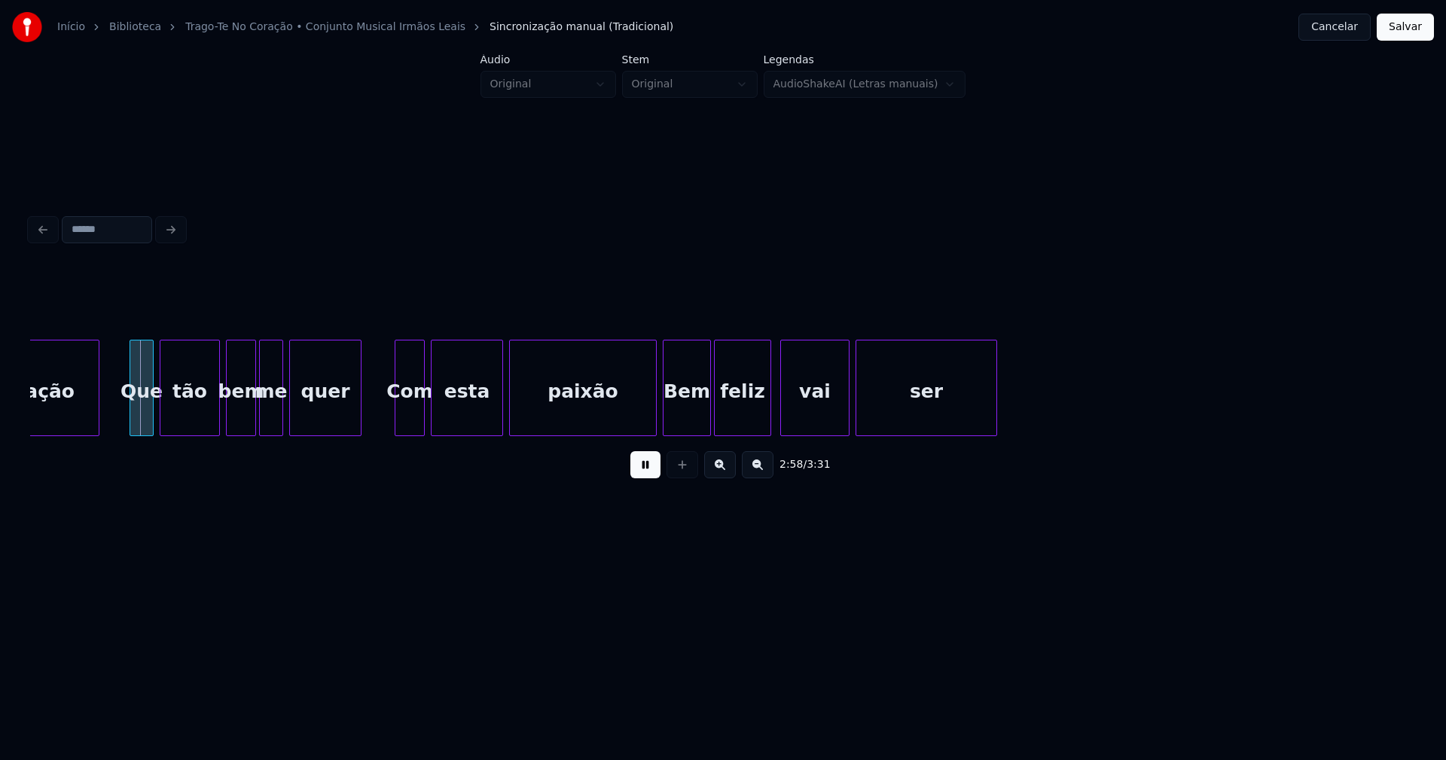
scroll to position [0, 26717]
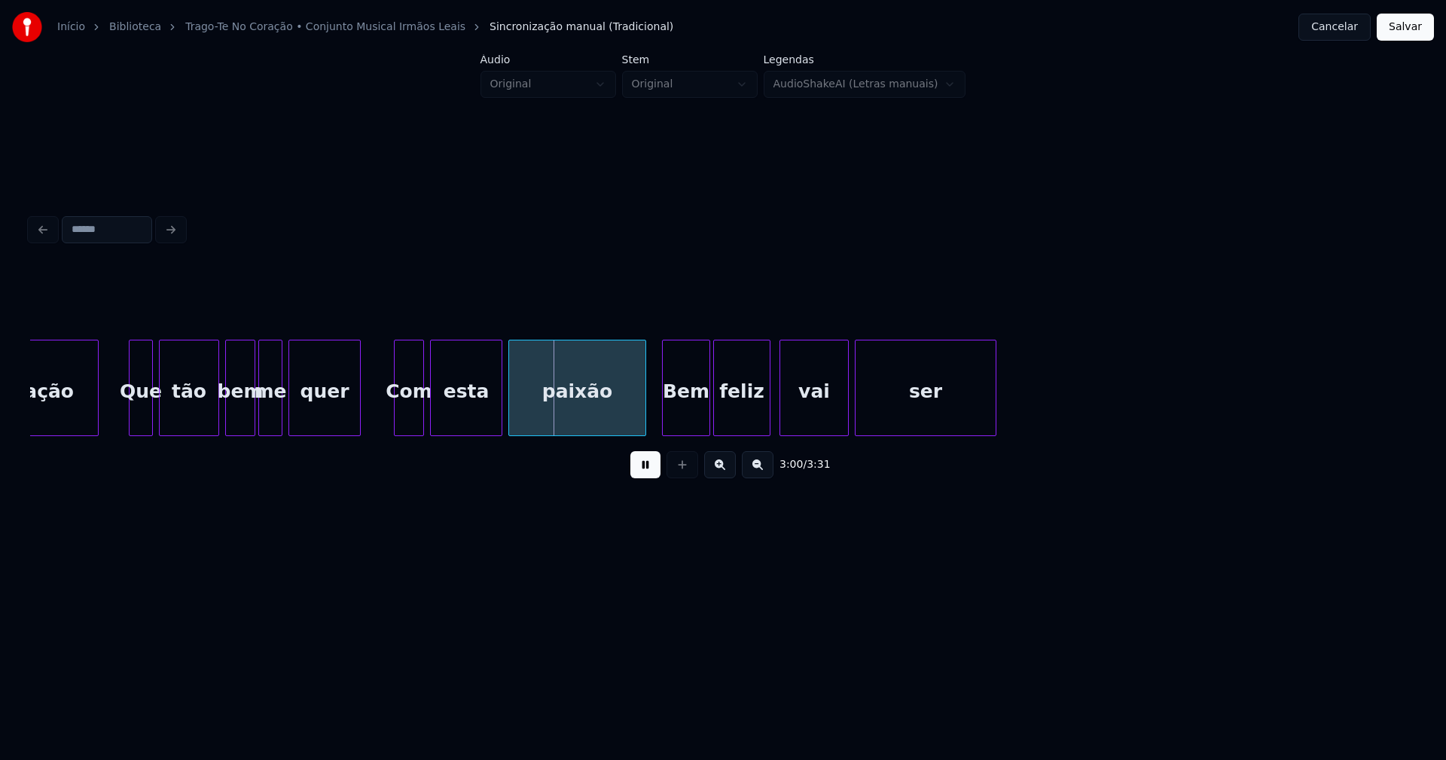
click at [644, 420] on div at bounding box center [643, 387] width 5 height 95
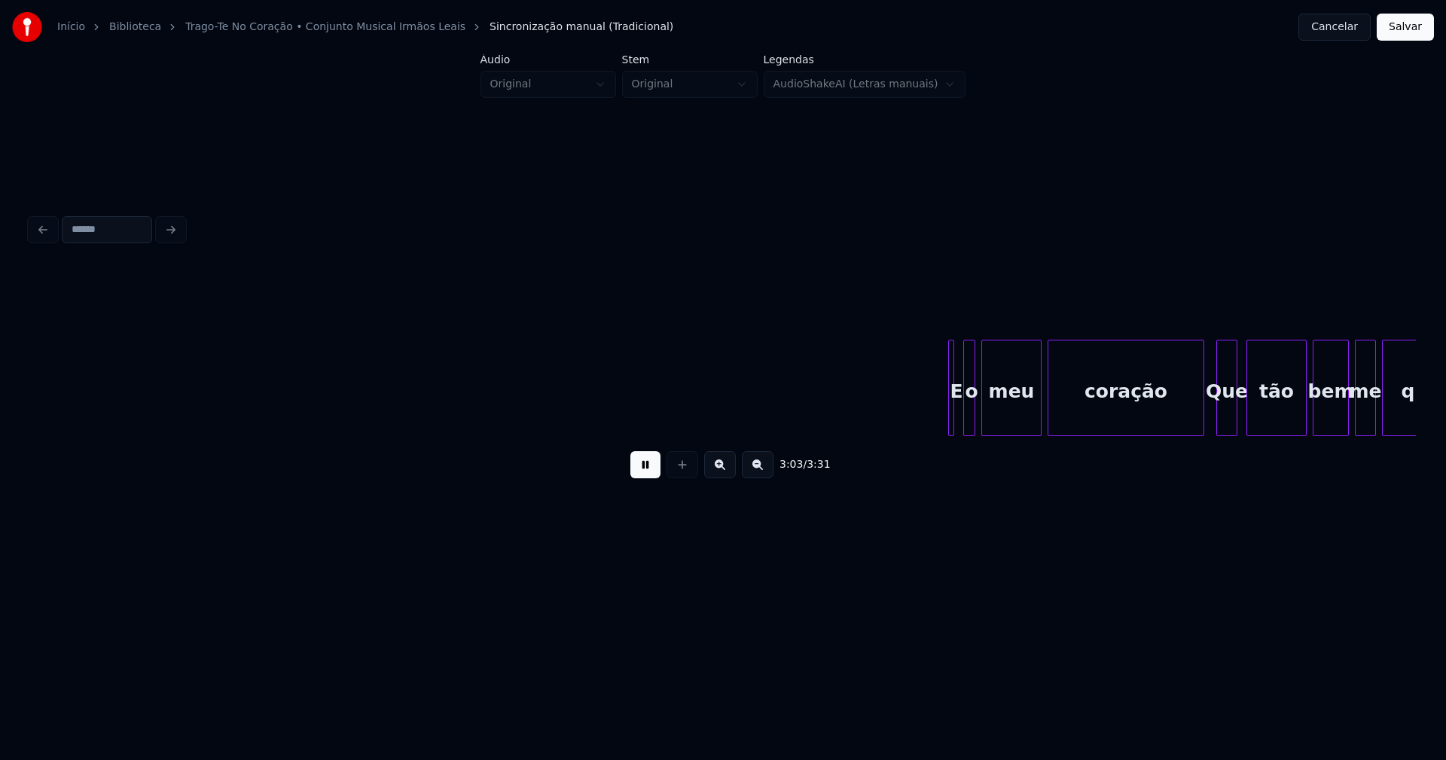
scroll to position [0, 27731]
click at [957, 418] on div at bounding box center [956, 387] width 5 height 95
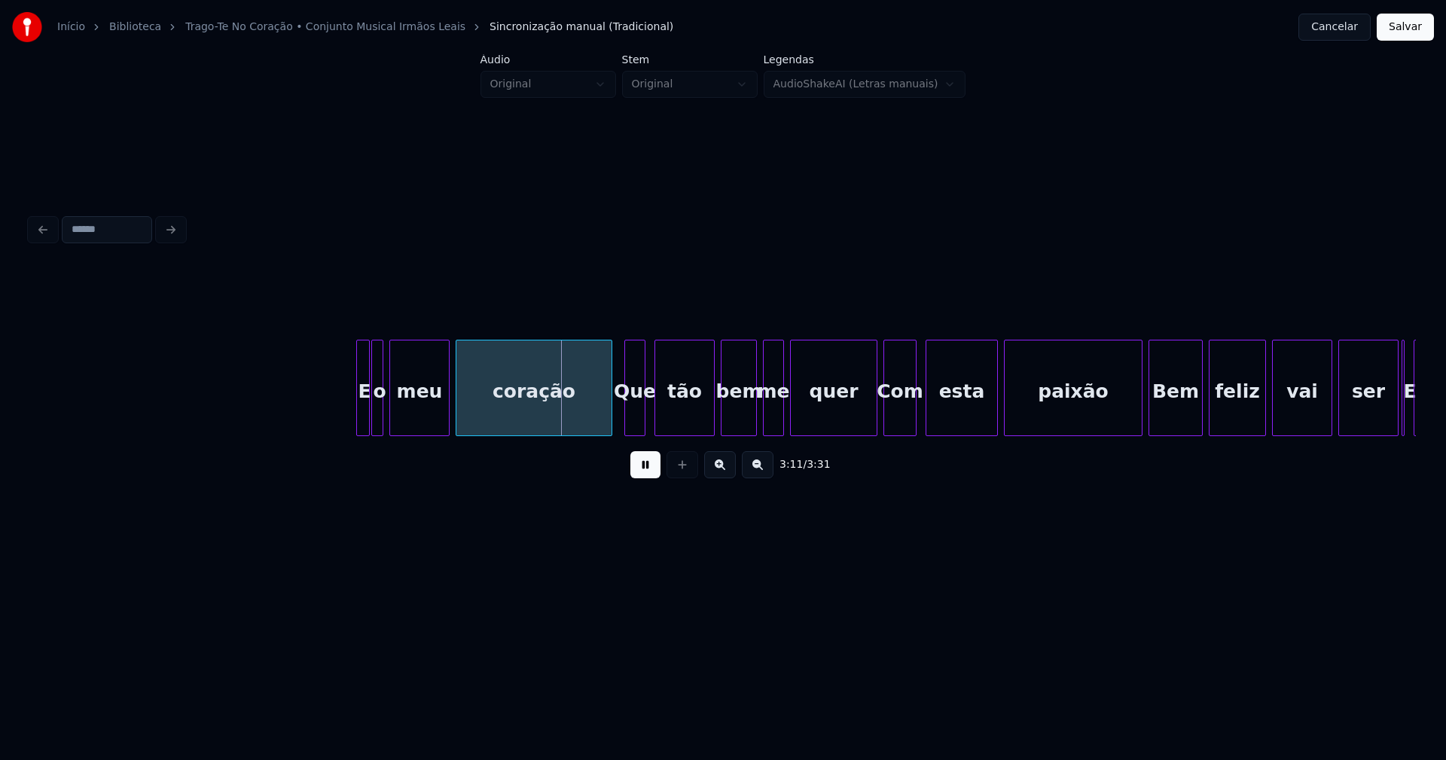
scroll to position [0, 28356]
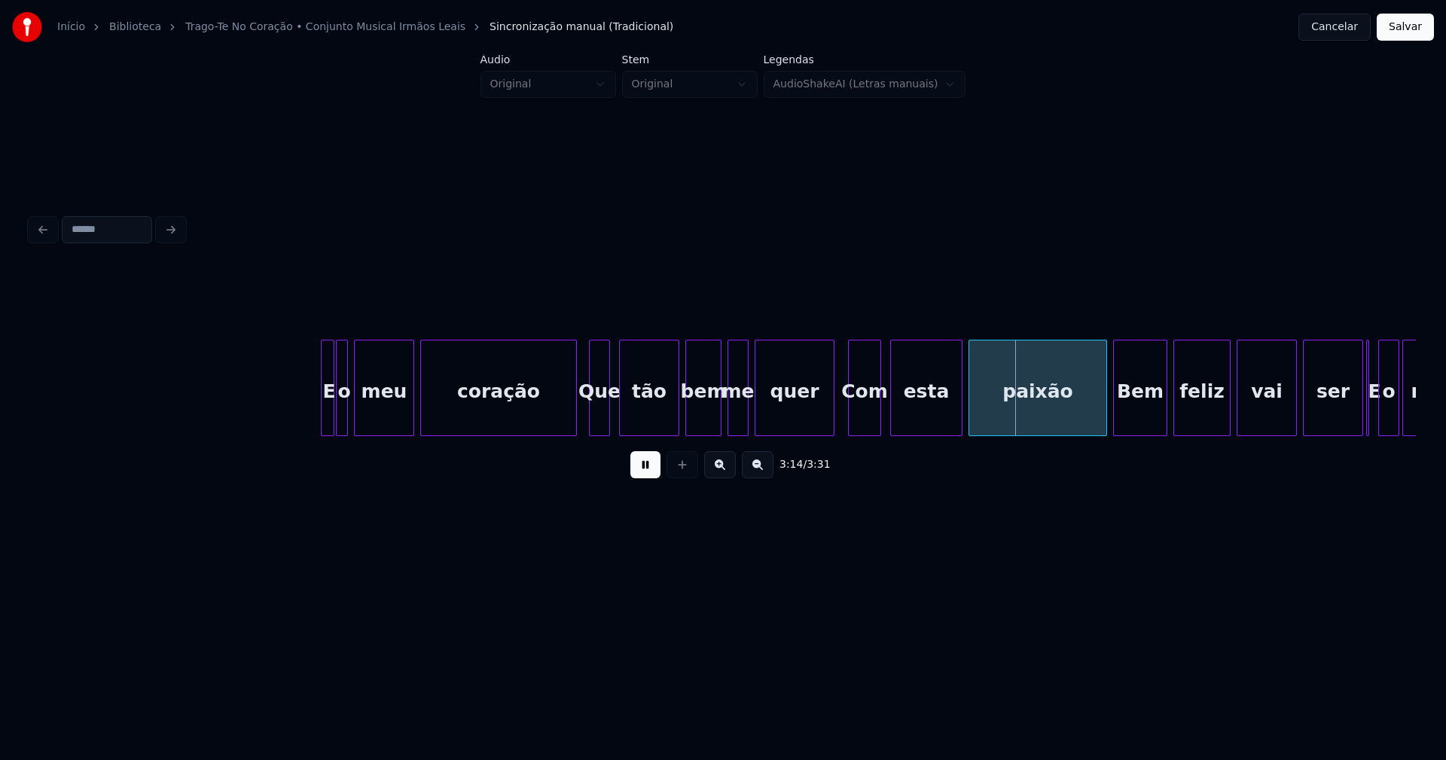
click at [832, 421] on div at bounding box center [831, 387] width 5 height 95
click at [1097, 413] on div at bounding box center [1099, 387] width 5 height 95
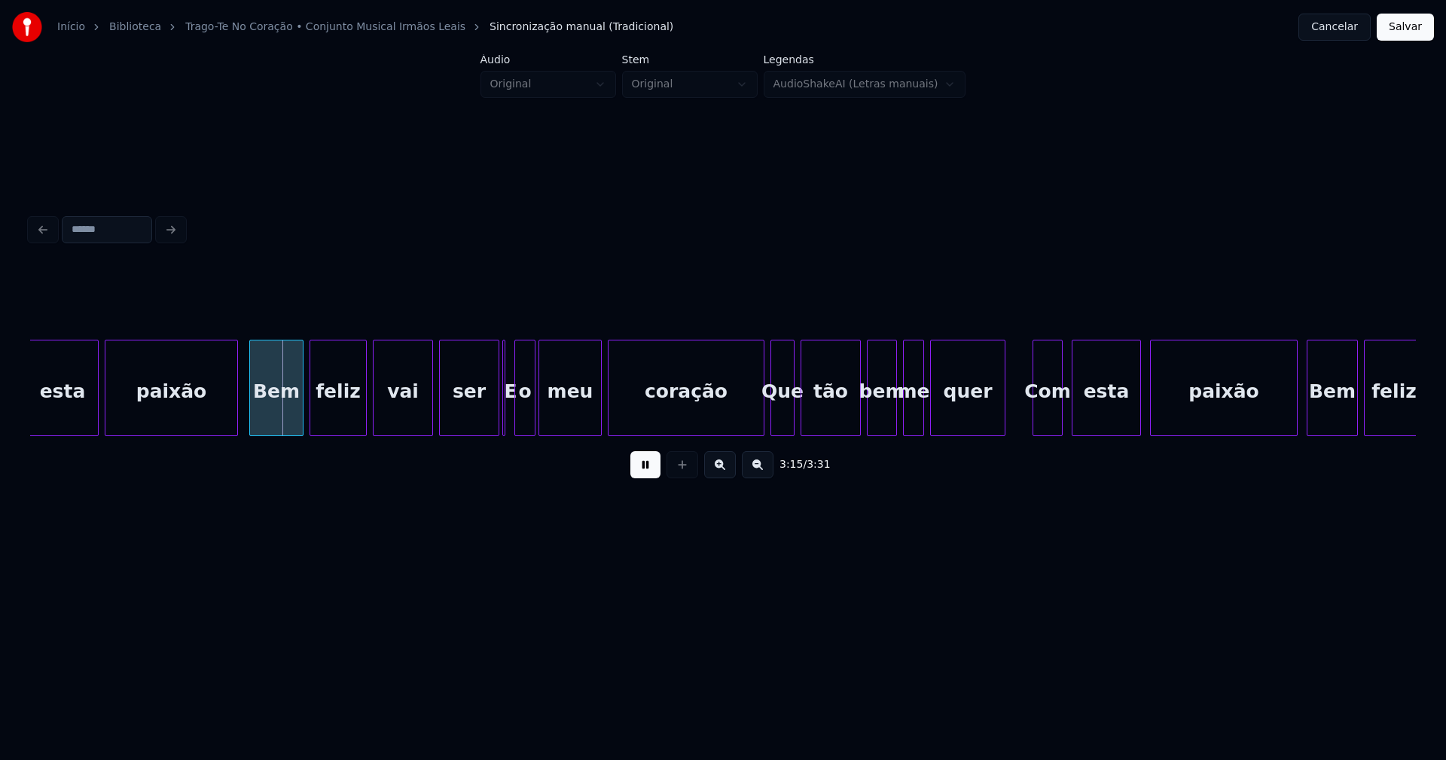
scroll to position [0, 29256]
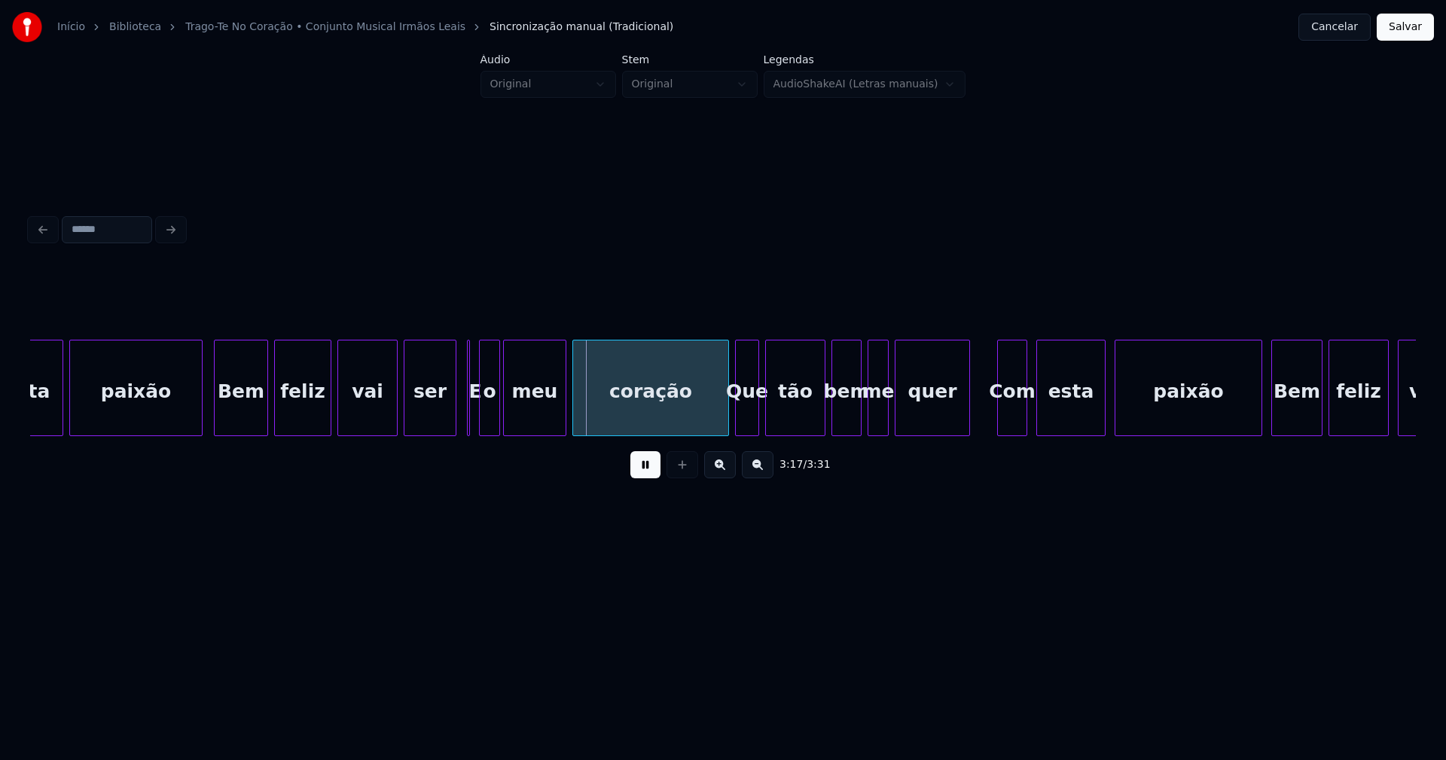
click at [453, 421] on div at bounding box center [453, 387] width 5 height 95
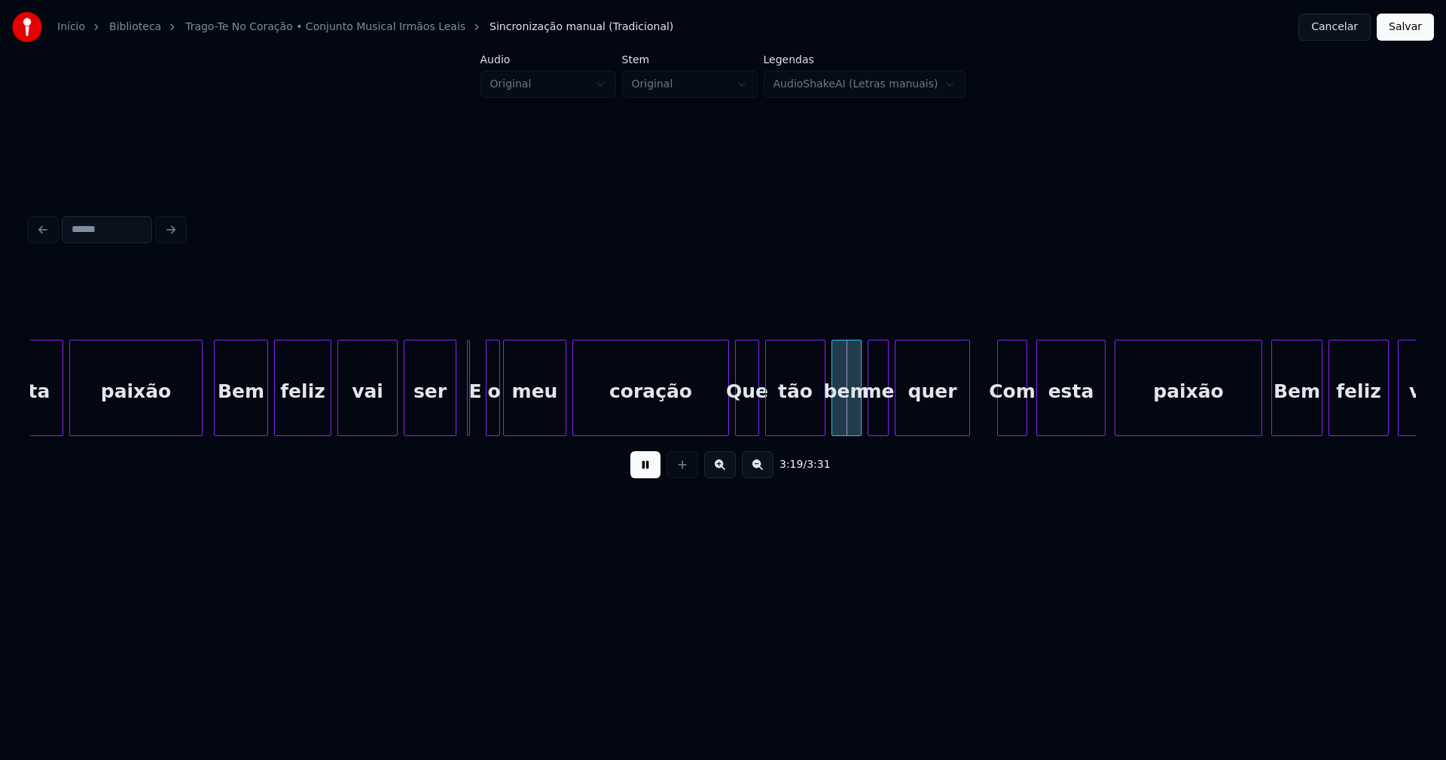
click at [490, 421] on div at bounding box center [489, 387] width 5 height 95
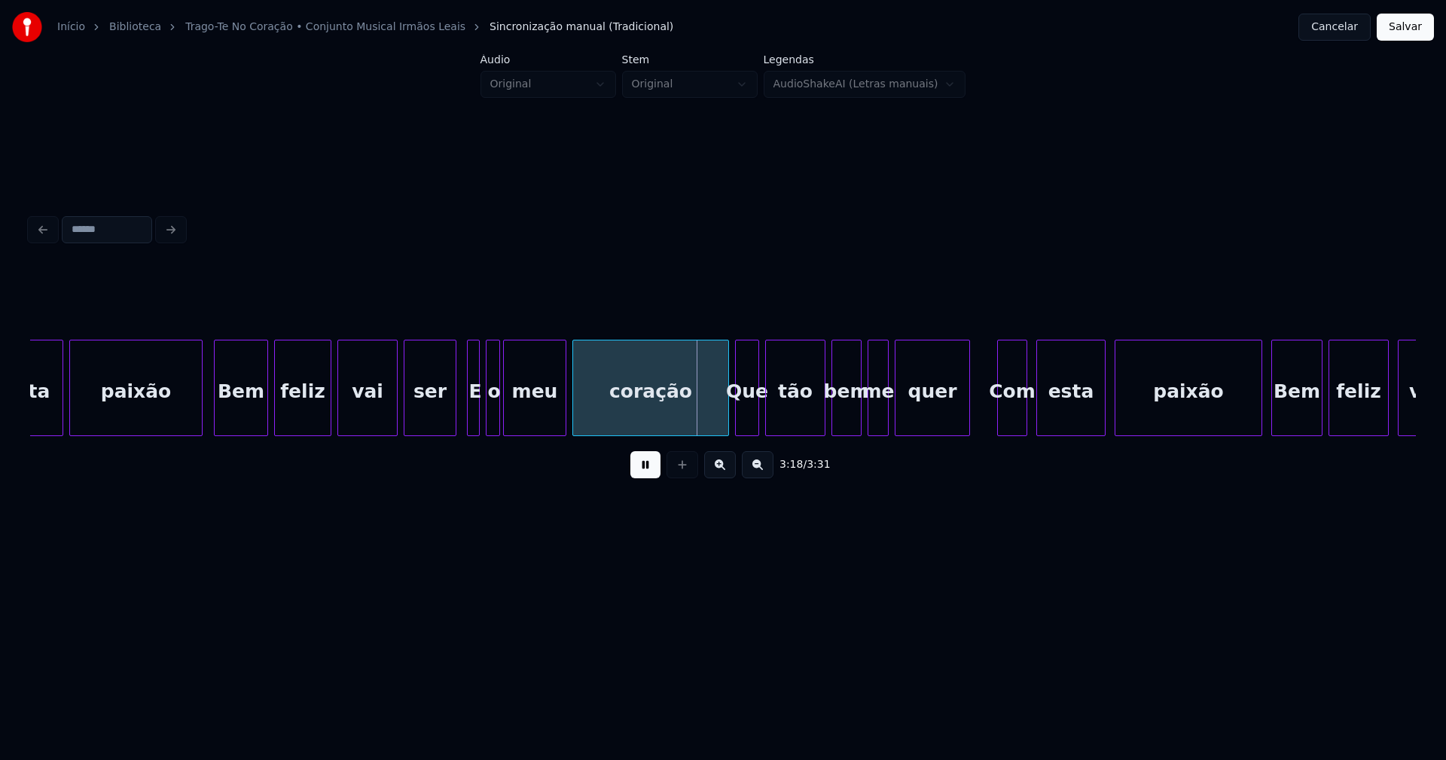
click at [475, 423] on div at bounding box center [477, 387] width 5 height 95
click at [476, 409] on div "E" at bounding box center [479, 391] width 15 height 102
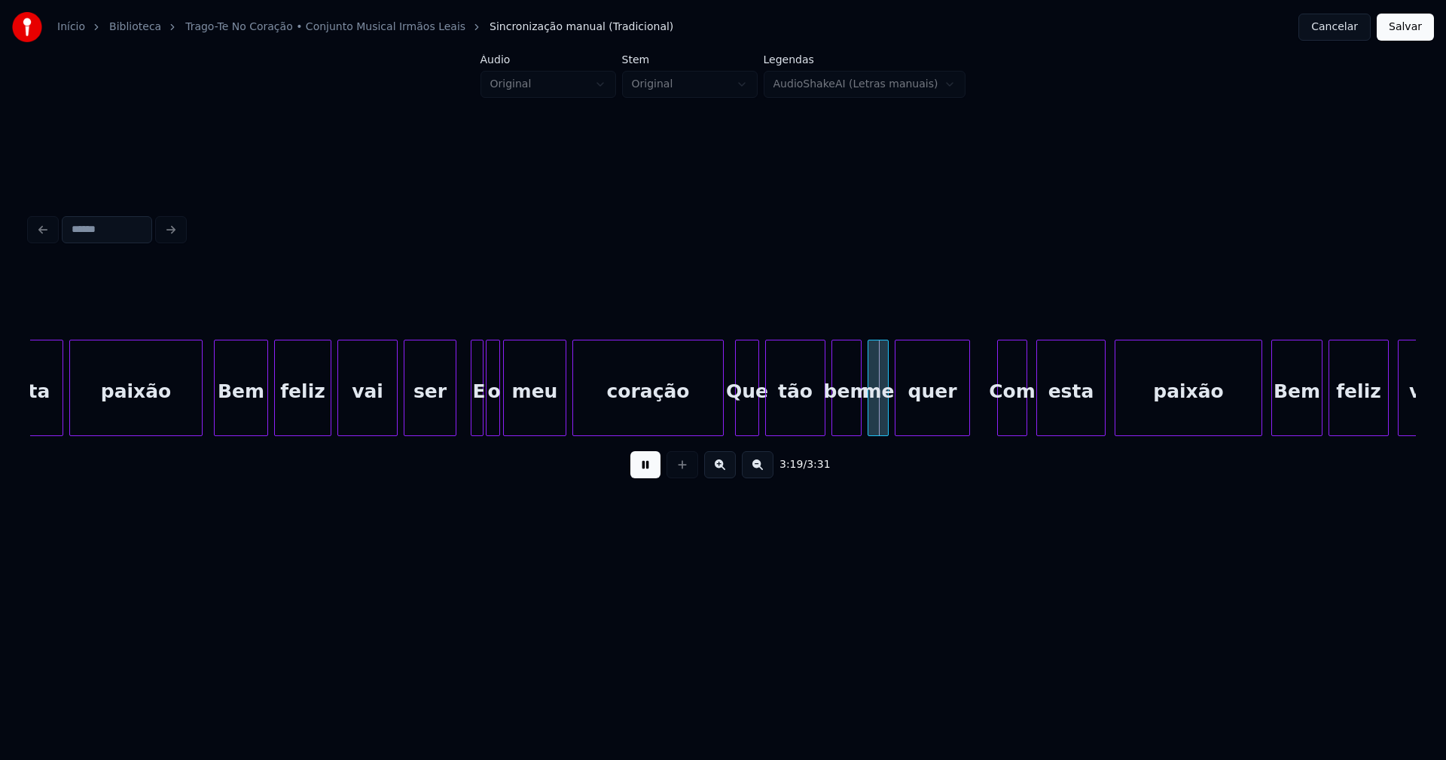
click at [722, 414] on div at bounding box center [721, 387] width 5 height 95
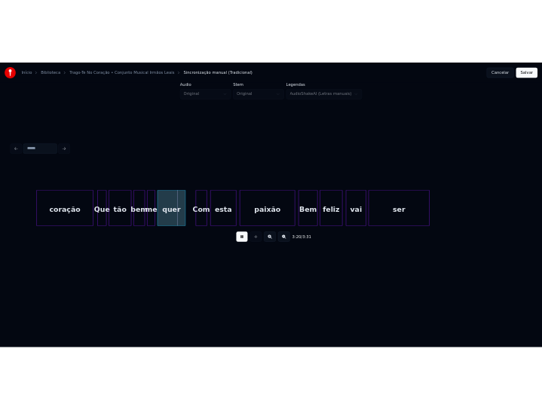
scroll to position [0, 29821]
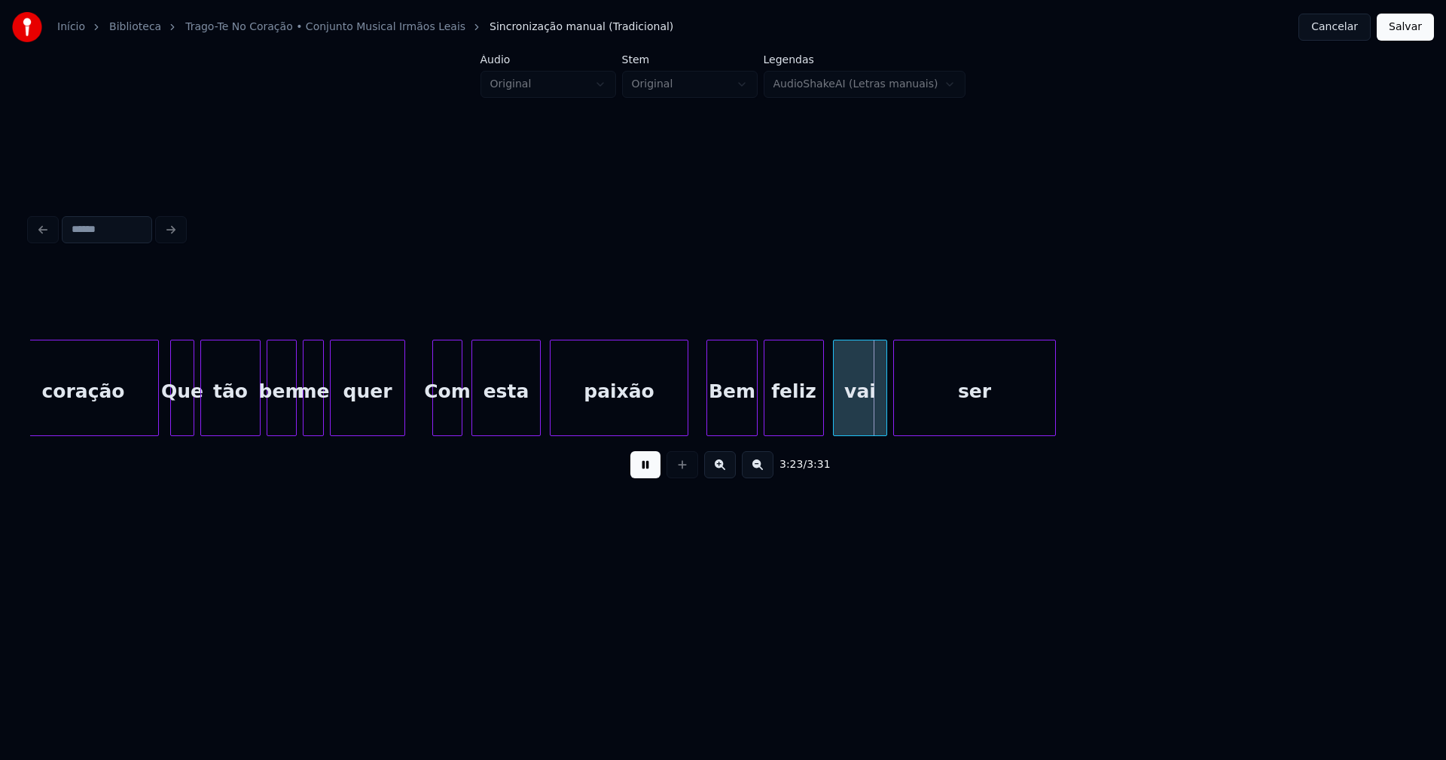
click at [685, 417] on div at bounding box center [685, 387] width 5 height 95
click at [727, 414] on div "Bem" at bounding box center [727, 391] width 50 height 102
click at [1383, 36] on button "Salvar" at bounding box center [1405, 27] width 57 height 27
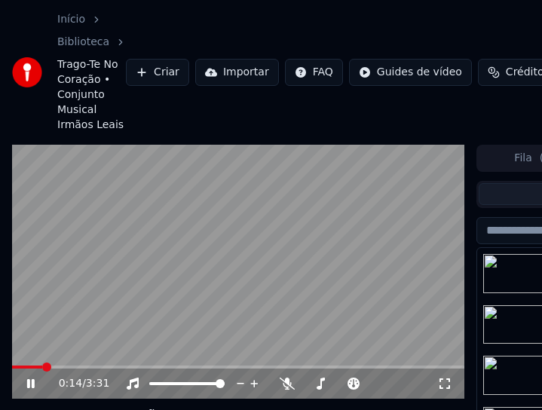
drag, startPoint x: 29, startPoint y: 385, endPoint x: 56, endPoint y: 349, distance: 45.2
click at [30, 385] on icon at bounding box center [41, 383] width 35 height 12
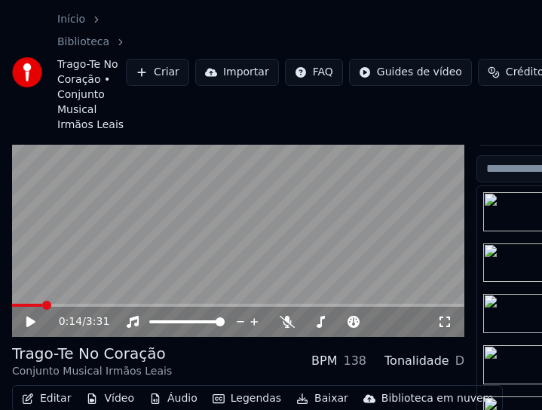
scroll to position [154, 0]
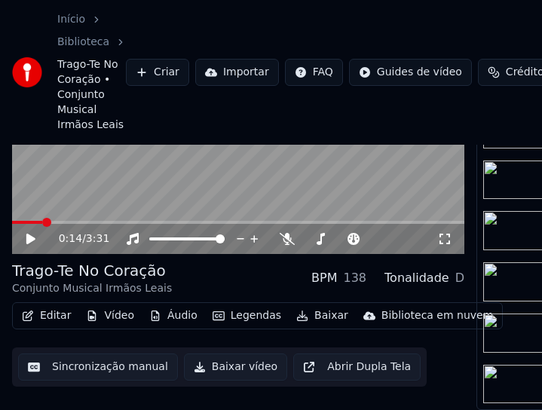
click at [53, 310] on button "Editar" at bounding box center [46, 315] width 61 height 21
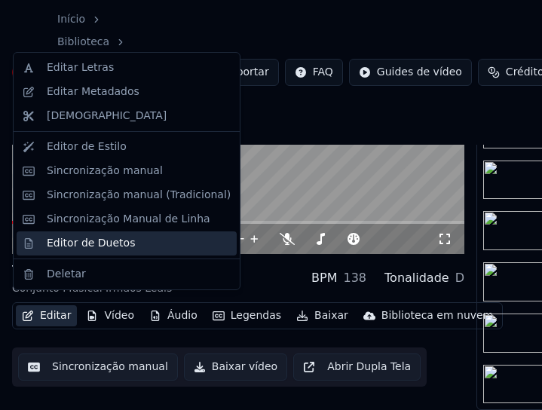
click at [93, 248] on div "Editor de Duetos" at bounding box center [91, 243] width 88 height 15
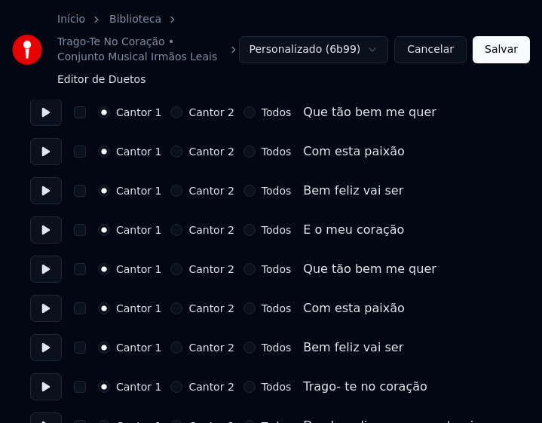
scroll to position [678, 0]
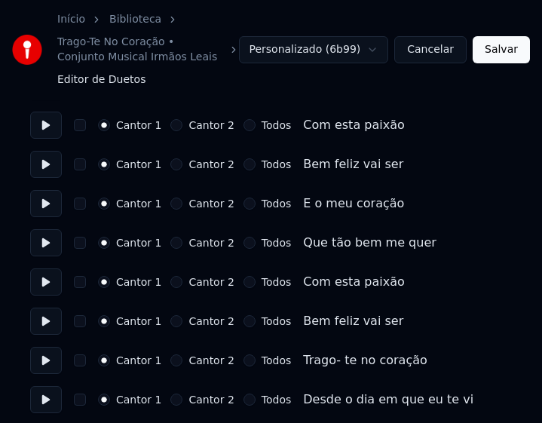
click at [243, 197] on button "Todos" at bounding box center [249, 203] width 12 height 12
click at [171, 197] on button "Cantor 2" at bounding box center [176, 203] width 12 height 12
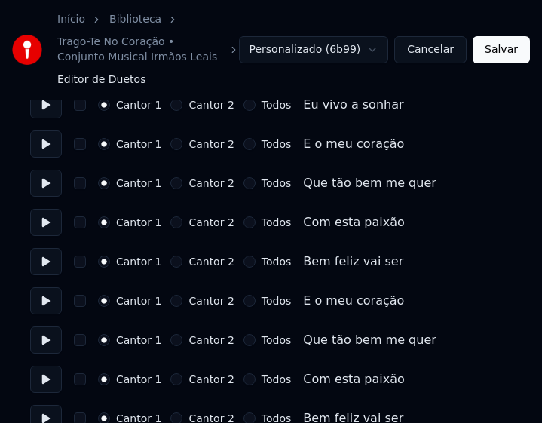
scroll to position [1431, 0]
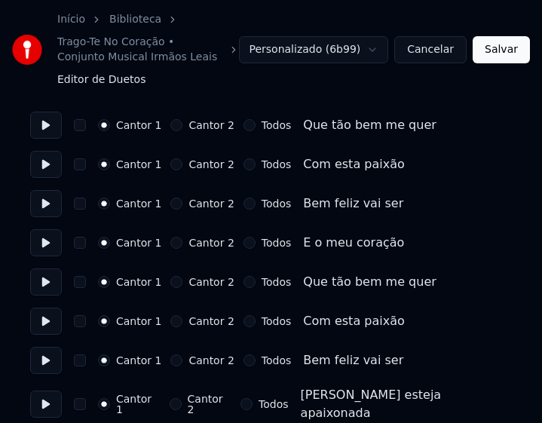
click at [171, 237] on button "Cantor 2" at bounding box center [176, 243] width 12 height 12
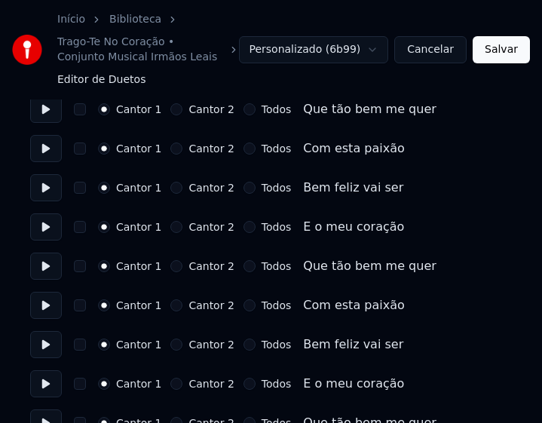
scroll to position [2109, 0]
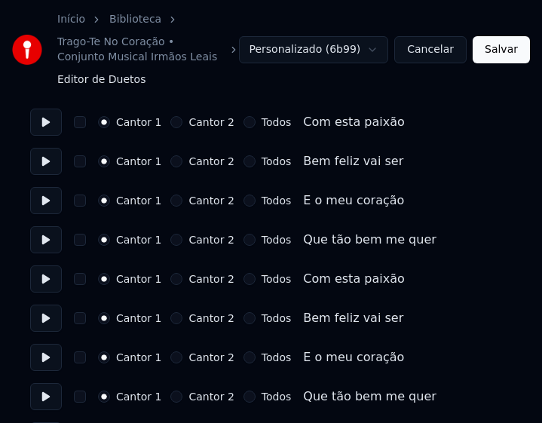
click at [170, 194] on button "Cantor 2" at bounding box center [176, 200] width 12 height 12
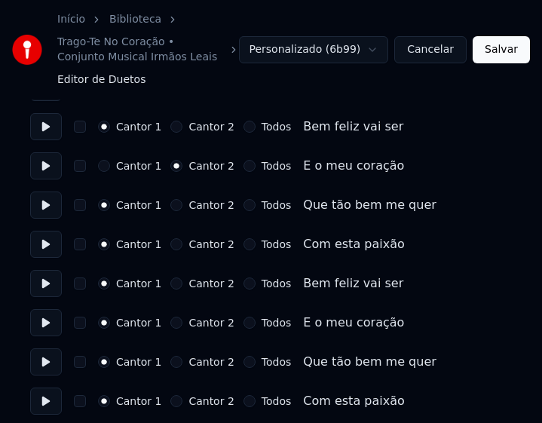
scroll to position [2163, 0]
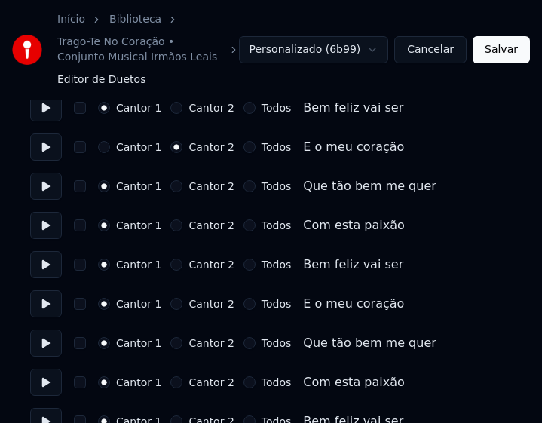
click at [170, 298] on button "Cantor 2" at bounding box center [176, 304] width 12 height 12
